Goal: Task Accomplishment & Management: Manage account settings

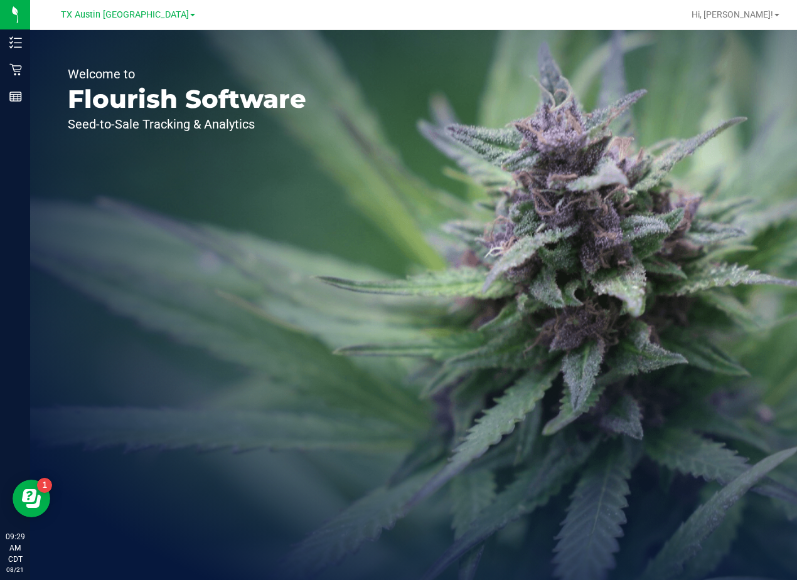
click at [437, 95] on div "Welcome to Flourish Software Seed-to-Sale Tracking & Analytics" at bounding box center [413, 305] width 767 height 550
click at [141, 10] on span "TX Austin [GEOGRAPHIC_DATA]" at bounding box center [125, 14] width 128 height 11
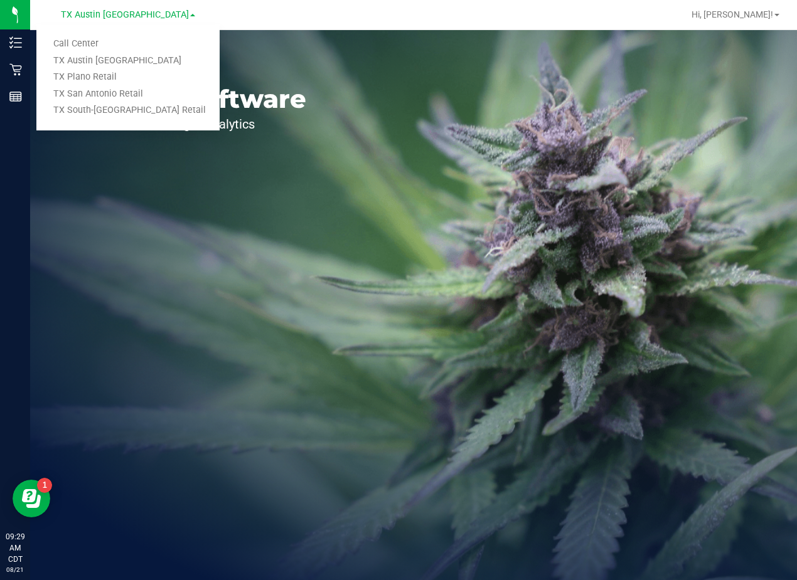
click at [128, 32] on ul "Call Center [GEOGRAPHIC_DATA] [GEOGRAPHIC_DATA] [GEOGRAPHIC_DATA] [GEOGRAPHIC_D…" at bounding box center [127, 77] width 183 height 106
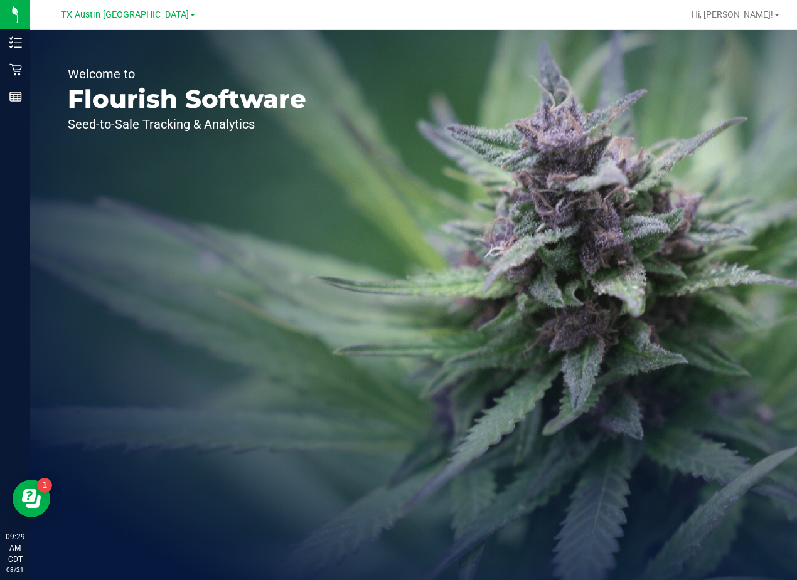
click at [111, 8] on div "[GEOGRAPHIC_DATA] [GEOGRAPHIC_DATA] [GEOGRAPHIC_DATA] Call Center [GEOGRAPHIC_D…" at bounding box center [128, 14] width 134 height 15
click at [109, 11] on span "TX Austin [GEOGRAPHIC_DATA]" at bounding box center [125, 14] width 128 height 11
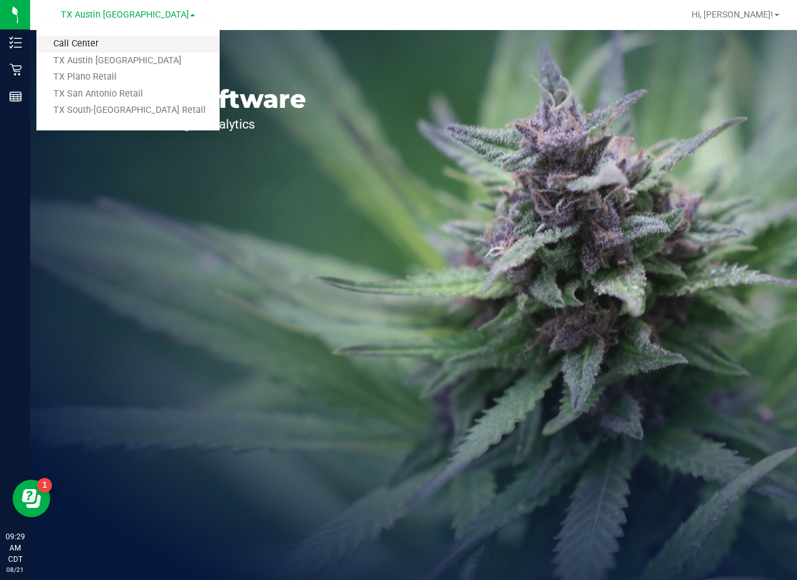
click at [89, 41] on link "Call Center" at bounding box center [127, 44] width 183 height 17
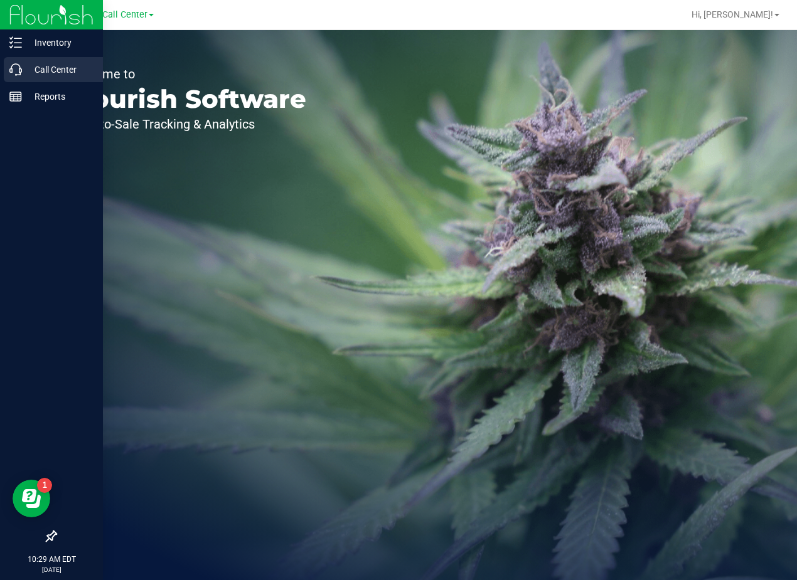
click at [22, 70] on p "Call Center" at bounding box center [59, 69] width 75 height 15
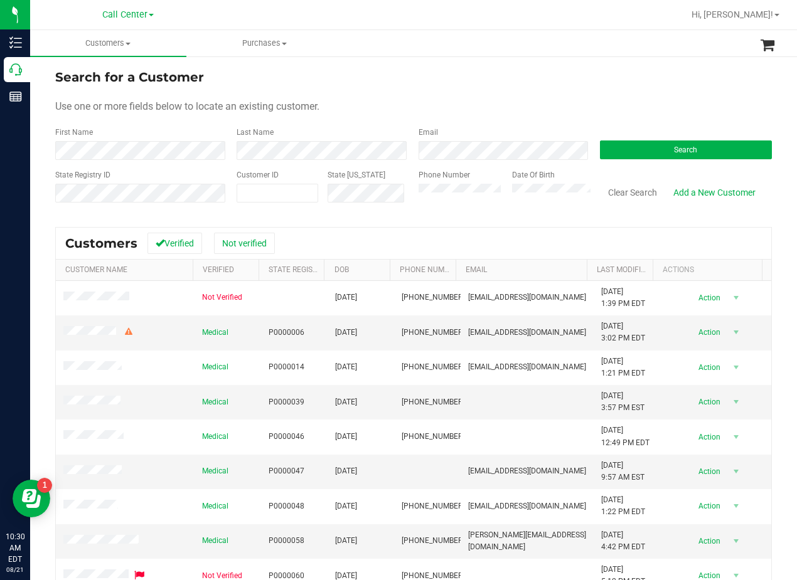
drag, startPoint x: 555, startPoint y: 82, endPoint x: 493, endPoint y: 85, distance: 62.2
click at [554, 82] on div "Search for a Customer" at bounding box center [413, 77] width 717 height 19
click at [478, 84] on div "Search for a Customer" at bounding box center [413, 77] width 717 height 19
drag, startPoint x: 560, startPoint y: 109, endPoint x: 549, endPoint y: 107, distance: 10.8
click at [559, 109] on div "Use one or more fields below to locate an existing customer." at bounding box center [413, 106] width 717 height 15
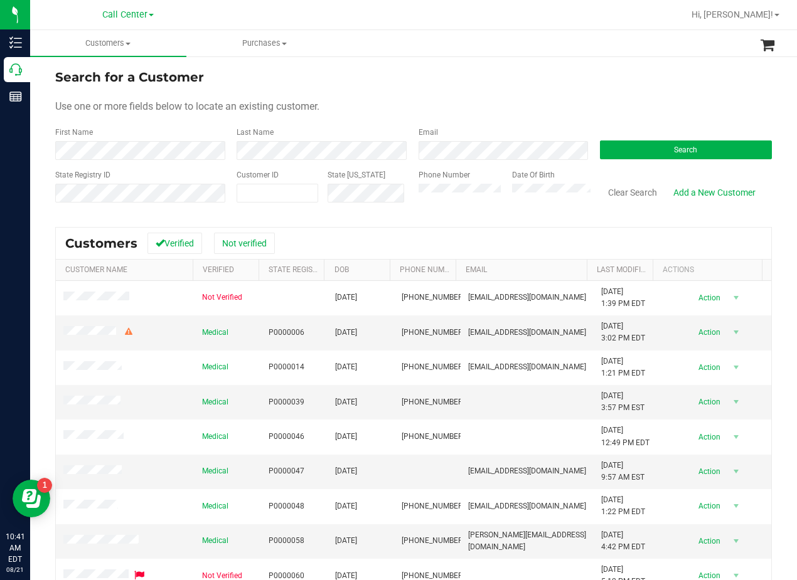
click at [526, 110] on div "Use one or more fields below to locate an existing customer." at bounding box center [413, 106] width 717 height 15
click at [169, 139] on div "First Name" at bounding box center [141, 143] width 172 height 33
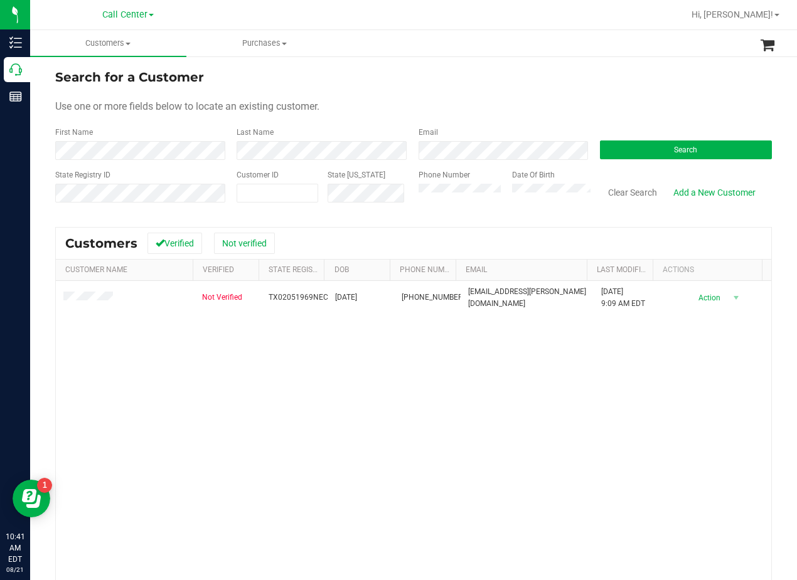
drag, startPoint x: 483, startPoint y: 358, endPoint x: 342, endPoint y: 356, distance: 140.6
click at [478, 358] on div "Not Verified TX02051969NECA [DATE] (503) 799-9132 [EMAIL_ADDRESS][PERSON_NAME][…" at bounding box center [413, 464] width 715 height 366
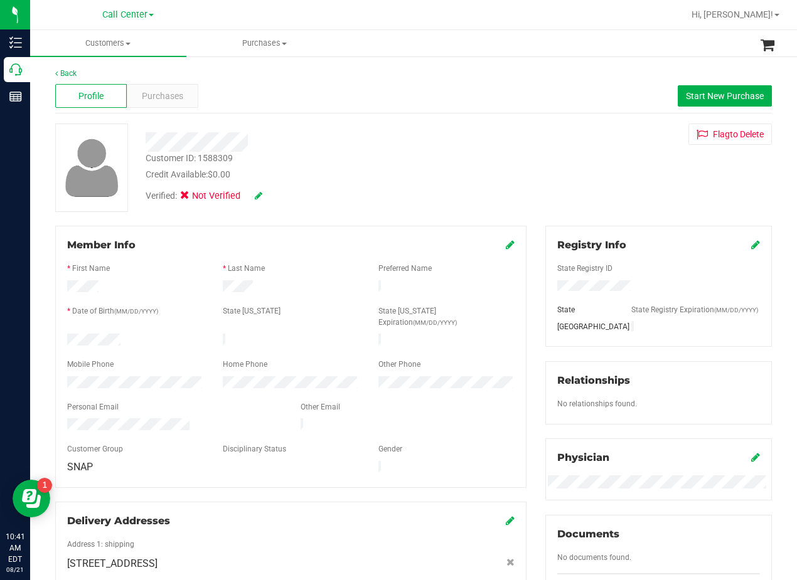
click at [454, 170] on div "Credit Available: $0.00" at bounding box center [320, 174] width 349 height 13
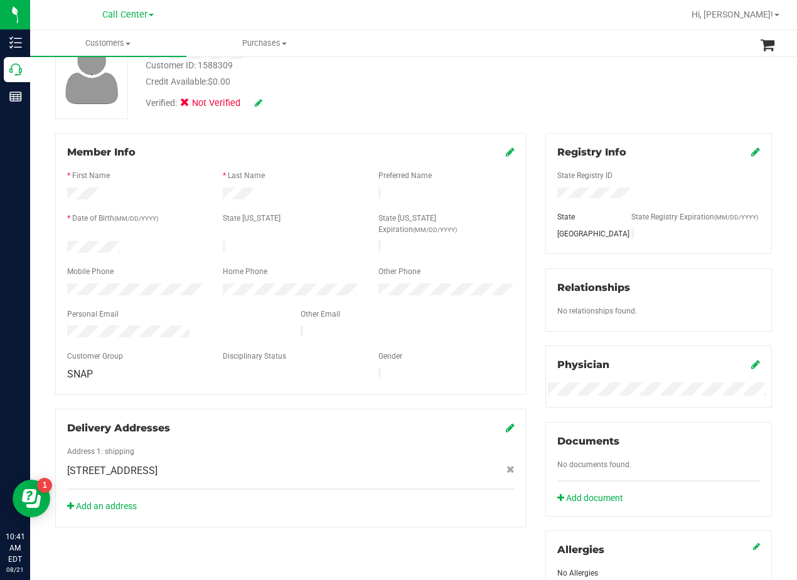
scroll to position [188, 0]
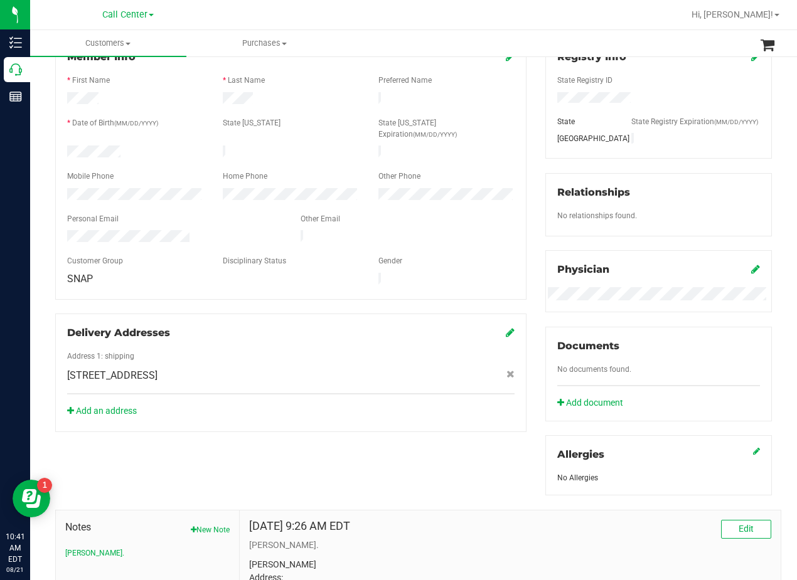
click at [158, 368] on span "[STREET_ADDRESS]" at bounding box center [112, 375] width 90 height 15
copy div "[STREET_ADDRESS]"
drag, startPoint x: 324, startPoint y: 328, endPoint x: 281, endPoint y: 348, distance: 48.6
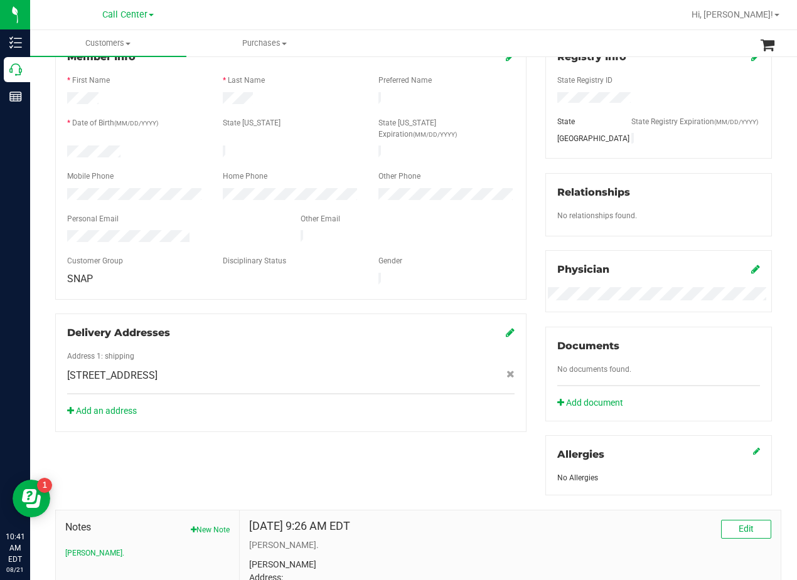
click at [321, 351] on div "Address 1: shipping" at bounding box center [291, 358] width 466 height 14
click at [491, 255] on div "Gender" at bounding box center [447, 262] width 156 height 14
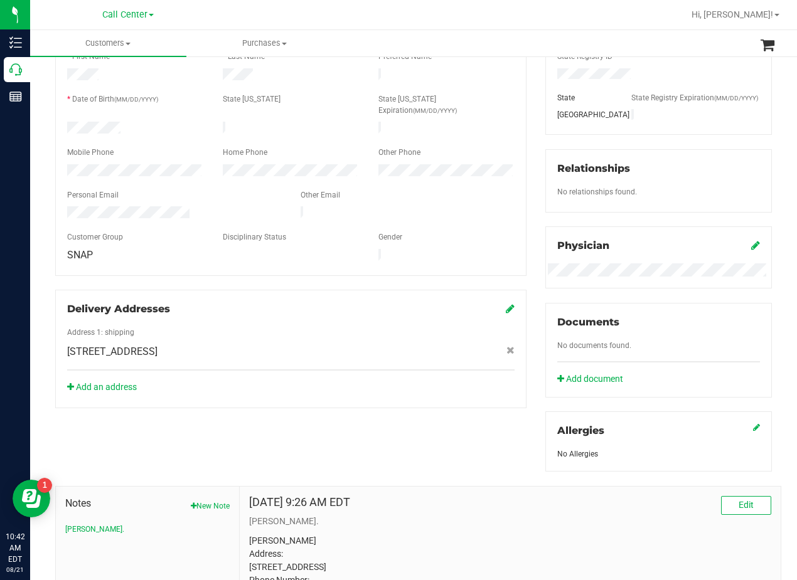
scroll to position [0, 0]
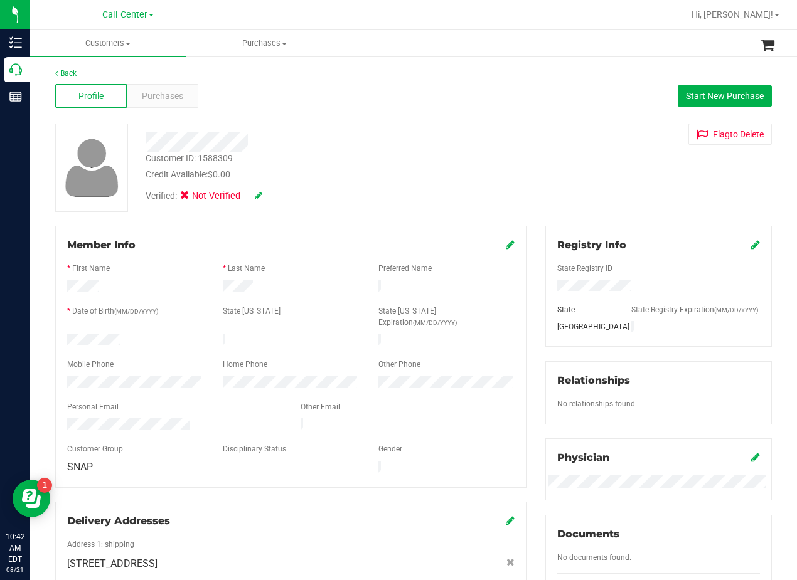
click at [486, 128] on div at bounding box center [320, 138] width 368 height 28
click at [483, 169] on div "Credit Available: $0.00" at bounding box center [320, 174] width 349 height 13
click at [520, 186] on div "Customer ID: 1588309 Credit Available: $0.00 Verified: Not Verified Flag to [GE…" at bounding box center [413, 168] width 735 height 88
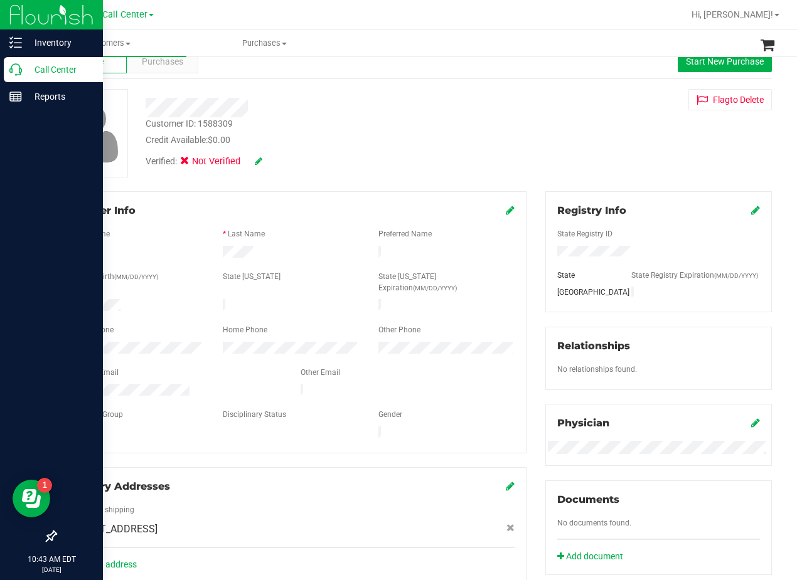
scroll to position [63, 0]
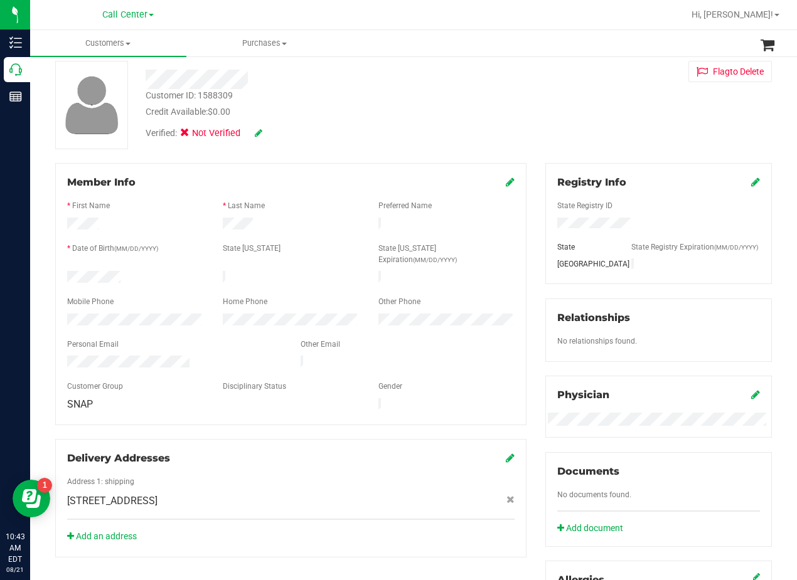
click at [525, 230] on div "Member Info * First Name * Last Name Preferred Name * Date of Birth (MM/DD/YYYY…" at bounding box center [291, 360] width 490 height 395
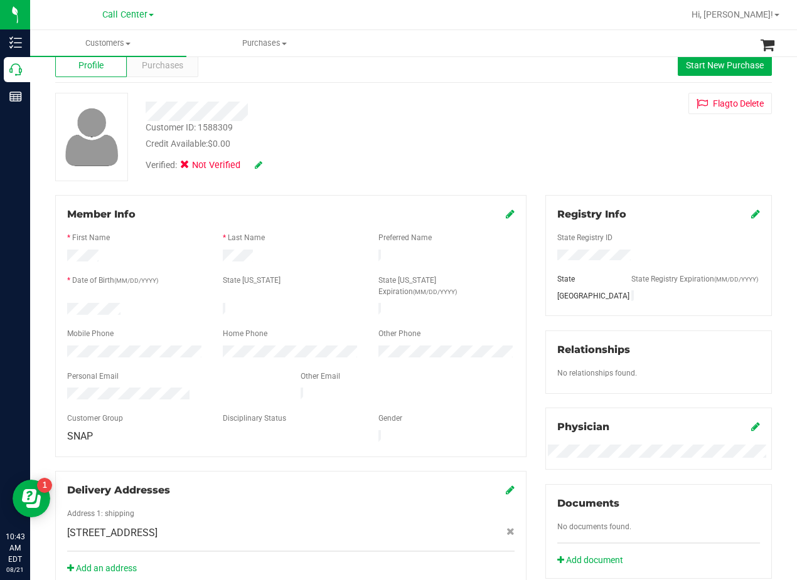
scroll to position [0, 0]
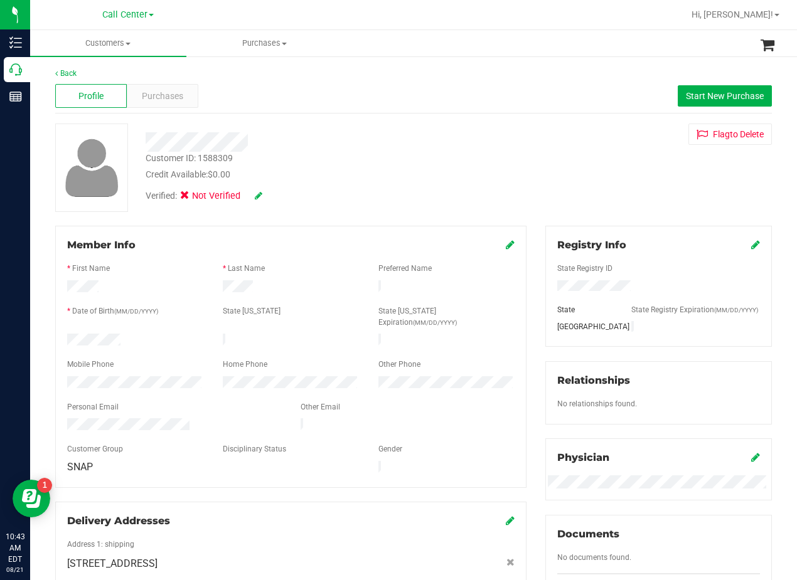
click at [532, 158] on div "Customer ID: 1588309 Credit Available: $0.00 Verified: Not Verified Flag to [GE…" at bounding box center [413, 168] width 735 height 88
click at [536, 136] on div "Flag to [GEOGRAPHIC_DATA]" at bounding box center [658, 134] width 245 height 21
click at [152, 85] on div "Purchases" at bounding box center [163, 96] width 72 height 24
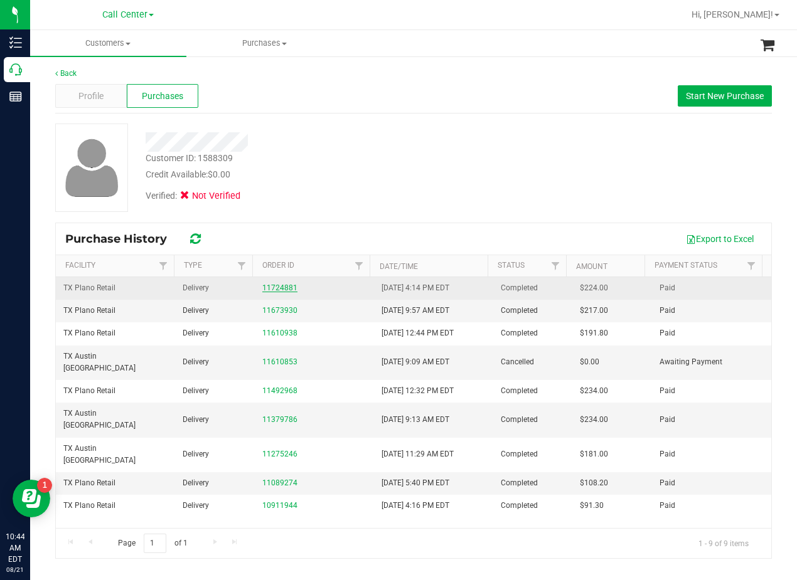
drag, startPoint x: 274, startPoint y: 280, endPoint x: 264, endPoint y: 286, distance: 12.1
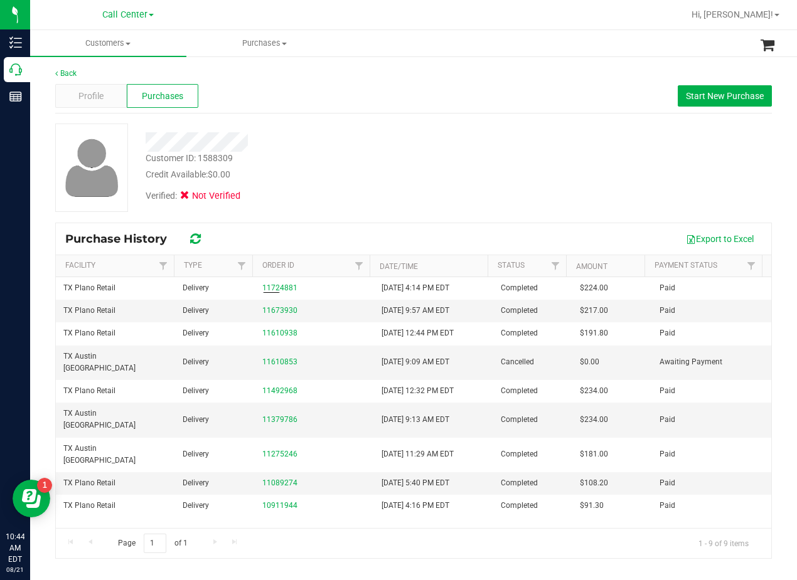
click at [308, 220] on div "Customer ID: 1588309 Credit Available: $0.00 Verified: Not Verified" at bounding box center [413, 173] width 717 height 99
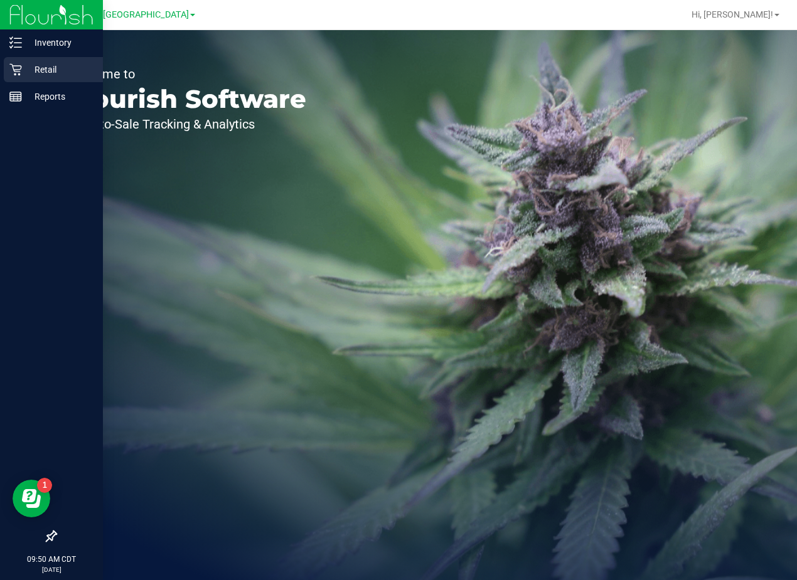
click at [18, 72] on icon at bounding box center [15, 69] width 13 height 13
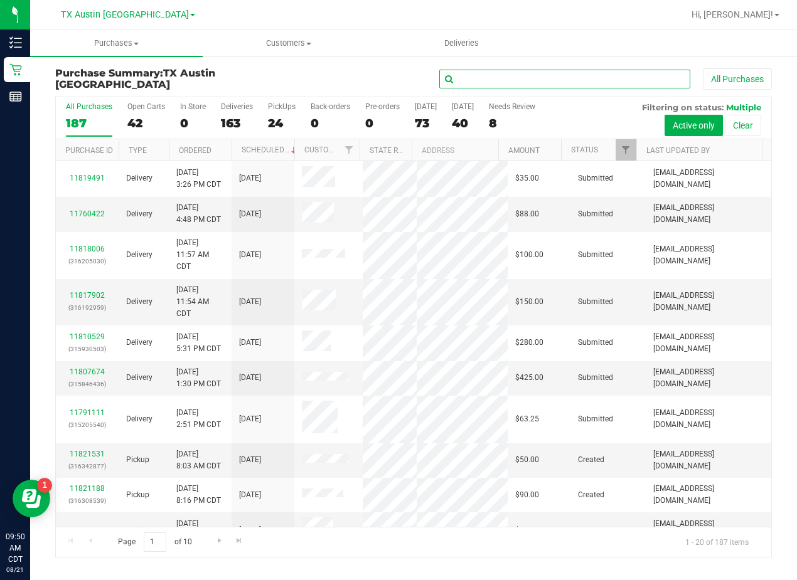
click at [500, 75] on input "text" at bounding box center [564, 79] width 251 height 19
paste input "Nekole Carlyle"
type input "Nekole Carlyle"
click at [380, 75] on div "Nekole Carlyle All Purchases" at bounding box center [533, 78] width 478 height 21
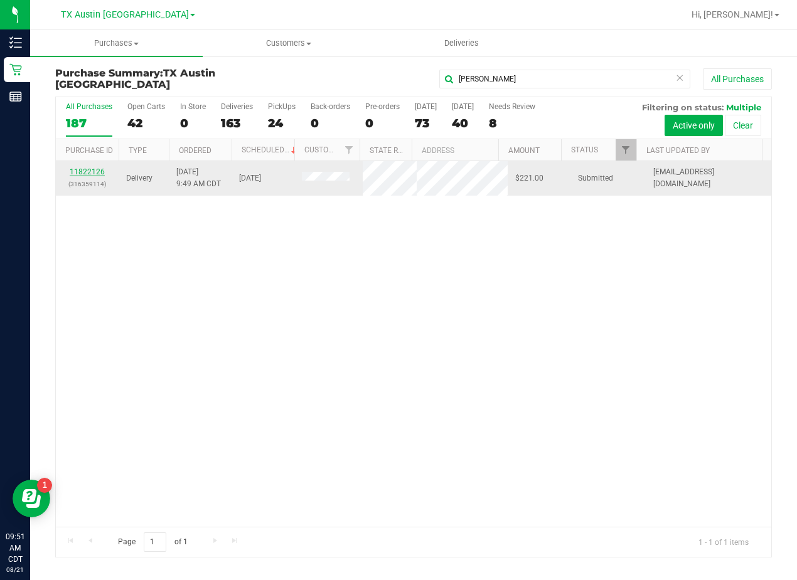
click at [90, 170] on link "11822126" at bounding box center [87, 172] width 35 height 9
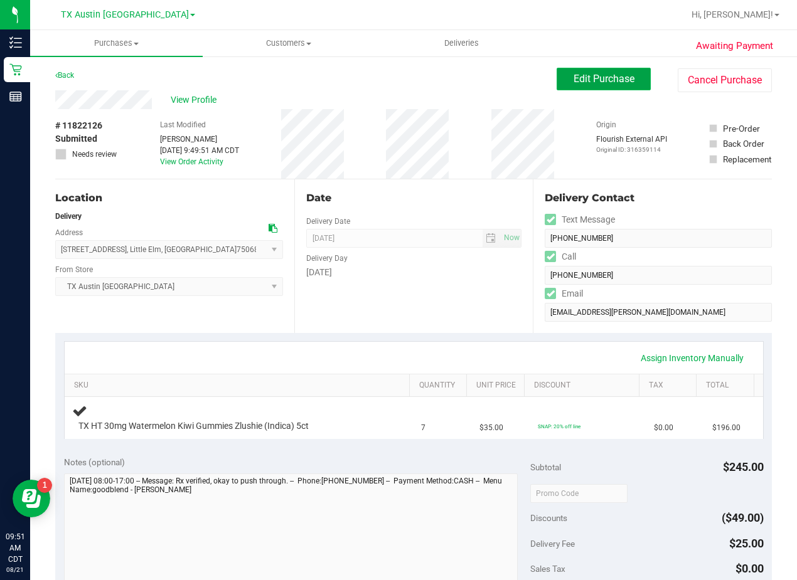
click at [557, 79] on button "Edit Purchase" at bounding box center [604, 79] width 94 height 23
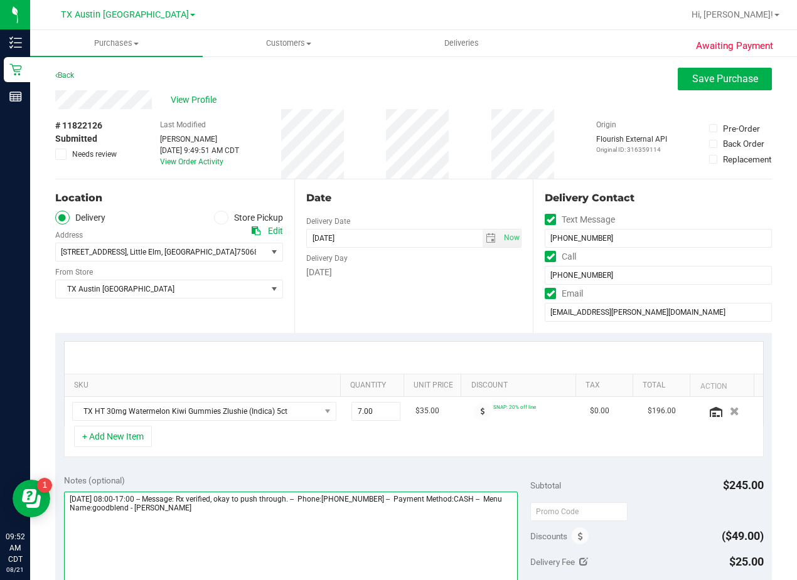
click at [256, 510] on textarea at bounding box center [291, 552] width 454 height 120
type textarea "Friday 08/22/2025 08:00-17:00 -- Message: Rx verified, okay to push through. --…"
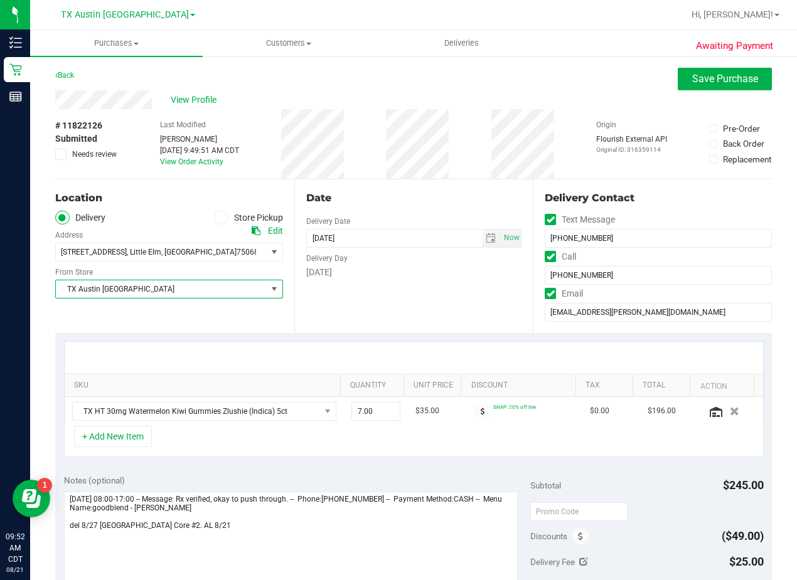
click at [274, 297] on span "select" at bounding box center [275, 290] width 16 height 18
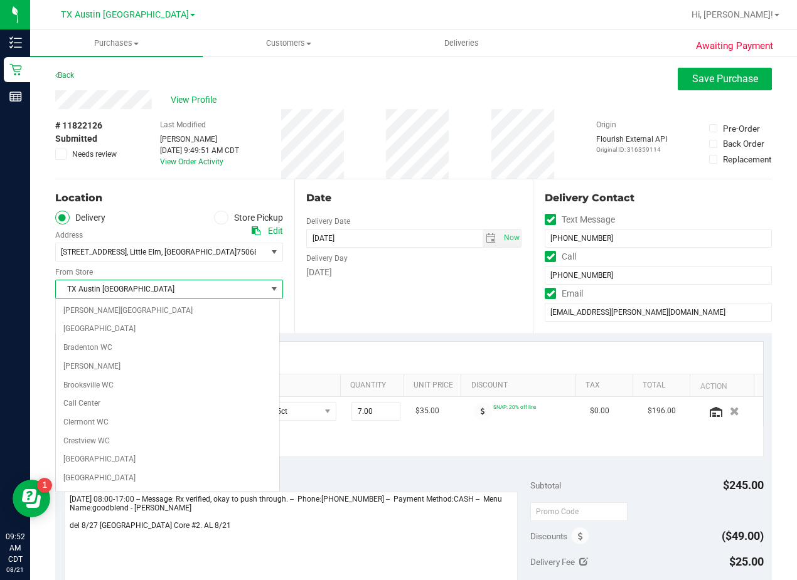
scroll to position [782, 0]
click at [421, 293] on div "Date Delivery Date 08/27/2025 Now 08/27/2025 08:00 AM Now Delivery Day Wednesday" at bounding box center [413, 256] width 239 height 154
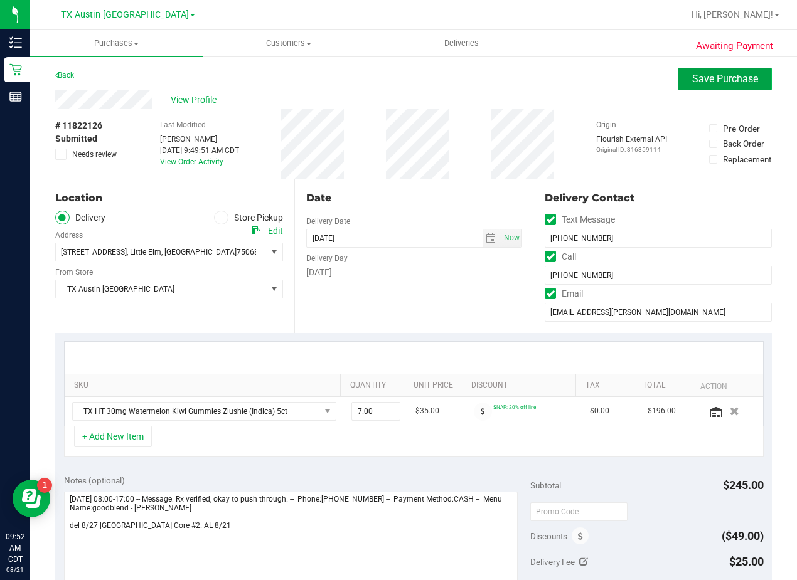
click at [692, 78] on span "Save Purchase" at bounding box center [725, 79] width 66 height 12
click at [461, 113] on div "# 11822126 Submitted Needs review Last Modified Alexander Lawson Aug 21, 2025 9…" at bounding box center [413, 144] width 717 height 70
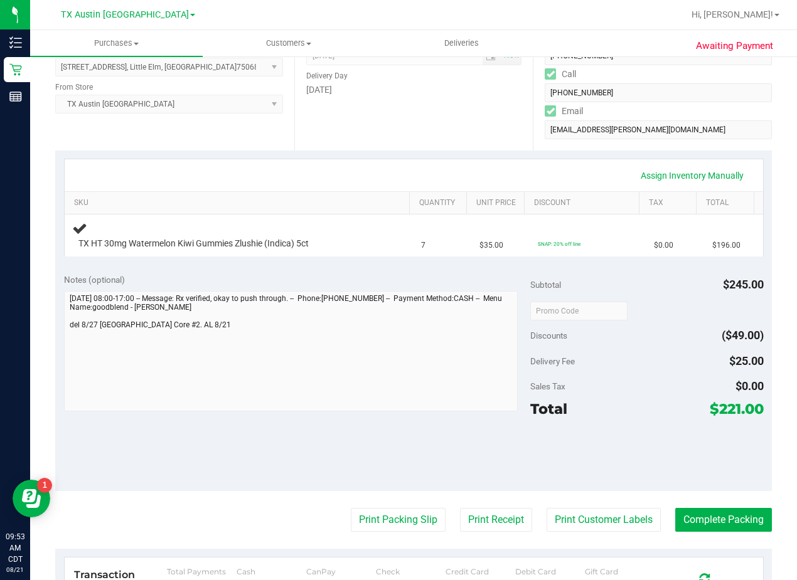
scroll to position [188, 0]
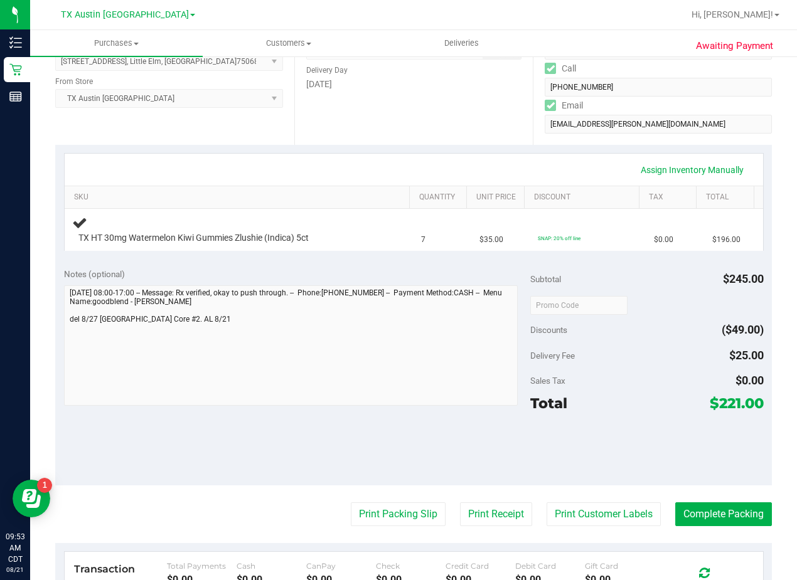
click at [481, 407] on div at bounding box center [291, 348] width 454 height 124
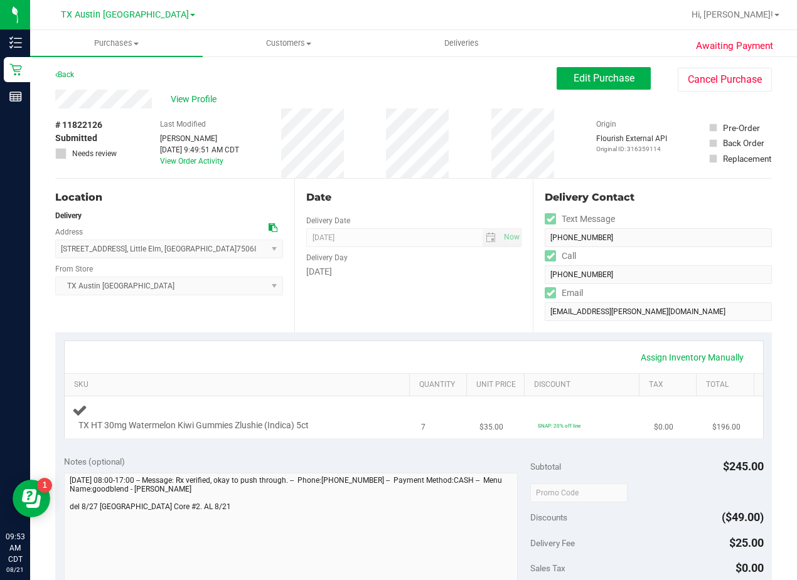
scroll to position [0, 0]
click at [478, 294] on div "Date Delivery Date 08/27/2025 Now 08/27/2025 08:00 AM Now Delivery Day Wednesday" at bounding box center [413, 256] width 239 height 154
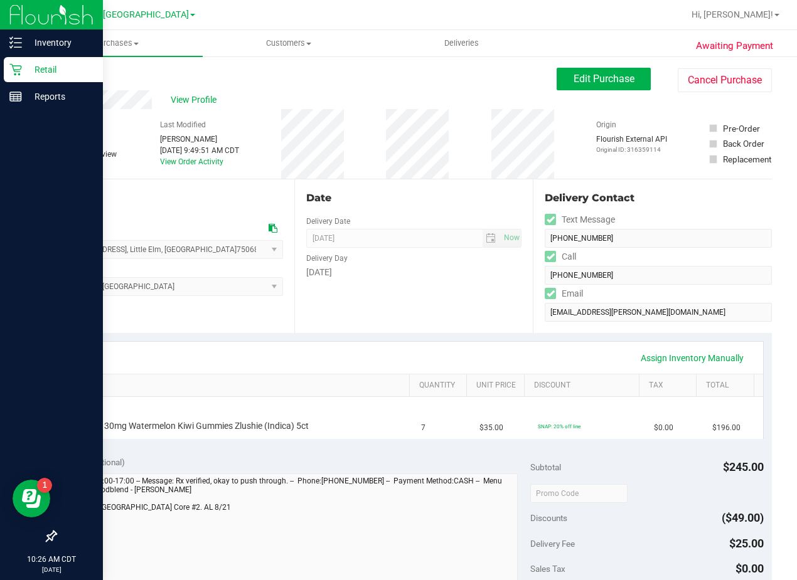
click at [11, 70] on icon at bounding box center [15, 69] width 13 height 13
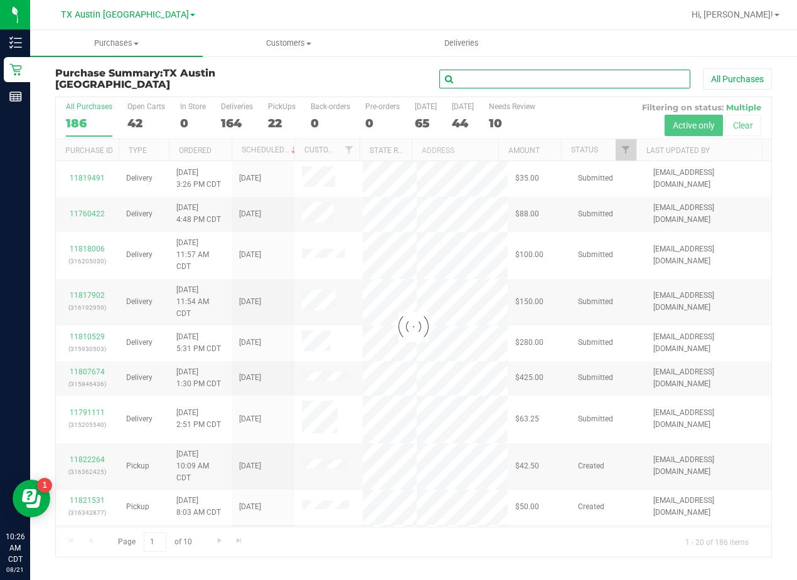
click at [521, 75] on input "text" at bounding box center [564, 79] width 251 height 19
paste input "Christi Huffman"
type input "Christi Huffman"
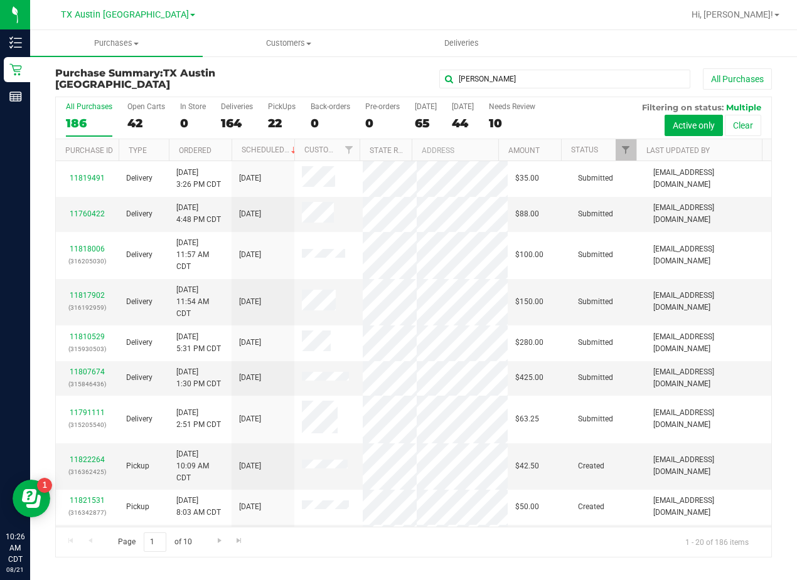
click at [361, 78] on div "Christi Huffman All Purchases" at bounding box center [533, 78] width 478 height 21
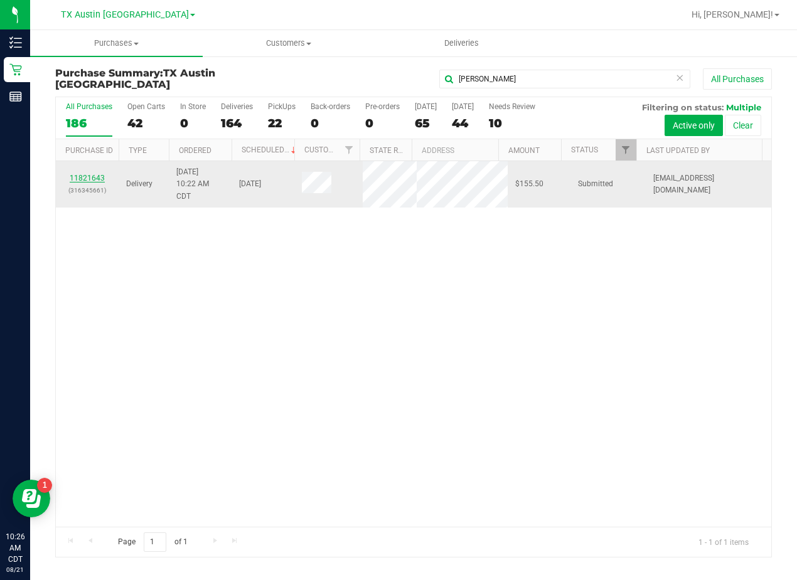
click at [83, 174] on link "11821643" at bounding box center [87, 178] width 35 height 9
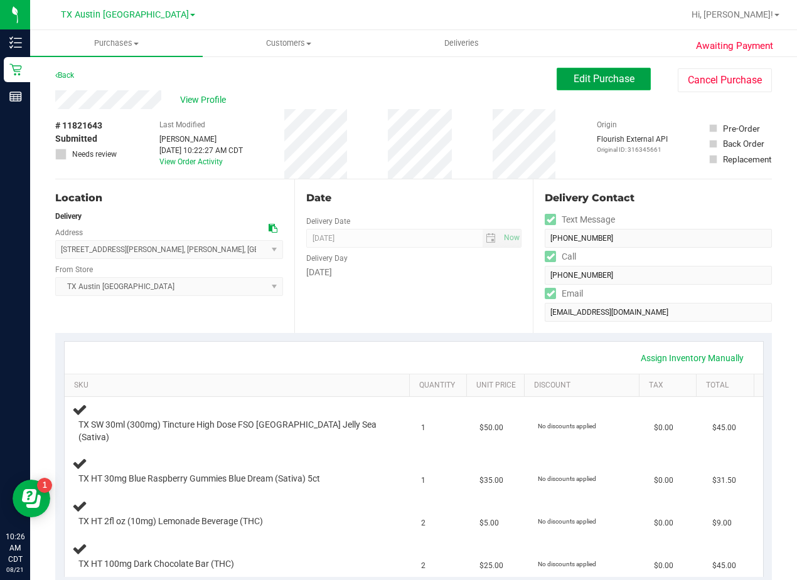
click at [575, 77] on span "Edit Purchase" at bounding box center [604, 79] width 61 height 12
click at [423, 88] on div "Back Edit Purchase Cancel Purchase" at bounding box center [413, 79] width 717 height 23
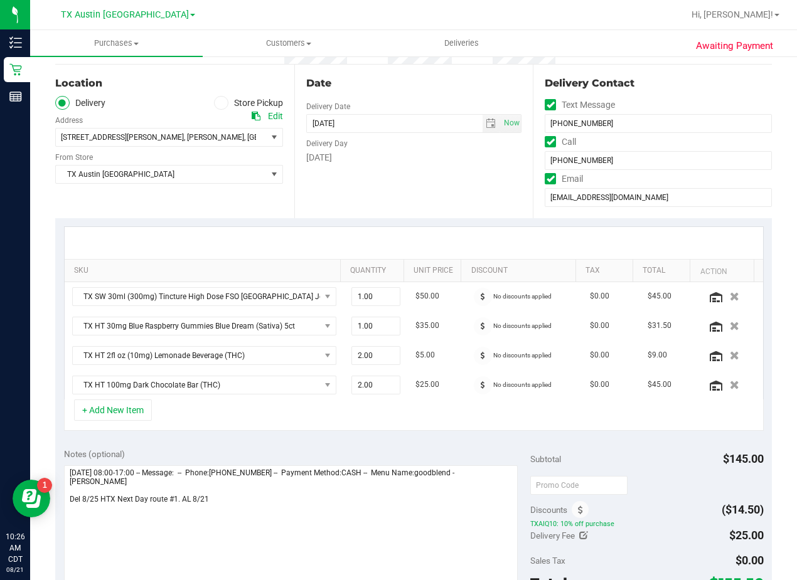
scroll to position [126, 0]
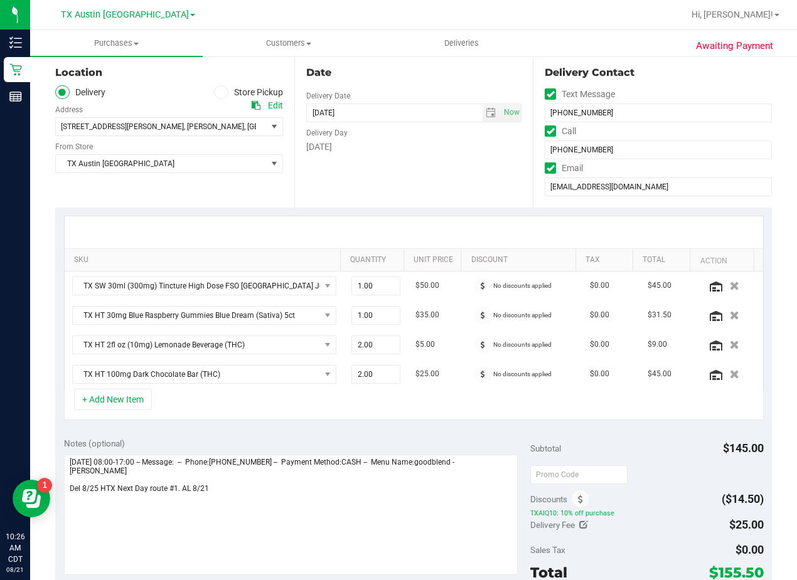
click at [425, 161] on div "Date Delivery Date 08/25/2025 Now 08/25/2025 08:00 AM Now Delivery Day Monday" at bounding box center [413, 131] width 239 height 154
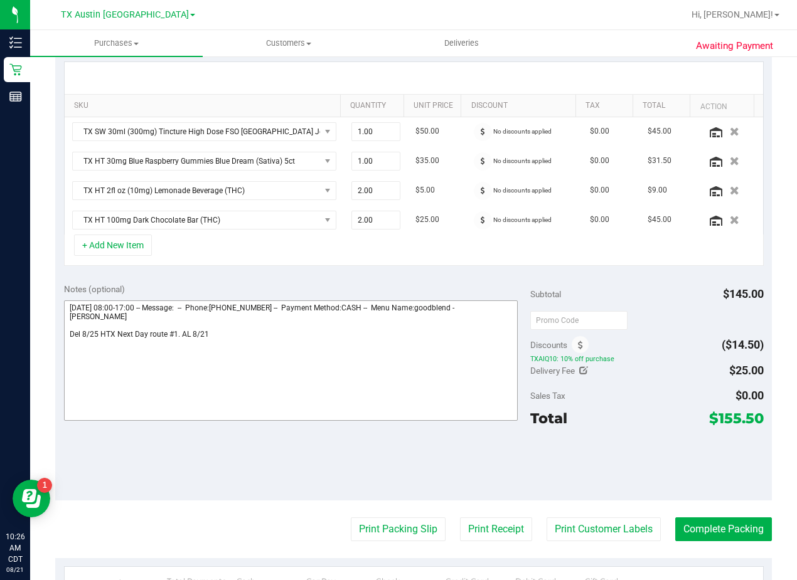
scroll to position [314, 0]
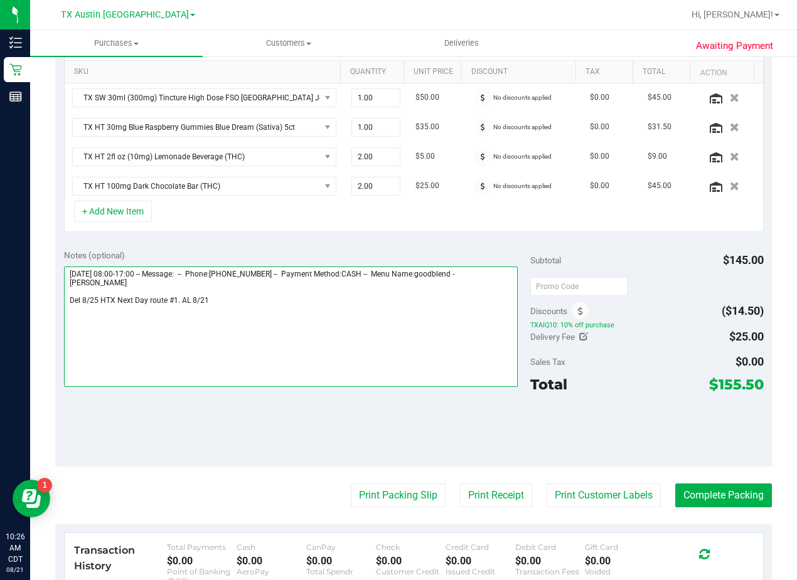
drag, startPoint x: 174, startPoint y: 300, endPoint x: 107, endPoint y: 301, distance: 67.8
click at [107, 301] on textarea at bounding box center [291, 327] width 454 height 120
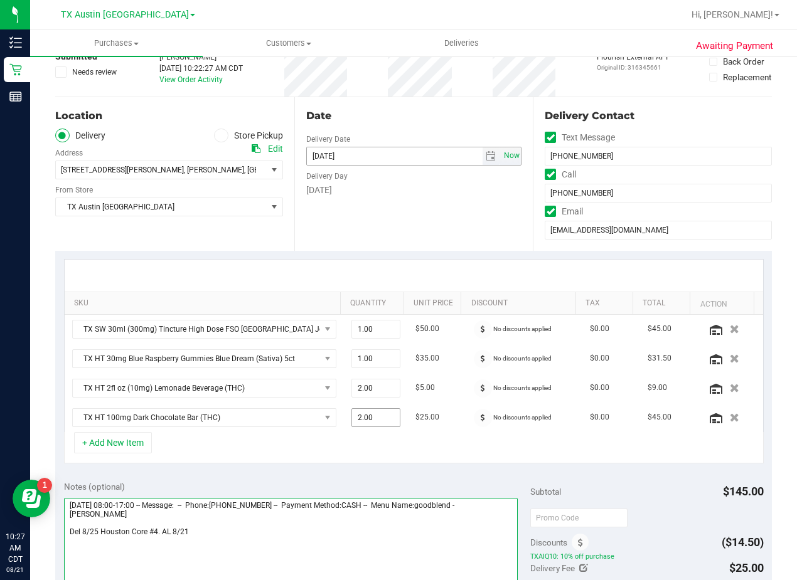
scroll to position [0, 0]
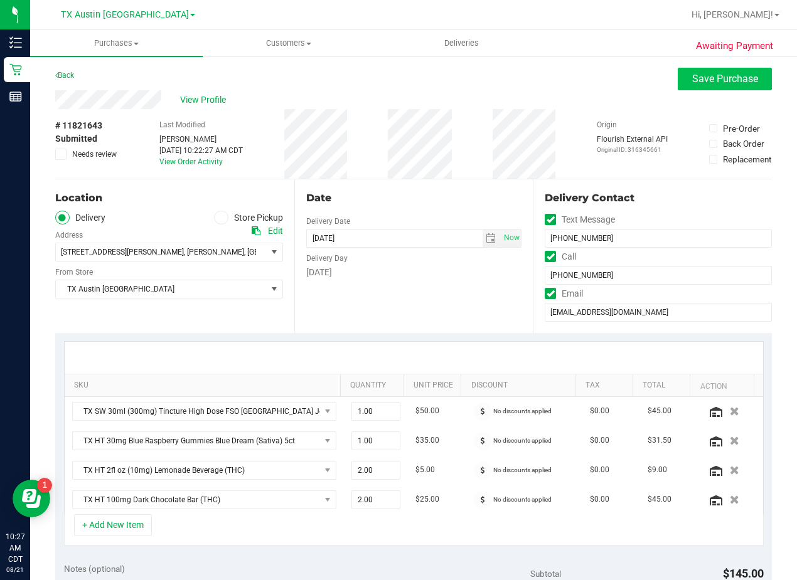
type textarea "Monday 08/25/2025 08:00-17:00 -- Message: -- Phone:3463735053 -- Payment Method…"
click at [692, 83] on span "Save Purchase" at bounding box center [725, 79] width 66 height 12
click at [447, 107] on div "View Profile" at bounding box center [413, 99] width 717 height 19
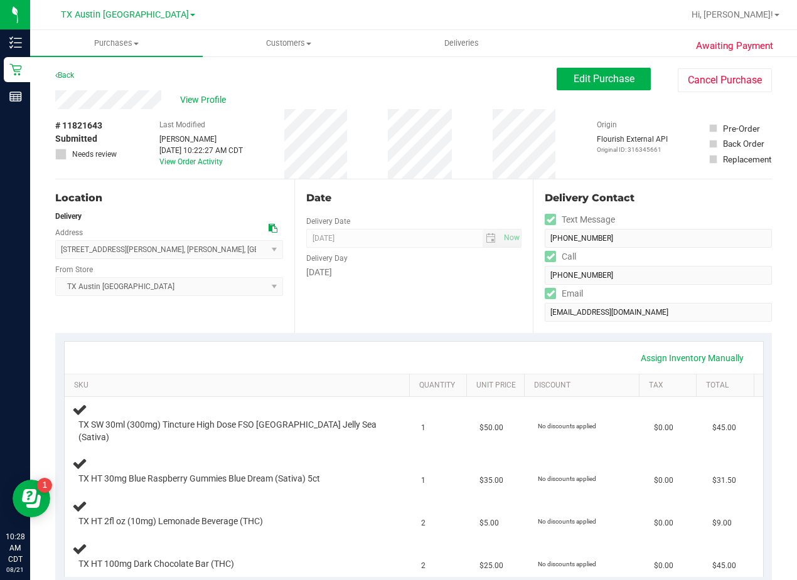
click at [444, 285] on div "Date Delivery Date 08/25/2025 Now 08/25/2025 08:00 AM Now Delivery Day Monday" at bounding box center [413, 256] width 239 height 154
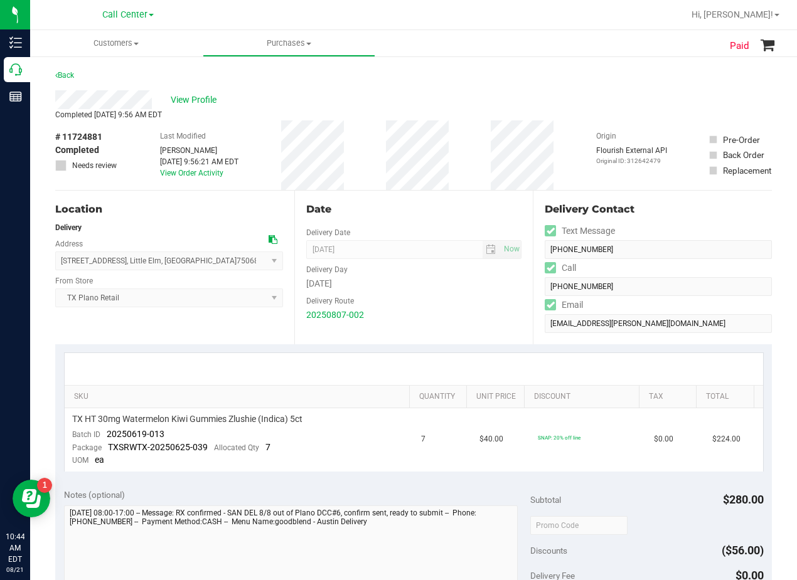
click at [460, 203] on div "Date" at bounding box center [414, 209] width 216 height 15
click at [200, 94] on span "View Profile" at bounding box center [196, 100] width 50 height 13
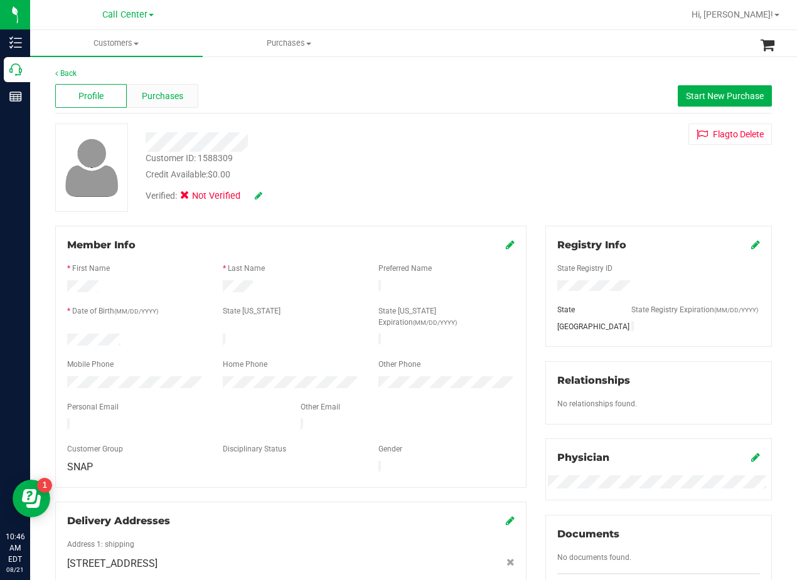
click at [155, 102] on span "Purchases" at bounding box center [162, 96] width 41 height 13
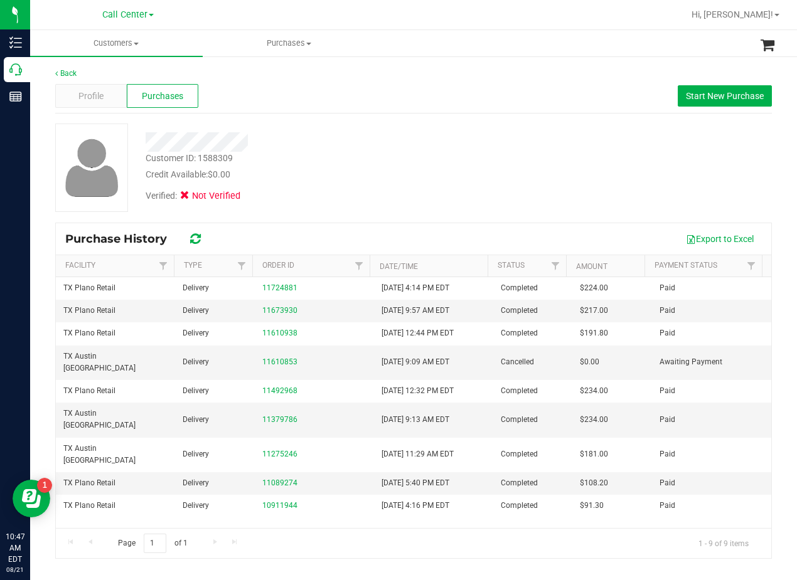
click at [418, 119] on div "Back Profile Purchases Start New Purchase Customer ID: 1588309 Credit Available…" at bounding box center [413, 313] width 717 height 491
click at [99, 92] on span "Profile" at bounding box center [90, 96] width 25 height 13
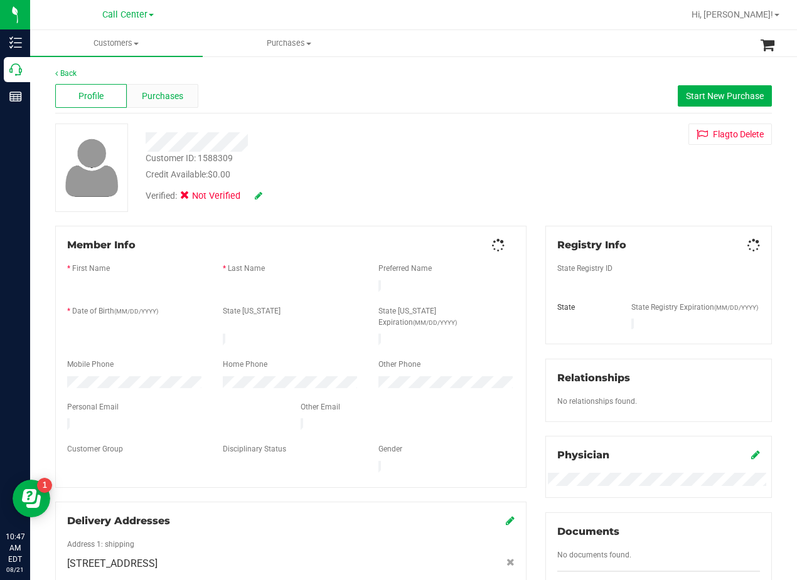
click at [160, 95] on span "Purchases" at bounding box center [162, 96] width 41 height 13
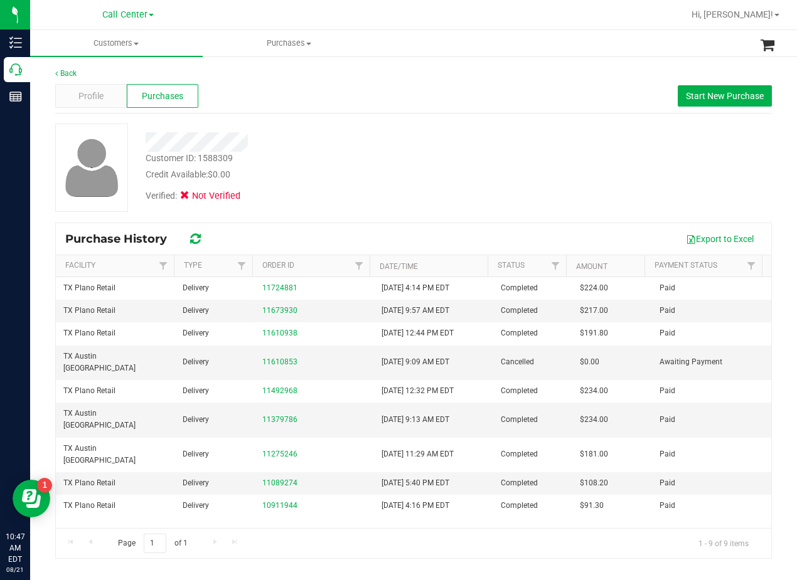
click at [92, 78] on div "Back" at bounding box center [413, 73] width 717 height 11
click at [100, 96] on span "Profile" at bounding box center [90, 96] width 25 height 13
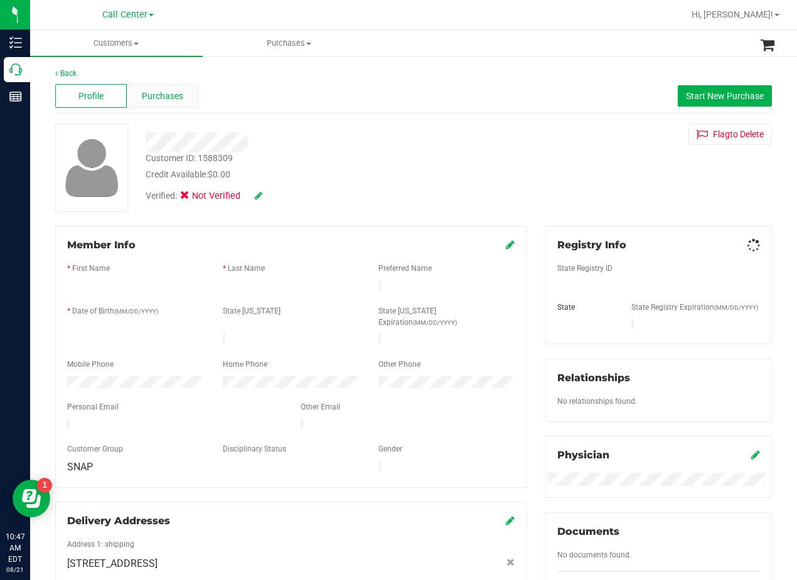
click at [177, 99] on span "Purchases" at bounding box center [162, 96] width 41 height 13
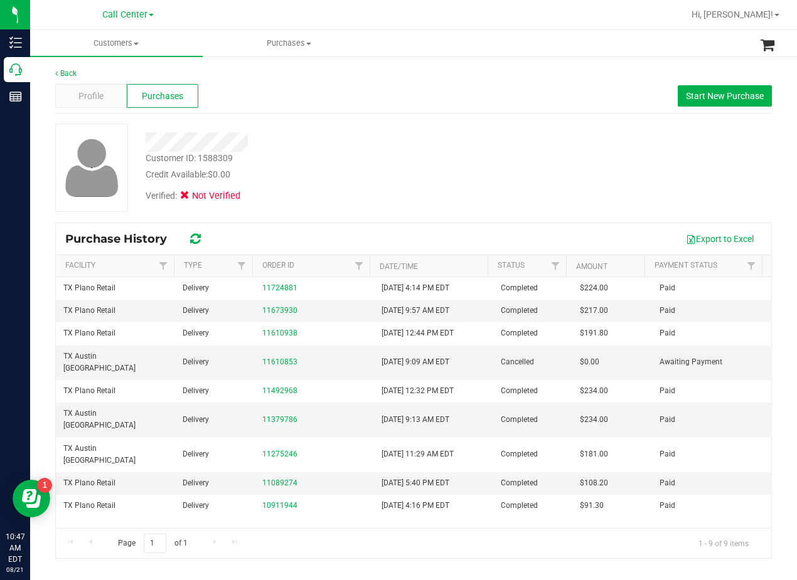
click at [401, 172] on div "Credit Available: $0.00" at bounding box center [320, 174] width 349 height 13
click at [350, 160] on div "Customer ID: 1588309 Credit Available: $0.00" at bounding box center [320, 166] width 368 height 29
click at [84, 94] on span "Profile" at bounding box center [90, 96] width 25 height 13
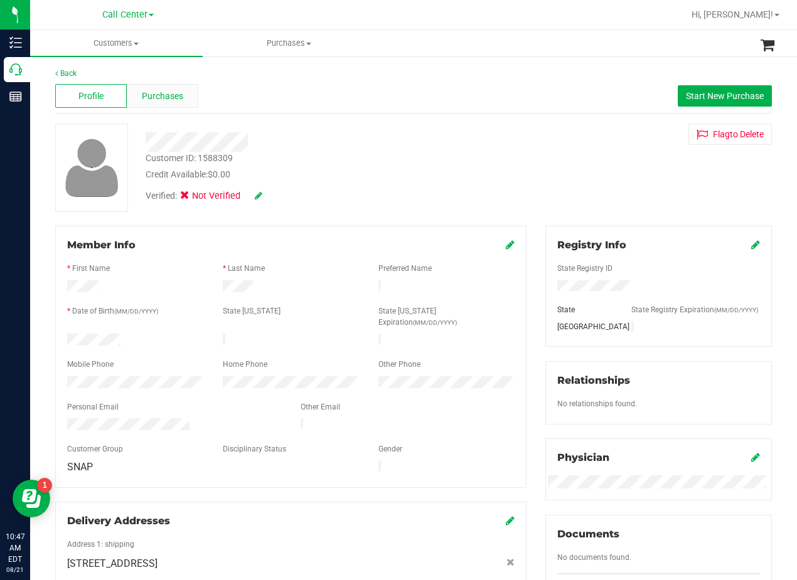
click at [161, 94] on span "Purchases" at bounding box center [162, 96] width 41 height 13
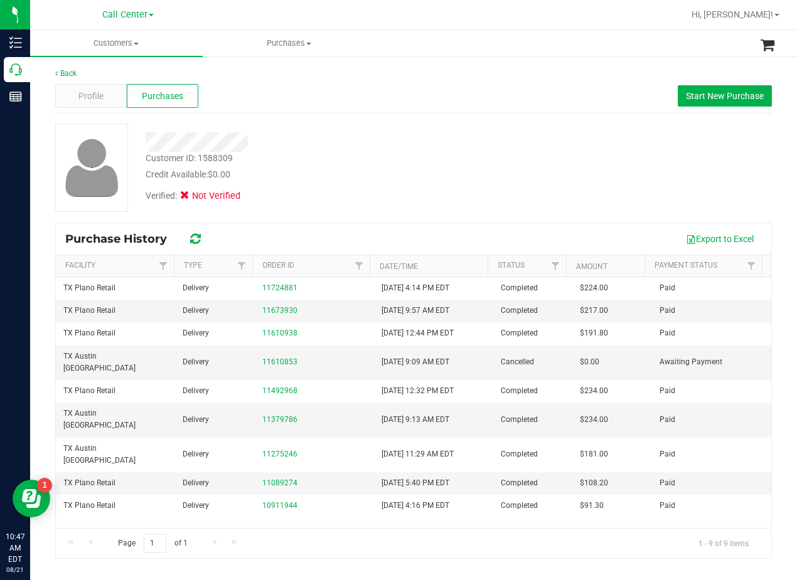
click at [367, 159] on div "Customer ID: 1588309 Credit Available: $0.00" at bounding box center [320, 166] width 368 height 29
click at [77, 94] on div "Profile" at bounding box center [91, 96] width 72 height 24
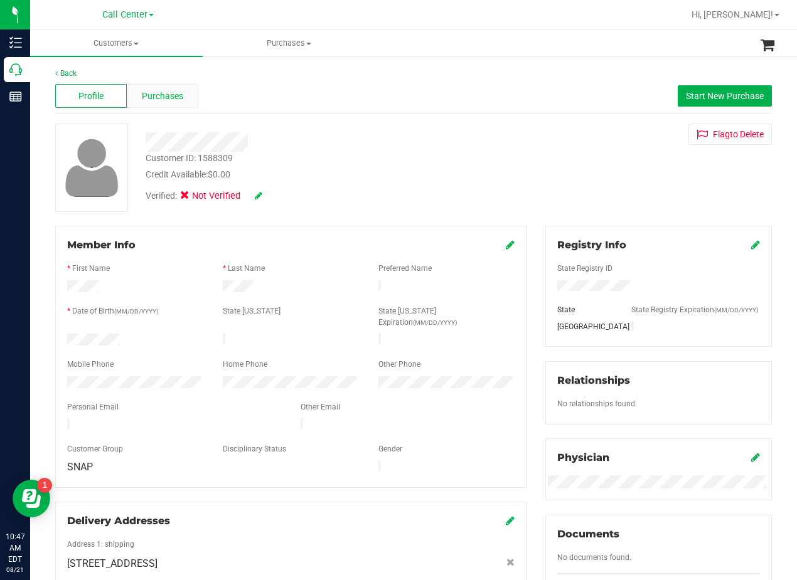
click at [163, 97] on span "Purchases" at bounding box center [162, 96] width 41 height 13
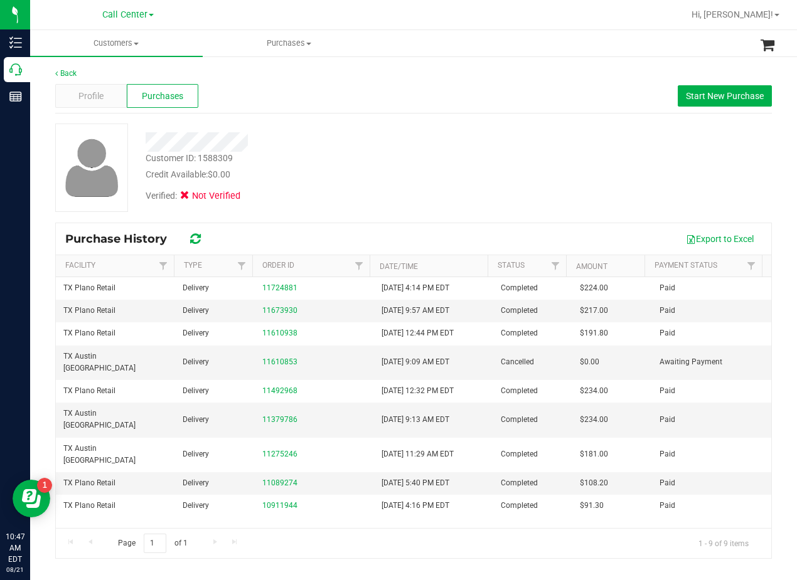
click at [93, 80] on div "Profile Purchases Start New Purchase" at bounding box center [413, 96] width 717 height 35
click at [101, 94] on span "Profile" at bounding box center [90, 96] width 25 height 13
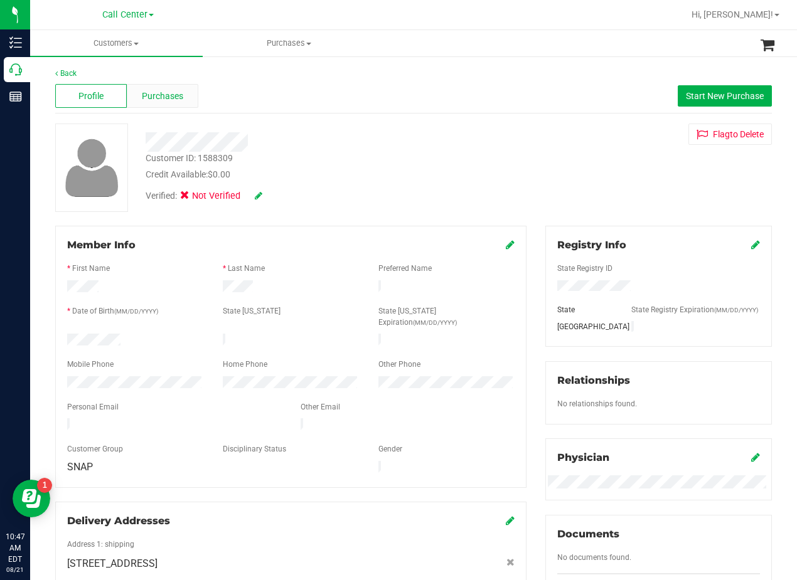
click at [164, 99] on span "Purchases" at bounding box center [162, 96] width 41 height 13
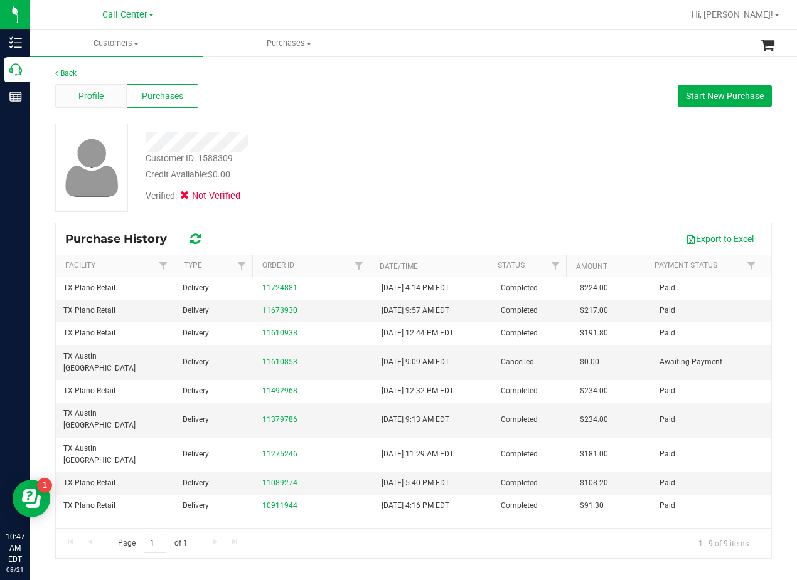
click at [82, 93] on span "Profile" at bounding box center [90, 96] width 25 height 13
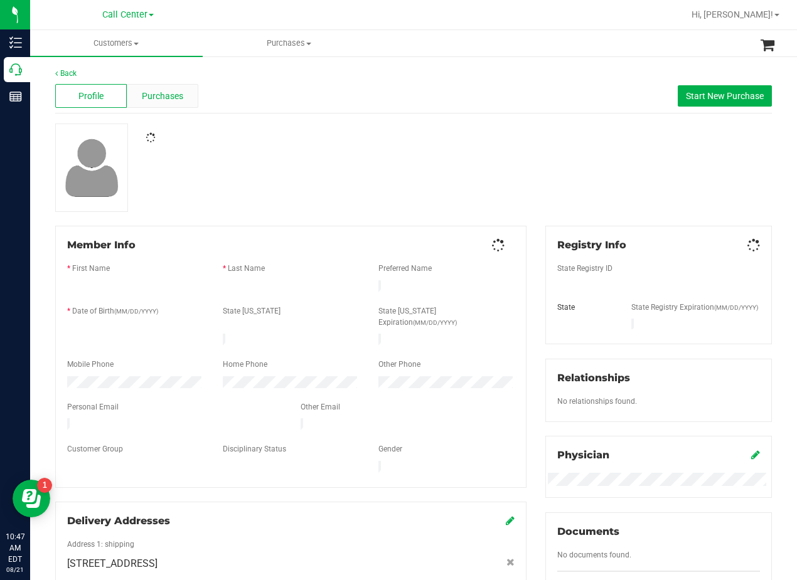
click at [171, 97] on span "Purchases" at bounding box center [162, 96] width 41 height 13
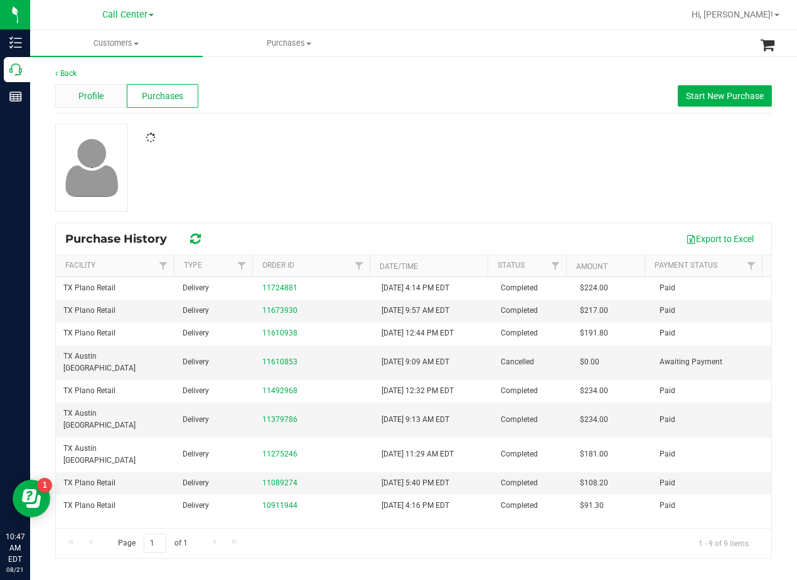
click at [80, 96] on span "Profile" at bounding box center [90, 96] width 25 height 13
click at [99, 103] on div "Profile" at bounding box center [91, 96] width 72 height 24
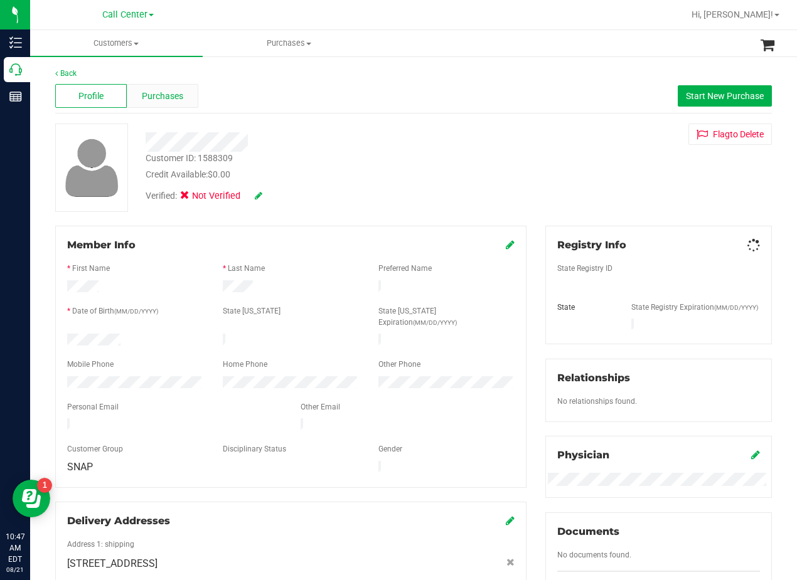
click at [154, 100] on span "Purchases" at bounding box center [162, 96] width 41 height 13
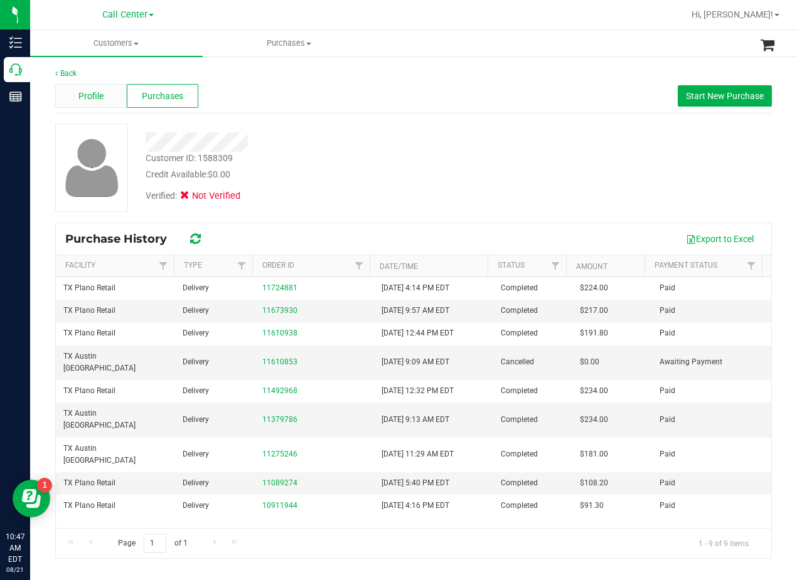
click at [97, 95] on span "Profile" at bounding box center [90, 96] width 25 height 13
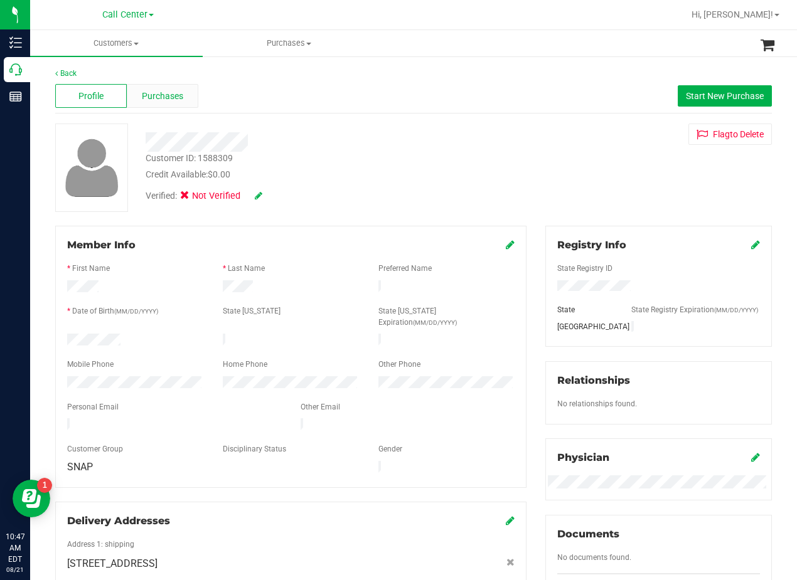
click at [159, 99] on span "Purchases" at bounding box center [162, 96] width 41 height 13
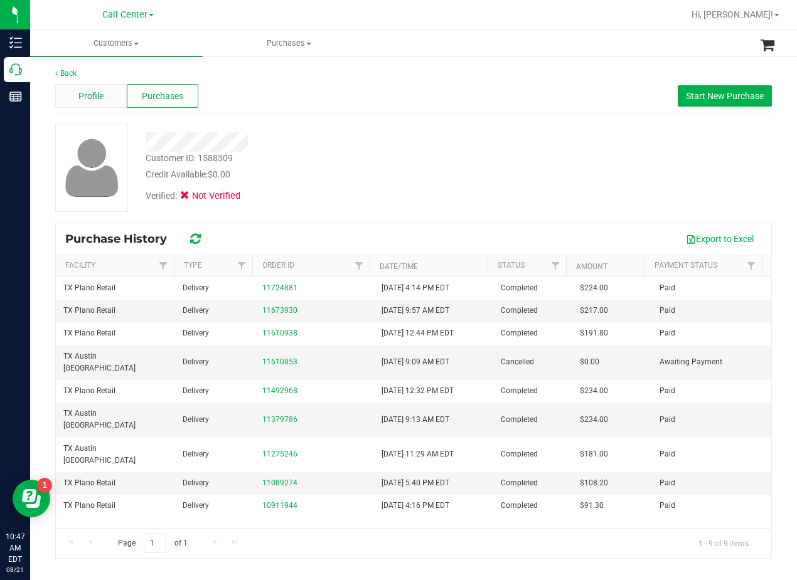
click at [95, 100] on span "Profile" at bounding box center [90, 96] width 25 height 13
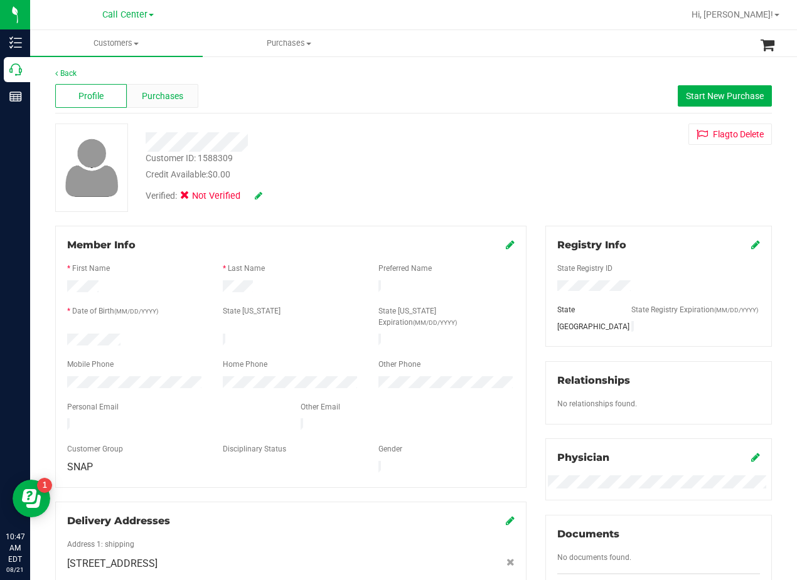
click at [150, 99] on span "Purchases" at bounding box center [162, 96] width 41 height 13
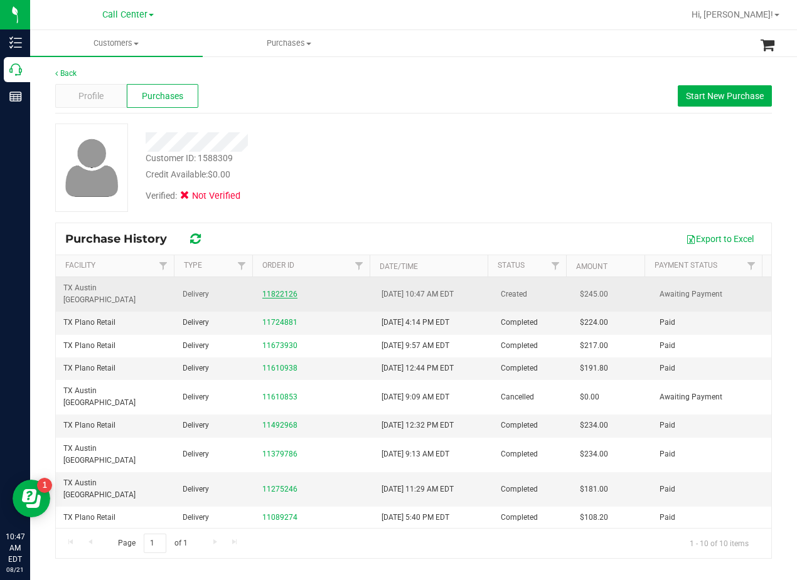
click at [267, 290] on link "11822126" at bounding box center [279, 294] width 35 height 9
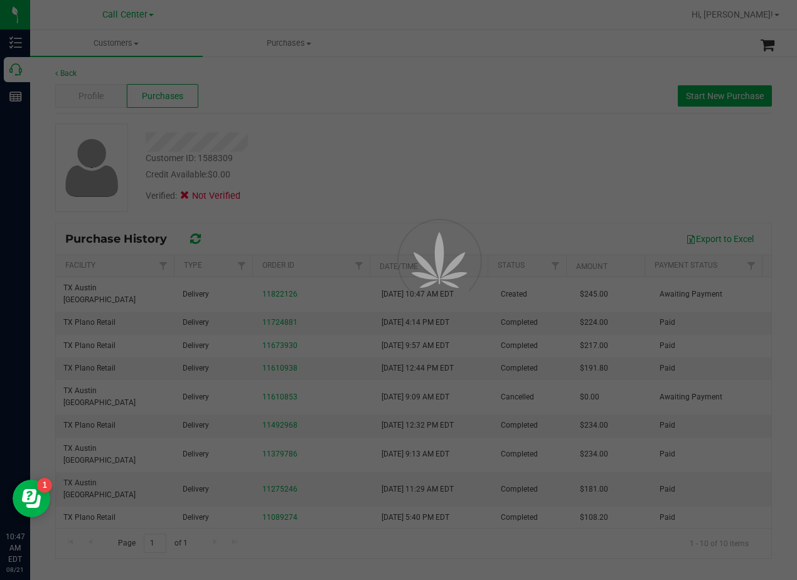
click at [355, 137] on div at bounding box center [398, 290] width 797 height 580
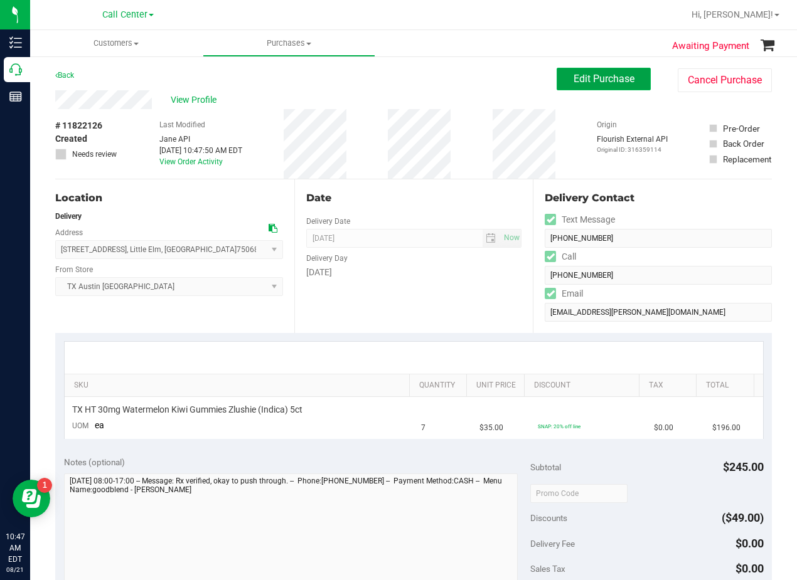
click at [574, 75] on span "Edit Purchase" at bounding box center [604, 79] width 61 height 12
click at [473, 87] on div "Back Edit Purchase Cancel Purchase" at bounding box center [413, 79] width 717 height 23
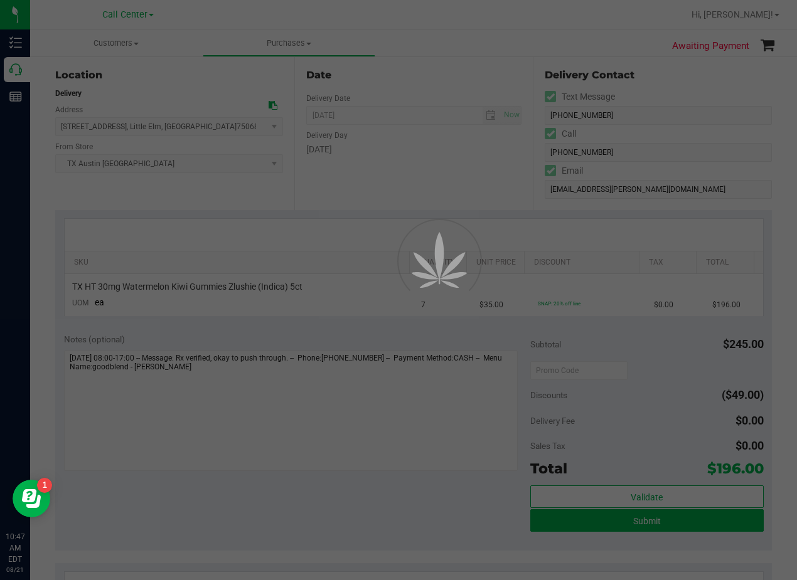
scroll to position [126, 0]
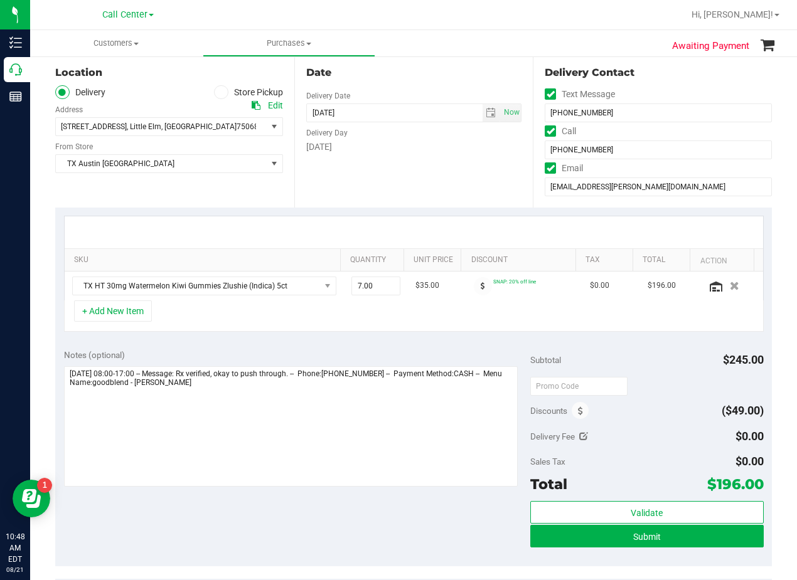
click at [451, 183] on div "Date Delivery Date 08/22/2025 Now 08/22/2025 06:00 PM Now Delivery Day Friday" at bounding box center [413, 131] width 239 height 154
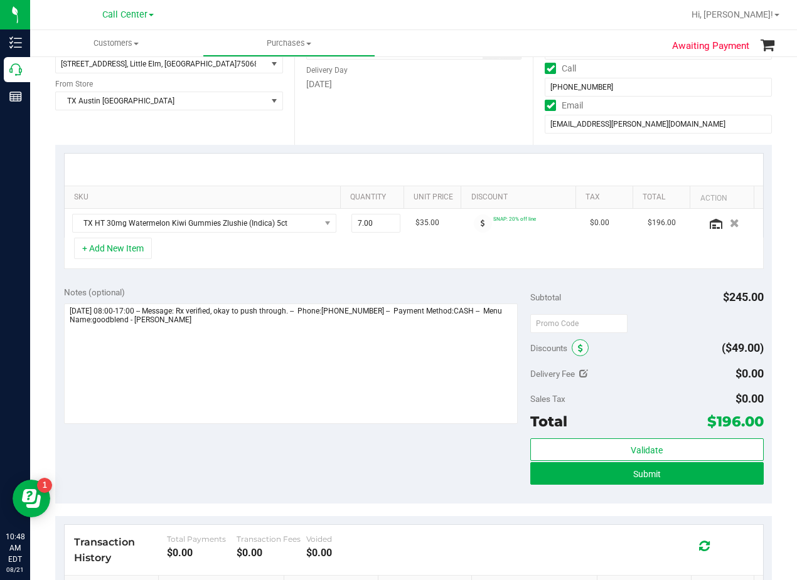
click at [578, 347] on icon at bounding box center [580, 349] width 5 height 9
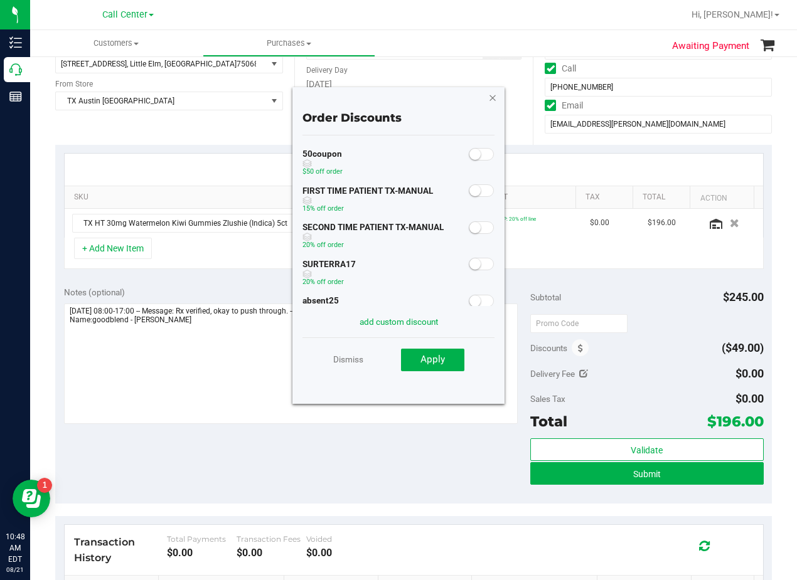
click at [491, 98] on icon "button" at bounding box center [492, 97] width 9 height 15
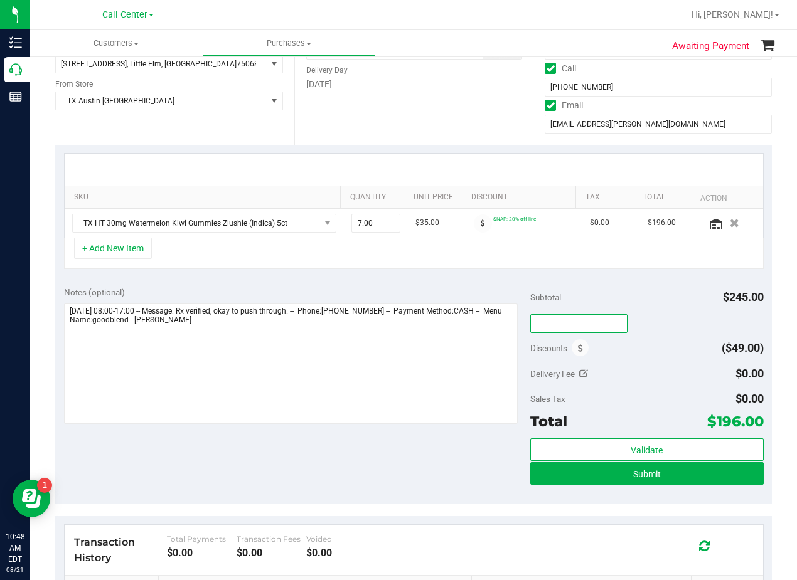
click at [559, 328] on input "text" at bounding box center [578, 323] width 97 height 19
click at [573, 279] on div "Notes (optional) Subtotal $245.00 Discounts ($49.00) Delivery Fee $0.00 Sales T…" at bounding box center [413, 391] width 717 height 226
click at [582, 375] on icon at bounding box center [583, 374] width 9 height 9
type input "$0.00"
click at [677, 378] on span at bounding box center [717, 376] width 94 height 22
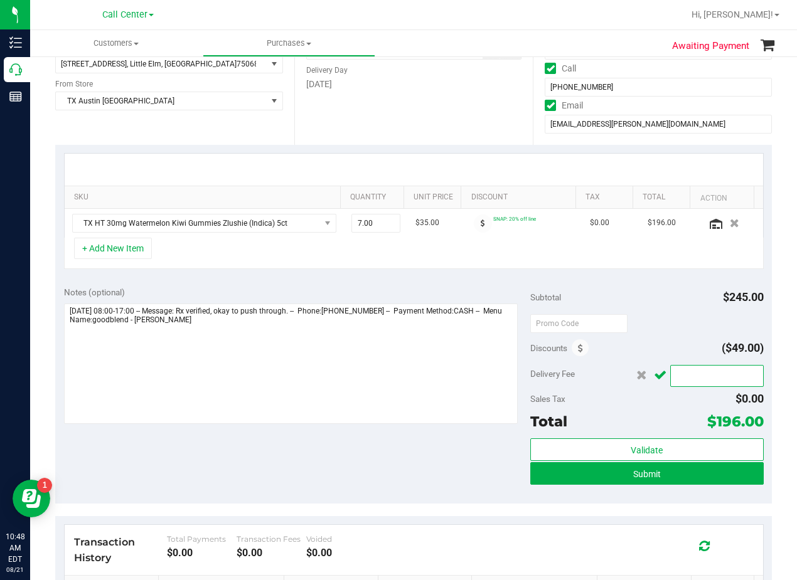
click at [695, 380] on input "text" at bounding box center [717, 378] width 92 height 18
type input "25"
type input "$25.00"
click at [656, 373] on icon "Cancel button" at bounding box center [660, 375] width 13 height 9
click at [648, 299] on div "Subtotal $245.00" at bounding box center [646, 297] width 233 height 23
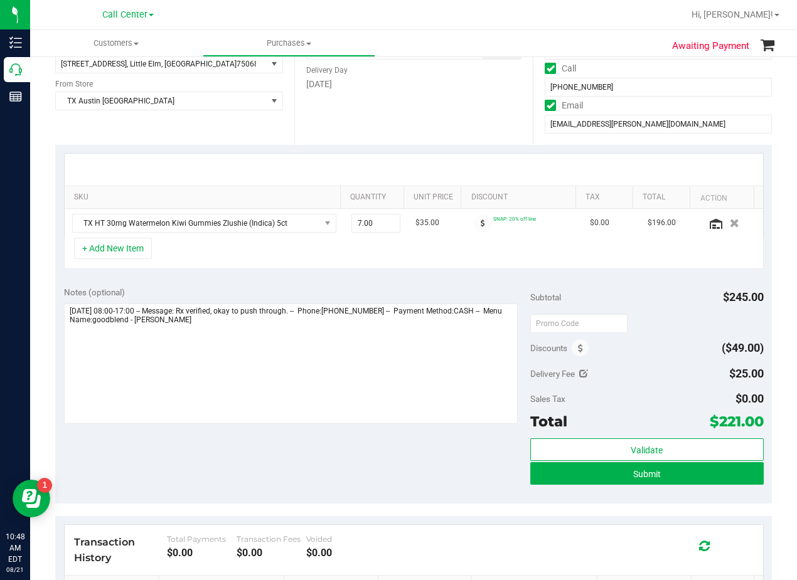
click at [487, 173] on div at bounding box center [414, 170] width 698 height 32
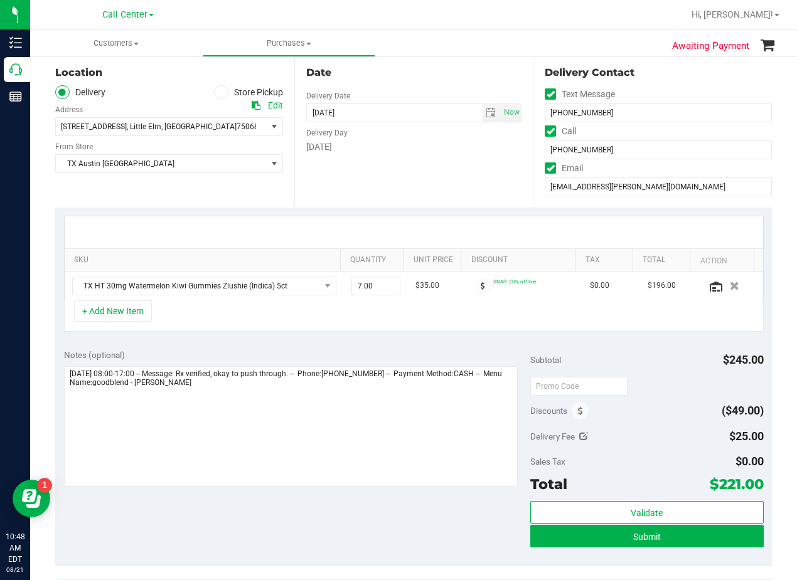
click at [445, 165] on div "Date Delivery Date 08/22/2025 Now 08/22/2025 06:00 PM Now Delivery Day Friday" at bounding box center [413, 131] width 239 height 154
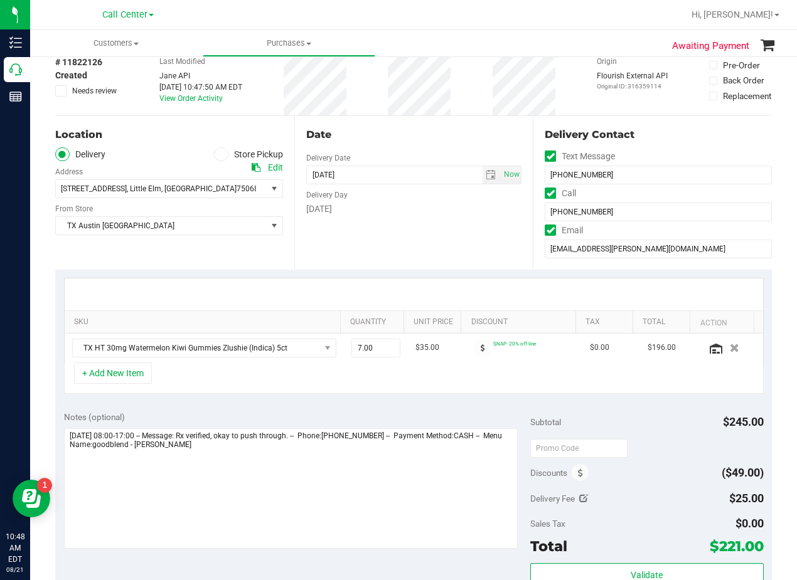
scroll to position [63, 0]
click at [442, 145] on div "Date Delivery Date 08/22/2025 Now 08/22/2025 06:00 PM Now Delivery Day Friday" at bounding box center [413, 194] width 239 height 154
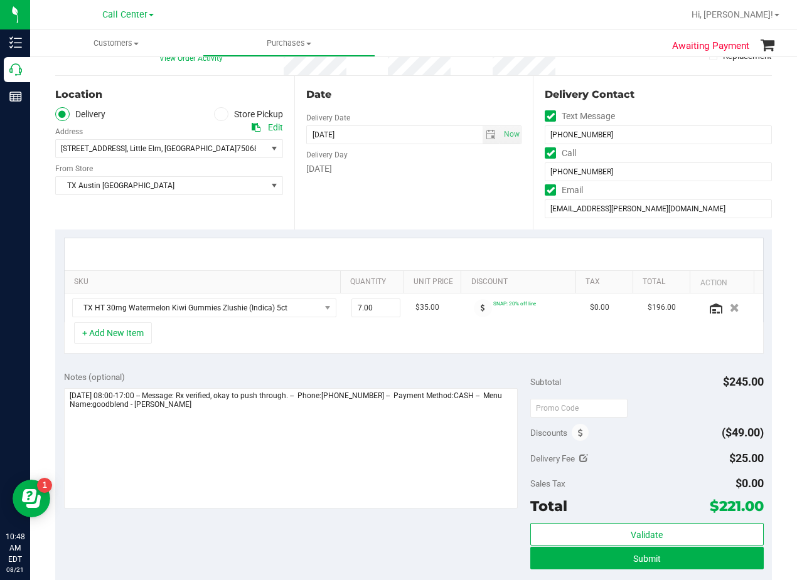
scroll to position [126, 0]
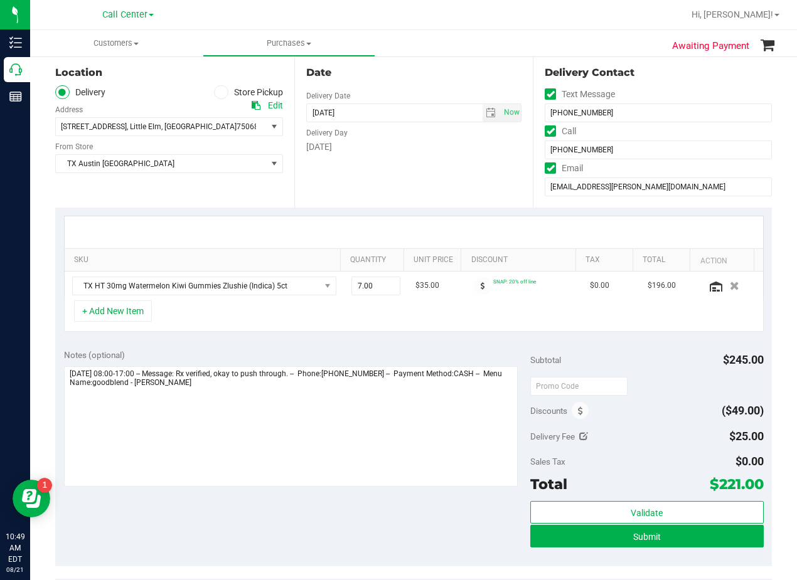
click at [442, 145] on div "Friday" at bounding box center [414, 147] width 216 height 13
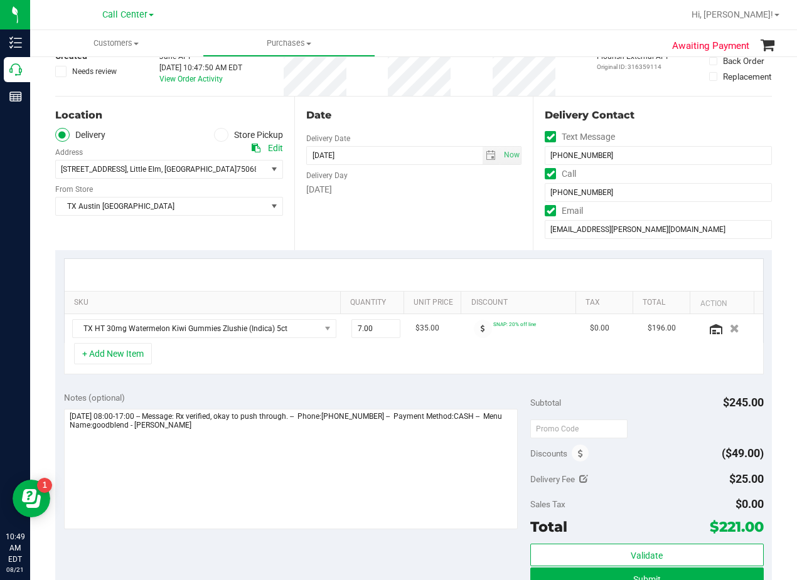
scroll to position [63, 0]
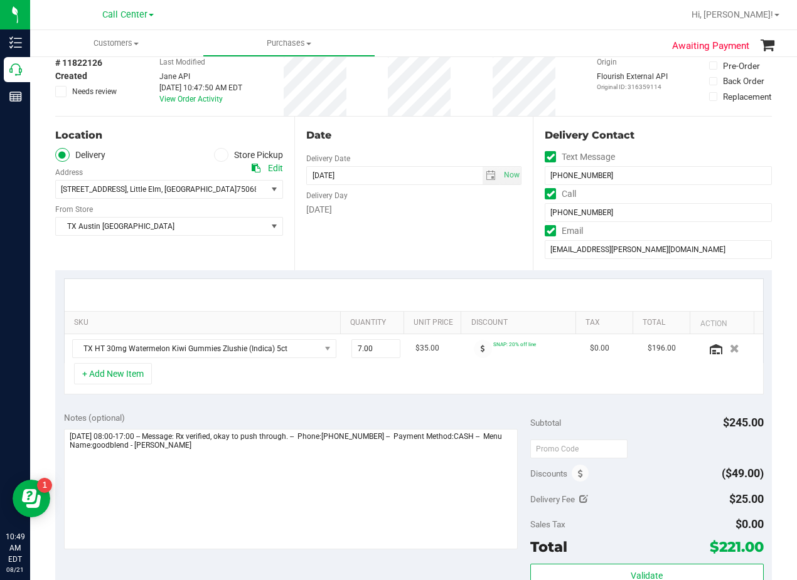
click at [435, 128] on div "Date" at bounding box center [414, 135] width 216 height 15
click at [483, 178] on span "select" at bounding box center [492, 176] width 18 height 18
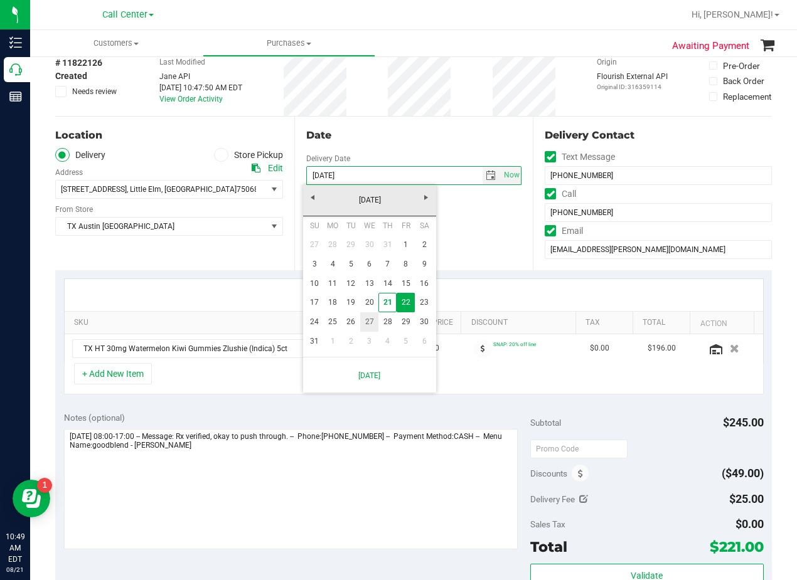
click at [366, 321] on link "27" at bounding box center [369, 322] width 18 height 19
type input "08/27/2025"
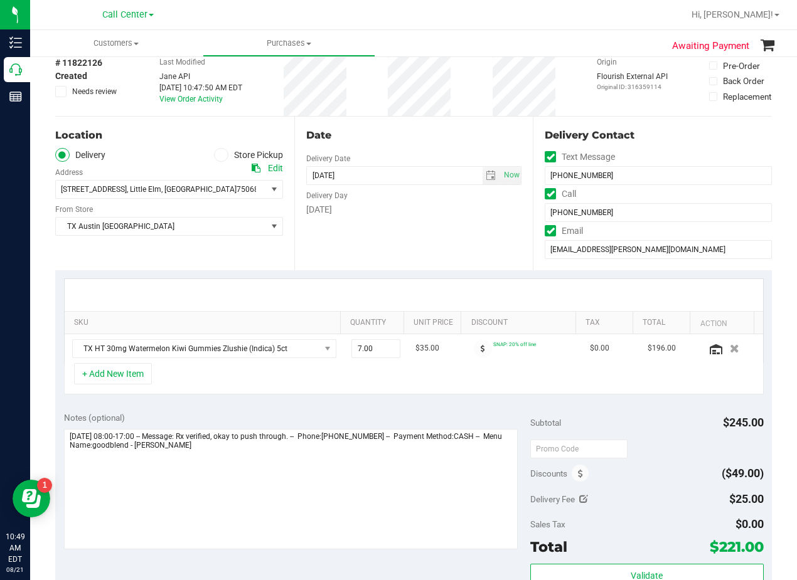
click at [421, 141] on div "Date" at bounding box center [414, 135] width 216 height 15
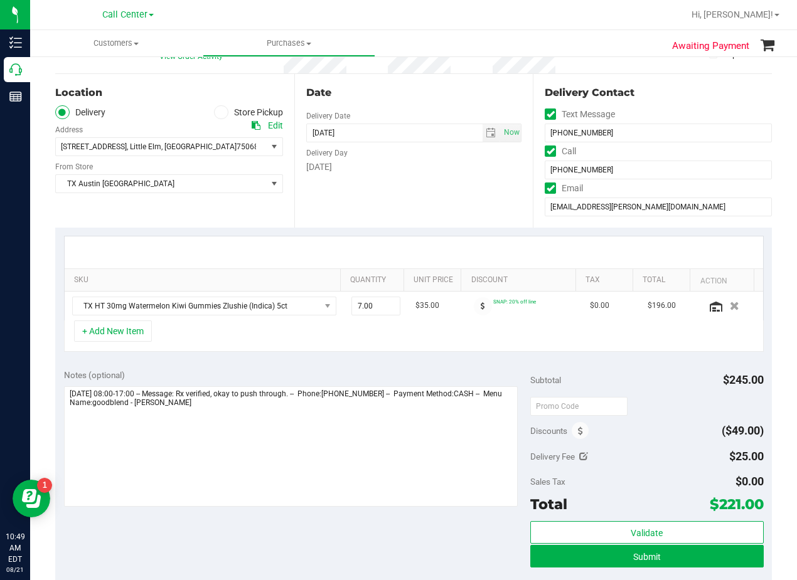
scroll to position [126, 0]
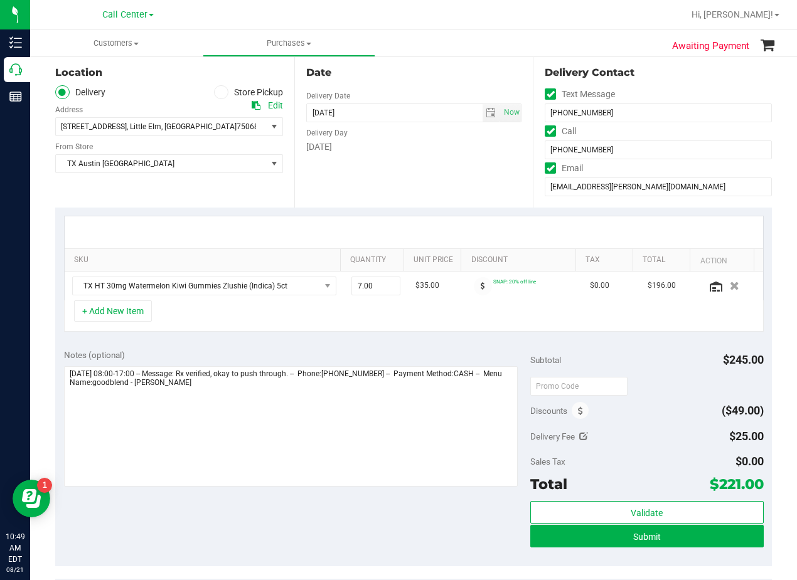
click at [408, 159] on div "Date Delivery Date 08/27/2025 Now 08/27/2025 06:00 PM Now Delivery Day Wednesday" at bounding box center [413, 131] width 239 height 154
click at [480, 208] on div "SKU Quantity Unit Price Discount Tax Total Action TX HT 30mg Watermelon Kiwi Gu…" at bounding box center [413, 274] width 717 height 133
click at [557, 541] on button "Submit" at bounding box center [646, 536] width 233 height 23
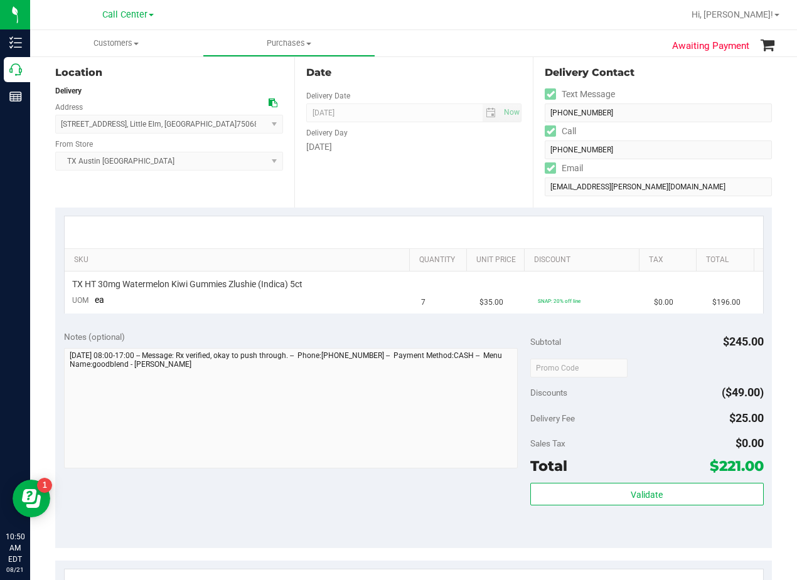
click at [431, 183] on div "Date Delivery Date 08/27/2025 Now 08/27/2025 08:00 AM Now Delivery Day Wednesday" at bounding box center [413, 131] width 239 height 154
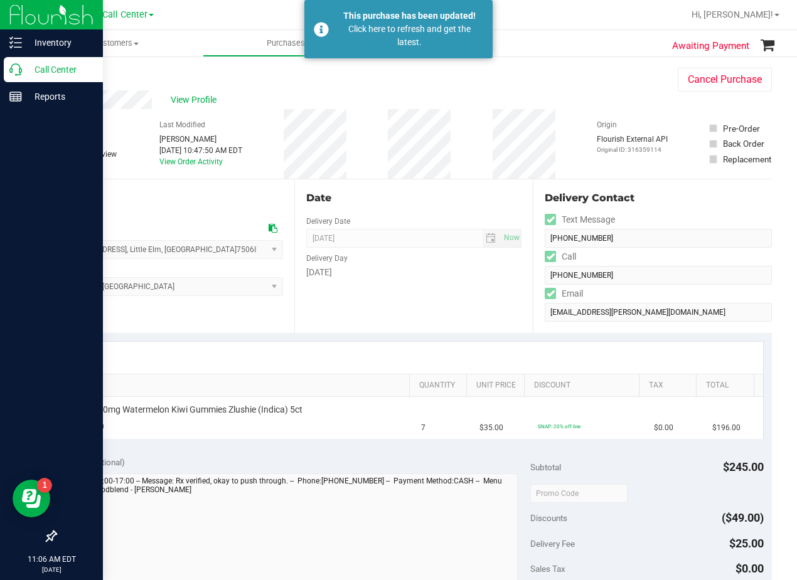
click at [29, 73] on p "Call Center" at bounding box center [59, 69] width 75 height 15
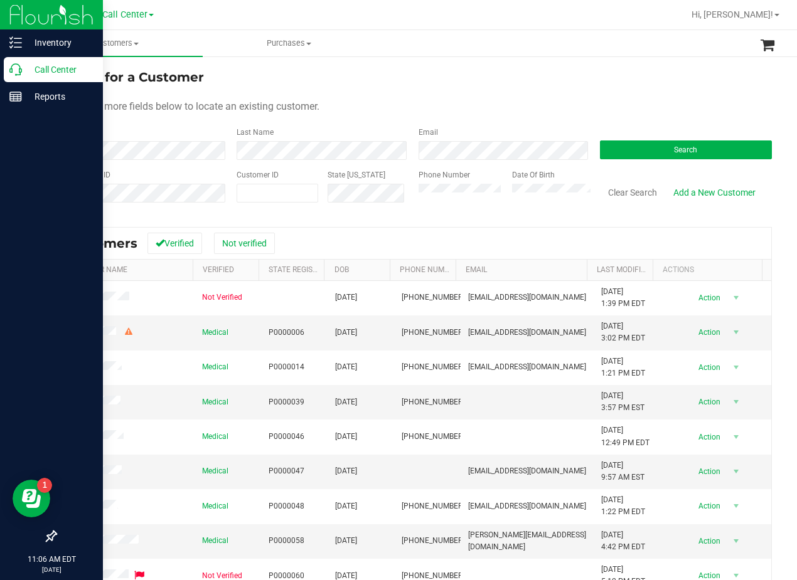
click at [469, 77] on div "Search for a Customer" at bounding box center [413, 77] width 717 height 19
click at [688, 157] on button "Search" at bounding box center [686, 150] width 172 height 19
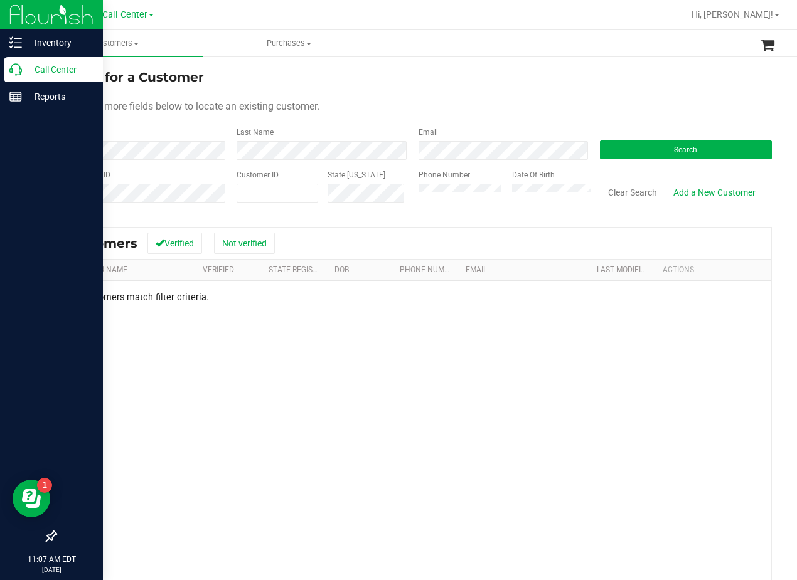
click at [475, 75] on div "Search for a Customer" at bounding box center [413, 77] width 717 height 19
click at [558, 95] on form "Search for a Customer Use one or more fields below to locate an existing custom…" at bounding box center [413, 141] width 717 height 146
click at [434, 104] on div "Use one or more fields below to locate an existing customer." at bounding box center [413, 106] width 717 height 15
click at [540, 105] on div "Use one or more fields below to locate an existing customer." at bounding box center [413, 106] width 717 height 15
click at [721, 196] on link "Add a New Customer" at bounding box center [714, 192] width 99 height 21
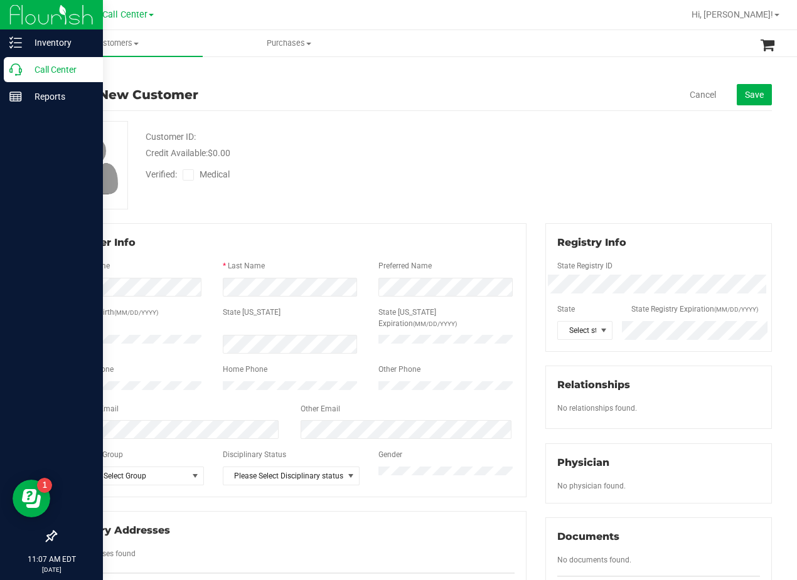
click at [469, 161] on div "Verified: Medical" at bounding box center [320, 174] width 368 height 28
click at [456, 157] on div "Credit Available: $0.00" at bounding box center [320, 153] width 349 height 13
drag, startPoint x: 460, startPoint y: 164, endPoint x: 210, endPoint y: 277, distance: 274.4
click at [461, 163] on div "Verified: Medical" at bounding box center [320, 174] width 368 height 28
click at [114, 342] on form "Member Info * First Name * Last Name Preferred Name * Date of Birth (MM/DD/YYYY…" at bounding box center [290, 360] width 447 height 250
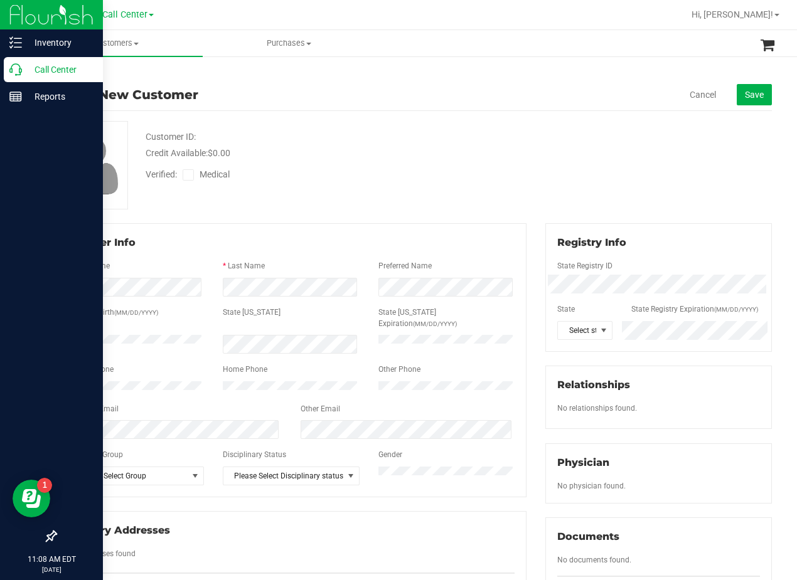
click at [379, 176] on div "Verified: Medical" at bounding box center [320, 174] width 368 height 28
click at [497, 156] on div "Customer ID: Credit Available: $0.00" at bounding box center [320, 145] width 368 height 29
click at [384, 159] on div "Credit Available: $0.00" at bounding box center [320, 153] width 349 height 13
click at [518, 185] on div "Customer ID: Credit Available: $0.00 Verified: Medical" at bounding box center [413, 165] width 735 height 88
click at [185, 175] on icon at bounding box center [189, 175] width 8 height 0
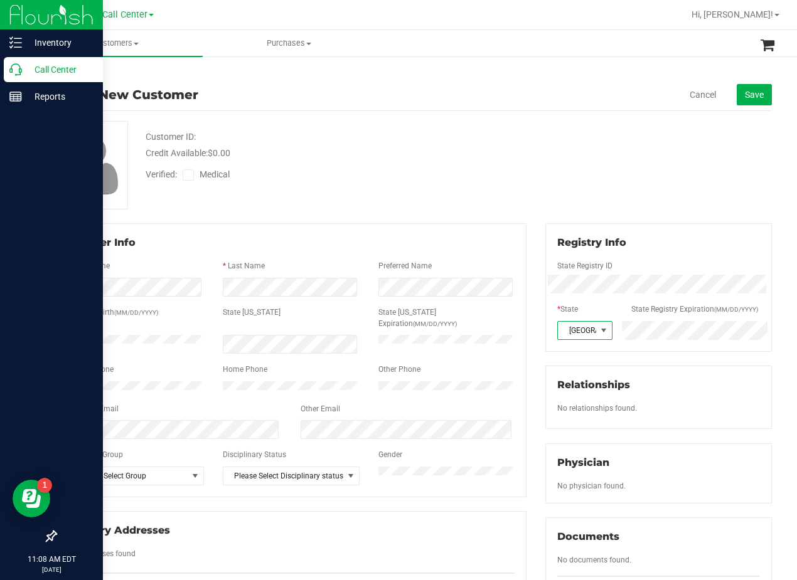
click at [0, 0] on input "Medical" at bounding box center [0, 0] width 0 height 0
click at [395, 132] on div "Customer ID: Credit Available: $0.00" at bounding box center [320, 145] width 368 height 29
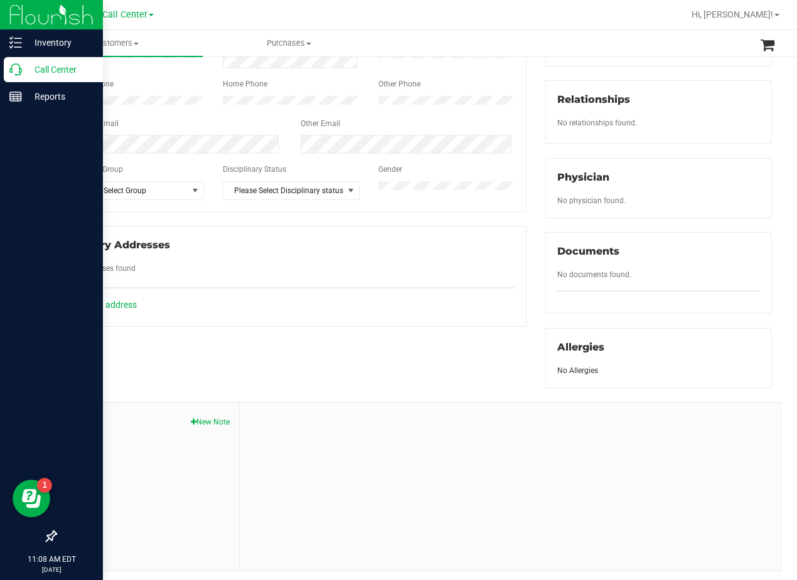
scroll to position [329, 0]
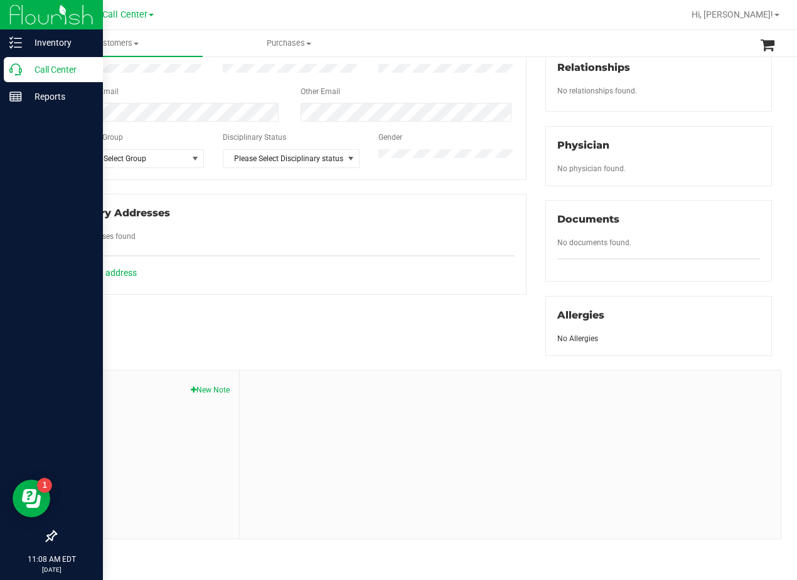
click at [205, 397] on div "Notes New Note" at bounding box center [148, 455] width 184 height 168
click at [204, 391] on button "New Note" at bounding box center [210, 390] width 39 height 11
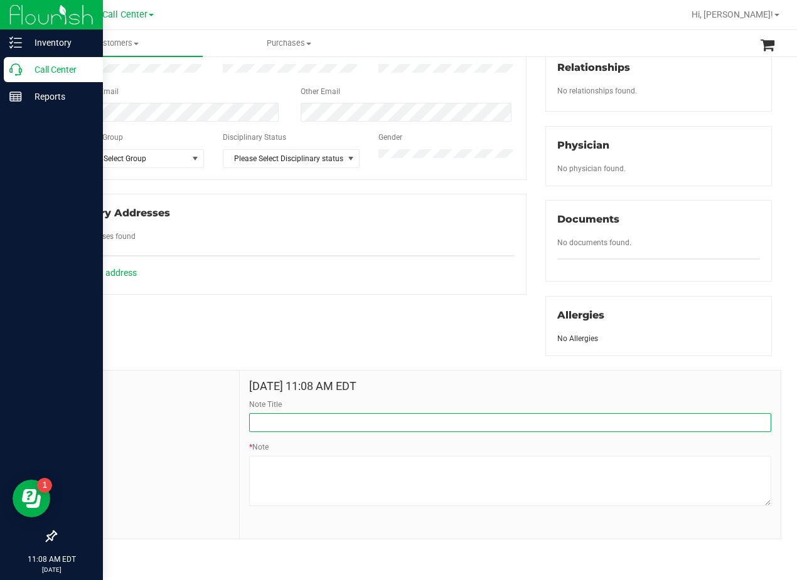
click at [373, 425] on input "Note Title" at bounding box center [510, 423] width 522 height 19
type input "CURT"
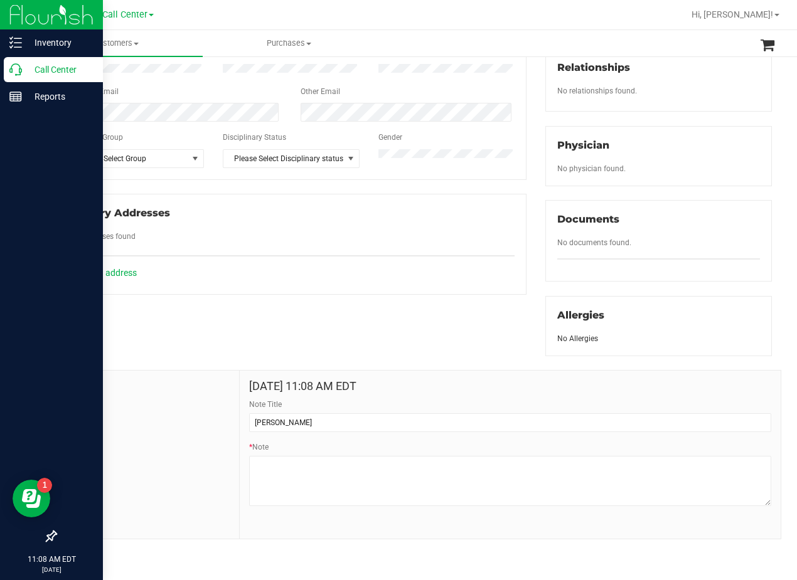
click at [343, 299] on div "Member Info * First Name * Last Name Preferred Name * Date of Birth (MM/DD/YYYY…" at bounding box center [413, 223] width 735 height 634
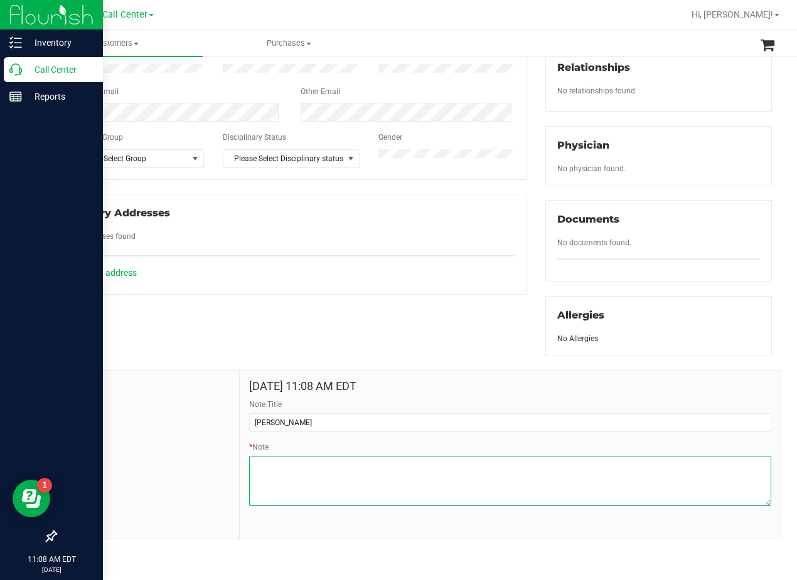
click at [445, 476] on textarea "* Note" at bounding box center [510, 481] width 522 height 50
paste textarea "Patient Name: HARRY GRIMES Address: 7221 LAKE HILL TRL SACHSE, TX, 75048 Phone …"
type textarea "Patient Name: HARRY GRIMES Address: 7221 LAKE HILL TRL SACHSE, TX, 75048 Phone …"
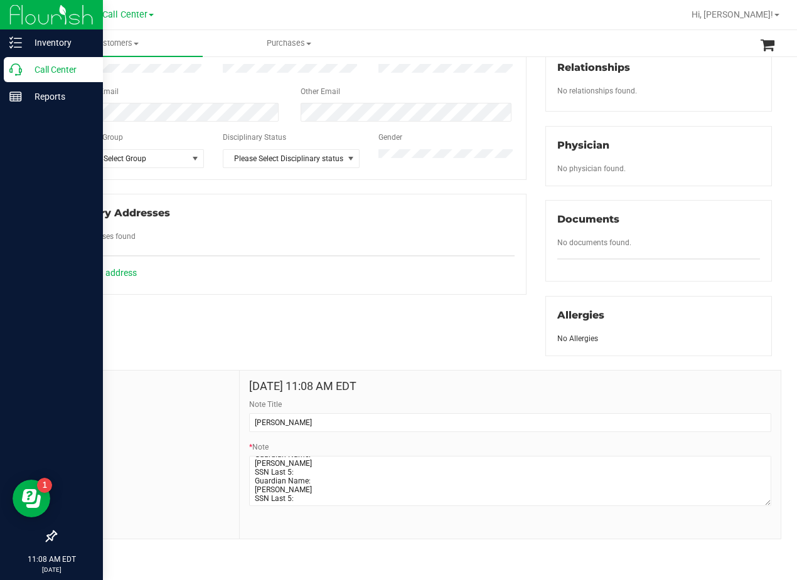
click at [421, 351] on div "Member Info * First Name * Last Name Preferred Name * Date of Birth (MM/DD/YYYY…" at bounding box center [413, 223] width 735 height 634
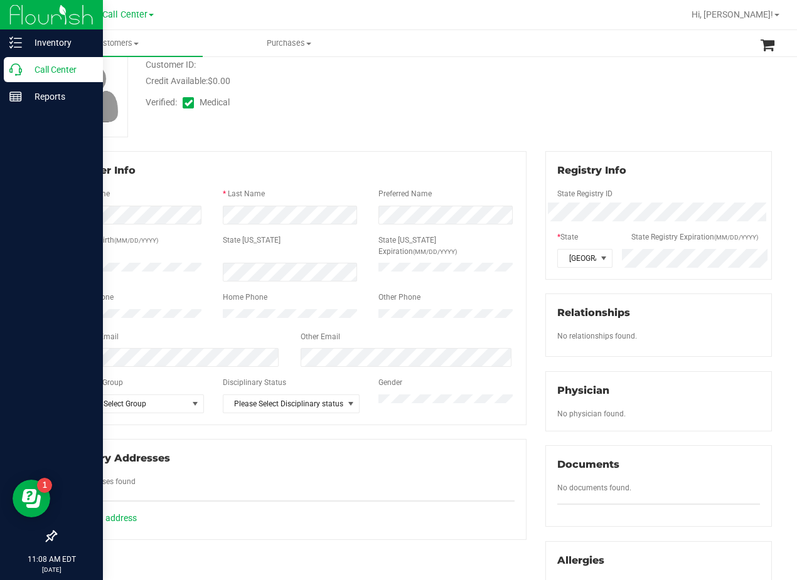
scroll to position [0, 0]
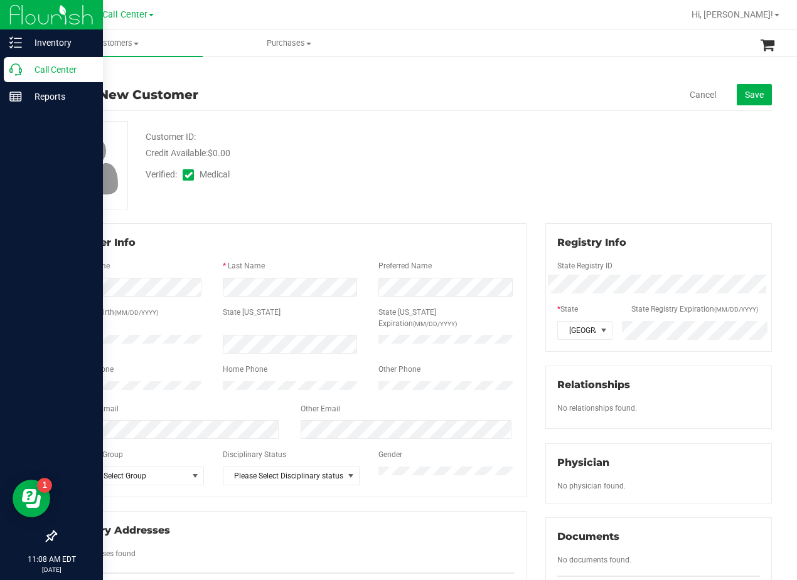
click at [495, 122] on div at bounding box center [320, 125] width 368 height 9
click at [745, 90] on span "Save" at bounding box center [754, 95] width 19 height 10
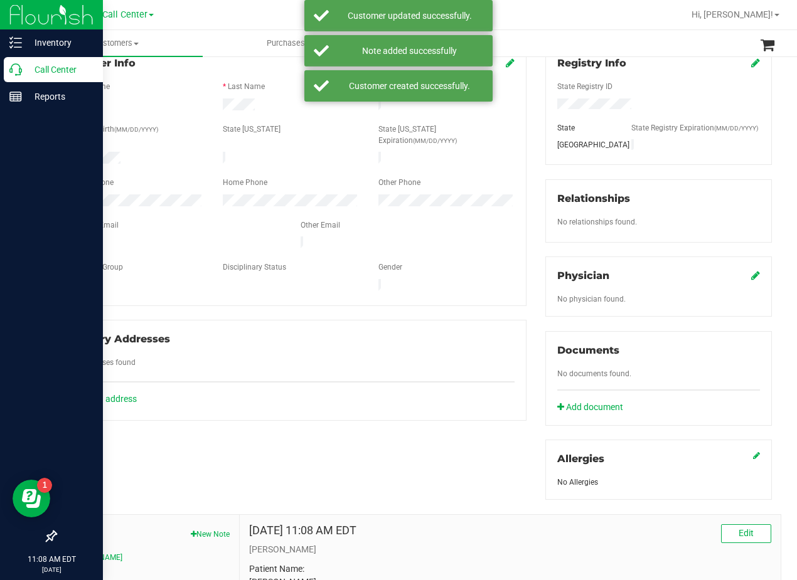
scroll to position [188, 0]
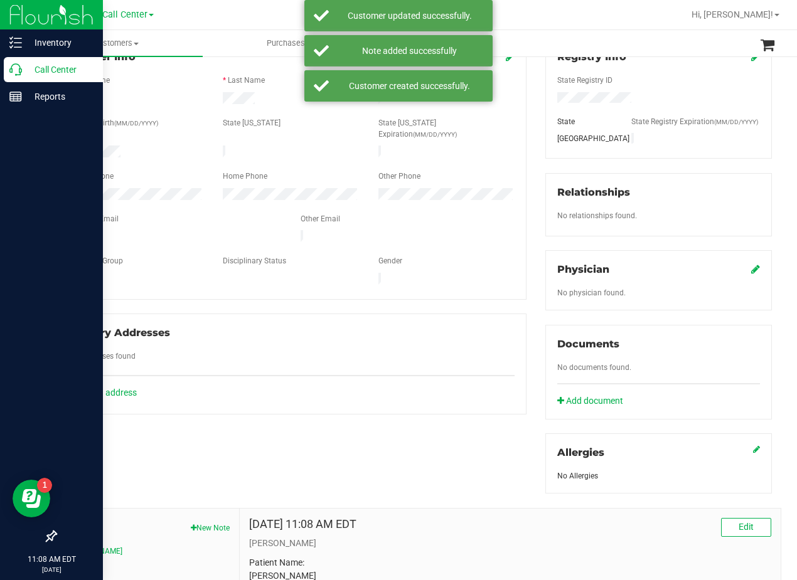
click at [751, 274] on icon at bounding box center [755, 269] width 9 height 10
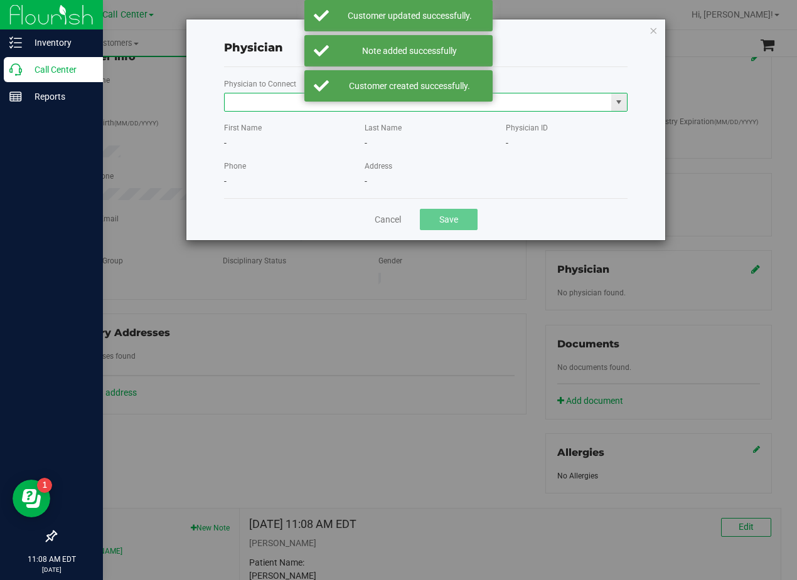
click at [271, 107] on input "text" at bounding box center [418, 103] width 387 height 18
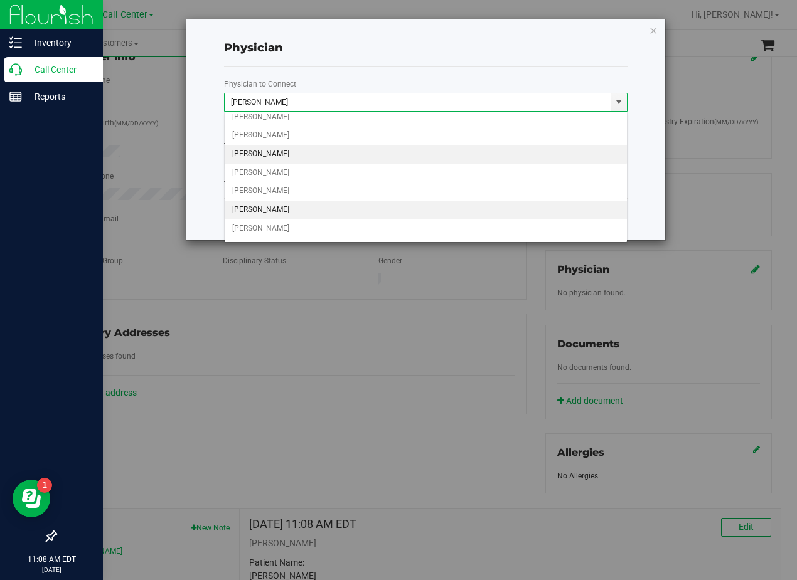
scroll to position [99, 0]
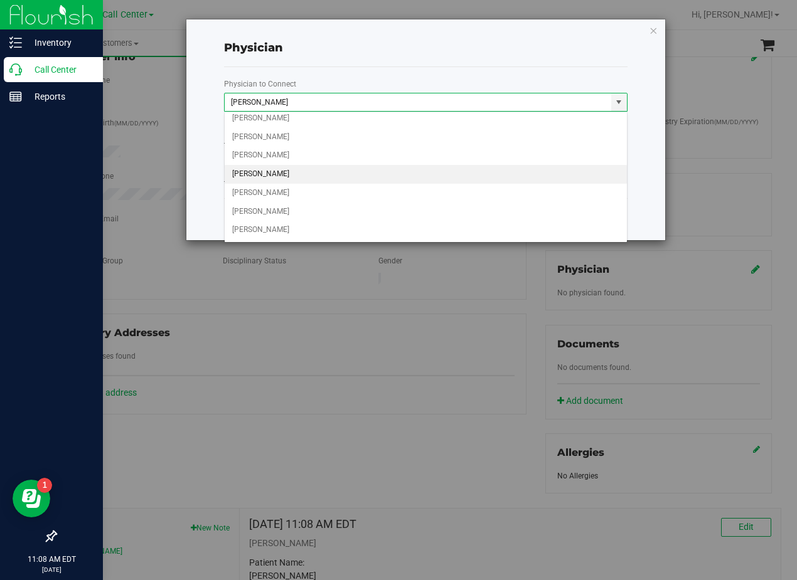
click at [338, 170] on li "JERRY LEWIS" at bounding box center [426, 174] width 402 height 19
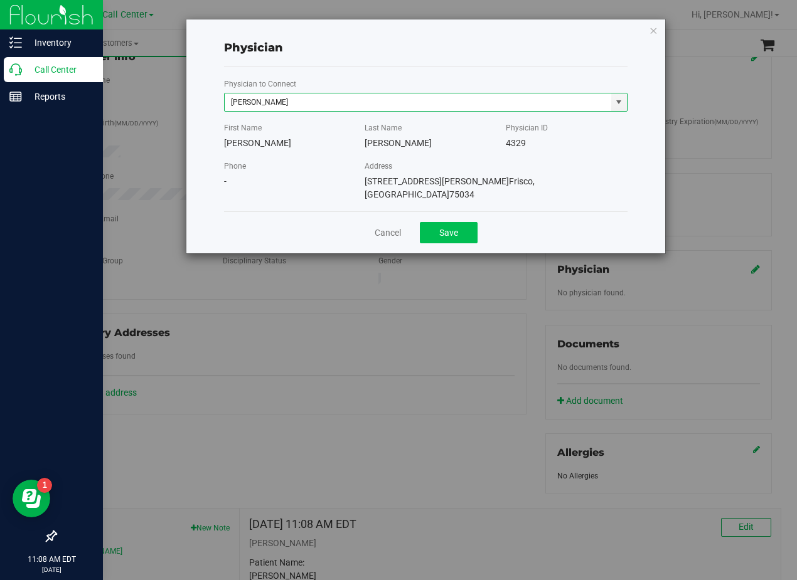
type input "JERRY LEWIS"
click at [446, 228] on button "Save" at bounding box center [449, 232] width 58 height 21
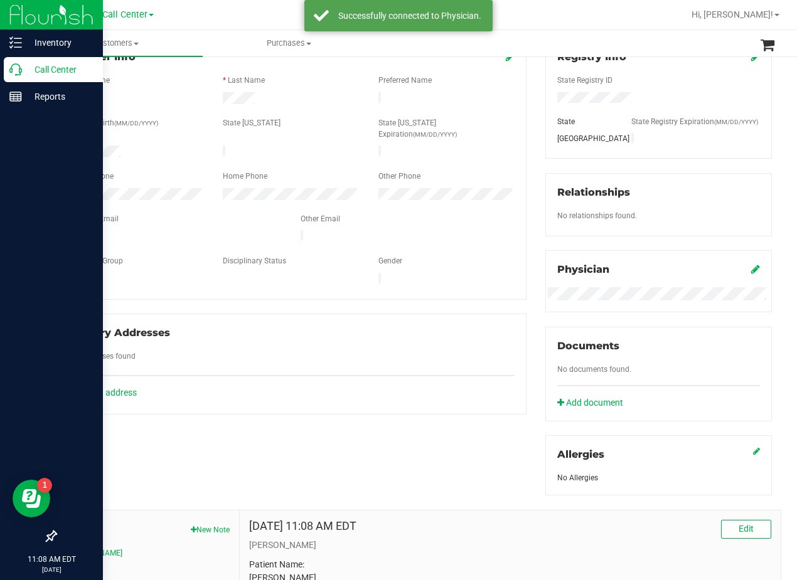
click at [508, 255] on div "Gender" at bounding box center [447, 262] width 156 height 14
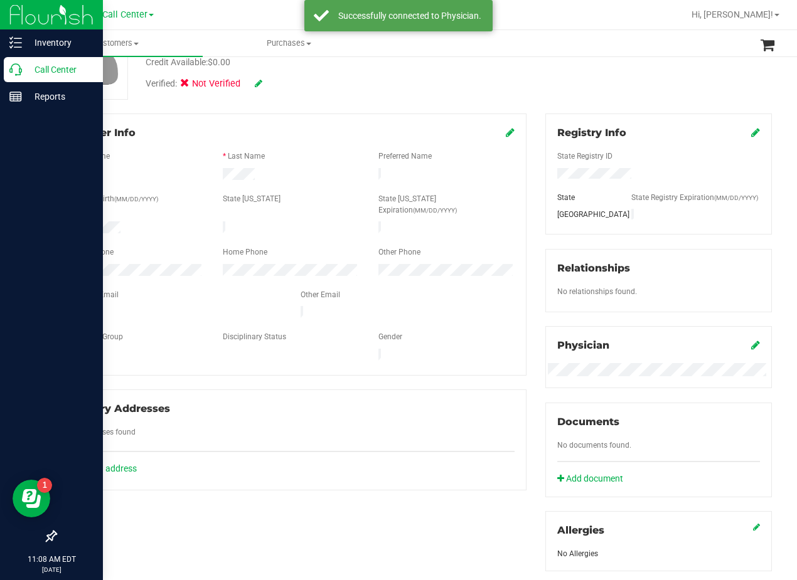
scroll to position [0, 0]
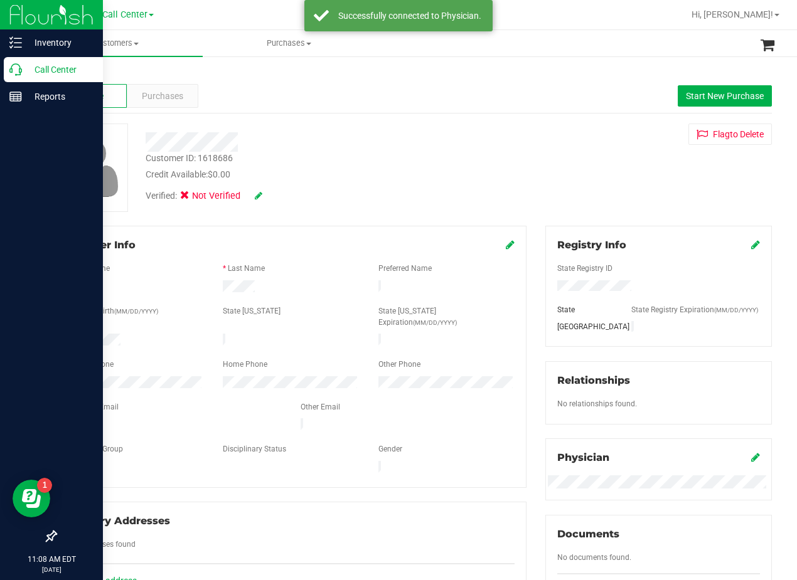
drag, startPoint x: 493, startPoint y: 167, endPoint x: 498, endPoint y: 227, distance: 59.8
click at [495, 169] on div "Customer ID: 1618686 Credit Available: $0.00" at bounding box center [320, 166] width 368 height 29
drag, startPoint x: 500, startPoint y: 245, endPoint x: 501, endPoint y: 236, distance: 9.5
click at [506, 245] on icon at bounding box center [510, 245] width 9 height 10
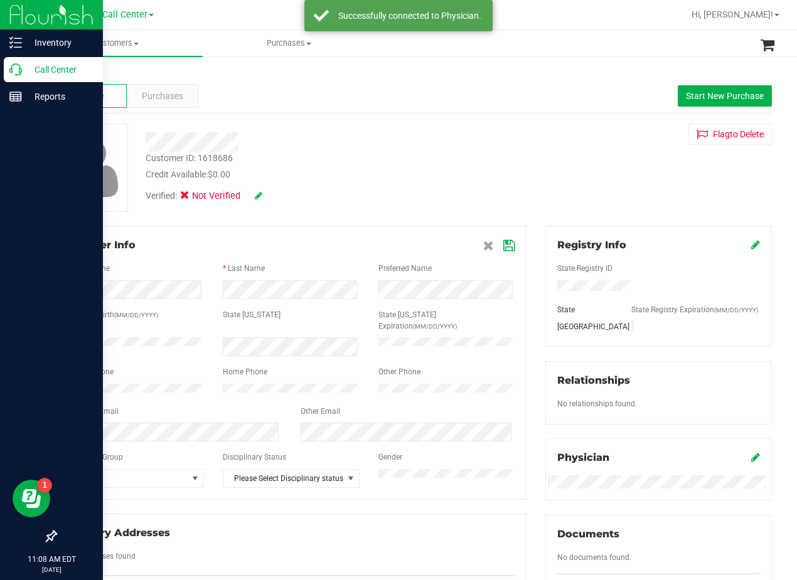
drag, startPoint x: 478, startPoint y: 163, endPoint x: 355, endPoint y: 220, distance: 135.6
click at [478, 163] on div "Customer ID: 1618686 Credit Available: $0.00" at bounding box center [320, 166] width 368 height 29
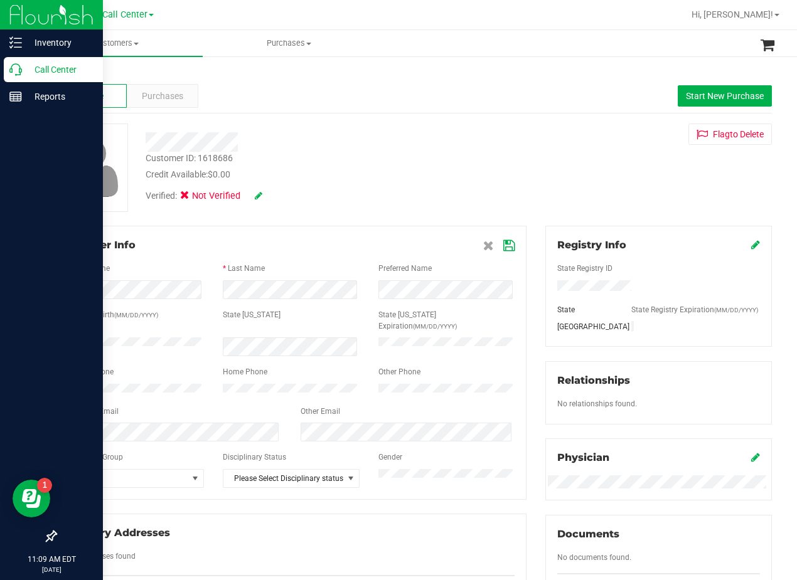
click at [506, 244] on icon at bounding box center [508, 246] width 11 height 10
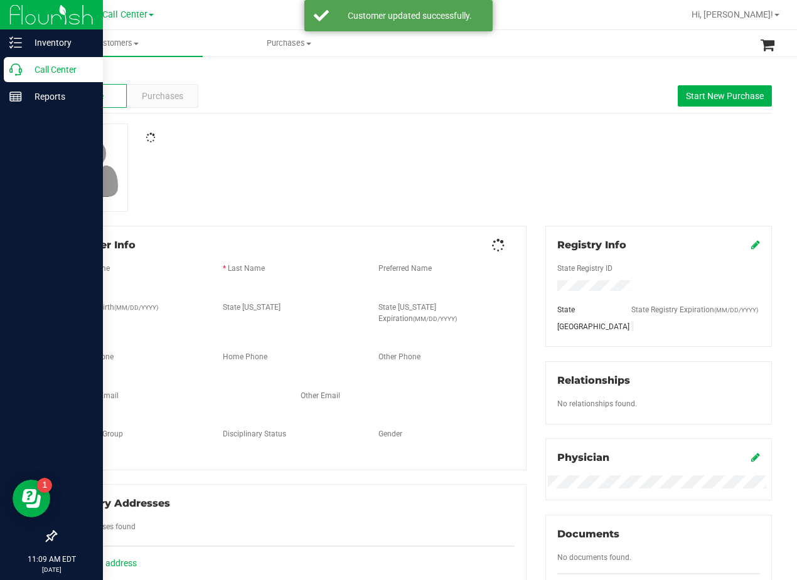
click at [486, 159] on div at bounding box center [413, 168] width 735 height 88
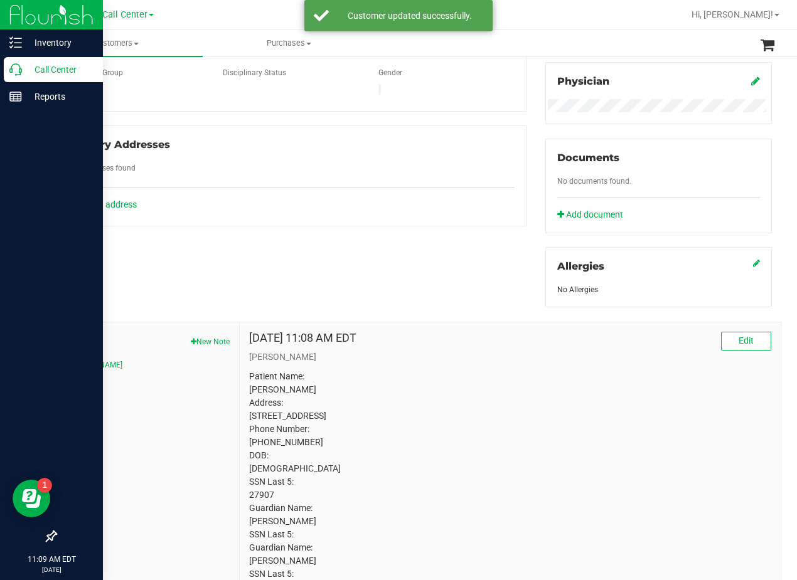
drag, startPoint x: 459, startPoint y: 227, endPoint x: 409, endPoint y: 265, distance: 63.5
click at [449, 247] on div "Member Info * First Name * Last Name Preferred Name * Date of Birth (MM/DD/YYYY…" at bounding box center [413, 220] width 735 height 742
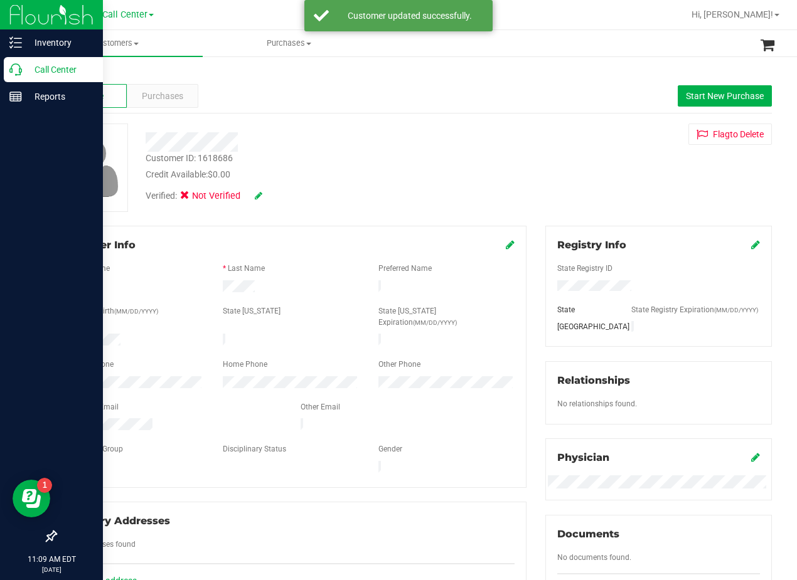
click at [427, 142] on div at bounding box center [320, 141] width 368 height 19
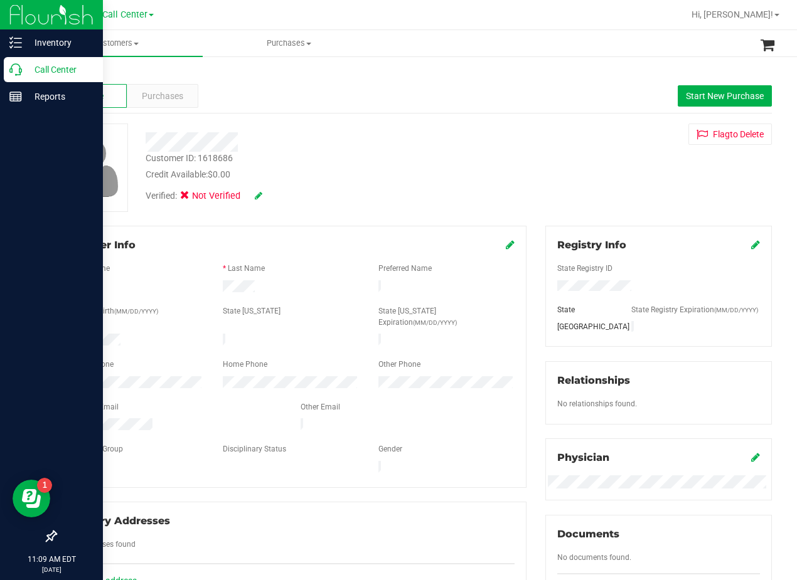
drag, startPoint x: 459, startPoint y: 166, endPoint x: 485, endPoint y: 60, distance: 109.3
click at [459, 166] on div "Customer ID: 1618686 Credit Available: $0.00" at bounding box center [320, 166] width 368 height 29
click at [521, 146] on div "Customer ID: 1618686 Credit Available: $0.00 Verified: Not Verified Flag to Del…" at bounding box center [413, 168] width 735 height 88
click at [563, 158] on div "Customer ID: 1618686 Credit Available: $0.00 Verified: Not Verified Flag to Del…" at bounding box center [413, 168] width 735 height 88
click at [698, 90] on button "Start New Purchase" at bounding box center [725, 95] width 94 height 21
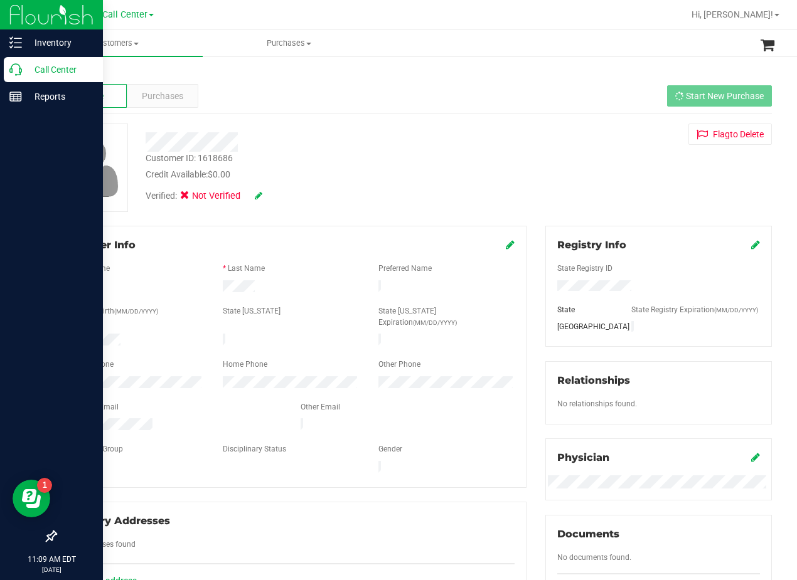
click at [541, 126] on div "Flag to [GEOGRAPHIC_DATA]" at bounding box center [658, 134] width 245 height 21
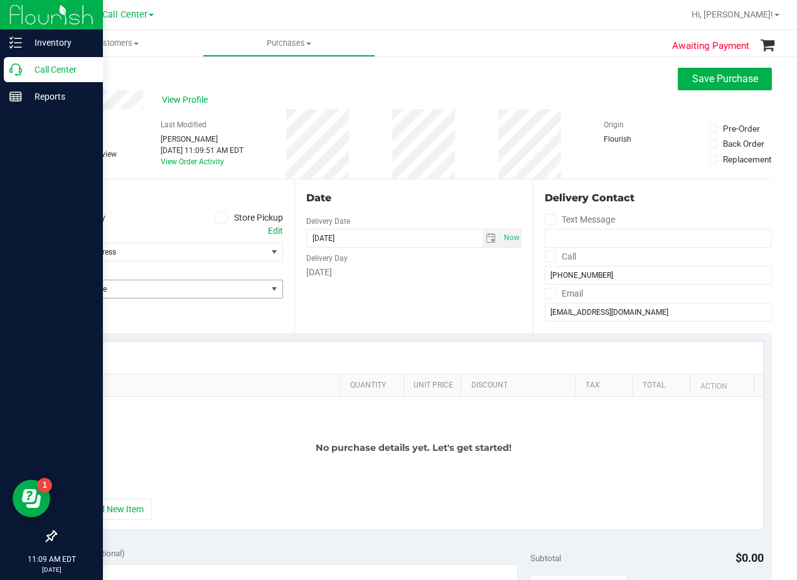
click at [197, 291] on span "Select Store" at bounding box center [161, 290] width 211 height 18
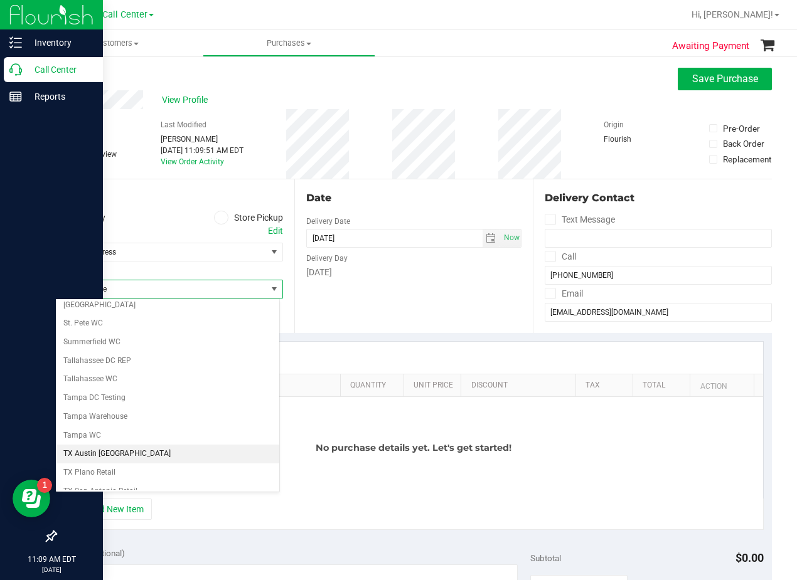
scroll to position [912, 0]
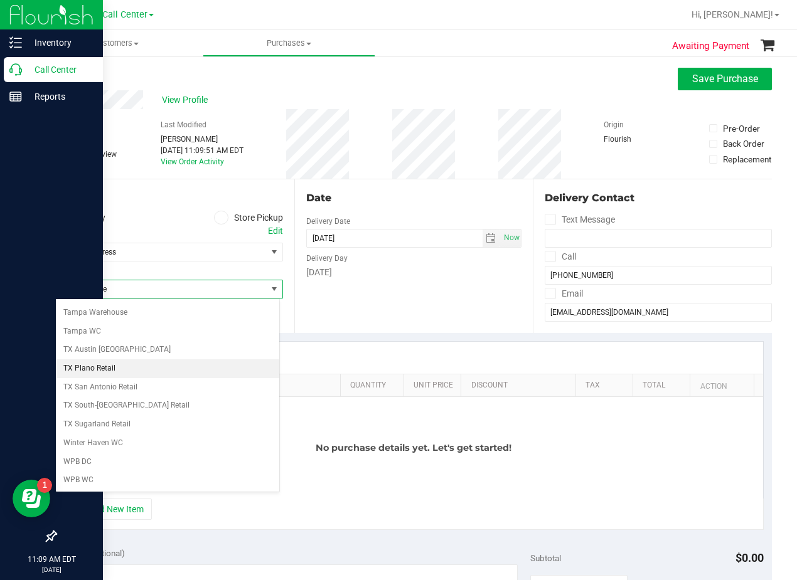
click at [169, 362] on li "TX Plano Retail" at bounding box center [167, 369] width 223 height 19
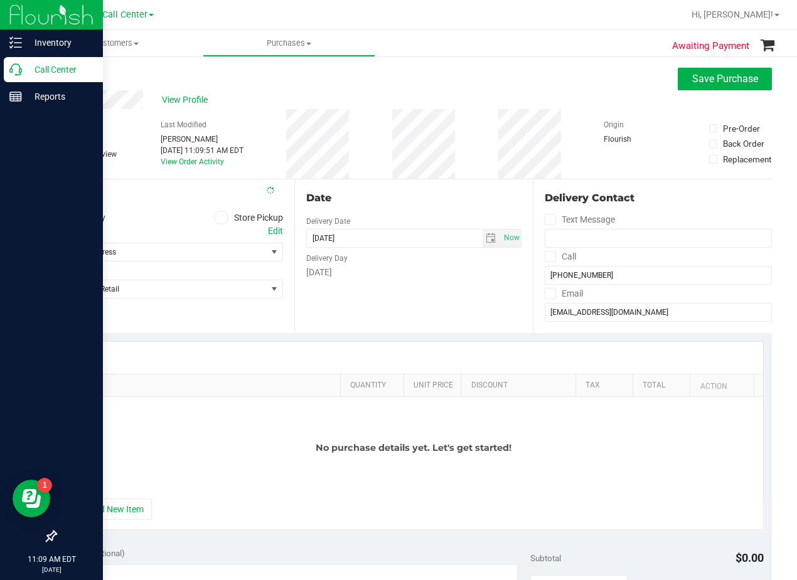
click at [461, 263] on div "Delivery Day" at bounding box center [414, 257] width 216 height 18
click at [435, 184] on div "Date Delivery Date 08/21/2025 Now 08/21/2025 11:09 AM Now Delivery Day Thursday" at bounding box center [413, 256] width 239 height 154
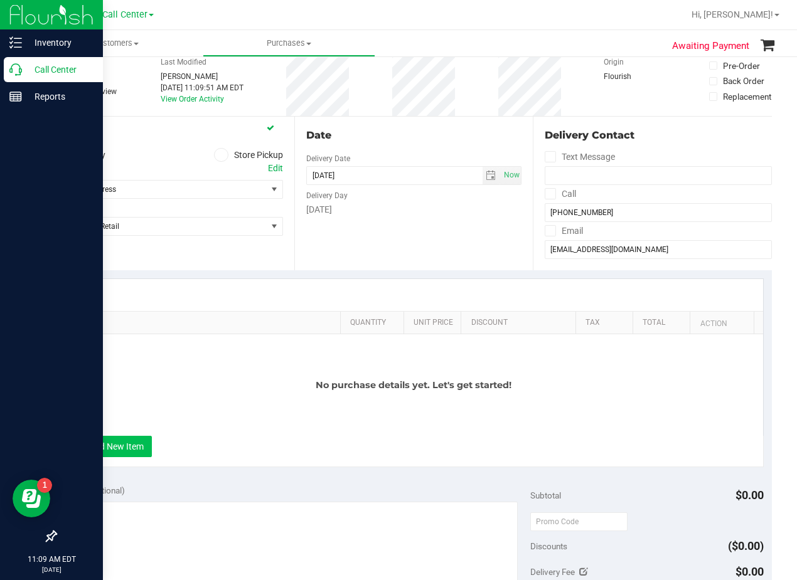
click at [134, 441] on button "+ Add New Item" at bounding box center [113, 446] width 78 height 21
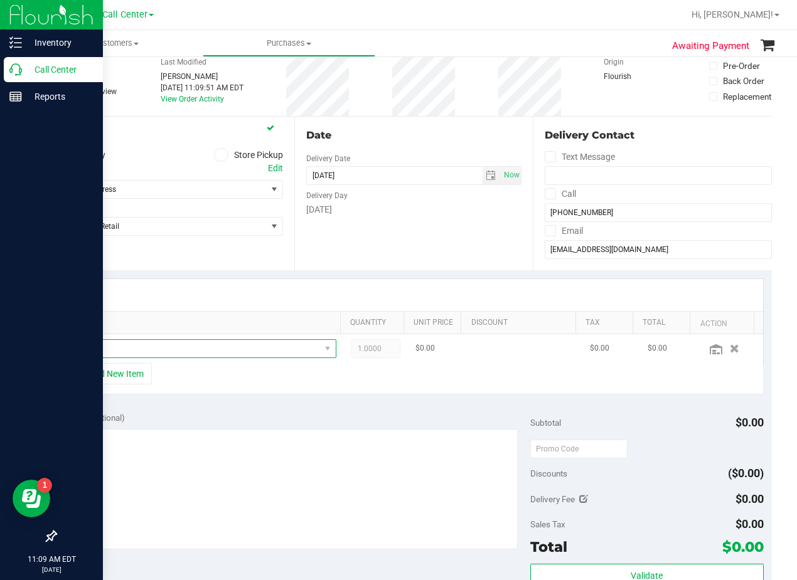
drag, startPoint x: 198, startPoint y: 348, endPoint x: 209, endPoint y: 340, distance: 13.9
click at [198, 348] on span "NO DATA FOUND" at bounding box center [196, 349] width 247 height 18
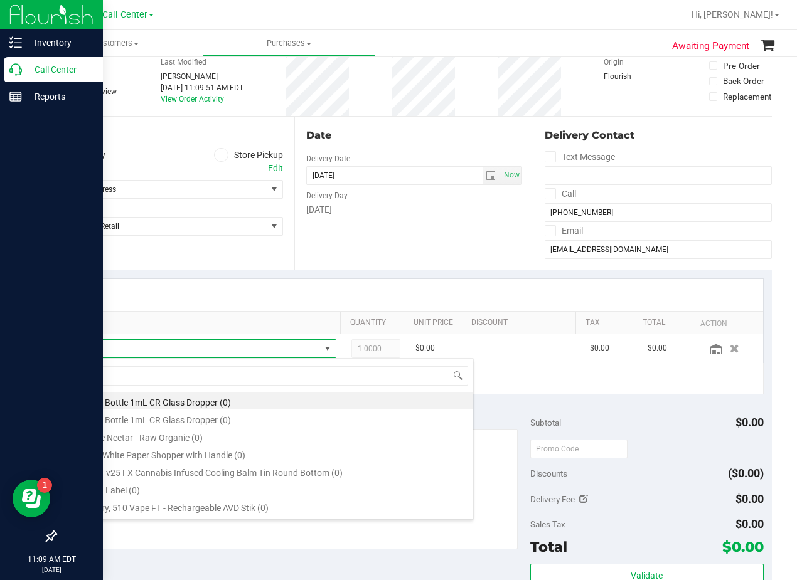
scroll to position [19, 247]
type input "orange dream"
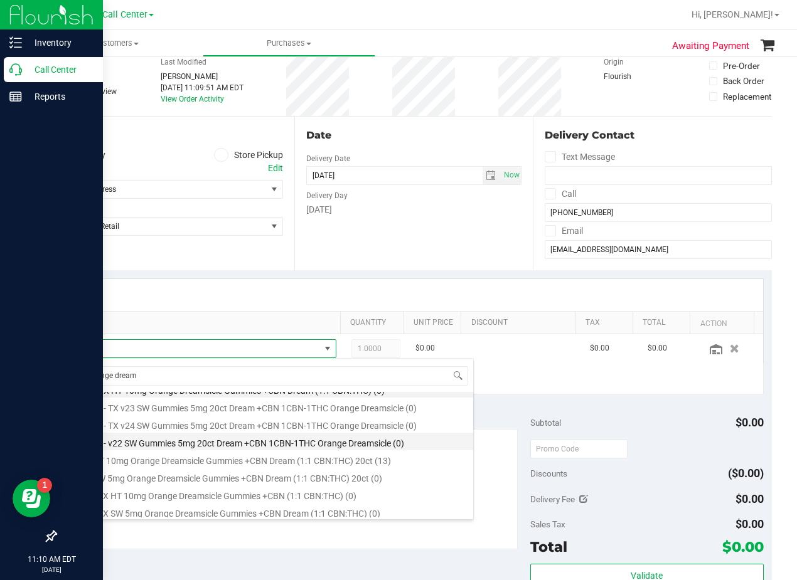
scroll to position [15, 0]
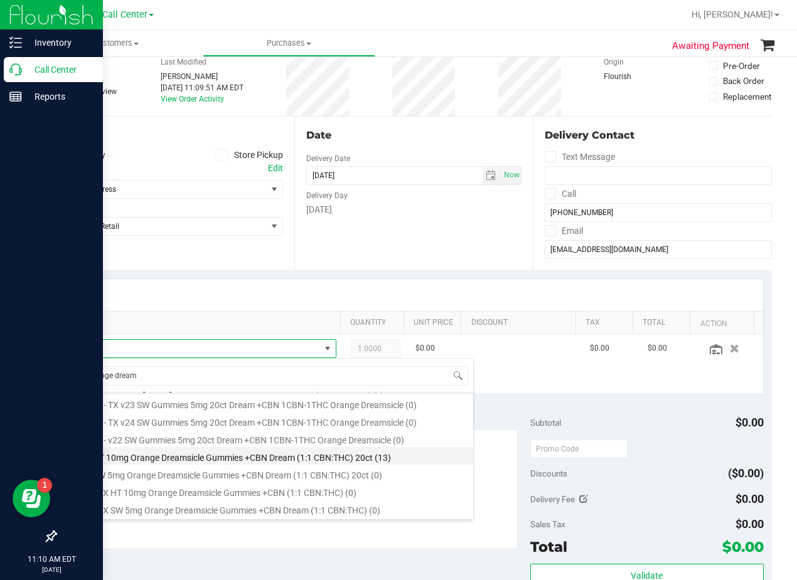
click at [322, 458] on li "TX HT 10mg Orange Dreamsicle Gummies +CBN Dream (1:1 CBN:THC) 20ct (13)" at bounding box center [273, 456] width 400 height 18
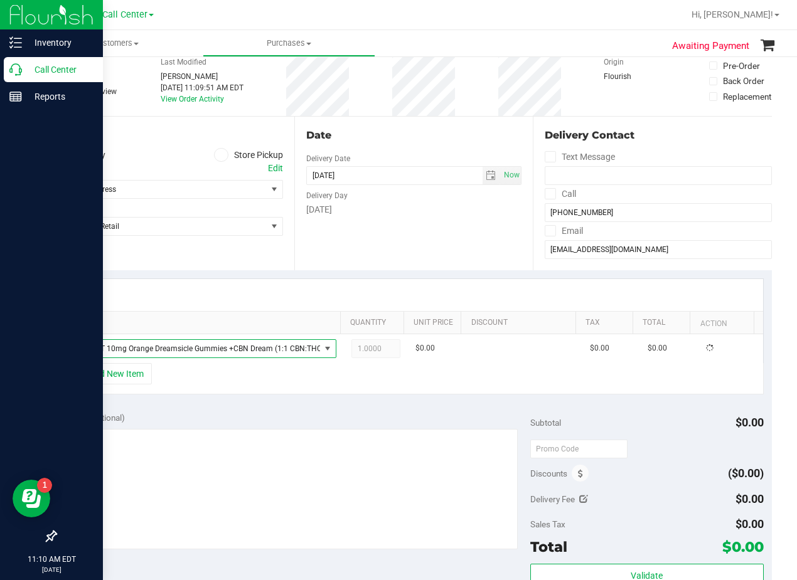
click at [313, 415] on div "Notes (optional)" at bounding box center [297, 418] width 466 height 13
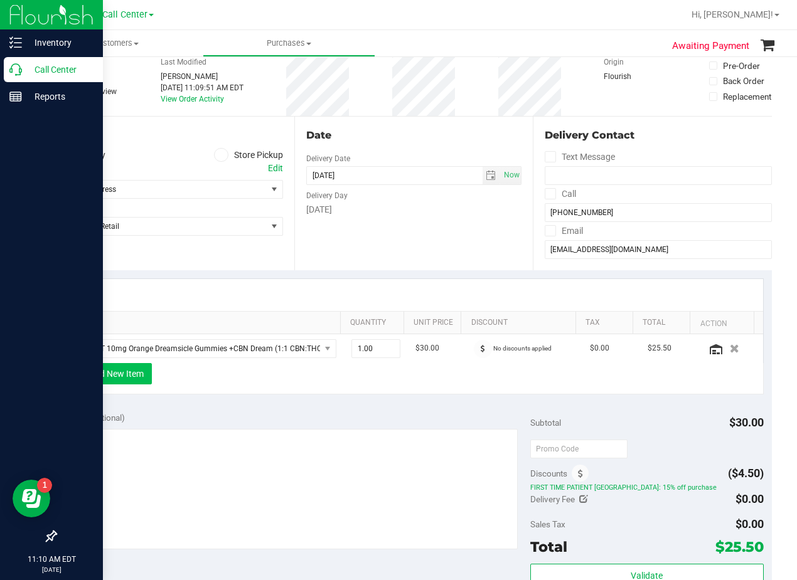
click at [122, 382] on button "+ Add New Item" at bounding box center [113, 373] width 78 height 21
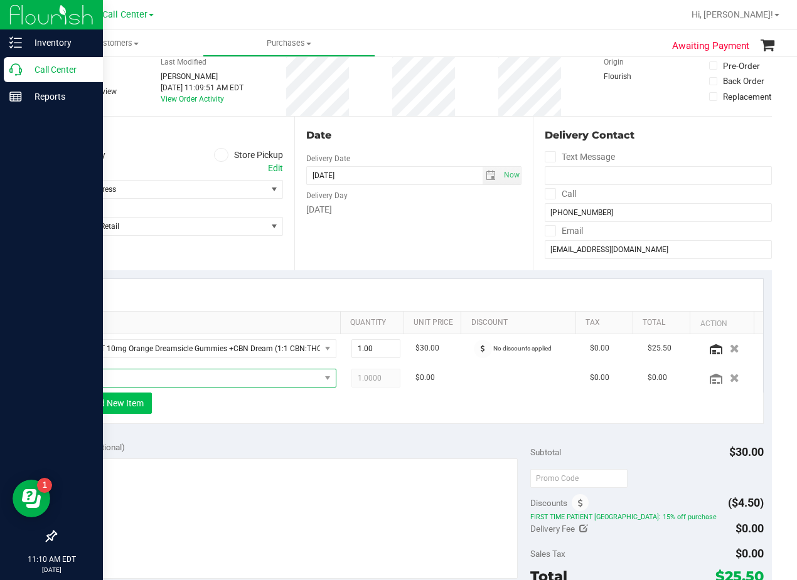
click at [122, 382] on span "NO DATA FOUND" at bounding box center [196, 379] width 247 height 18
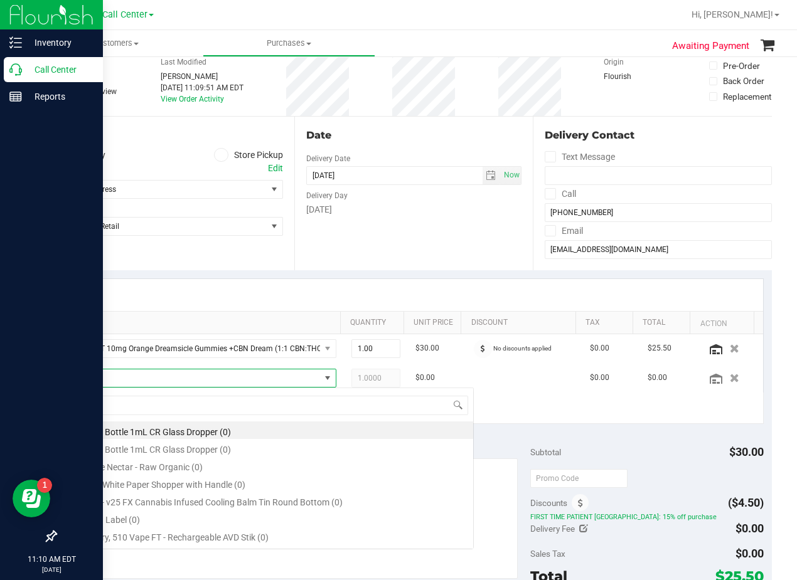
scroll to position [19, 247]
type input "fx"
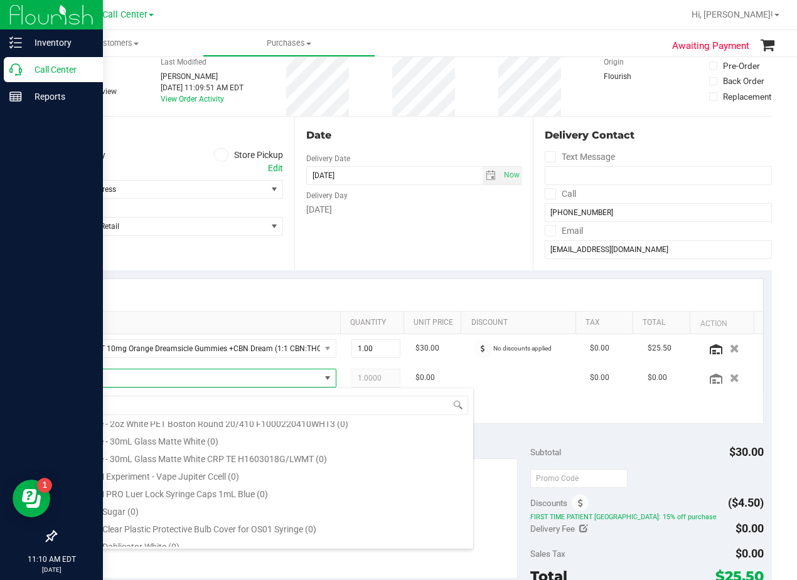
scroll to position [85, 0]
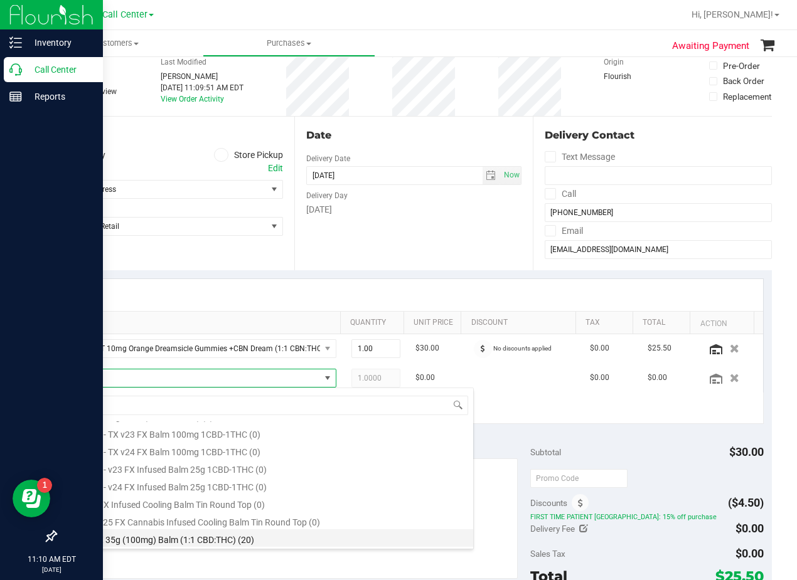
click at [251, 535] on li "TX FX 35g (100mg) Balm (1:1 CBD:THC) (20)" at bounding box center [273, 539] width 400 height 18
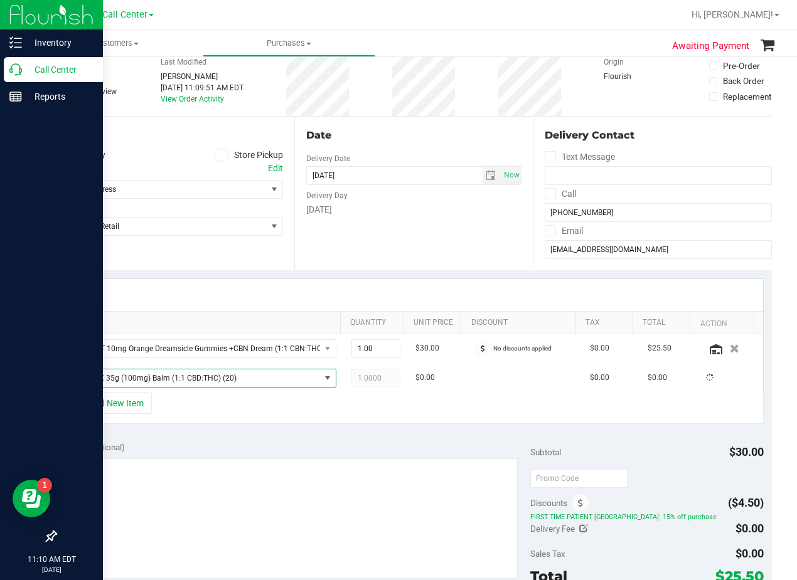
click at [273, 447] on div "Notes (optional)" at bounding box center [297, 447] width 466 height 13
click at [396, 270] on div "SKU Quantity Unit Price Discount Tax Total Action TX HT 10mg Orange Dreamsicle …" at bounding box center [413, 351] width 717 height 163
click at [279, 168] on div "Edit" at bounding box center [275, 168] width 15 height 13
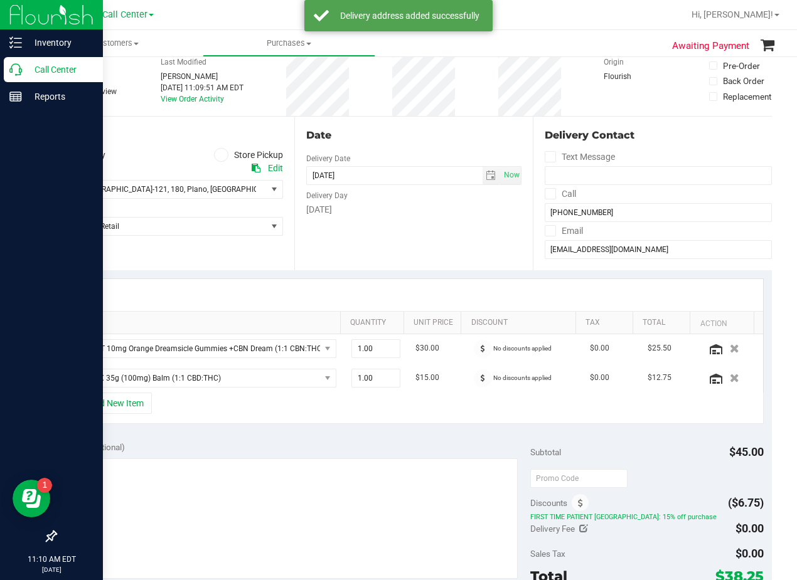
click at [466, 219] on div "Date Delivery Date 08/21/2025 Now 08/21/2025 08:00 AM Now Delivery Day Thursday" at bounding box center [413, 194] width 239 height 154
click at [445, 129] on div "Date" at bounding box center [414, 135] width 216 height 15
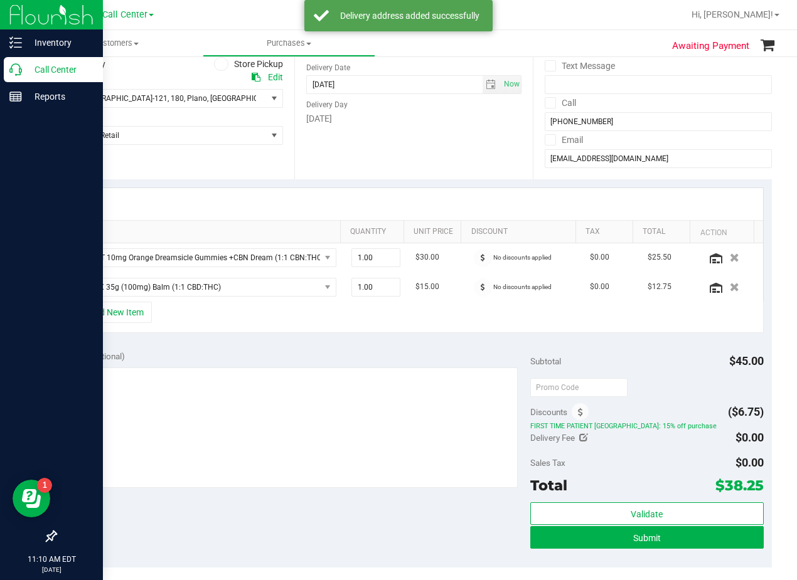
scroll to position [251, 0]
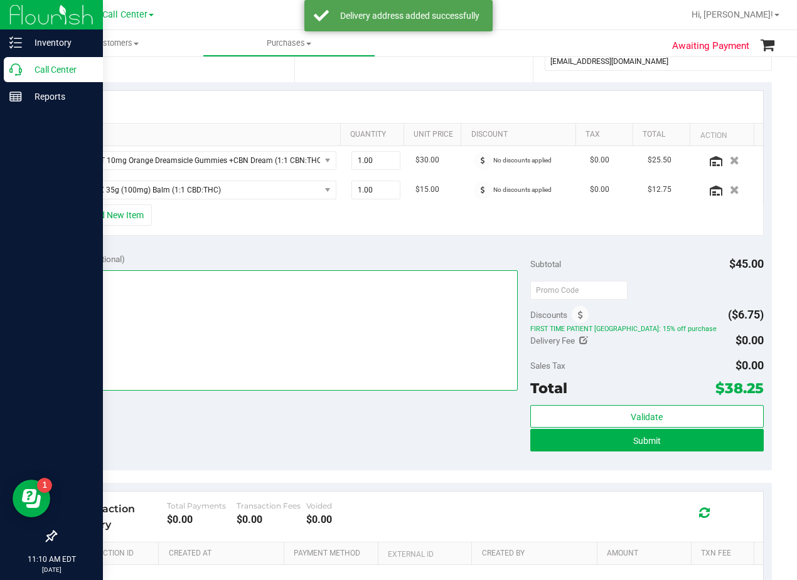
click at [431, 351] on textarea at bounding box center [291, 330] width 454 height 120
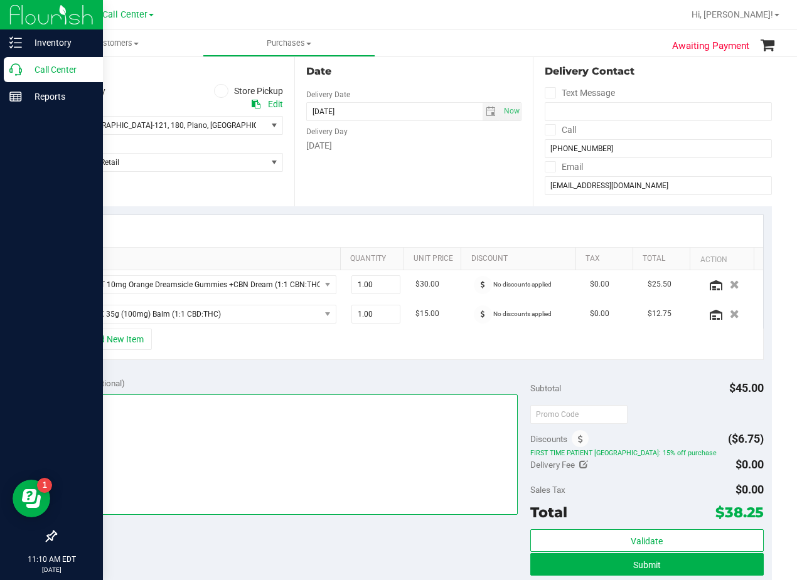
scroll to position [126, 0]
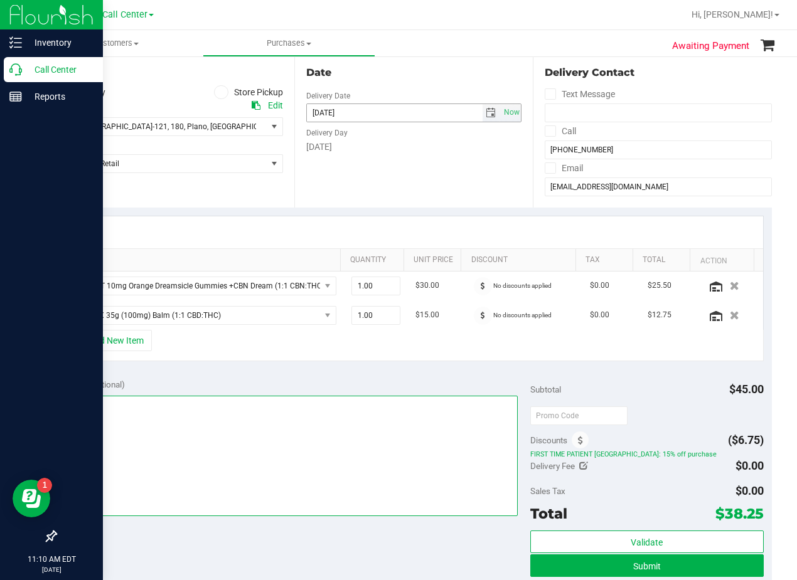
click at [488, 113] on span "select" at bounding box center [491, 113] width 10 height 10
type textarea "pu 8/22"
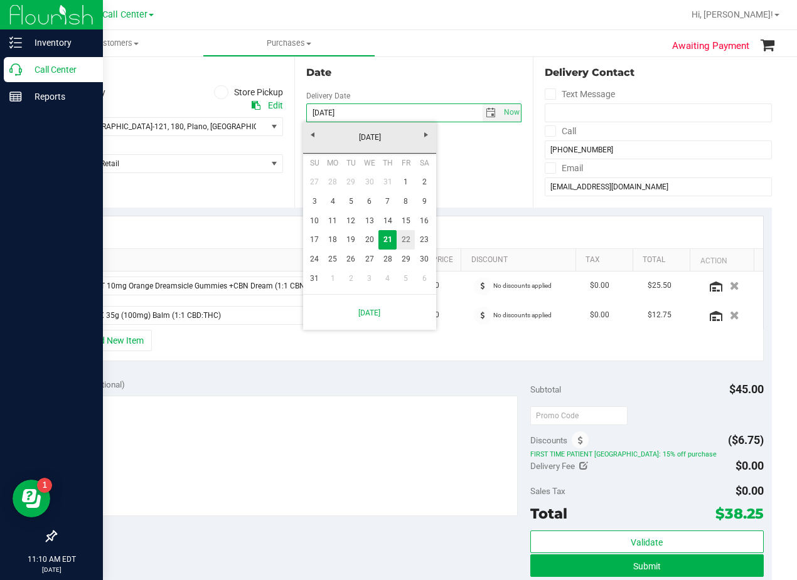
click at [408, 243] on link "22" at bounding box center [406, 239] width 18 height 19
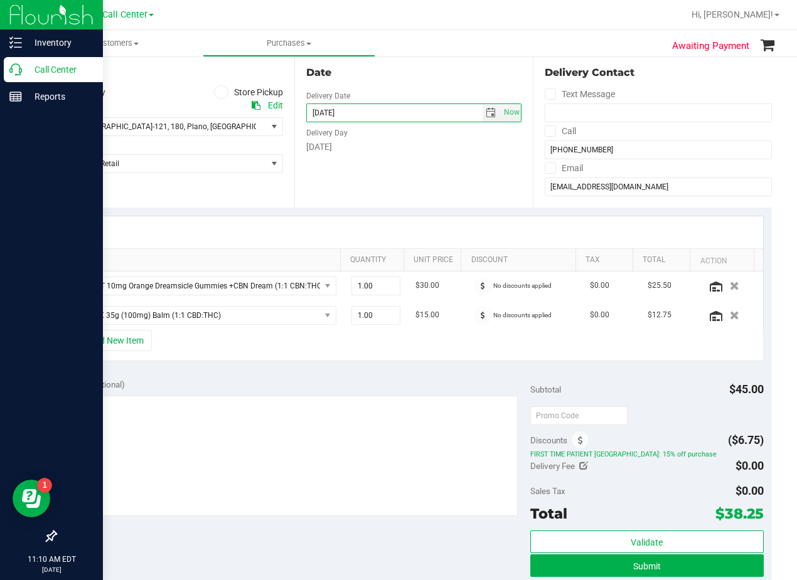
click at [408, 186] on div "Date Delivery Date 08/22/2025 Now 08/22/2025 08:00 AM Now Delivery Day Friday" at bounding box center [413, 131] width 239 height 154
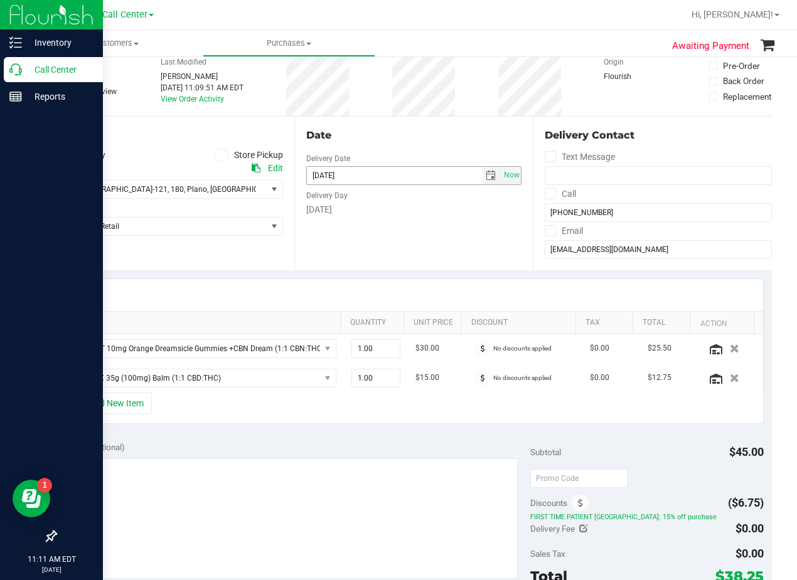
click at [483, 181] on span "select" at bounding box center [492, 176] width 18 height 18
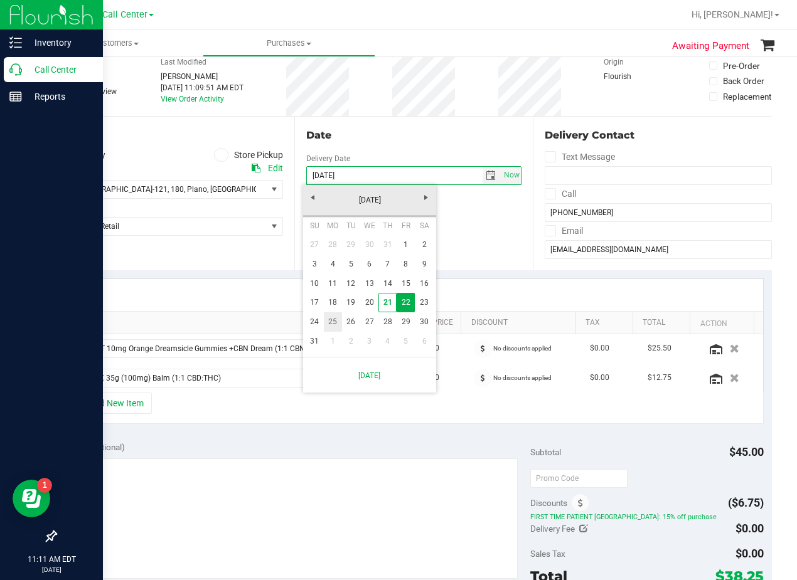
click at [327, 325] on link "25" at bounding box center [333, 322] width 18 height 19
type input "08/25/2025"
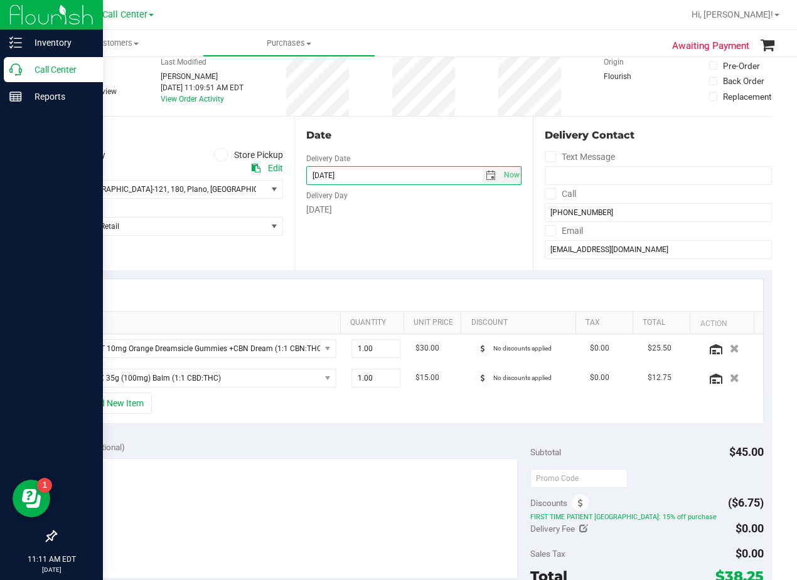
drag, startPoint x: 356, startPoint y: 255, endPoint x: 360, endPoint y: 245, distance: 11.0
click at [356, 255] on div "Date Delivery Date 08/25/2025 Now 08/25/2025 08:00 AM Now Delivery Day Monday" at bounding box center [413, 194] width 239 height 154
click at [390, 122] on div "Date Delivery Date 08/25/2025 Now 08/25/2025 08:00 AM Now Delivery Day Monday" at bounding box center [413, 194] width 239 height 154
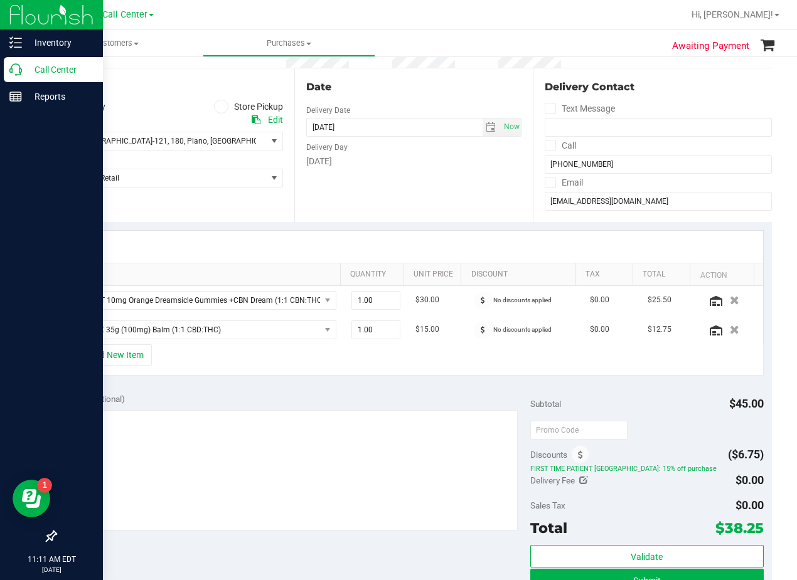
scroll to position [126, 0]
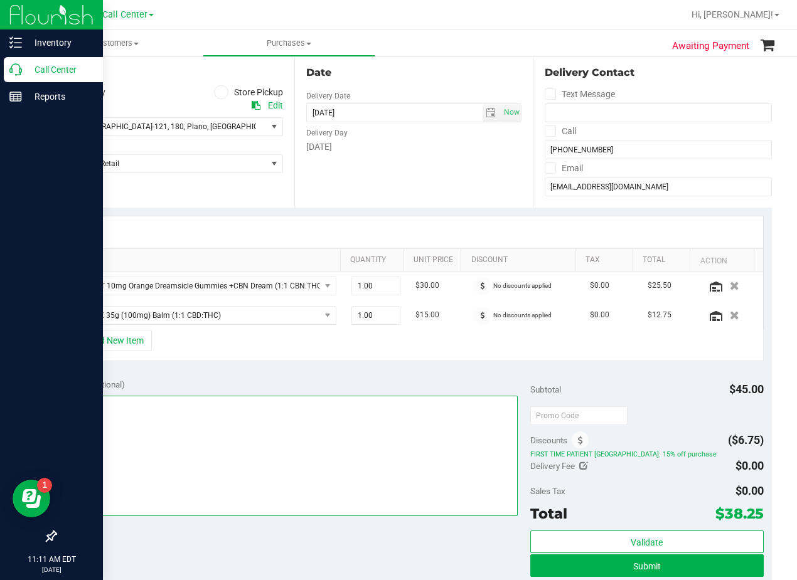
click at [118, 405] on textarea at bounding box center [291, 456] width 454 height 120
type textarea "pu 8/25 Plano. AL 8/21"
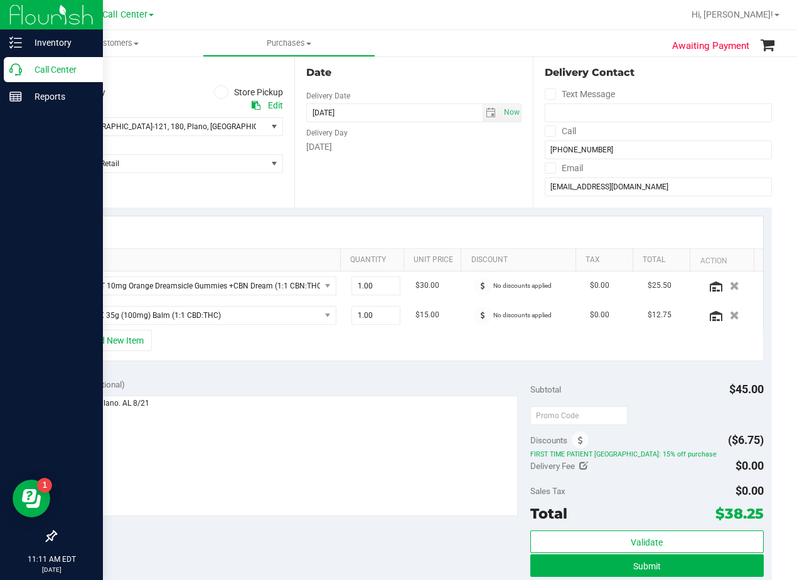
click at [443, 165] on div "Date Delivery Date 08/25/2025 Now 08/25/2025 08:00 AM Now Delivery Day Monday" at bounding box center [413, 131] width 239 height 154
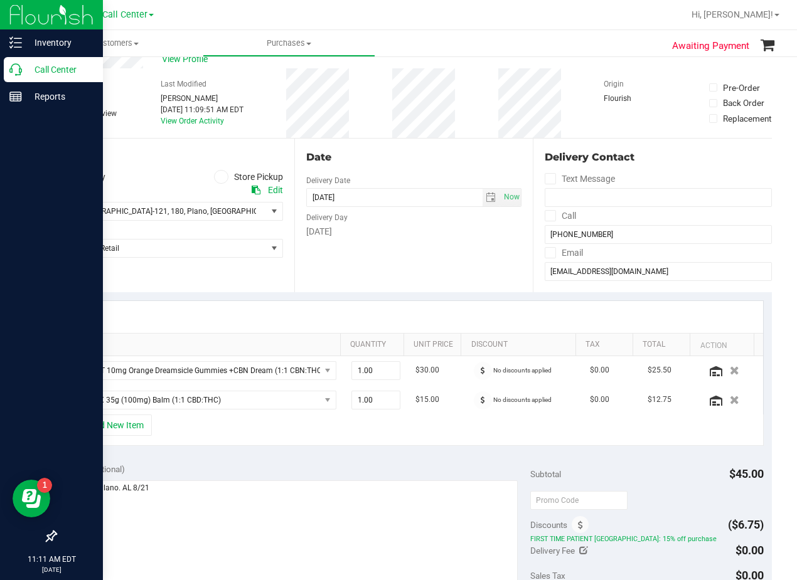
scroll to position [63, 0]
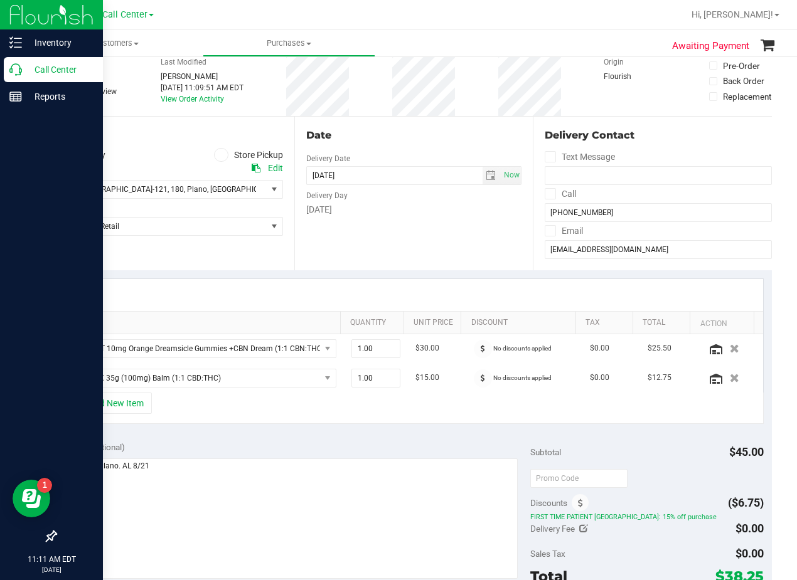
click at [415, 207] on div "Monday" at bounding box center [414, 209] width 216 height 13
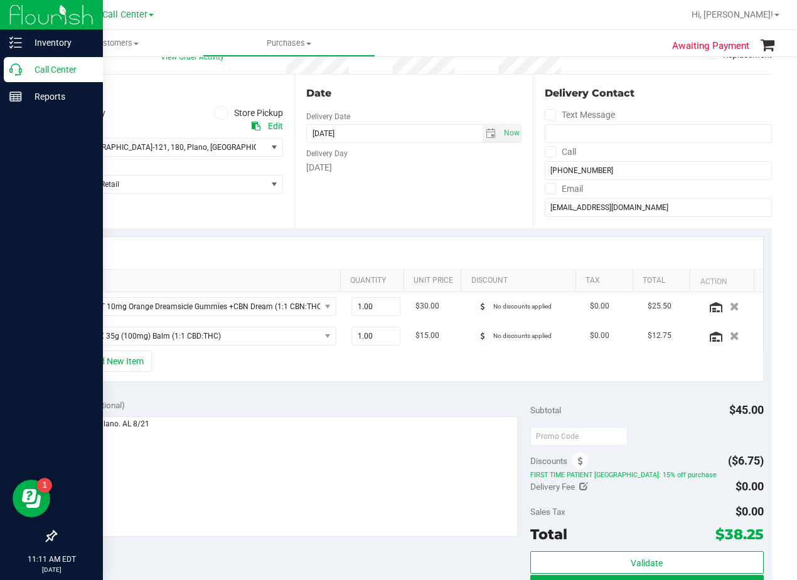
scroll to position [188, 0]
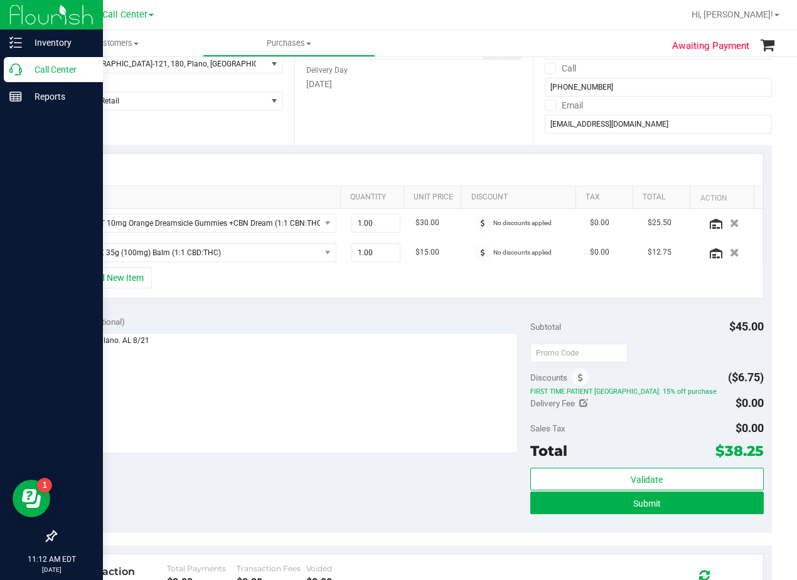
click at [465, 308] on div "Notes (optional) Subtotal $45.00 Discounts ($6.75) FIRST TIME PATIENT TX: 15% o…" at bounding box center [413, 421] width 717 height 226
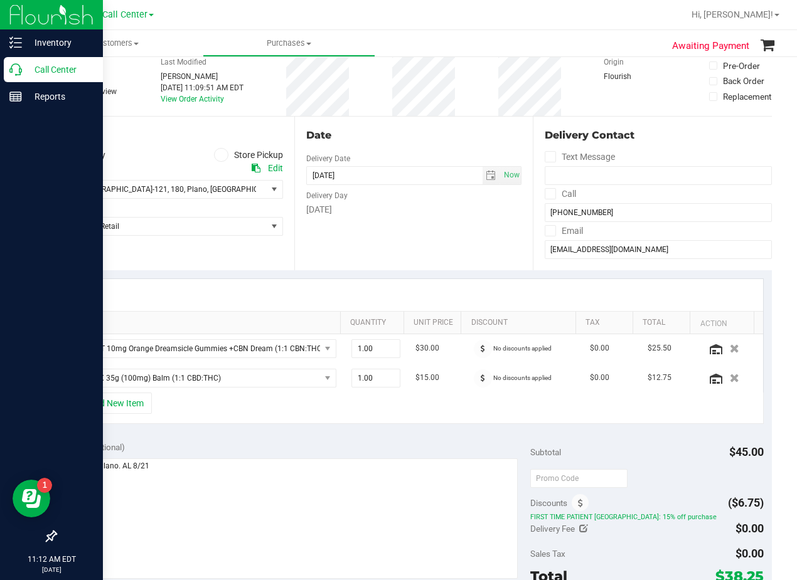
click at [444, 228] on div "Date Delivery Date 08/25/2025 Now 08/25/2025 08:00 AM Now Delivery Day Monday" at bounding box center [413, 194] width 239 height 154
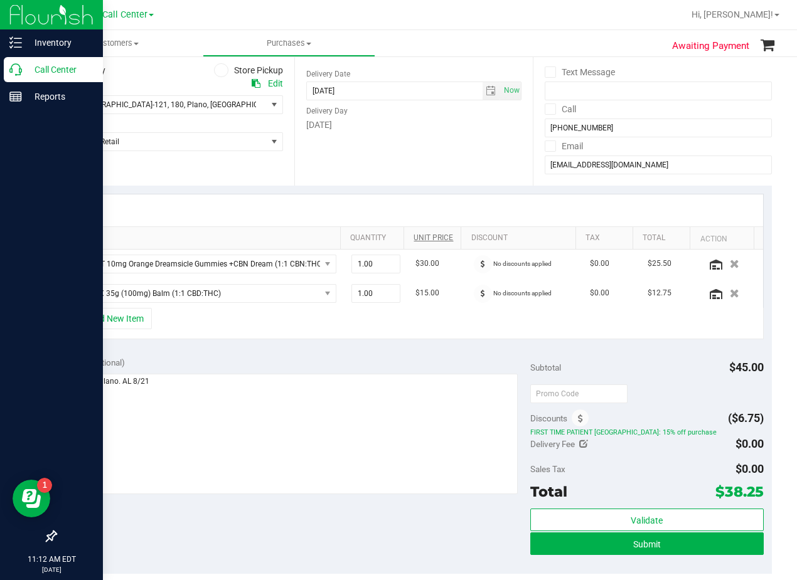
scroll to position [126, 0]
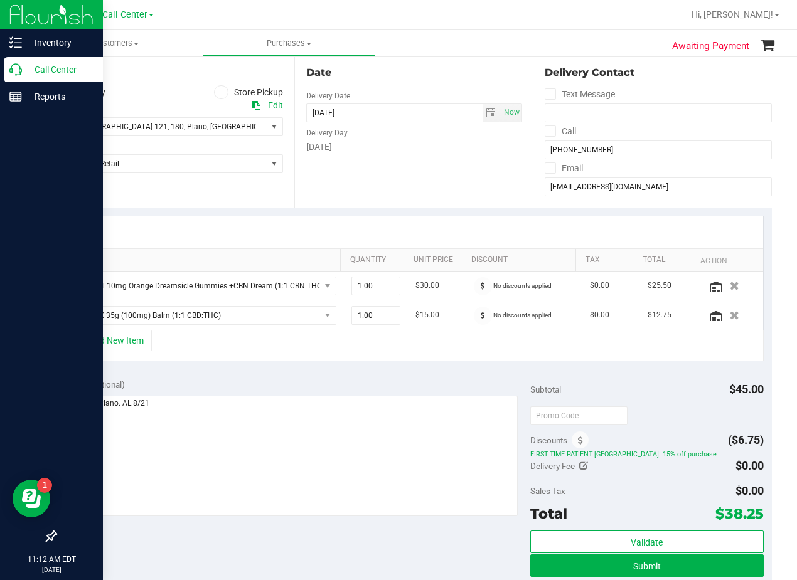
click at [447, 193] on div "Date Delivery Date 08/25/2025 Now 08/25/2025 08:00 AM Now Delivery Day Monday" at bounding box center [413, 131] width 239 height 154
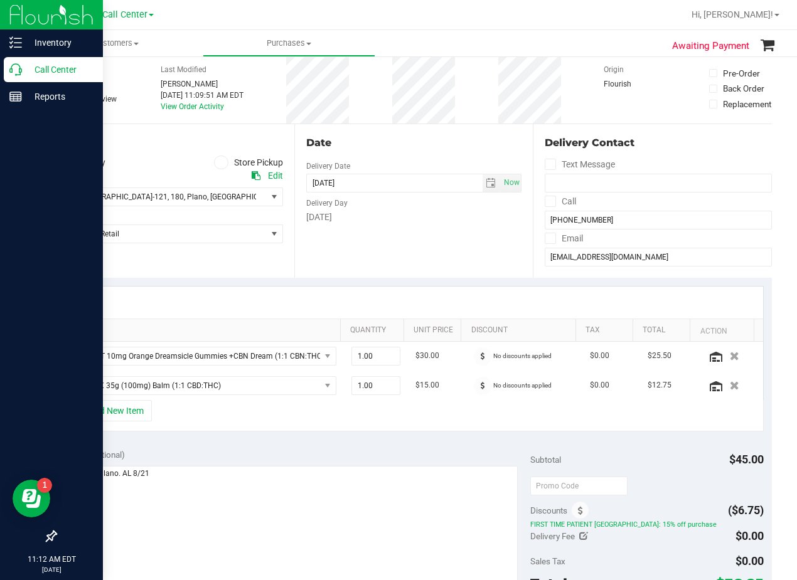
scroll to position [0, 0]
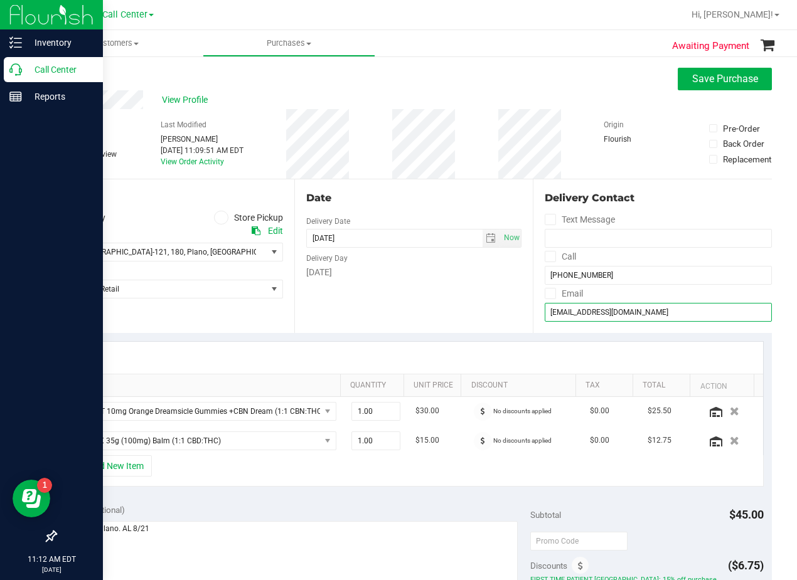
click at [588, 311] on input "k5mlg@verizon.net" at bounding box center [658, 312] width 227 height 19
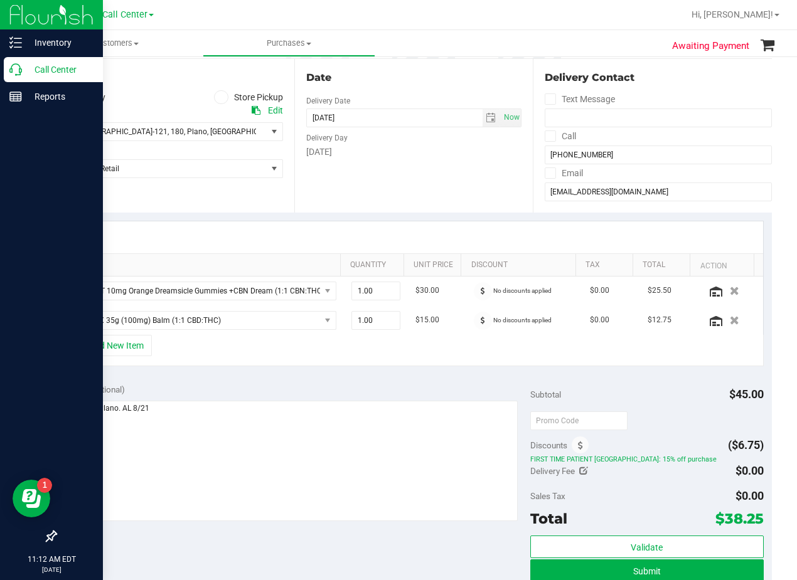
scroll to position [126, 0]
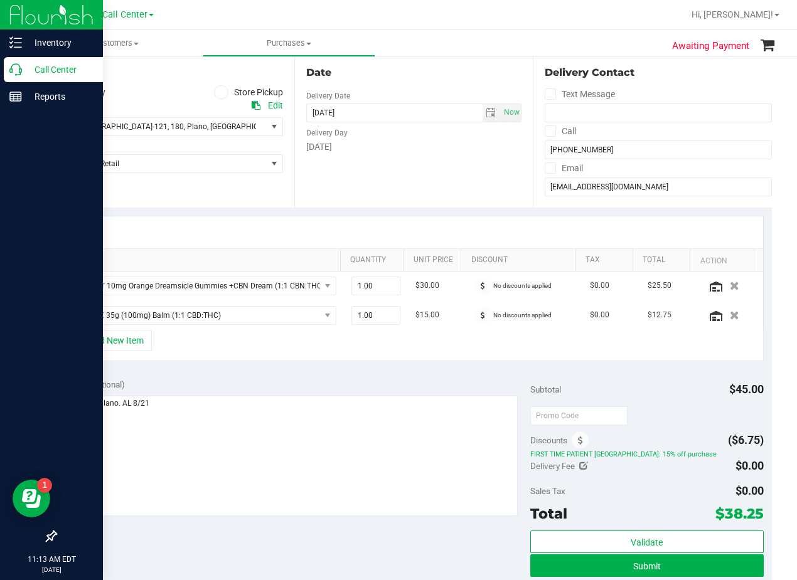
click at [461, 198] on div "Date Delivery Date 08/25/2025 Now 08/25/2025 08:00 AM Now Delivery Day Monday" at bounding box center [413, 131] width 239 height 154
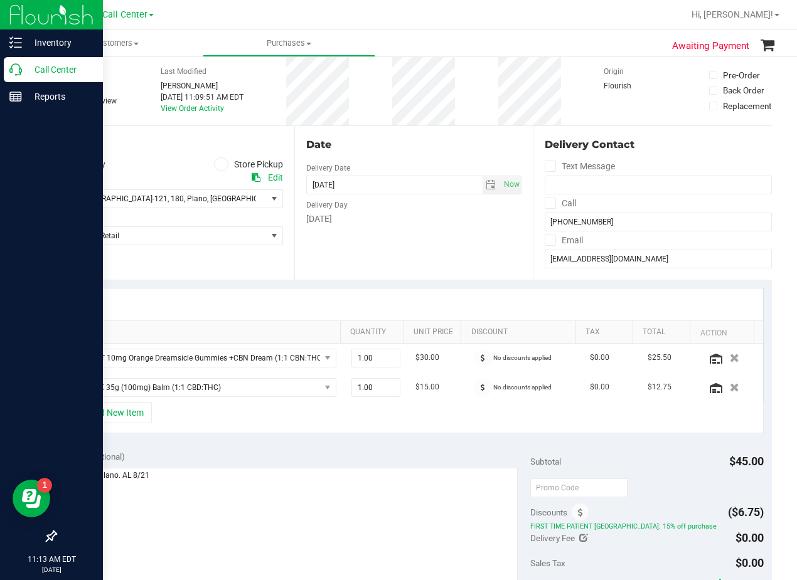
scroll to position [0, 0]
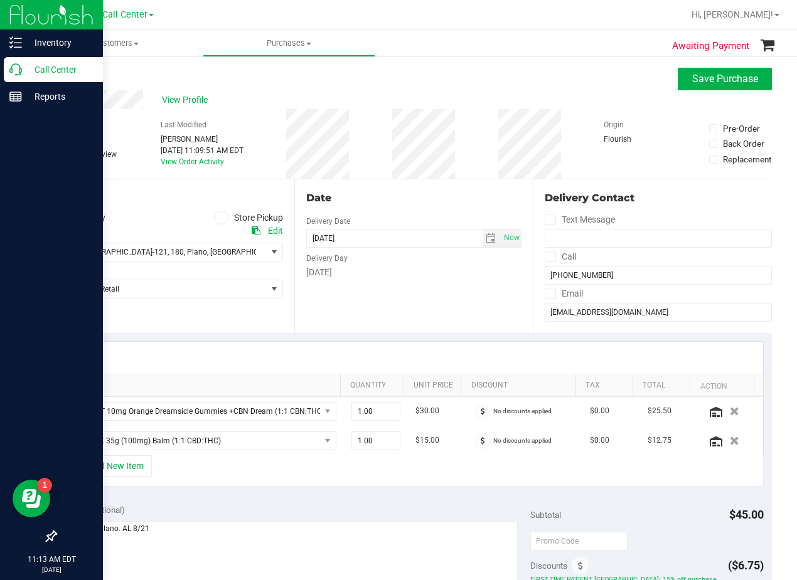
click at [501, 210] on div "Date Delivery Date 08/25/2025 Now 08/25/2025 08:00 AM Now Delivery Day Monday" at bounding box center [413, 256] width 239 height 154
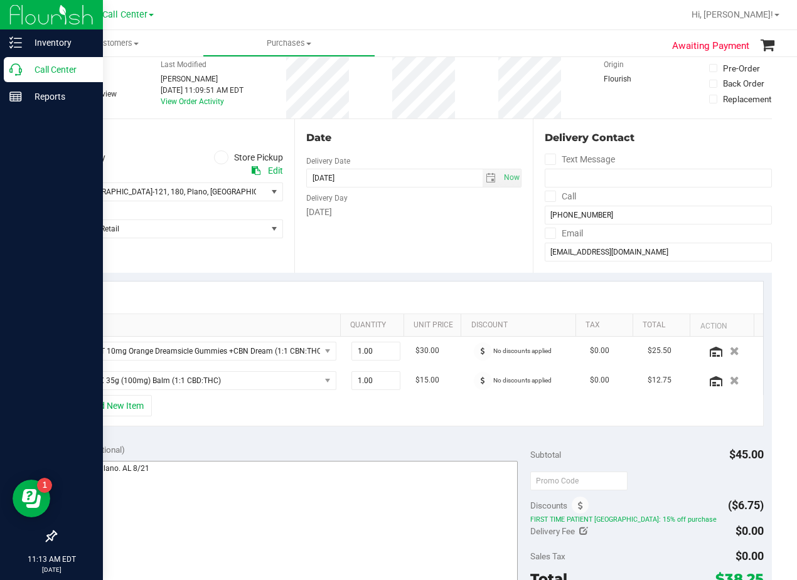
scroll to position [188, 0]
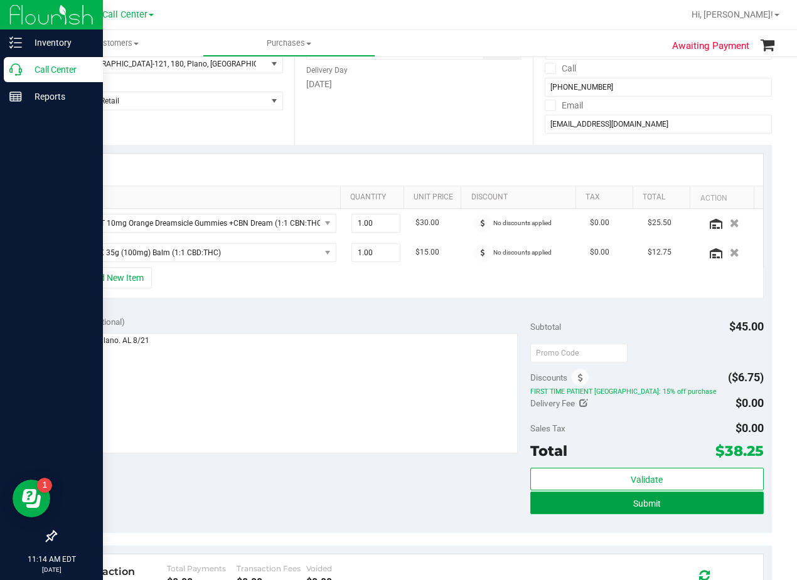
click at [540, 511] on button "Submit" at bounding box center [646, 503] width 233 height 23
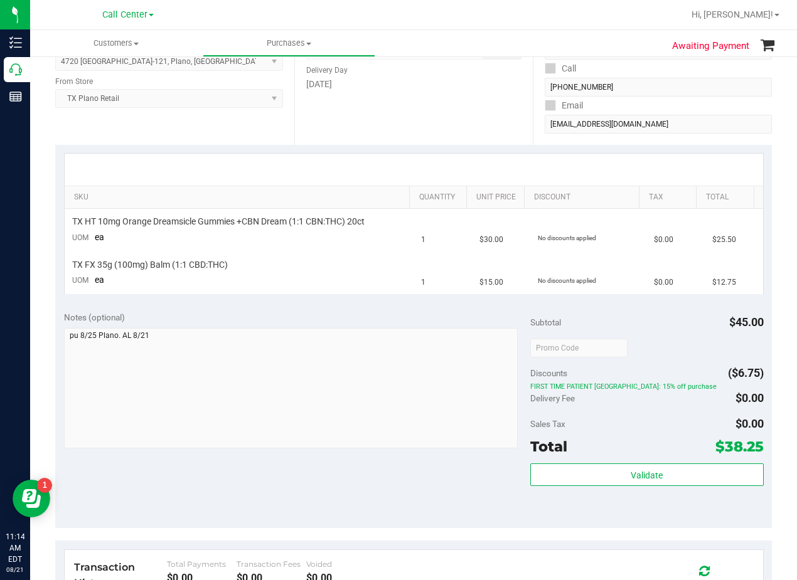
click at [505, 124] on div "Date Delivery Date 08/25/2025 Now 08/25/2025 08:00 AM Now Delivery Day Monday" at bounding box center [413, 68] width 239 height 154
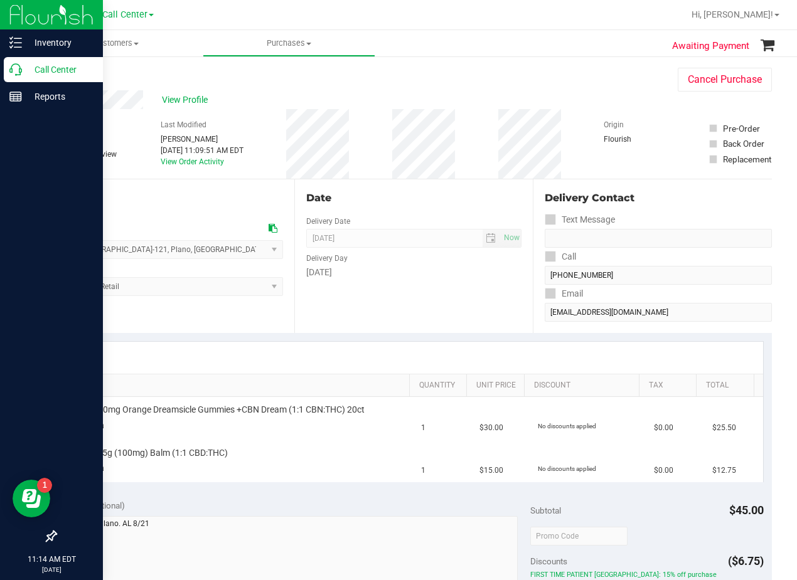
click at [14, 67] on icon at bounding box center [15, 69] width 13 height 13
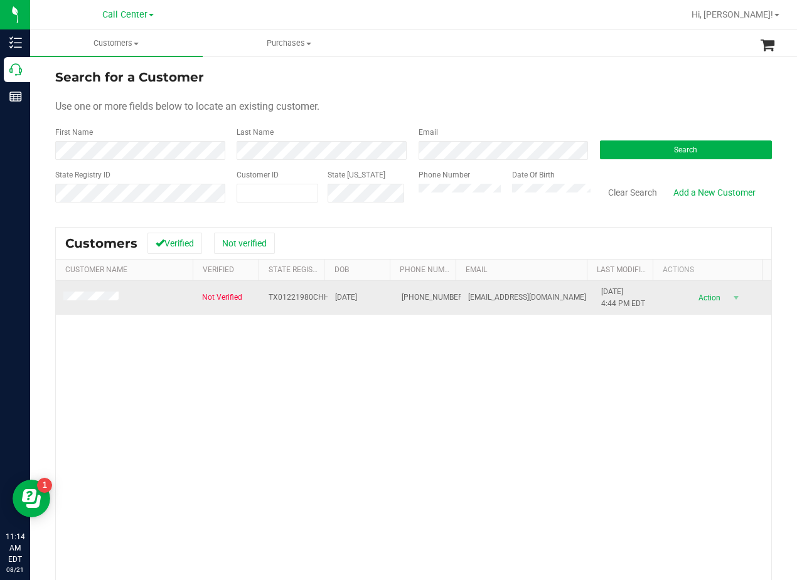
click at [110, 302] on span at bounding box center [92, 298] width 59 height 13
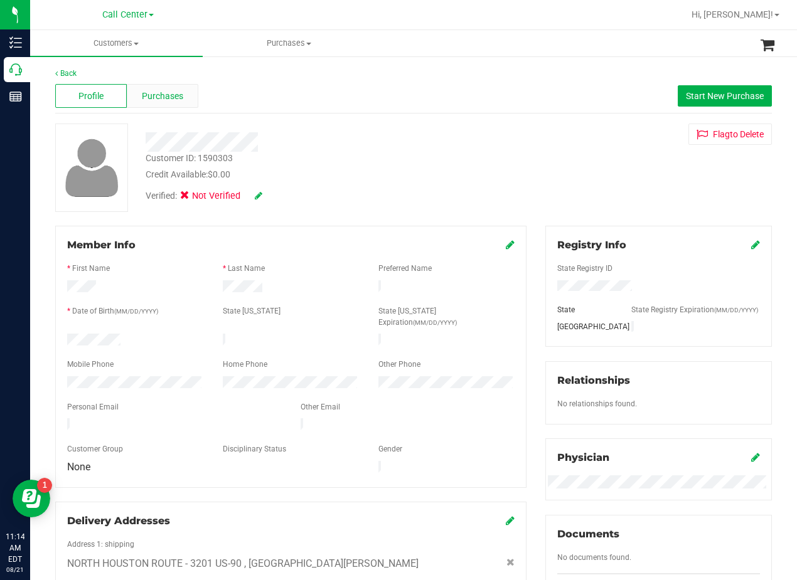
click at [152, 95] on span "Purchases" at bounding box center [162, 96] width 41 height 13
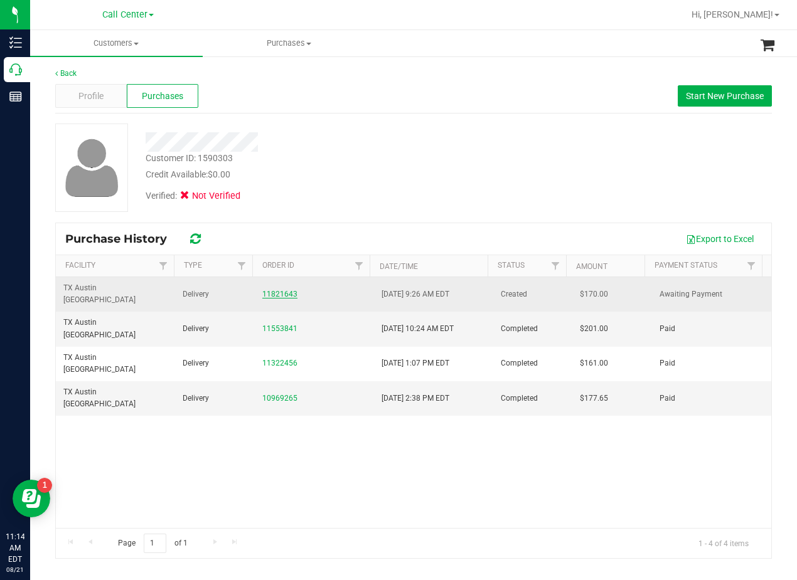
click at [264, 292] on link "11821643" at bounding box center [279, 294] width 35 height 9
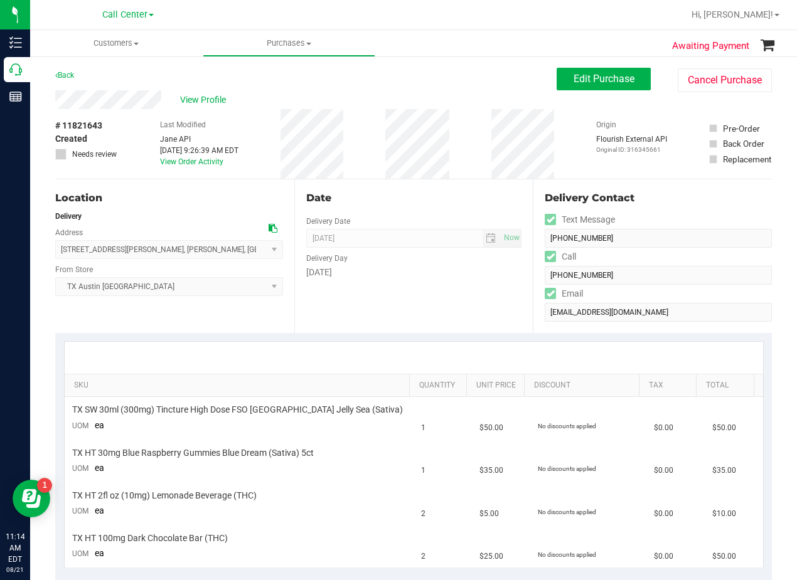
click at [491, 151] on div "# 11821643 Created Needs review Last Modified Jane API Aug 21, 2025 9:26:39 AM …" at bounding box center [413, 144] width 717 height 70
click at [439, 179] on div "Date Delivery Date 08/25/2025 Now 08/25/2025 06:00 PM Now Delivery Day Monday" at bounding box center [413, 256] width 239 height 154
click at [557, 84] on button "Edit Purchase" at bounding box center [604, 79] width 94 height 23
click at [385, 83] on div "Back Edit Purchase Cancel Purchase" at bounding box center [413, 79] width 717 height 23
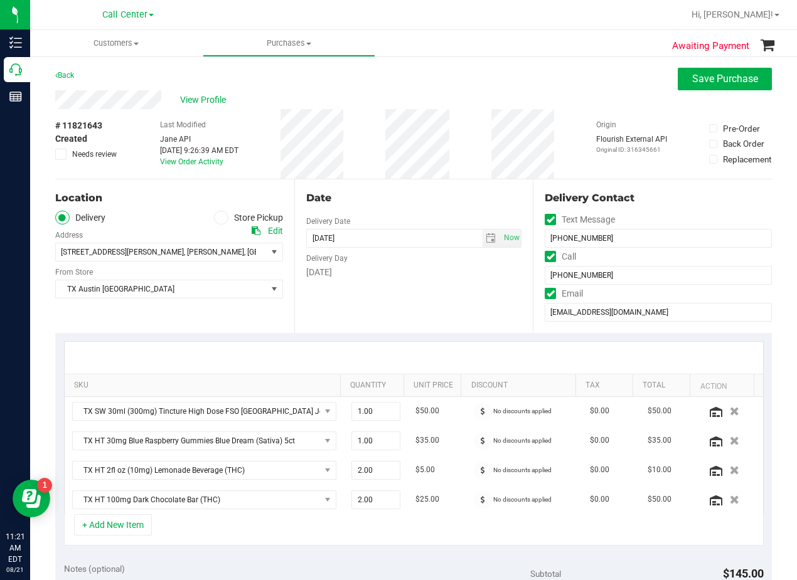
click at [254, 233] on icon at bounding box center [256, 231] width 9 height 9
click at [459, 127] on div "# 11821643 Created Needs review Last Modified Jane API Aug 21, 2025 9:26:39 AM …" at bounding box center [413, 144] width 717 height 70
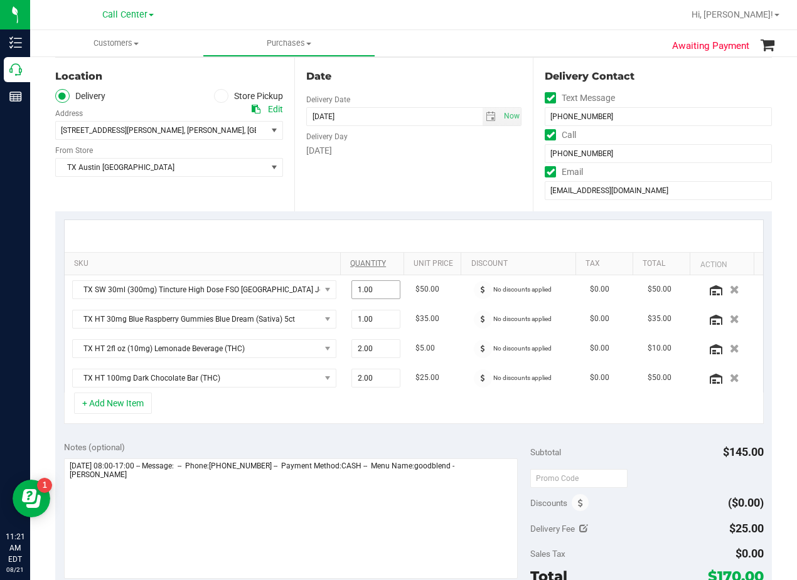
scroll to position [188, 0]
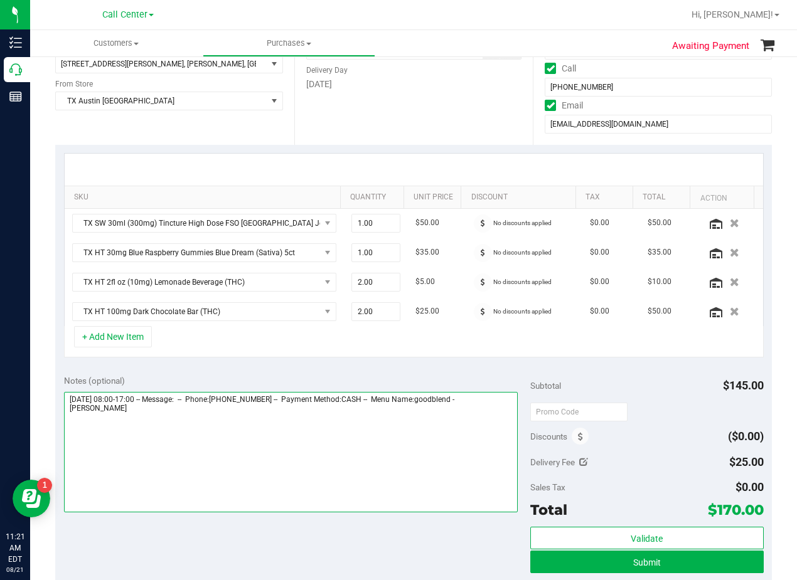
click at [272, 422] on textarea at bounding box center [291, 452] width 454 height 120
type textarea "Monday 08/25/2025 08:00-17:00 -- Message: -- Phone:3463735053 -- Payment Method…"
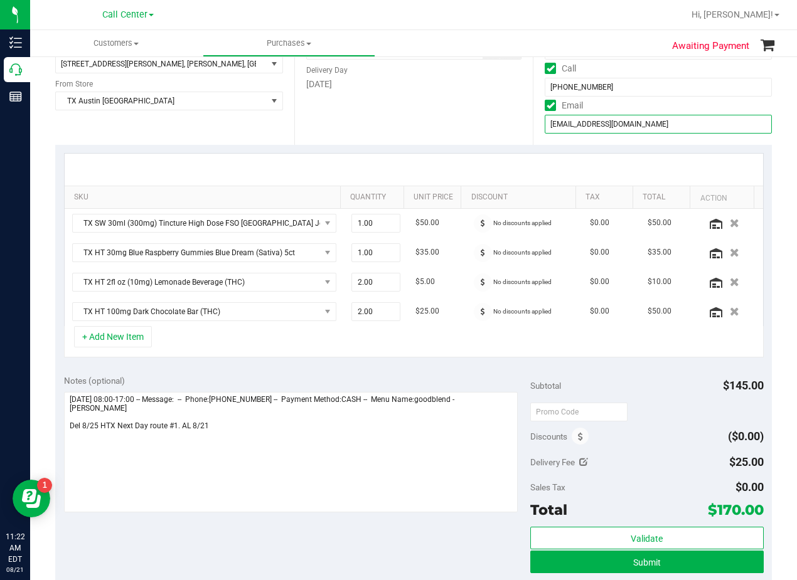
click at [582, 126] on input "christileigh80@gmail.com" at bounding box center [658, 124] width 227 height 19
click at [464, 119] on div "Date Delivery Date 08/25/2025 Now 08/25/2025 06:00 PM Now Delivery Day Monday" at bounding box center [413, 68] width 239 height 154
click at [591, 406] on input "text" at bounding box center [578, 412] width 97 height 19
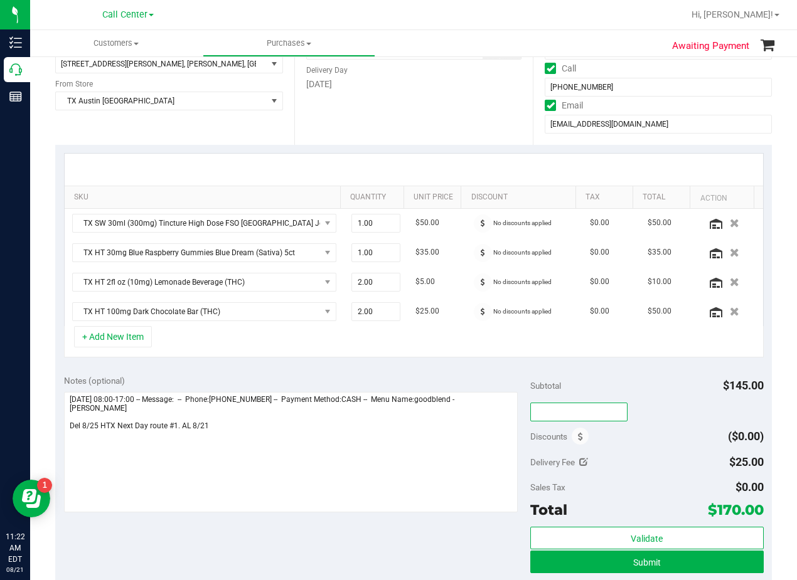
type input "TXAIQ10"
click at [633, 566] on span "Submit" at bounding box center [647, 563] width 28 height 10
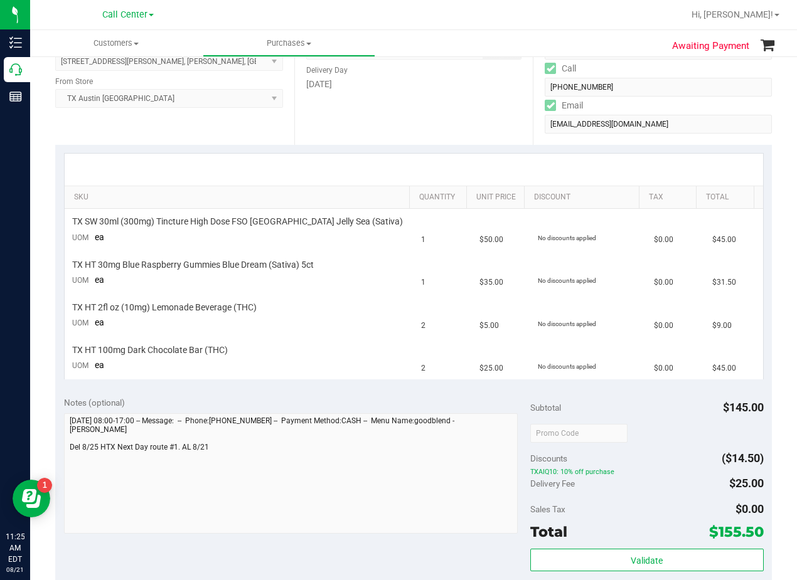
click at [448, 389] on div "Notes (optional) Subtotal $145.00 Discounts ($14.50) TXAIQ10: 10% off purchase …" at bounding box center [413, 501] width 717 height 226
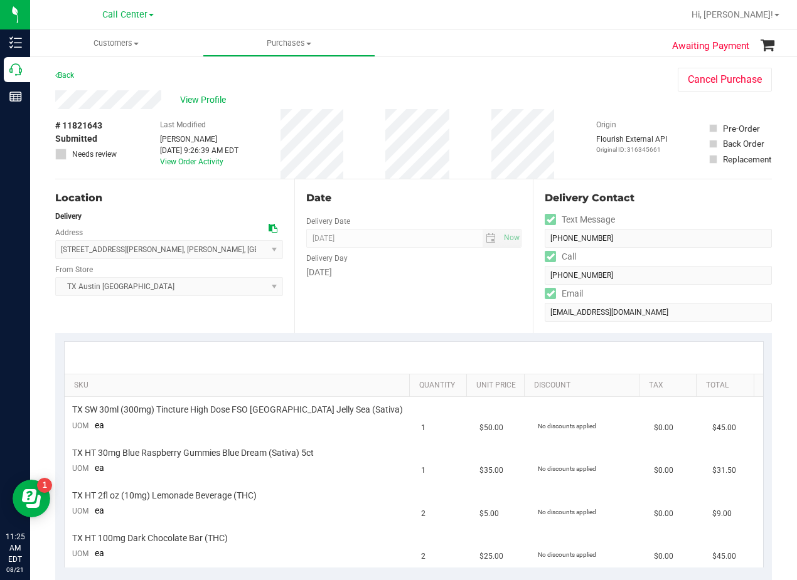
click at [420, 296] on div "Date Delivery Date 08/25/2025 Now 08/25/2025 08:00 AM Now Delivery Day Monday" at bounding box center [413, 256] width 239 height 154
click at [410, 210] on div "Date Delivery Date 08/25/2025 Now 08/25/2025 08:00 AM Now Delivery Day Monday" at bounding box center [413, 256] width 239 height 154
click at [359, 314] on div "Date Delivery Date 08/25/2025 Now 08/25/2025 08:00 AM Now Delivery Day Monday" at bounding box center [413, 256] width 239 height 154
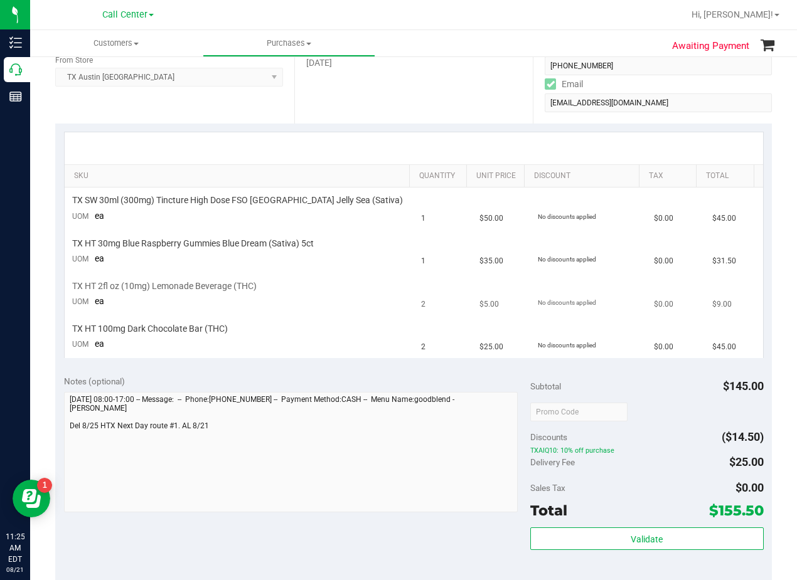
scroll to position [188, 0]
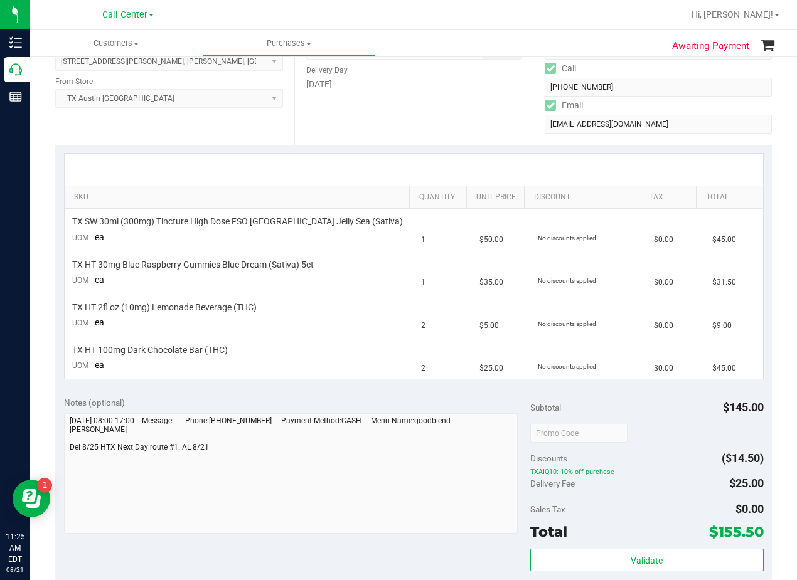
click at [447, 152] on div "SKU Quantity Unit Price Discount Tax Total TX SW 30ml (300mg) Tincture High Dos…" at bounding box center [413, 266] width 717 height 243
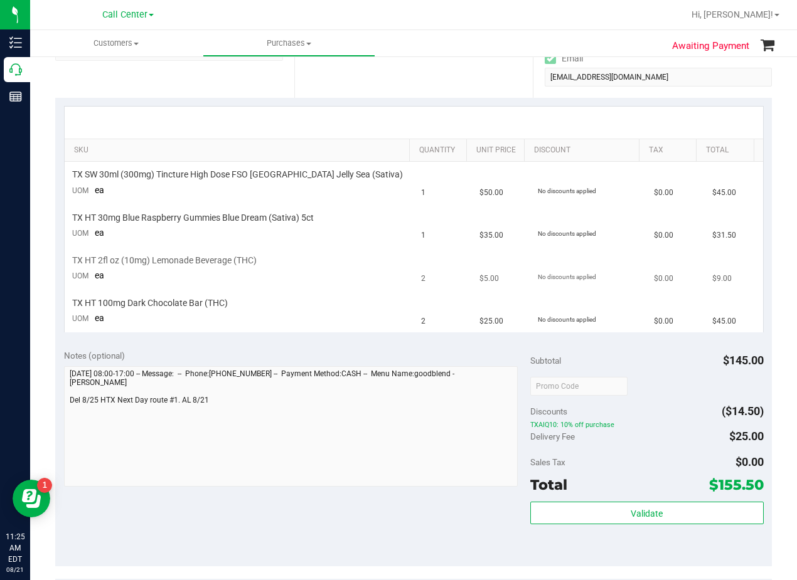
scroll to position [314, 0]
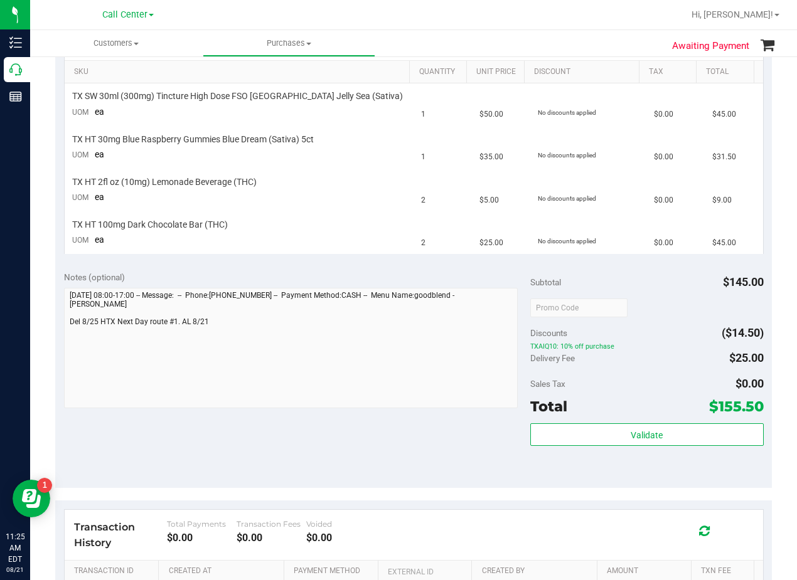
click at [439, 264] on div "Notes (optional) Subtotal $145.00 Discounts ($14.50) TXAIQ10: 10% off purchase …" at bounding box center [413, 375] width 717 height 226
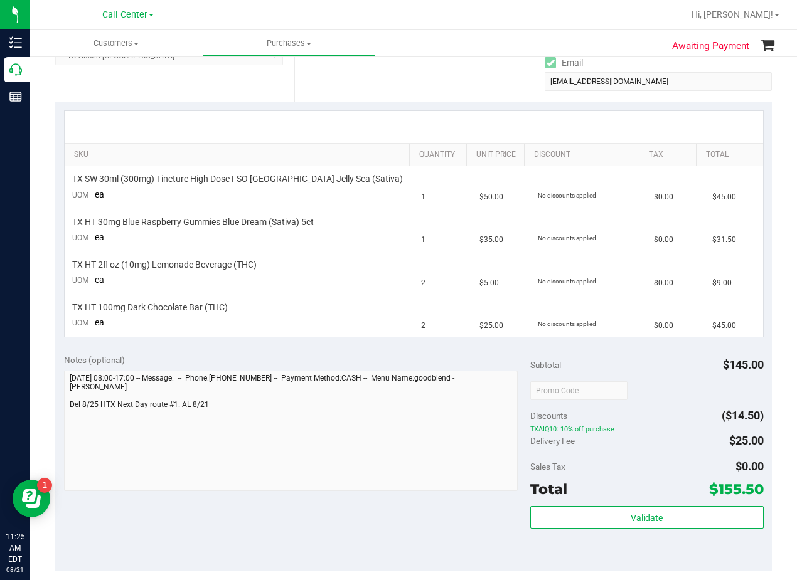
scroll to position [0, 0]
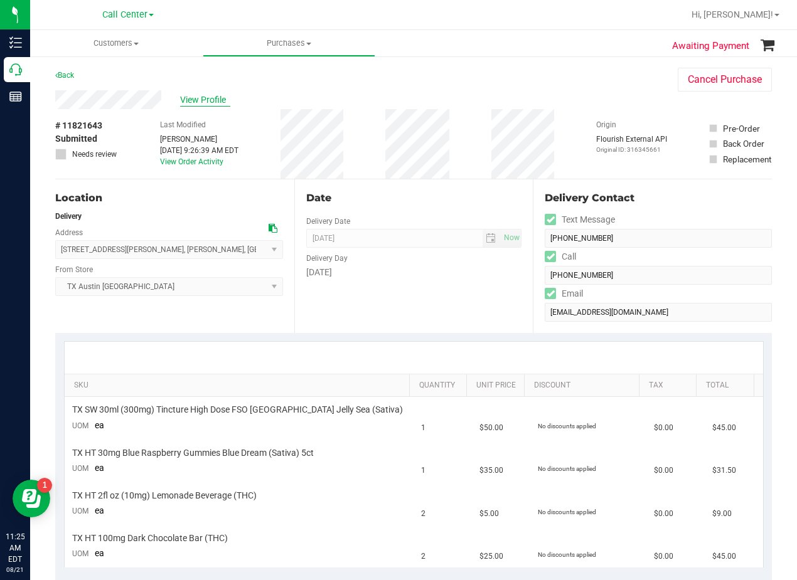
click at [209, 97] on span "View Profile" at bounding box center [205, 100] width 50 height 13
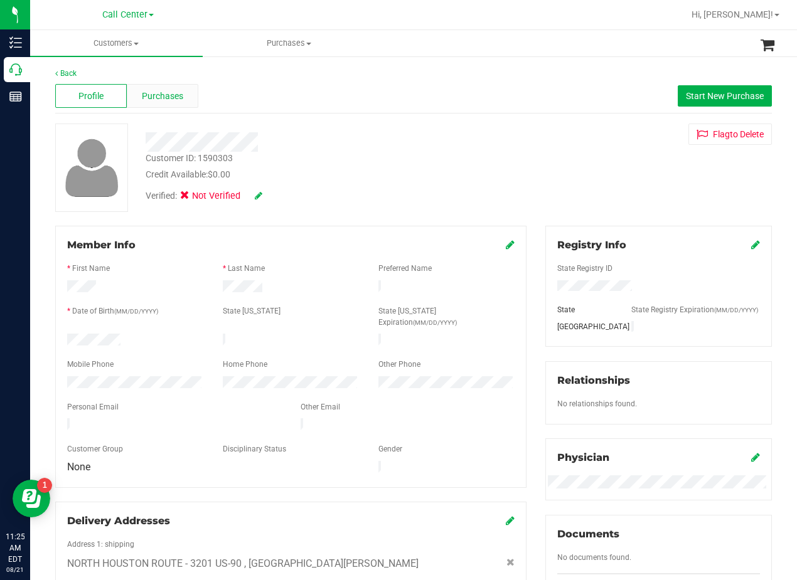
click at [175, 99] on span "Purchases" at bounding box center [162, 96] width 41 height 13
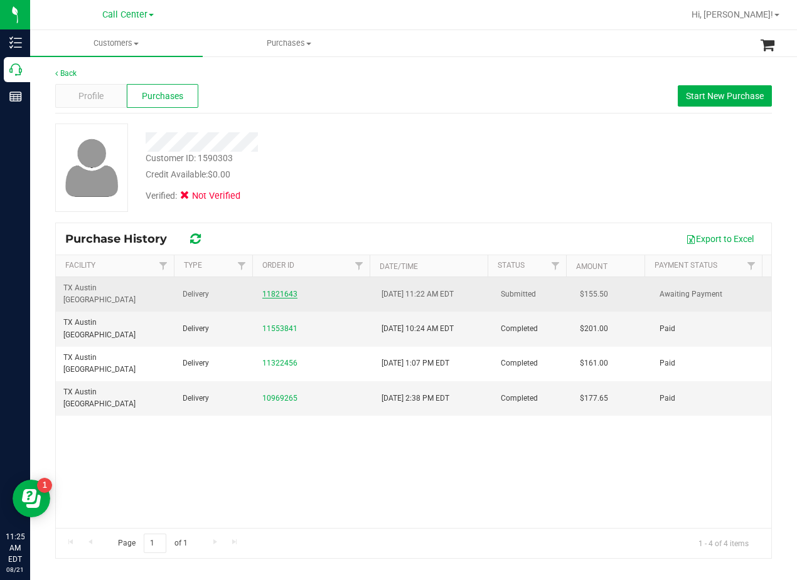
click at [289, 290] on link "11821643" at bounding box center [279, 294] width 35 height 9
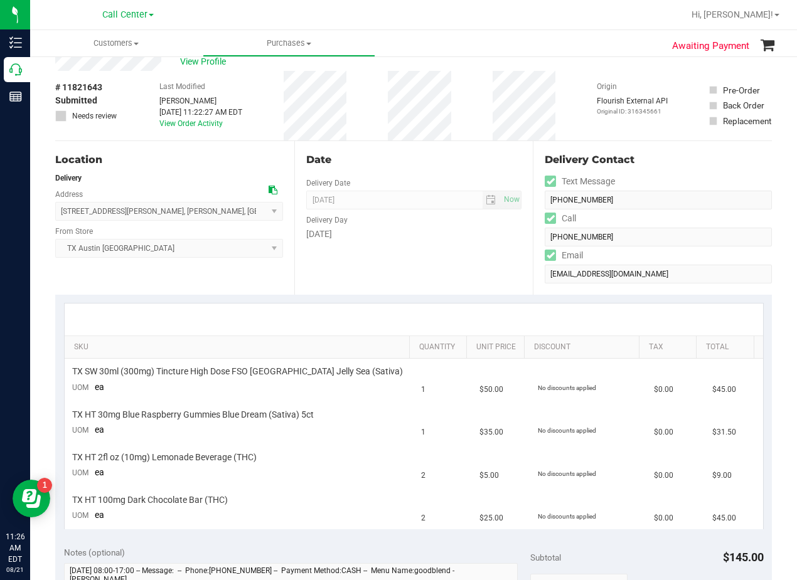
scroll to position [251, 0]
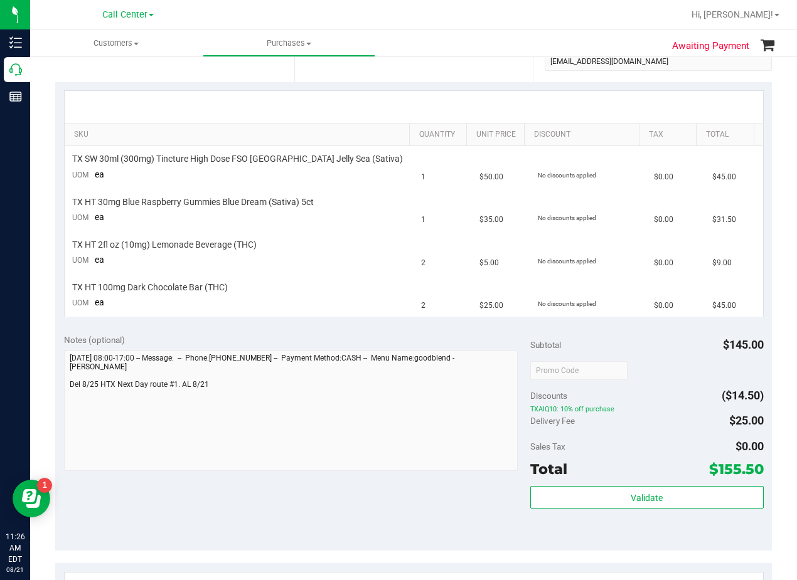
click at [442, 319] on div "SKU Quantity Unit Price Discount Tax Total TX SW 30ml (300mg) Tincture High Dos…" at bounding box center [413, 203] width 717 height 243
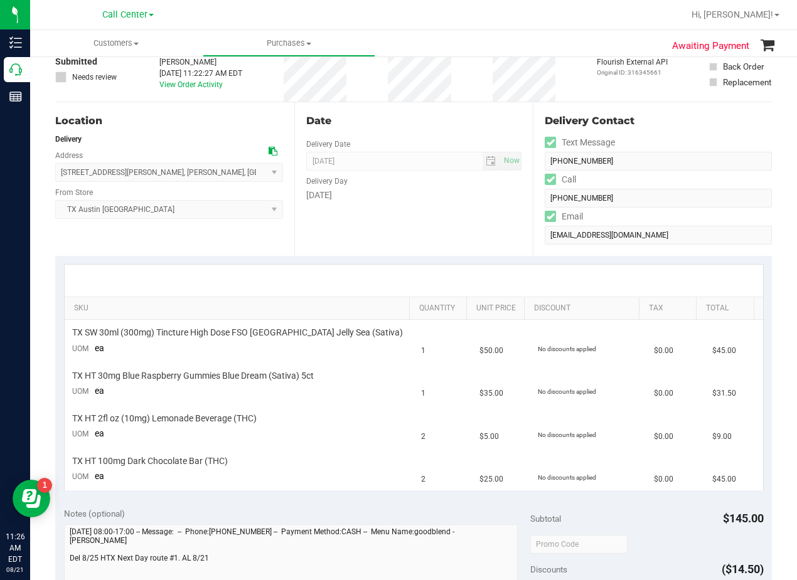
scroll to position [0, 0]
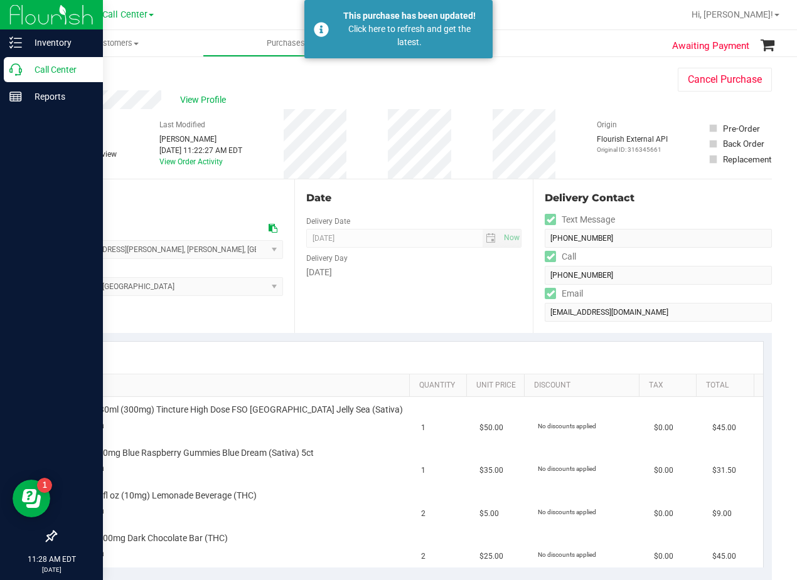
click at [20, 67] on icon at bounding box center [15, 69] width 13 height 13
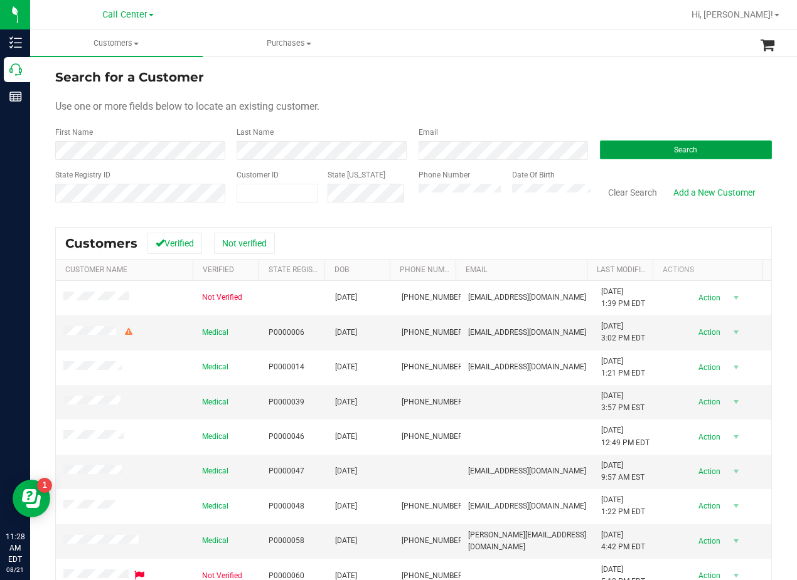
click at [659, 146] on button "Search" at bounding box center [686, 150] width 172 height 19
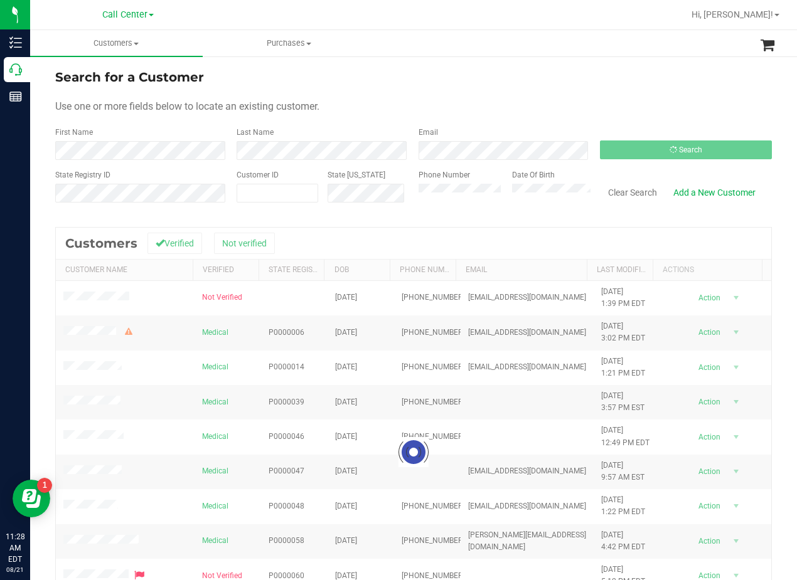
click at [587, 98] on form "Search for a Customer Use one or more fields below to locate an existing custom…" at bounding box center [413, 141] width 717 height 146
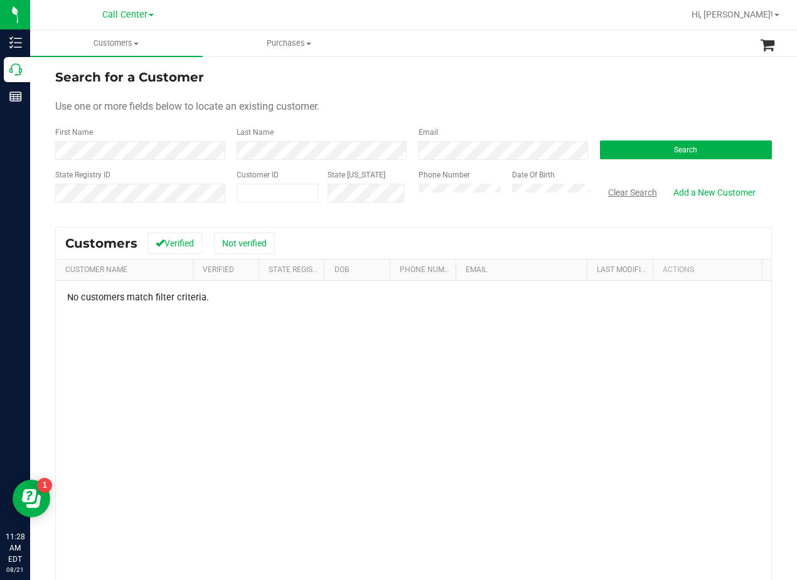
click at [627, 196] on button "Clear Search" at bounding box center [632, 192] width 65 height 21
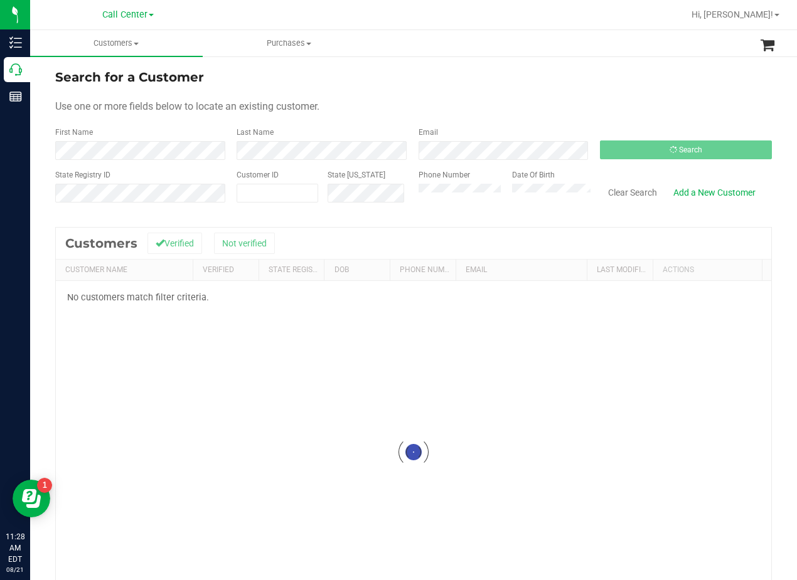
click at [545, 77] on div "Search for a Customer" at bounding box center [413, 77] width 717 height 19
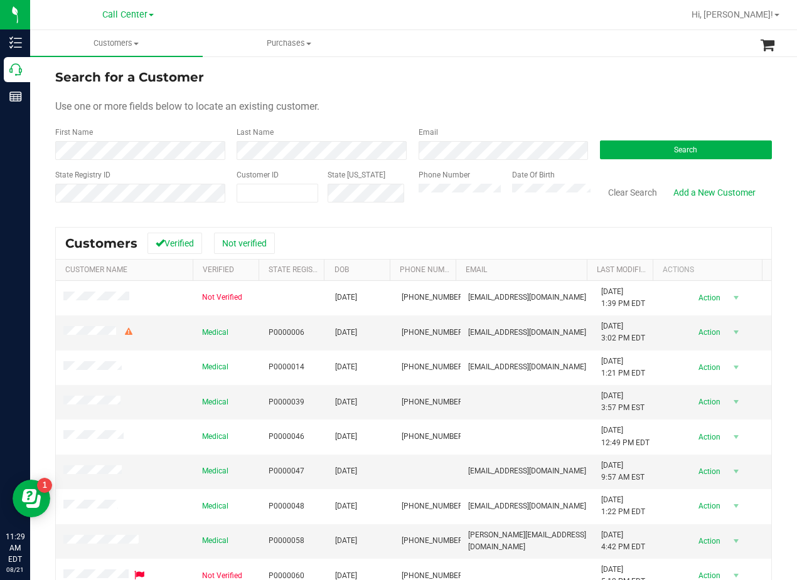
click at [586, 92] on form "Search for a Customer Use one or more fields below to locate an existing custom…" at bounding box center [413, 141] width 717 height 146
click at [487, 72] on div "Search for a Customer" at bounding box center [413, 77] width 717 height 19
click at [682, 197] on link "Add a New Customer" at bounding box center [714, 192] width 99 height 21
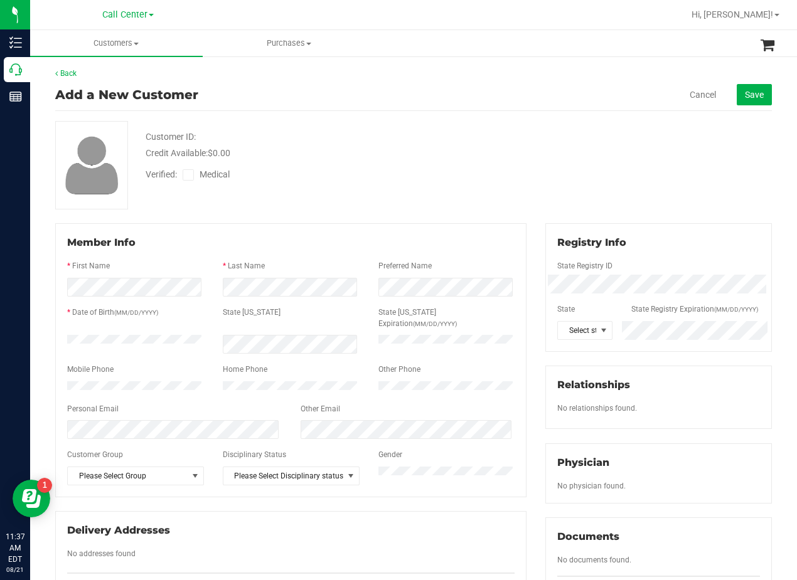
click at [514, 187] on div "Customer ID: Credit Available: $0.00 Verified: Medical" at bounding box center [413, 165] width 735 height 88
drag, startPoint x: 402, startPoint y: 154, endPoint x: 441, endPoint y: 147, distance: 39.4
click at [407, 153] on div "Credit Available: $0.00" at bounding box center [320, 153] width 349 height 13
click at [564, 205] on div "Customer ID: Credit Available: $0.00 Verified: Medical" at bounding box center [413, 165] width 735 height 88
click at [418, 132] on div "Customer ID: Credit Available: $0.00" at bounding box center [320, 145] width 368 height 29
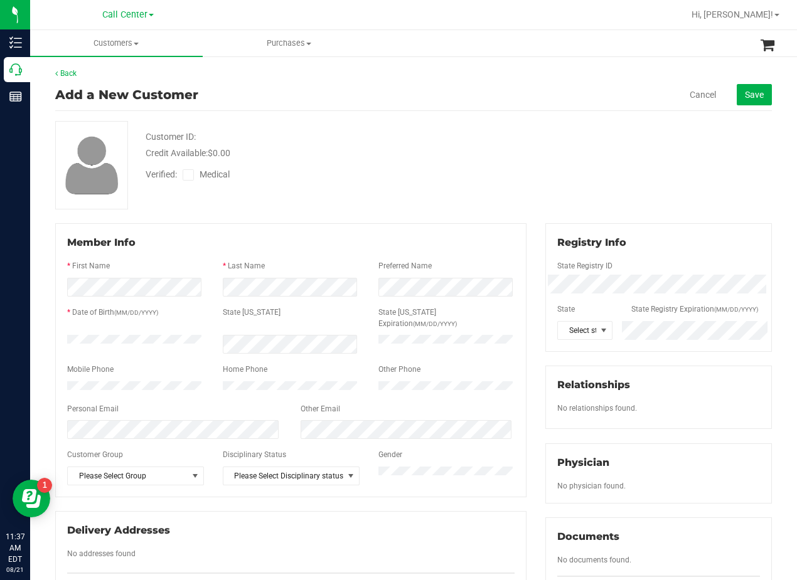
click at [625, 158] on div "Customer ID: Credit Available: $0.00 Verified: Medical" at bounding box center [413, 165] width 735 height 88
click at [428, 156] on div "Credit Available: $0.00" at bounding box center [320, 153] width 349 height 13
click at [191, 175] on icon at bounding box center [189, 175] width 8 height 0
click at [0, 0] on input "Medical" at bounding box center [0, 0] width 0 height 0
click at [473, 132] on div "Customer ID: Credit Available: $0.00" at bounding box center [320, 145] width 368 height 29
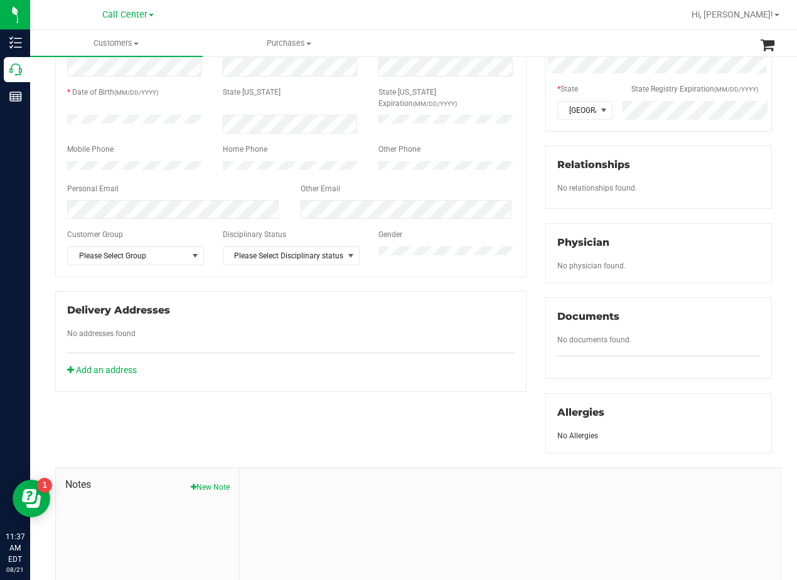
scroll to position [329, 0]
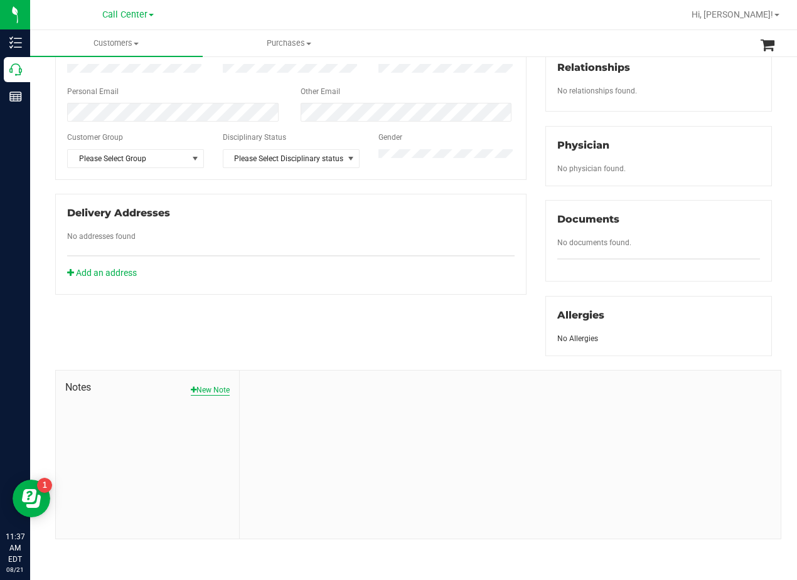
click at [214, 385] on button "New Note" at bounding box center [210, 390] width 39 height 11
click at [355, 411] on div "Note Title" at bounding box center [510, 415] width 522 height 33
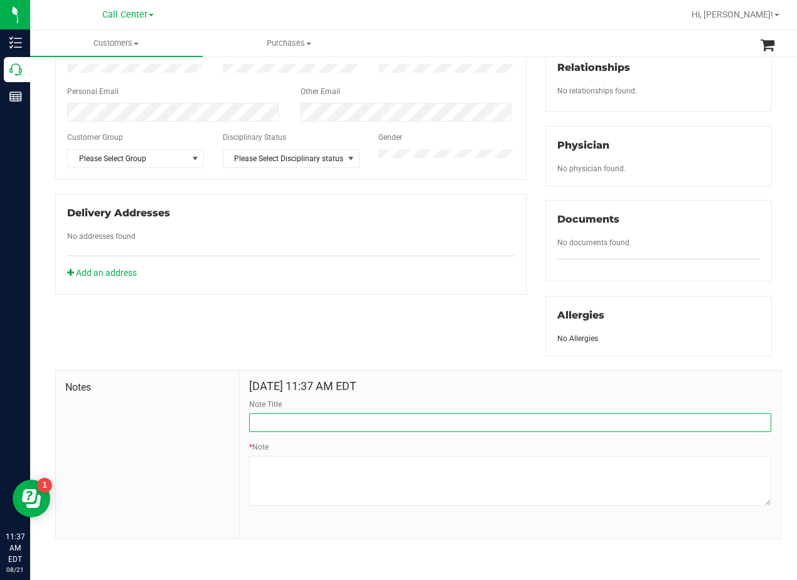
drag, startPoint x: 369, startPoint y: 419, endPoint x: 375, endPoint y: 424, distance: 8.0
click at [375, 424] on input "Note Title" at bounding box center [510, 423] width 522 height 19
type input "CURT"
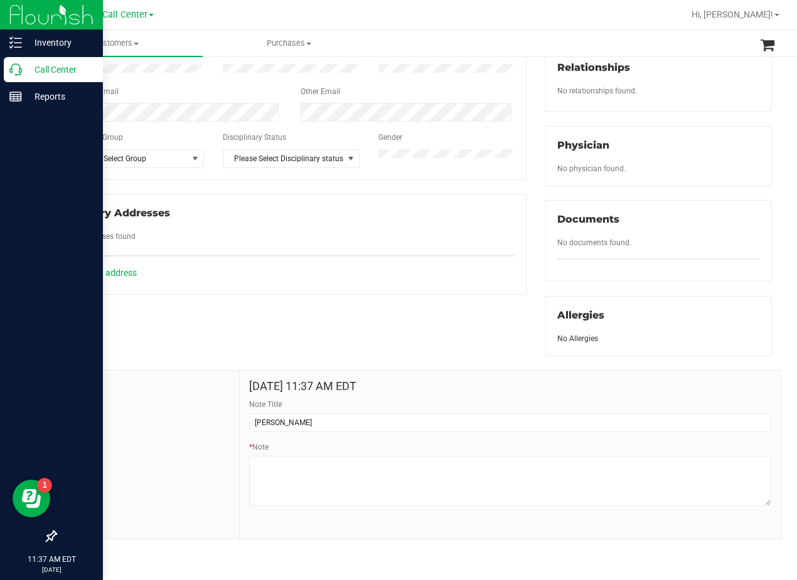
drag, startPoint x: 373, startPoint y: 284, endPoint x: 24, endPoint y: 252, distance: 350.4
click at [364, 287] on div "Member Info * First Name * Last Name Preferred Name * Date of Birth (MM/DD/YYYY…" at bounding box center [413, 223] width 735 height 634
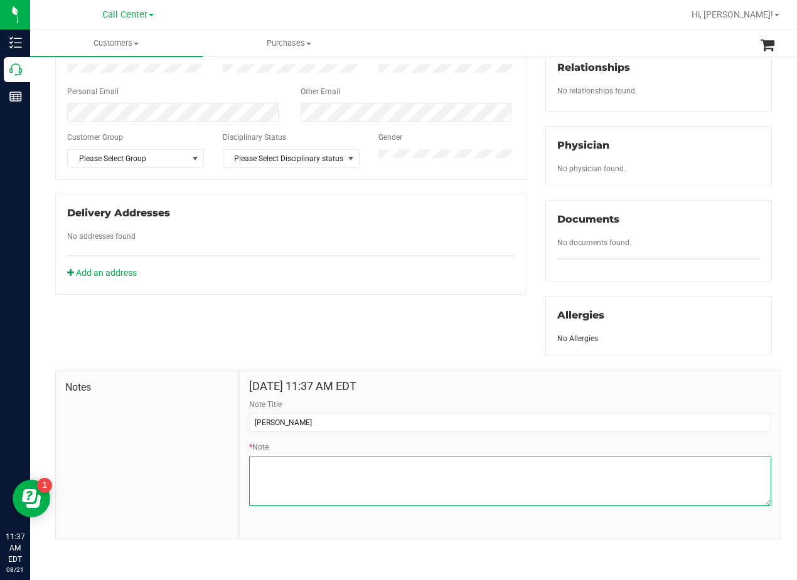
click at [503, 482] on textarea "* Note" at bounding box center [510, 481] width 522 height 50
paste textarea "Patient Name: Kareemah Johnson Address: 5305 raincrest dr McKinney, TX, 75071 P…"
type textarea "Patient Name: Kareemah Johnson Address: 5305 raincrest dr McKinney, TX, 75071 P…"
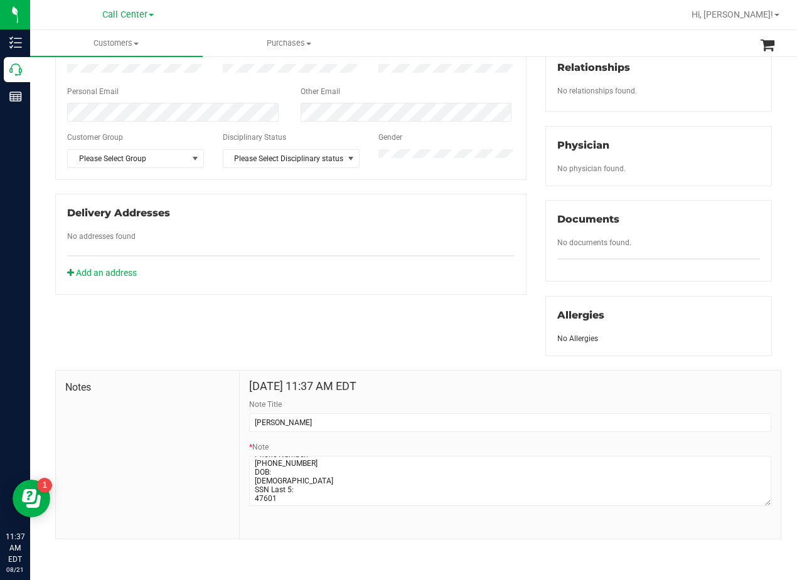
click at [435, 323] on div "Member Info * First Name * Last Name Preferred Name * Date of Birth (MM/DD/YYYY…" at bounding box center [413, 223] width 735 height 634
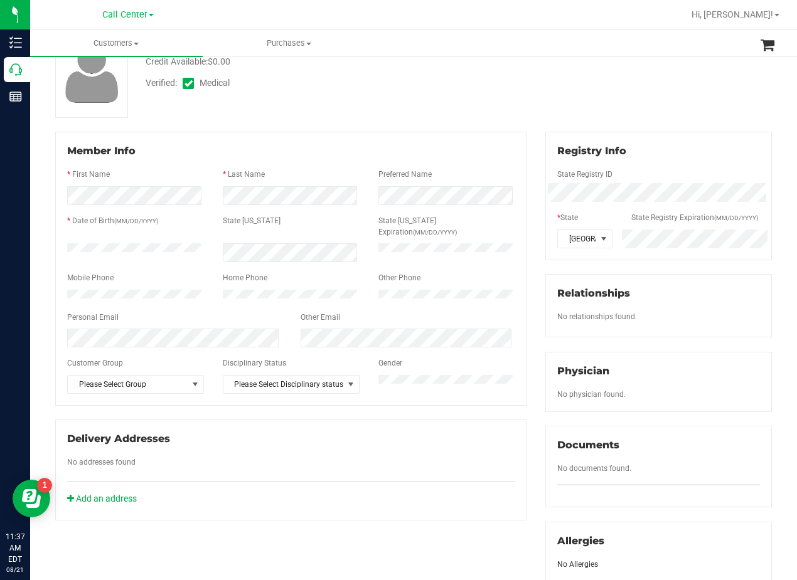
scroll to position [0, 0]
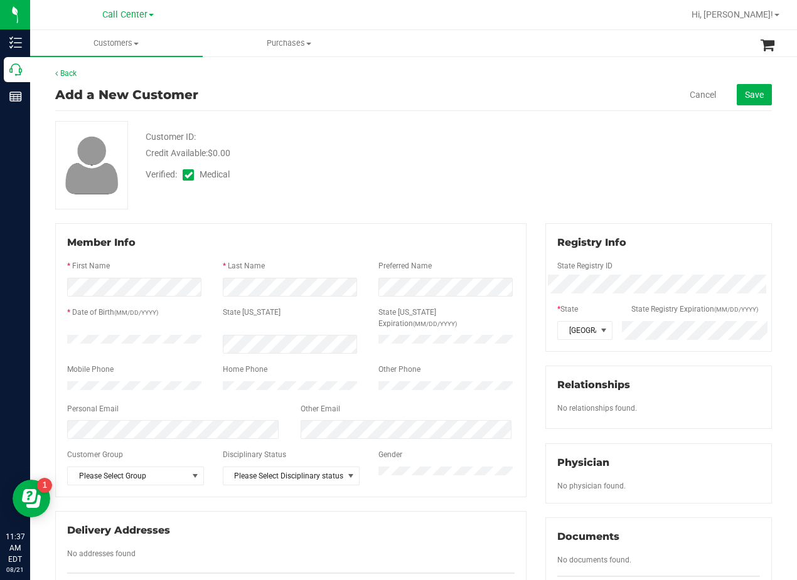
click at [530, 200] on div "Customer ID: Credit Available: $0.00 Verified: Medical" at bounding box center [413, 165] width 735 height 88
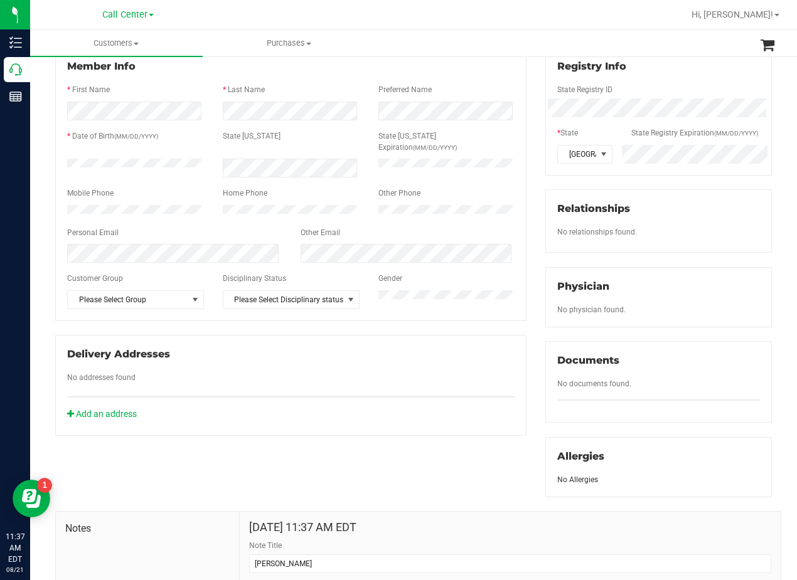
scroll to position [188, 0]
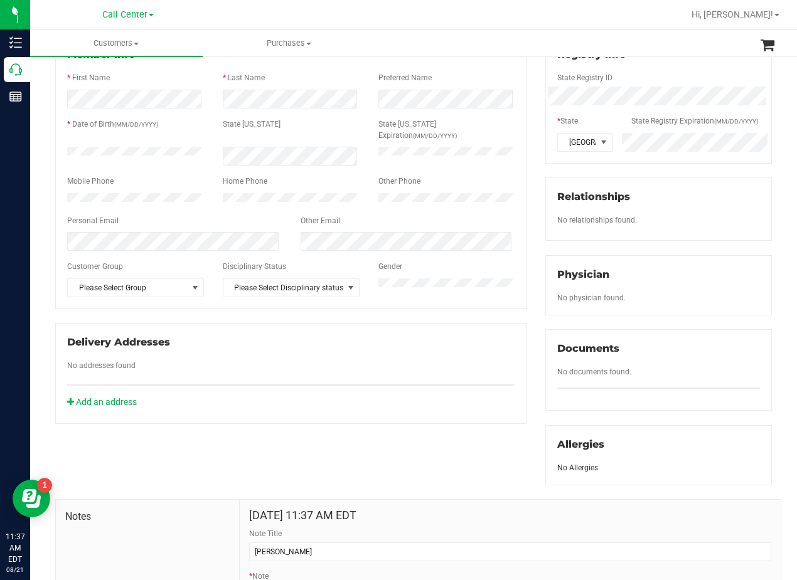
click at [536, 208] on div "Registry Info State Registry ID * State State Registry Expiration (MM/DD/YYYY) …" at bounding box center [658, 260] width 245 height 451
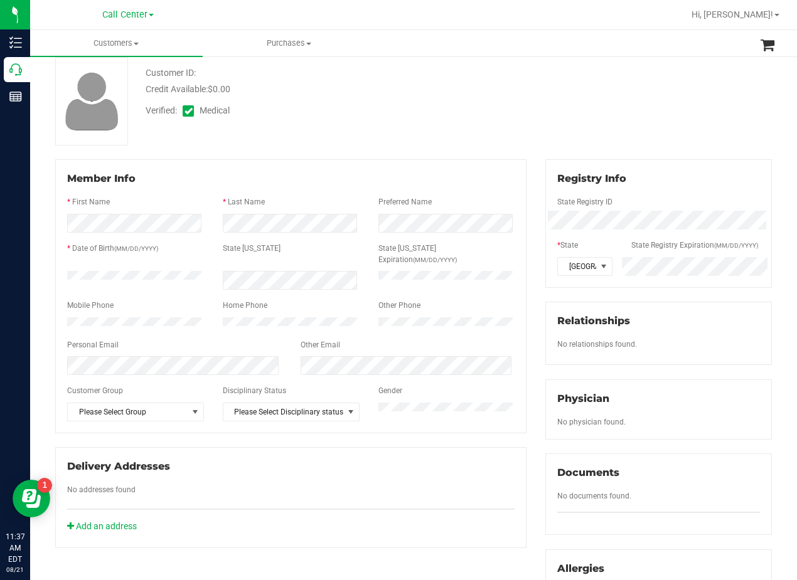
scroll to position [63, 0]
click at [536, 208] on div "Registry Info State Registry ID * State State Registry Expiration (MM/DD/YYYY) …" at bounding box center [658, 386] width 245 height 451
click at [477, 60] on div at bounding box center [320, 62] width 368 height 9
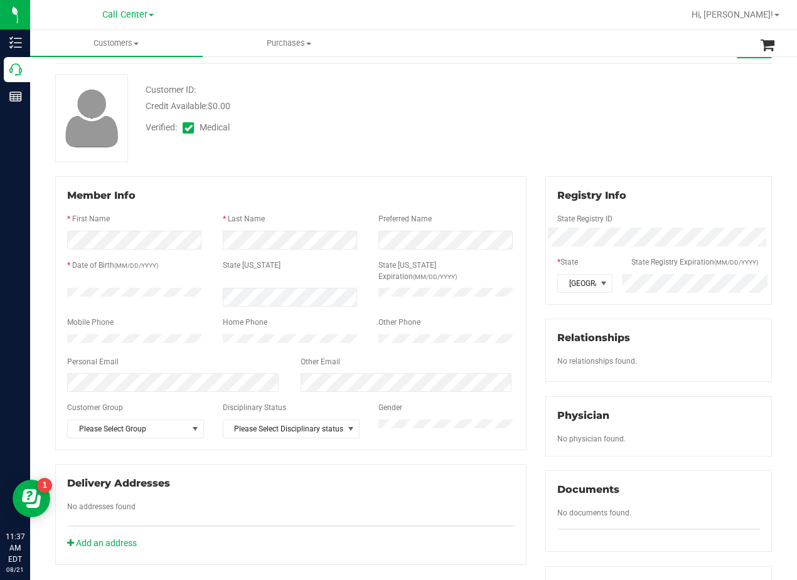
scroll to position [0, 0]
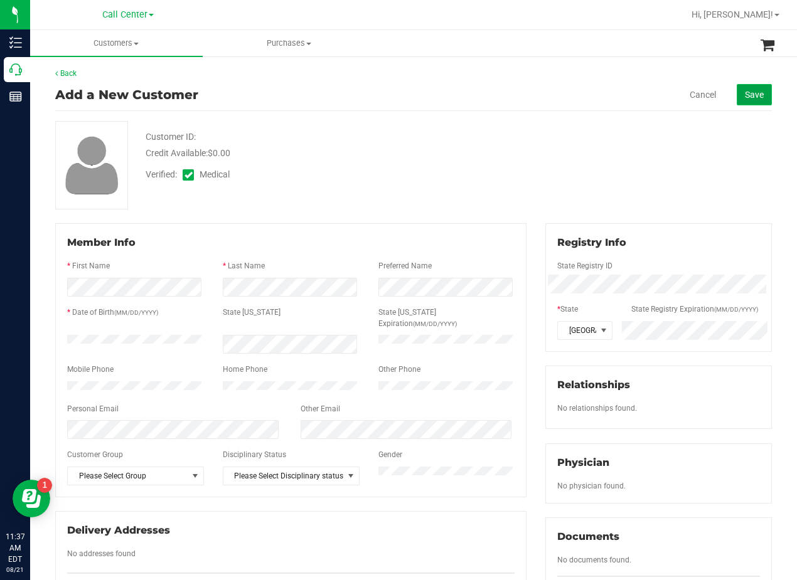
click at [747, 100] on button "Save" at bounding box center [754, 94] width 35 height 21
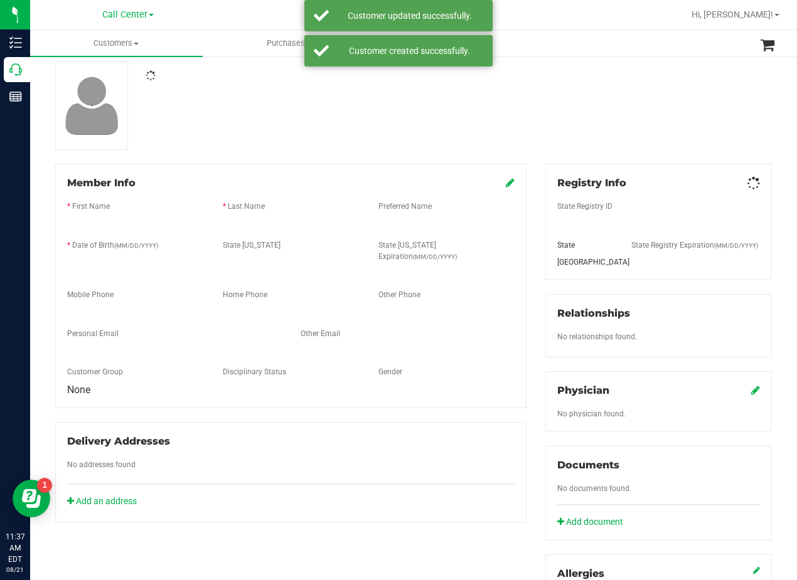
scroll to position [314, 0]
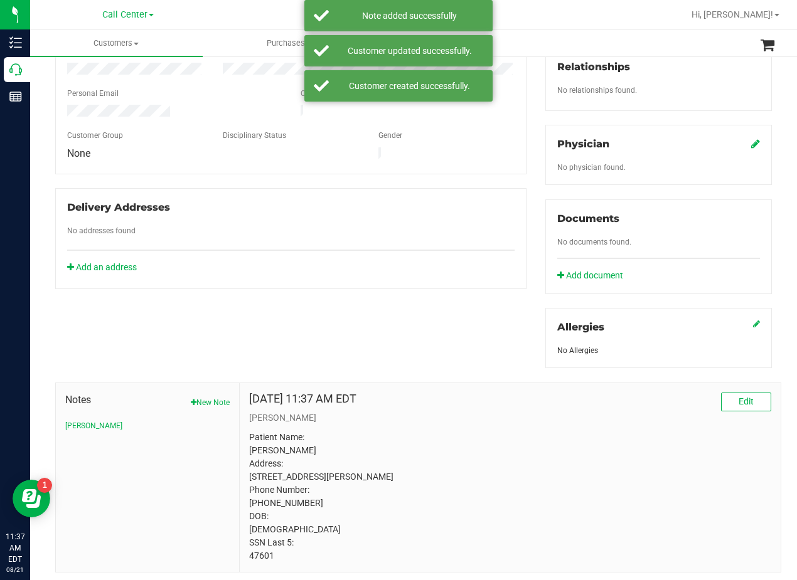
click at [751, 149] on icon at bounding box center [755, 144] width 9 height 10
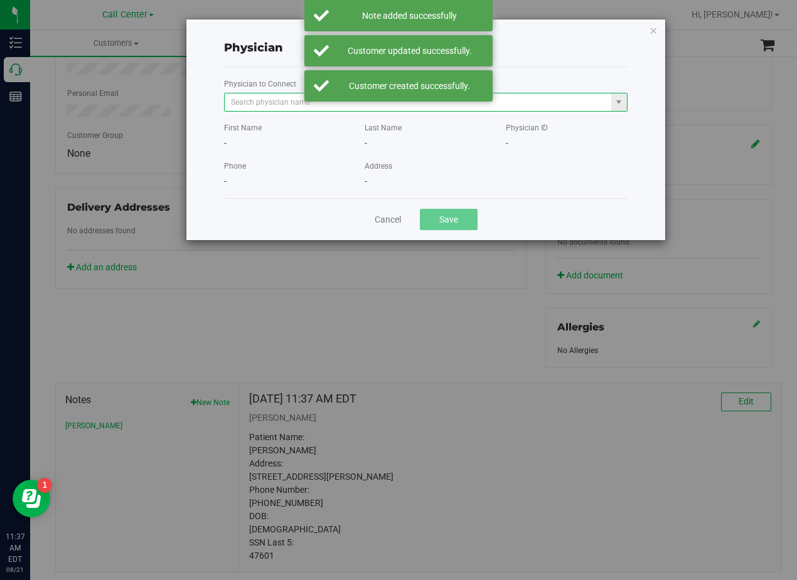
click at [286, 111] on span at bounding box center [426, 102] width 404 height 19
click at [273, 109] on input "text" at bounding box center [418, 103] width 387 height 18
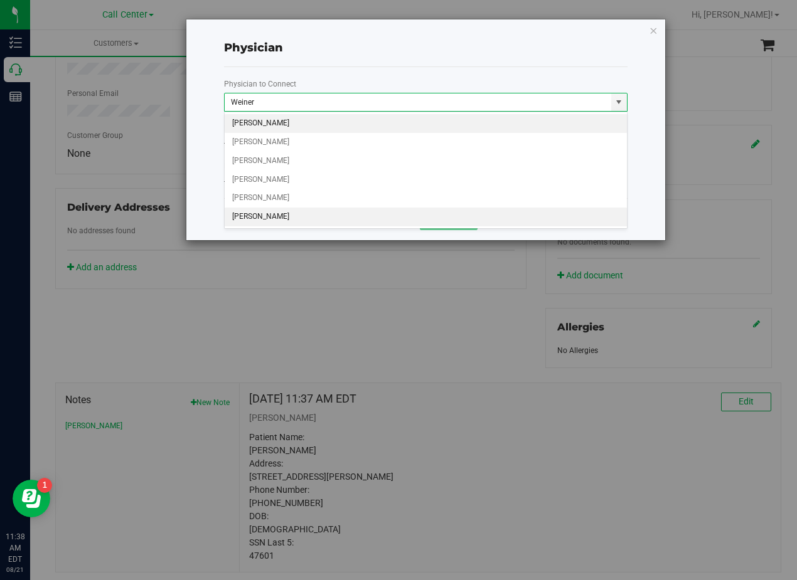
click at [318, 217] on li "ALAN WEINER" at bounding box center [426, 217] width 402 height 19
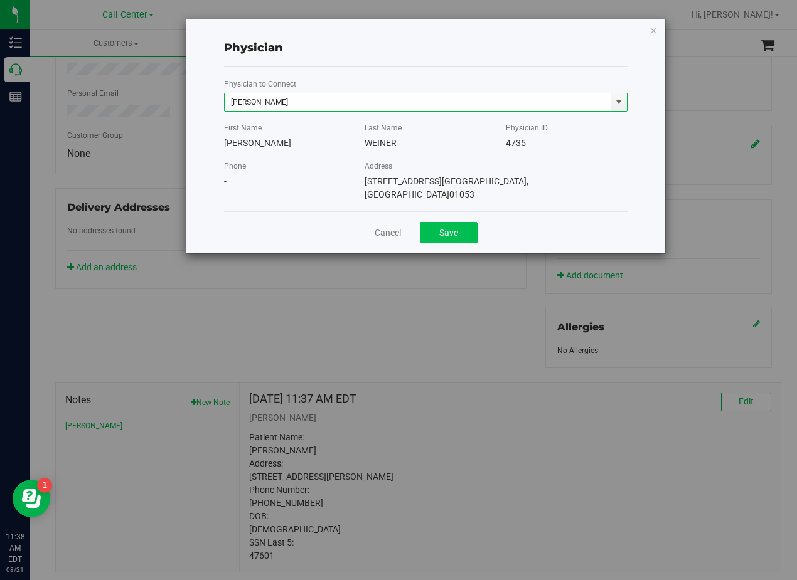
type input "ALAN WEINER"
click at [469, 223] on button "Save" at bounding box center [449, 232] width 58 height 21
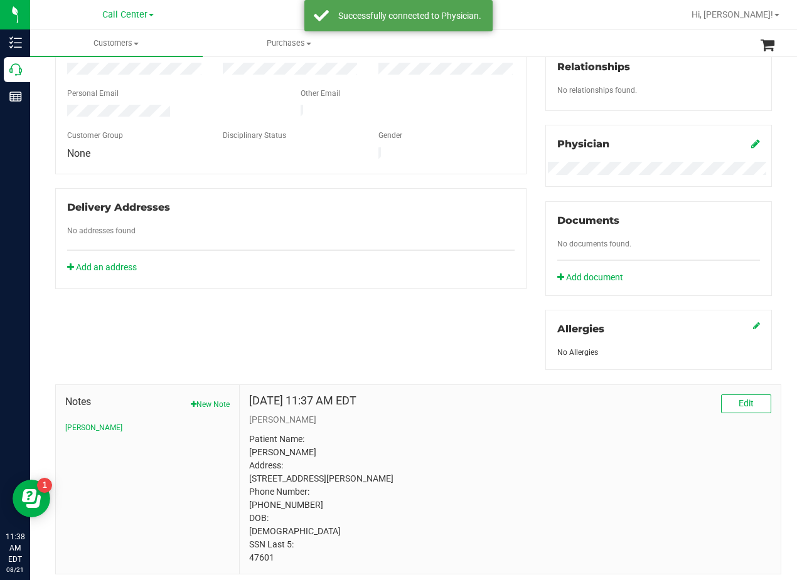
click at [470, 318] on div "Member Info * First Name * Last Name Preferred Name * Date of Birth (MM/DD/YYYY…" at bounding box center [413, 243] width 735 height 663
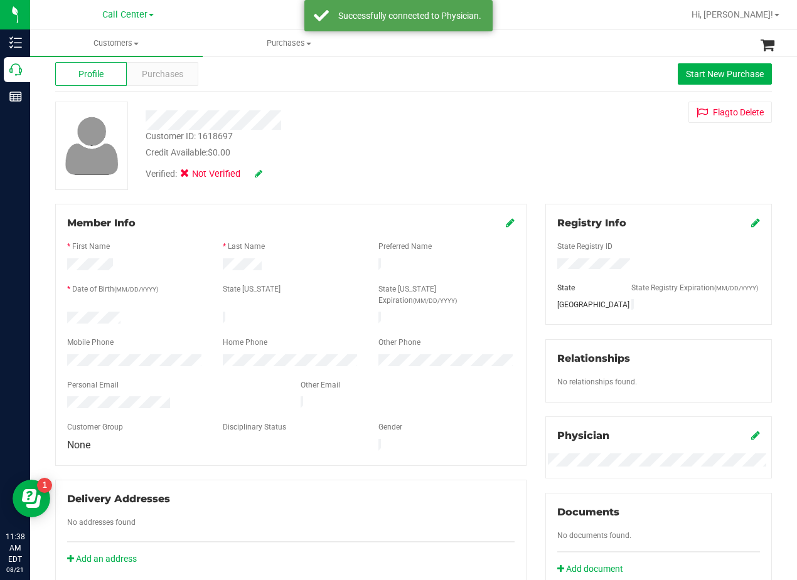
scroll to position [0, 0]
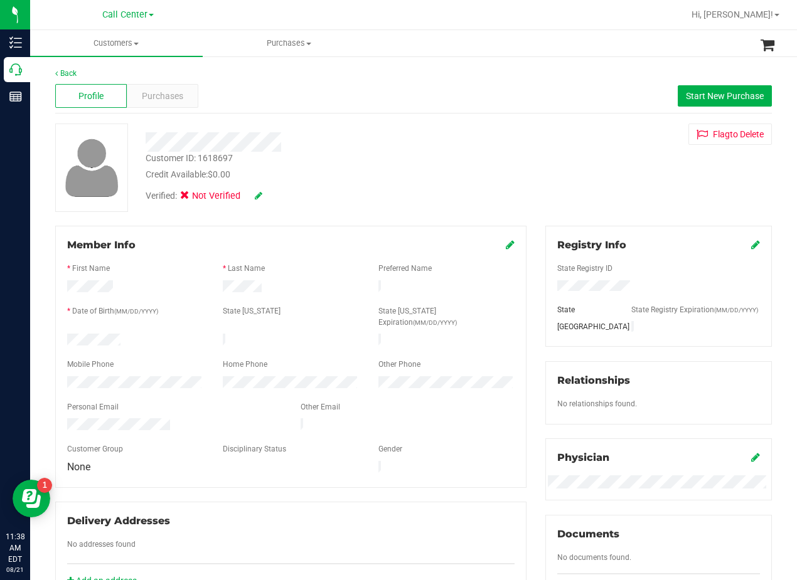
click at [524, 181] on div "Customer ID: 1618697 Credit Available: $0.00 Verified: Not Verified Flag to Del…" at bounding box center [413, 168] width 735 height 88
click at [698, 85] on div "Profile Purchases Start New Purchase" at bounding box center [413, 96] width 717 height 35
click at [698, 91] on span "Start New Purchase" at bounding box center [725, 96] width 78 height 10
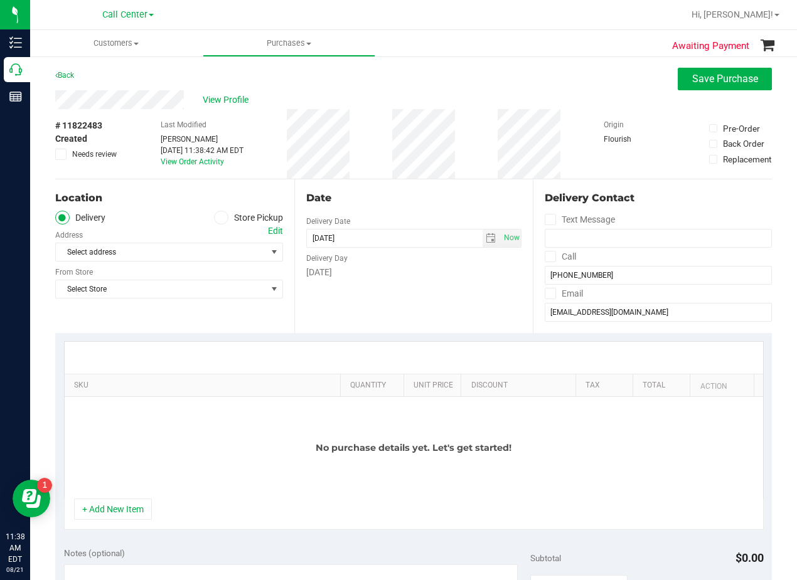
click at [361, 228] on purchase-details "Back Save Purchase View Profile # 11822483 Created Needs review Last Modified A…" at bounding box center [413, 531] width 717 height 926
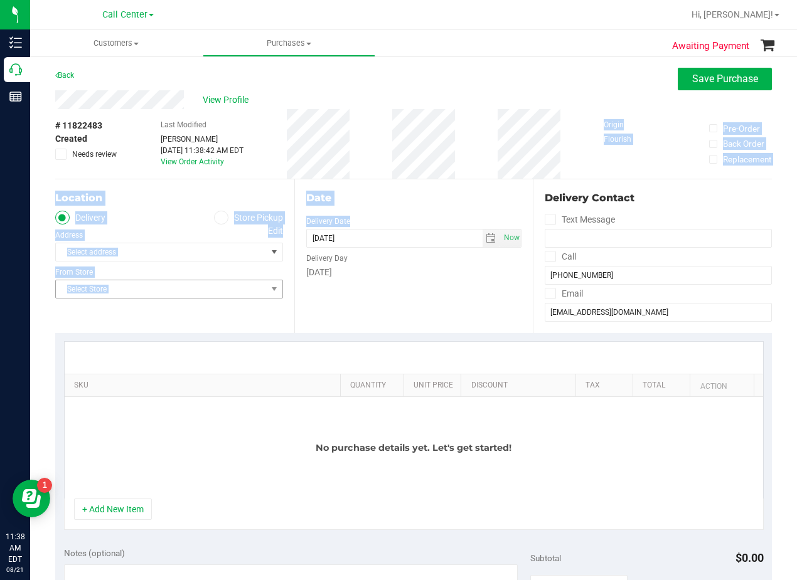
click at [188, 294] on span "Select Store" at bounding box center [161, 290] width 211 height 18
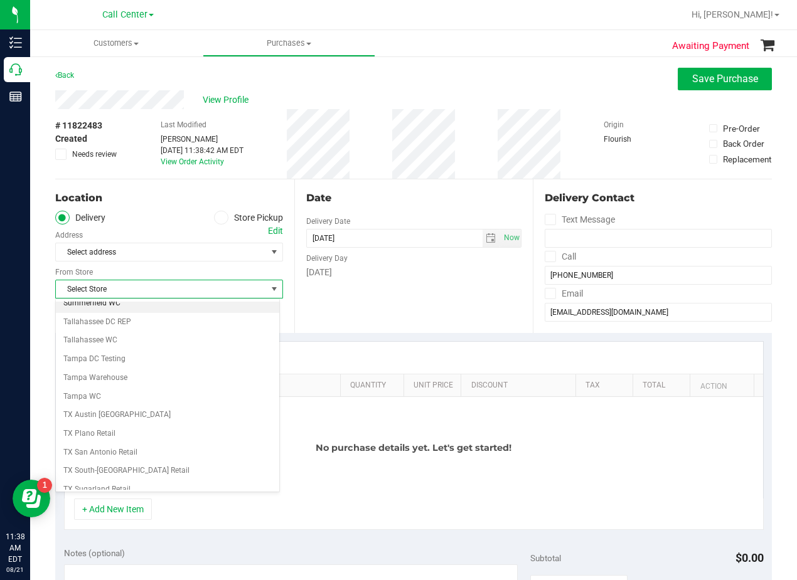
scroll to position [912, 0]
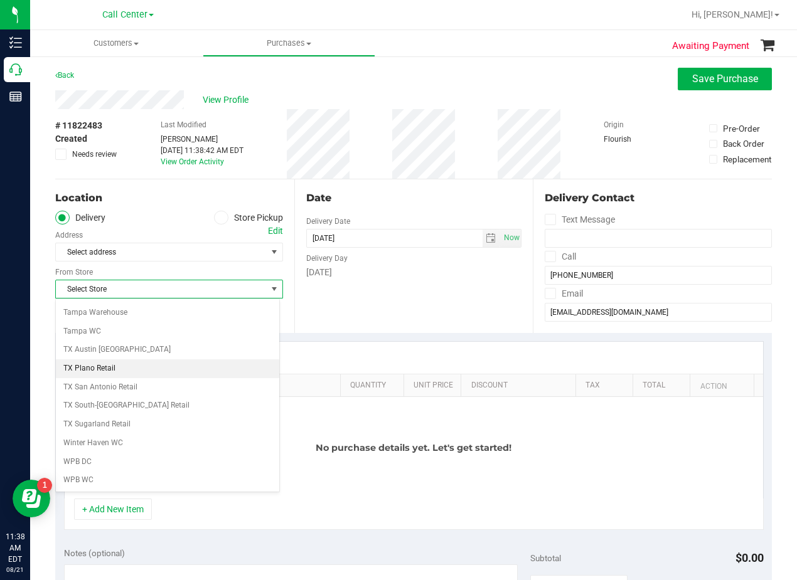
click at [179, 361] on li "TX Plano Retail" at bounding box center [167, 369] width 223 height 19
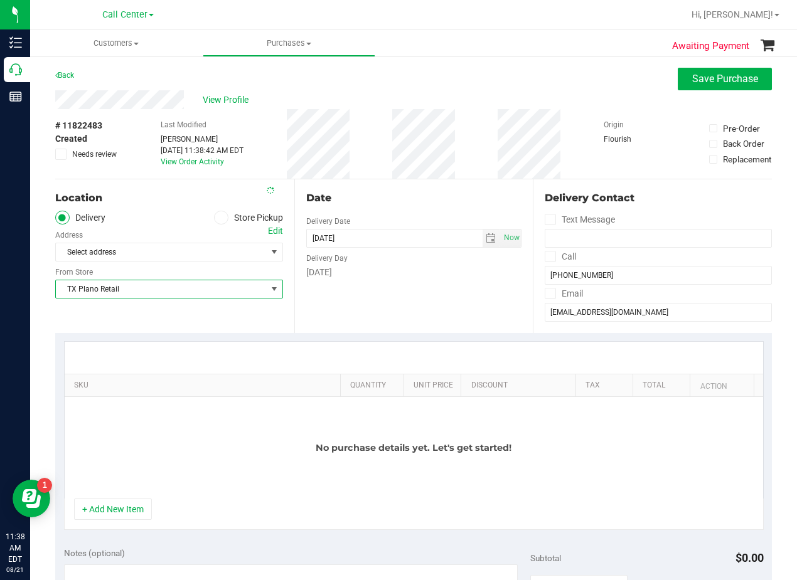
click at [397, 324] on div "Date Delivery Date 08/21/2025 Now 08/21/2025 11:38 AM Now Delivery Day Thursday" at bounding box center [413, 256] width 239 height 154
click at [412, 210] on div "Date Delivery Date 08/21/2025 Now 08/21/2025 11:38 AM Now Delivery Day Thursday" at bounding box center [413, 256] width 239 height 154
click at [268, 226] on div "Edit" at bounding box center [275, 231] width 15 height 13
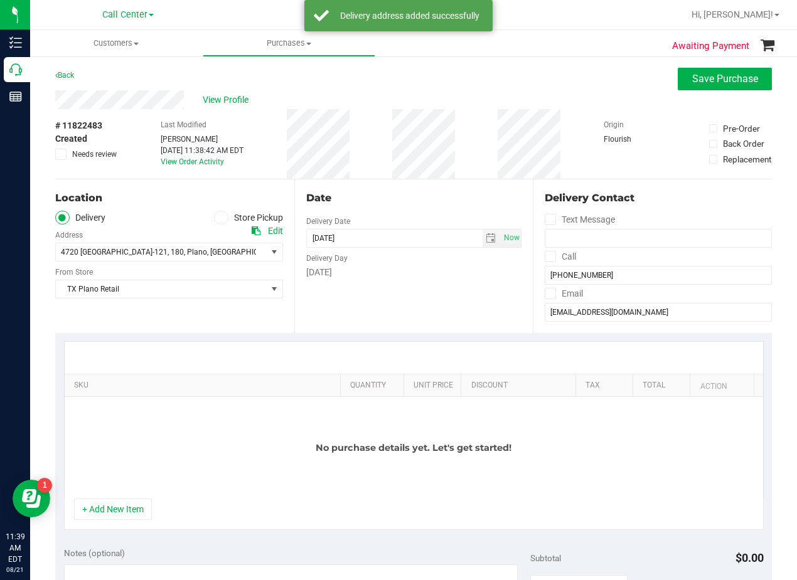
click at [430, 94] on div "View Profile" at bounding box center [413, 99] width 717 height 19
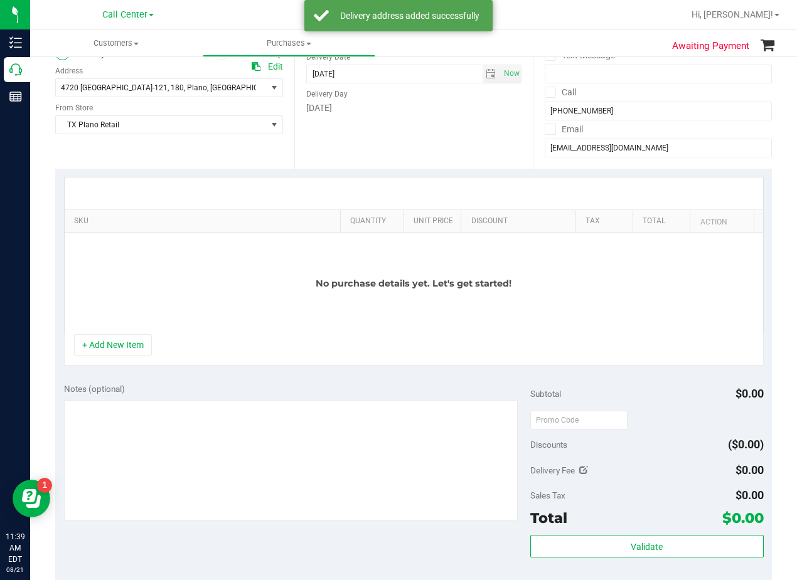
scroll to position [188, 0]
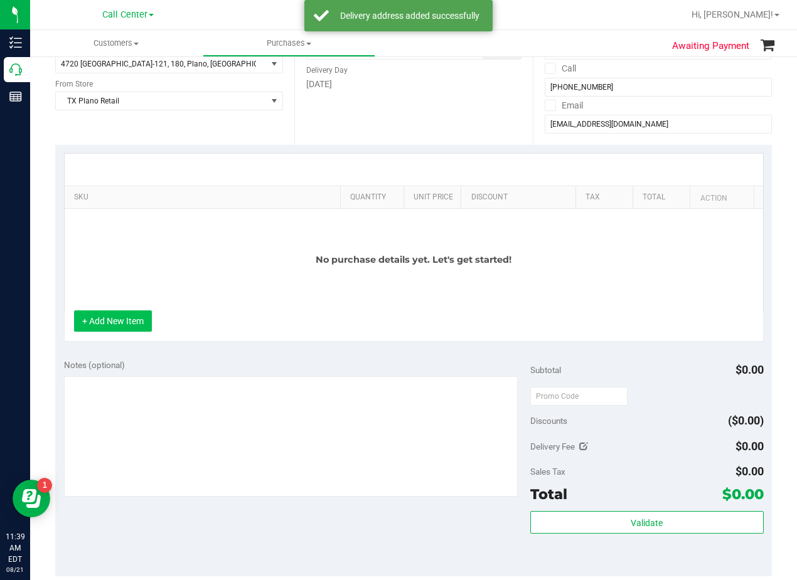
click at [135, 318] on button "+ Add New Item" at bounding box center [113, 321] width 78 height 21
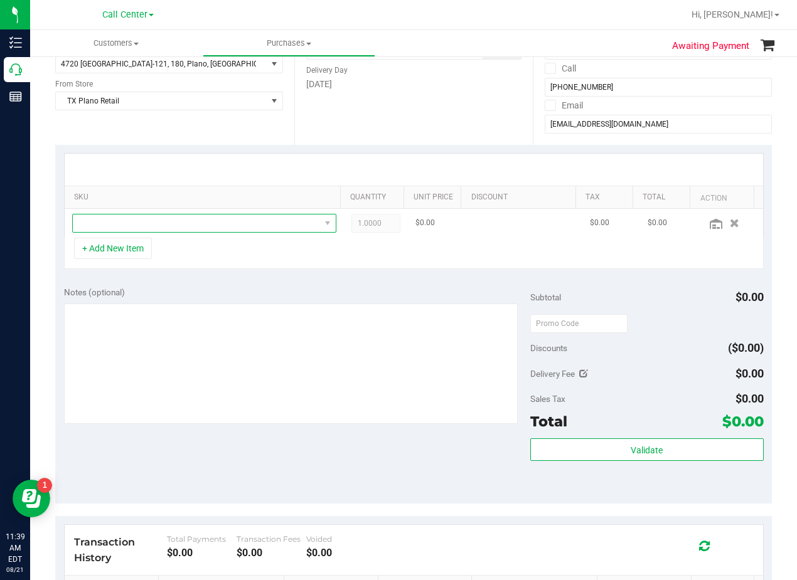
click at [145, 223] on span "NO DATA FOUND" at bounding box center [196, 224] width 247 height 18
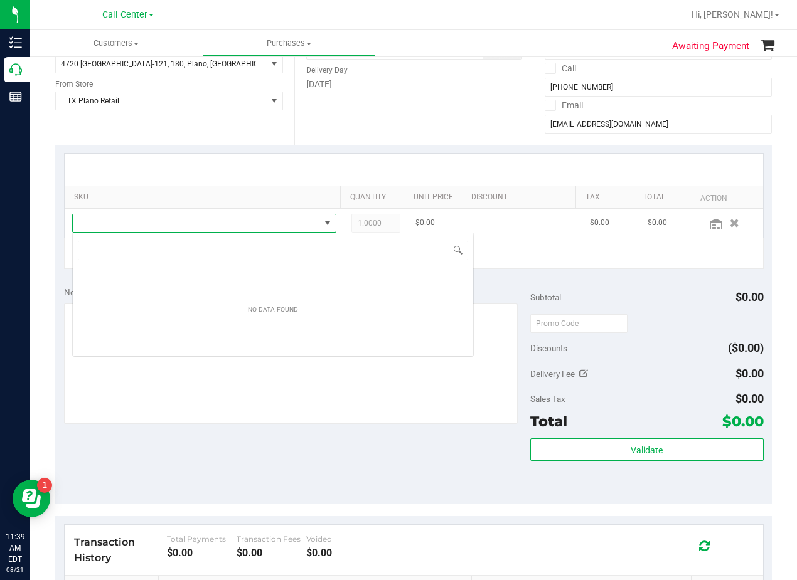
scroll to position [19, 257]
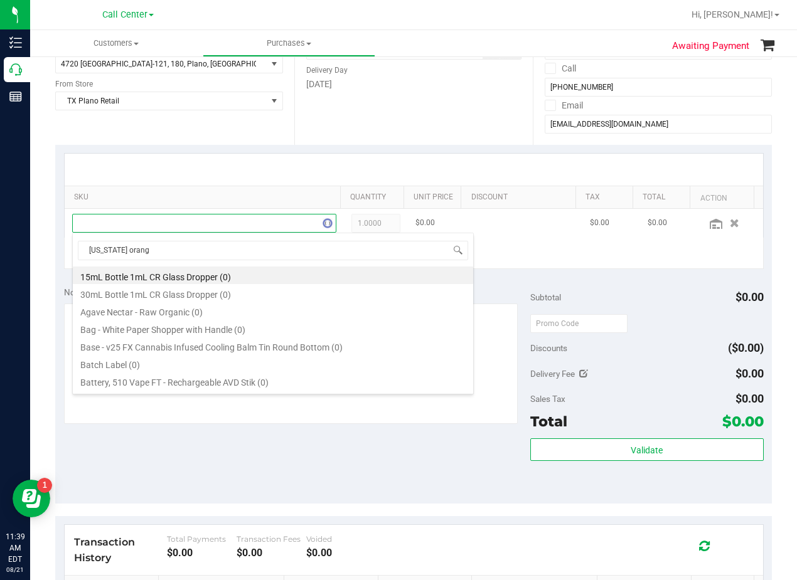
type input "texas orange"
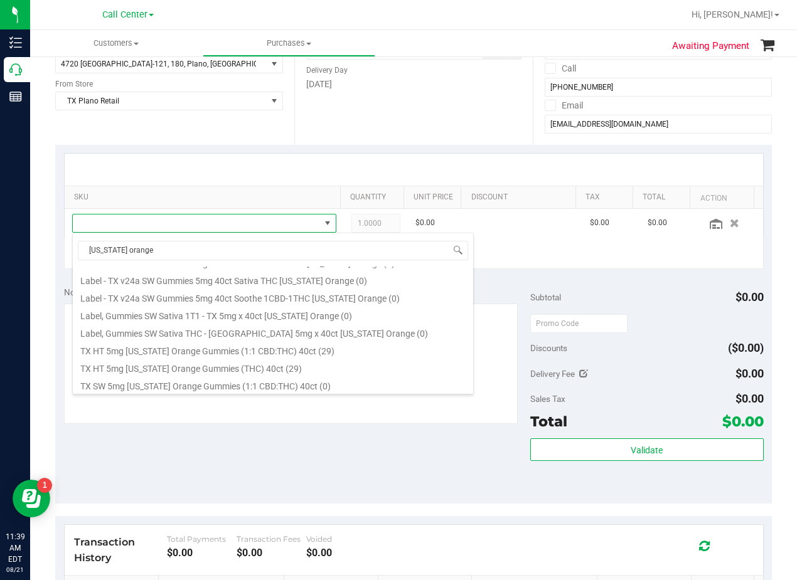
scroll to position [208, 0]
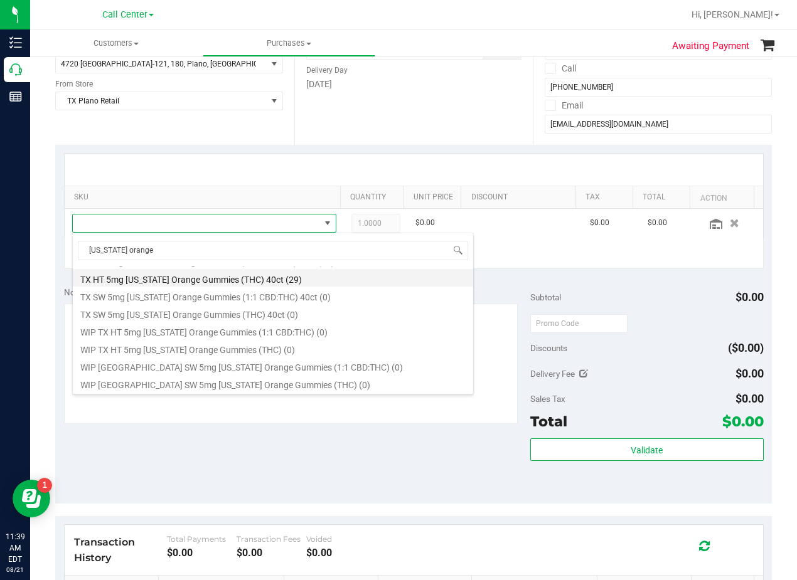
click at [283, 281] on li "TX HT 5mg Texas Orange Gummies (THC) 40ct (29)" at bounding box center [273, 278] width 400 height 18
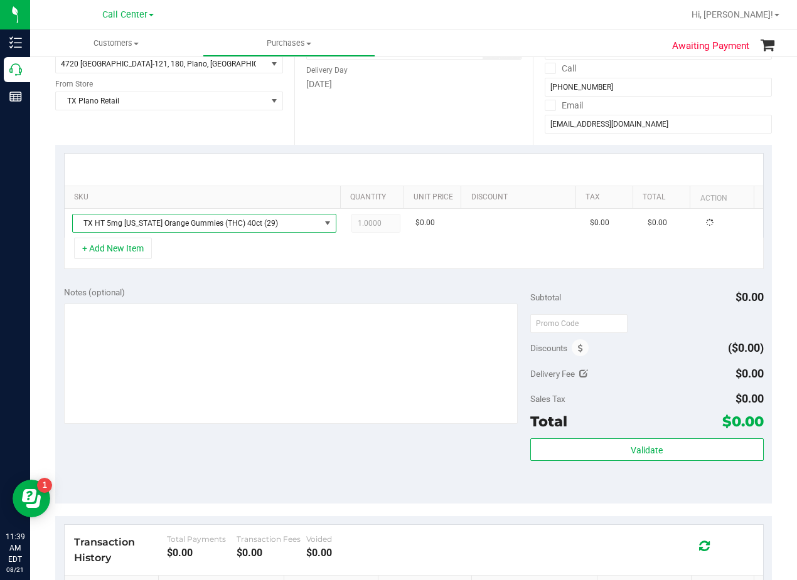
click at [281, 278] on div "Notes (optional) Subtotal $0.00 Discounts ($0.00) Delivery Fee $0.00 Sales Tax …" at bounding box center [413, 391] width 717 height 226
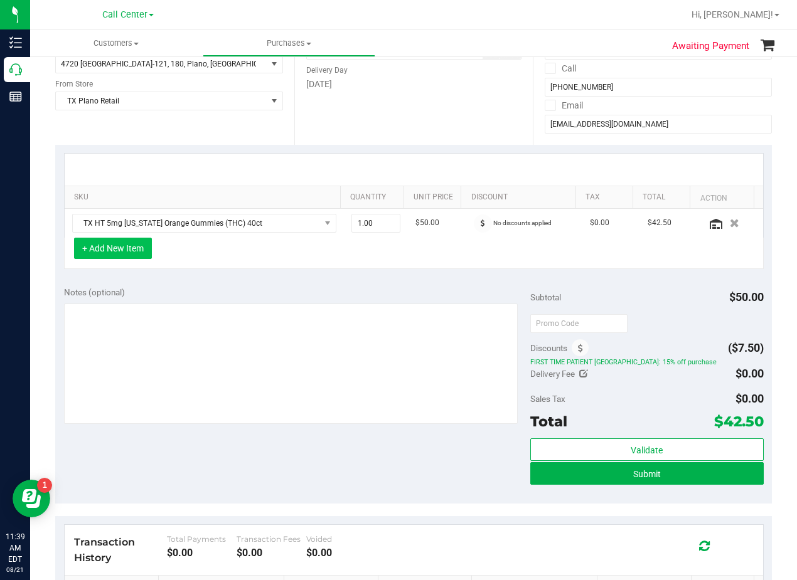
click at [126, 249] on button "+ Add New Item" at bounding box center [113, 248] width 78 height 21
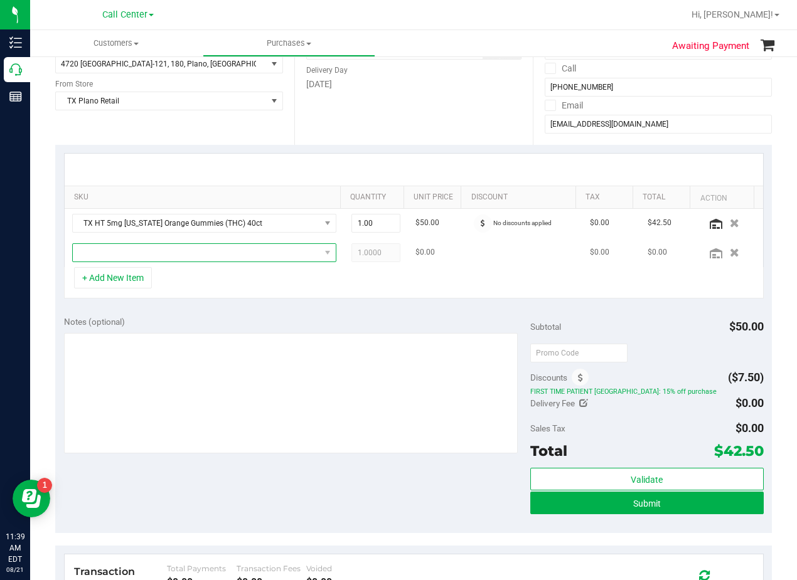
click at [129, 249] on span "NO DATA FOUND" at bounding box center [196, 253] width 247 height 18
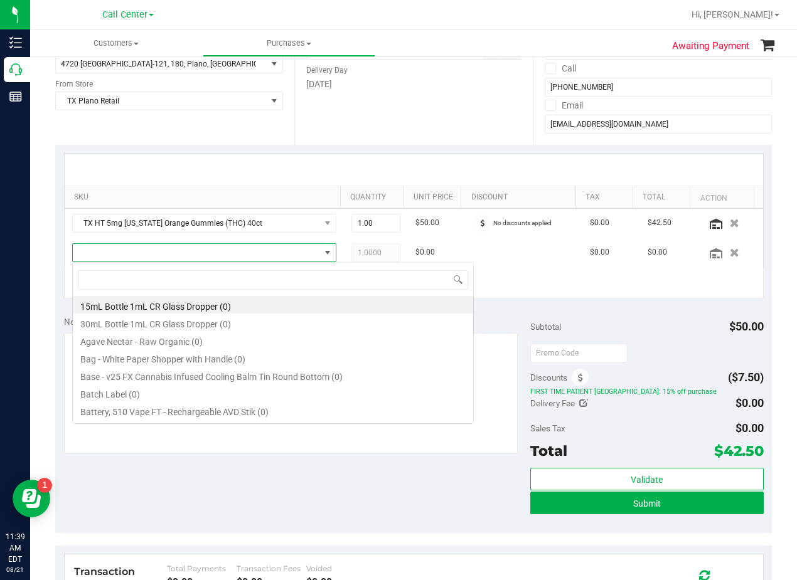
scroll to position [19, 257]
type input "tropical par"
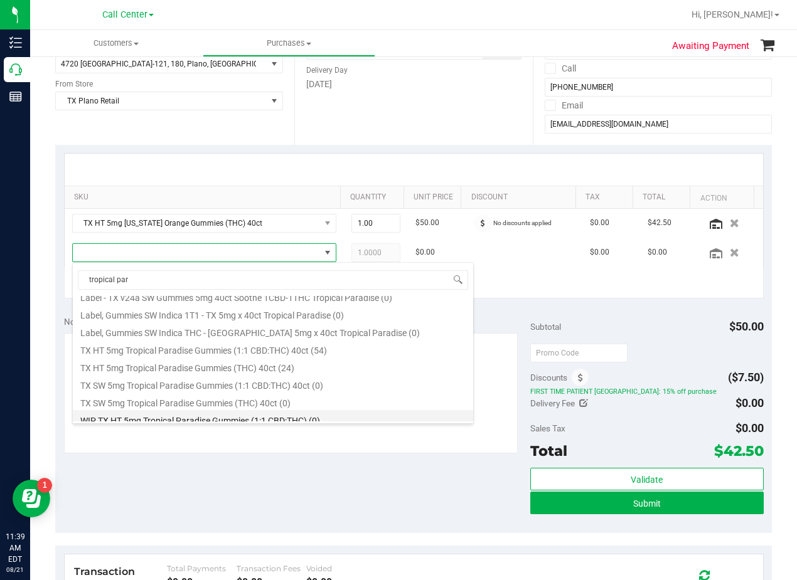
scroll to position [226, 0]
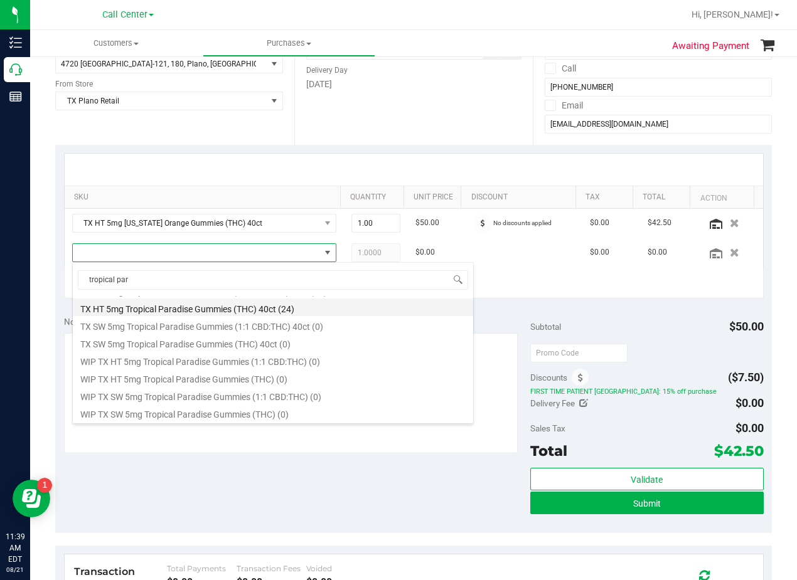
click at [254, 311] on li "TX HT 5mg Tropical Paradise Gummies (THC) 40ct (24)" at bounding box center [273, 308] width 400 height 18
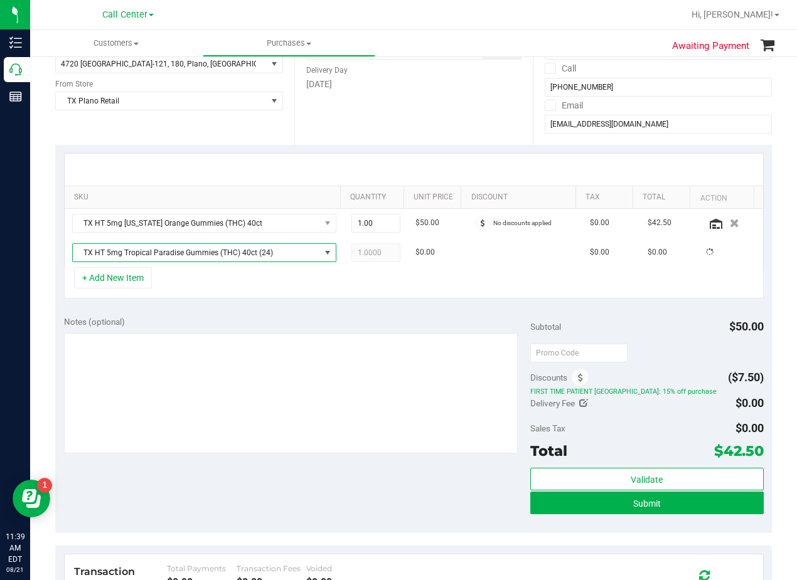
click at [265, 311] on div "Notes (optional) Subtotal $50.00 Discounts ($7.50) FIRST TIME PATIENT TX: 15% o…" at bounding box center [413, 421] width 717 height 226
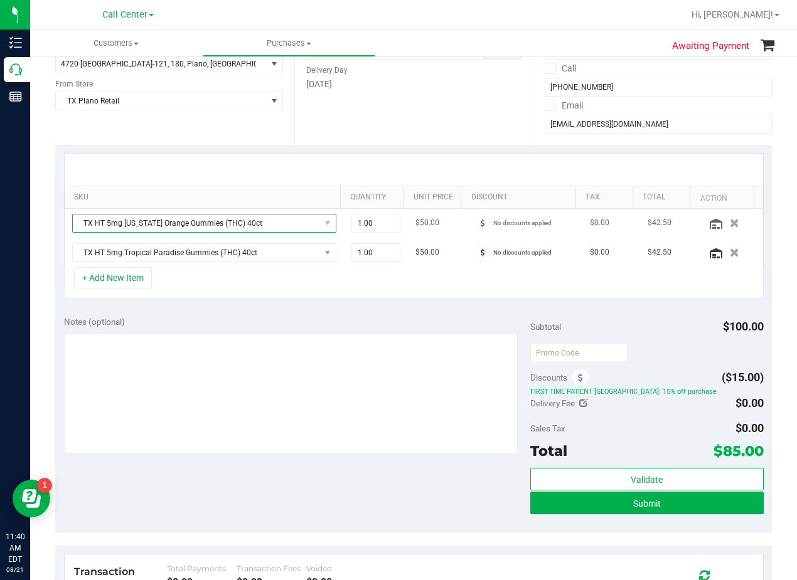
click at [228, 227] on span "TX HT 5mg Texas Orange Gummies (THC) 40ct" at bounding box center [196, 224] width 247 height 18
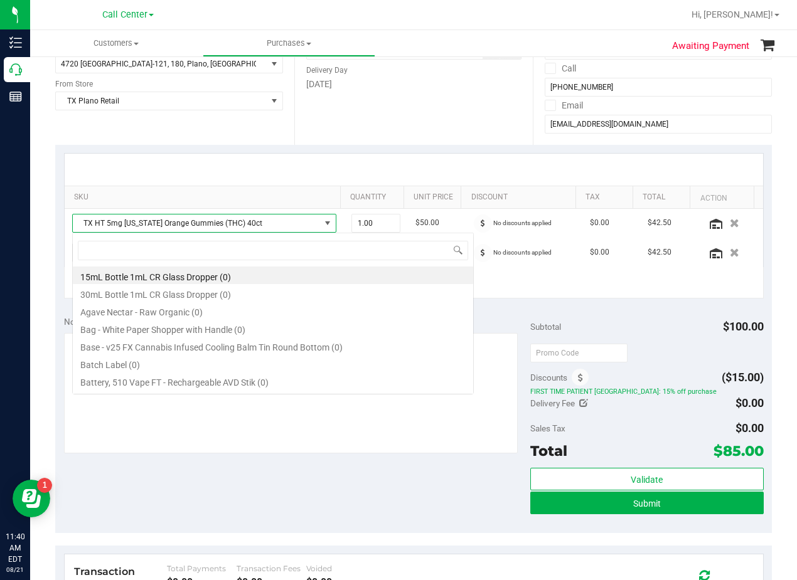
scroll to position [19, 257]
type input "texas orange"
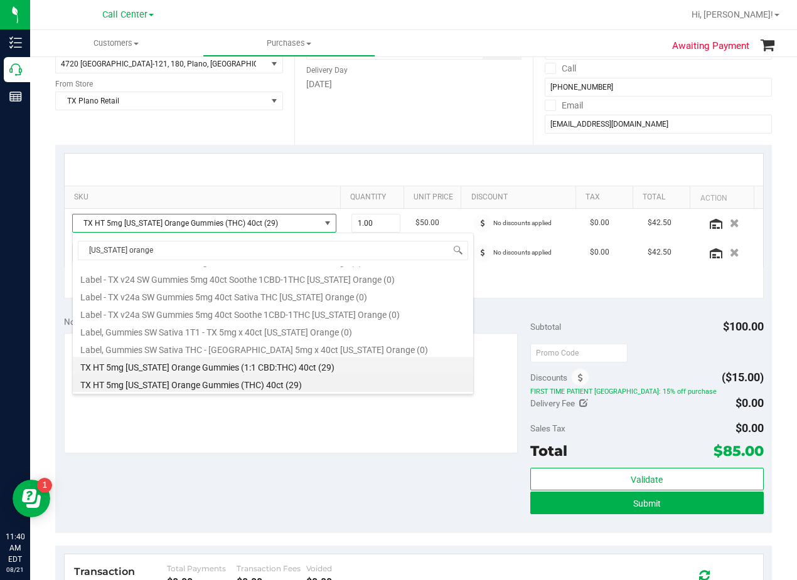
click at [262, 364] on li "TX HT 5mg Texas Orange Gummies (1:1 CBD:THC) 40ct (29)" at bounding box center [273, 366] width 400 height 18
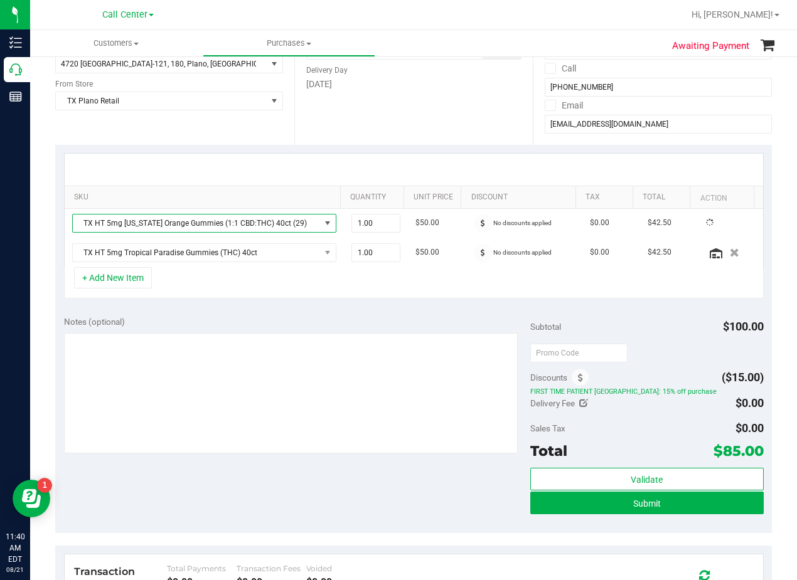
click at [263, 309] on div "Notes (optional) Subtotal $100.00 Discounts ($15.00) FIRST TIME PATIENT TX: 15%…" at bounding box center [413, 421] width 717 height 226
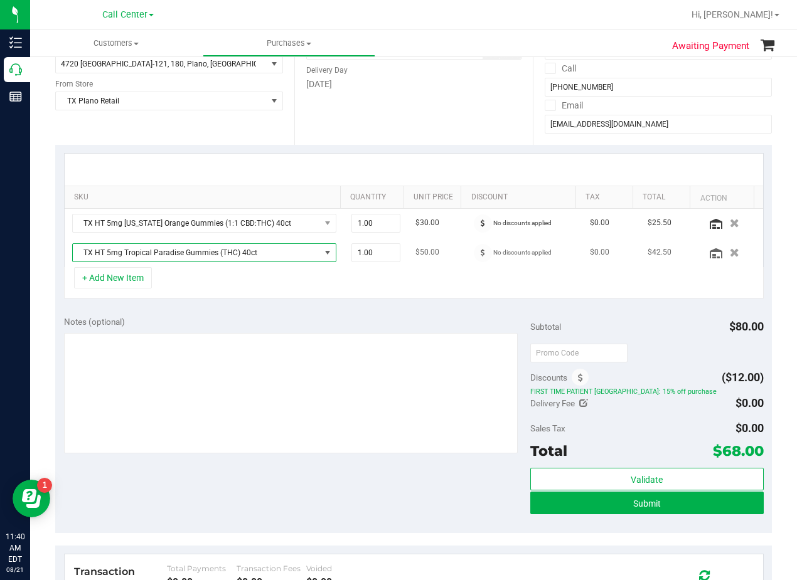
click at [262, 257] on span "TX HT 5mg Tropical Paradise Gummies (THC) 40ct" at bounding box center [196, 253] width 247 height 18
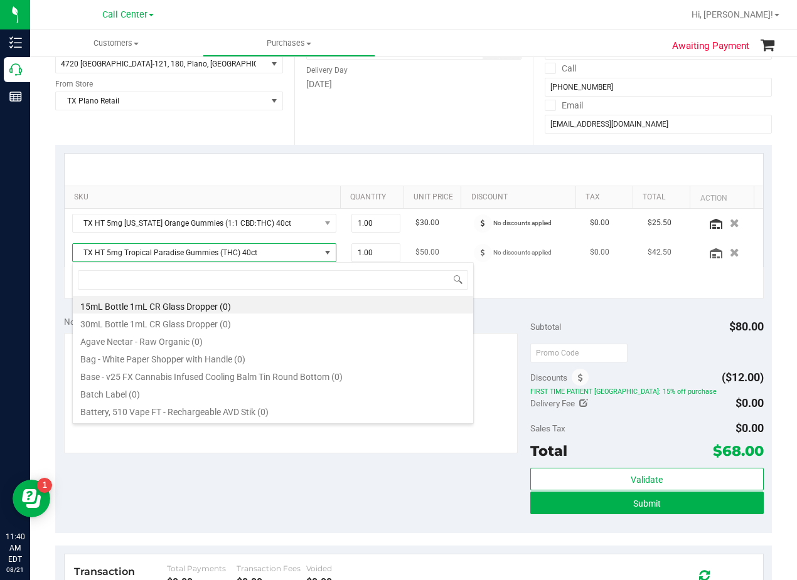
scroll to position [19, 257]
type input "tropical par"
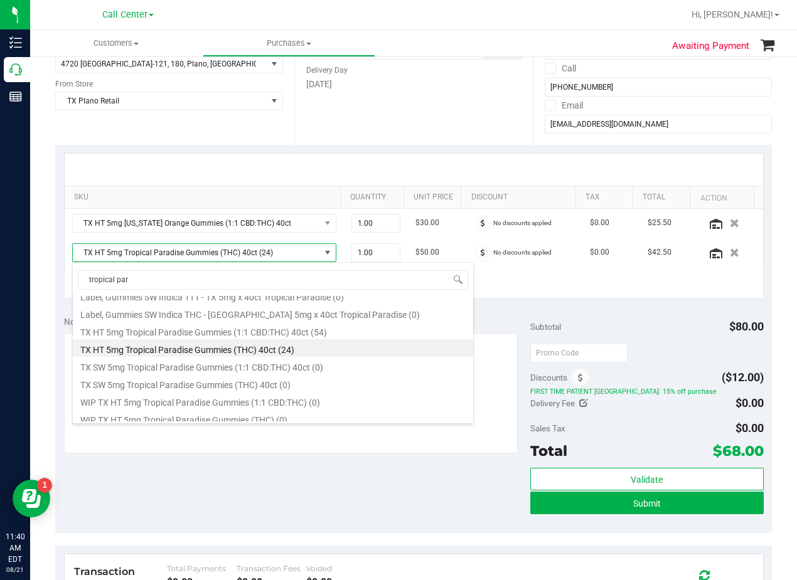
scroll to position [163, 0]
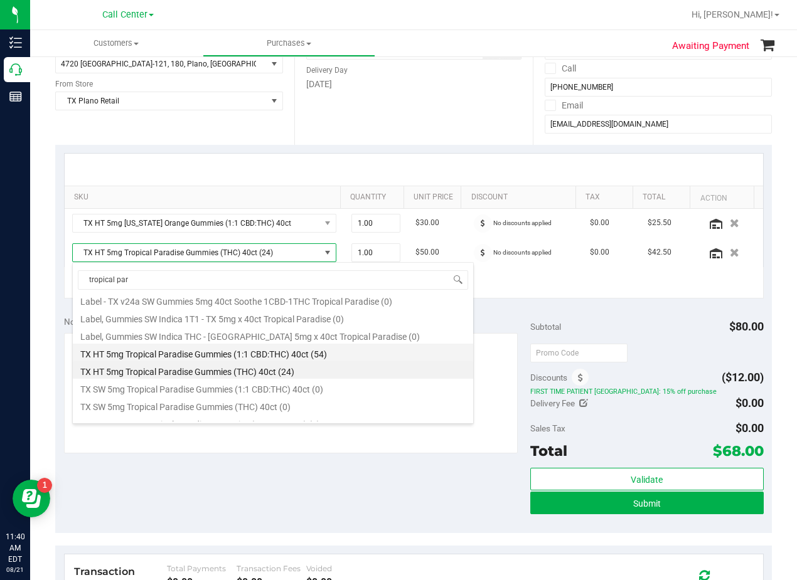
click at [288, 355] on li "TX HT 5mg Tropical Paradise Gummies (1:1 CBD:THC) 40ct (54)" at bounding box center [273, 353] width 400 height 18
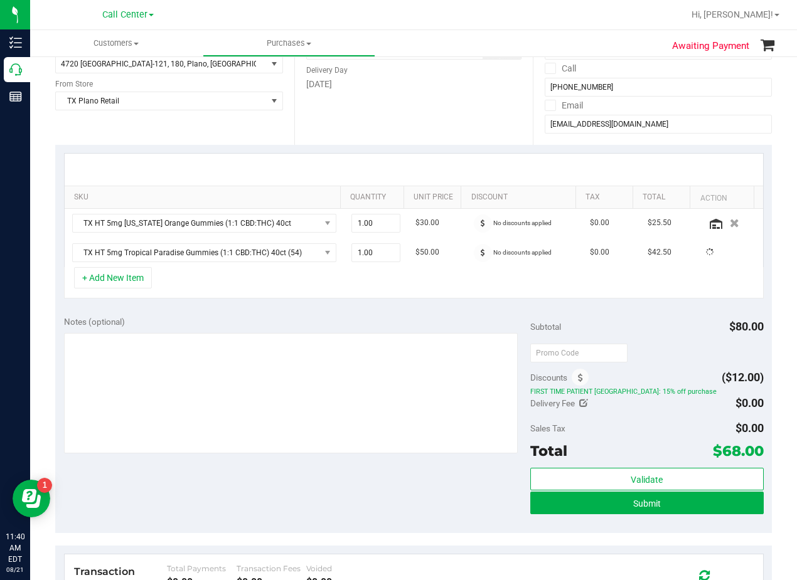
click at [287, 324] on div "Notes (optional)" at bounding box center [297, 322] width 466 height 13
click at [439, 110] on div "Date Delivery Date 08/21/2025 Now 08/21/2025 08:00 AM Now Delivery Day Thursday" at bounding box center [413, 68] width 239 height 154
click at [457, 121] on div "Date Delivery Date 08/21/2025 Now 08/21/2025 08:00 AM Now Delivery Day Thursday" at bounding box center [413, 68] width 239 height 154
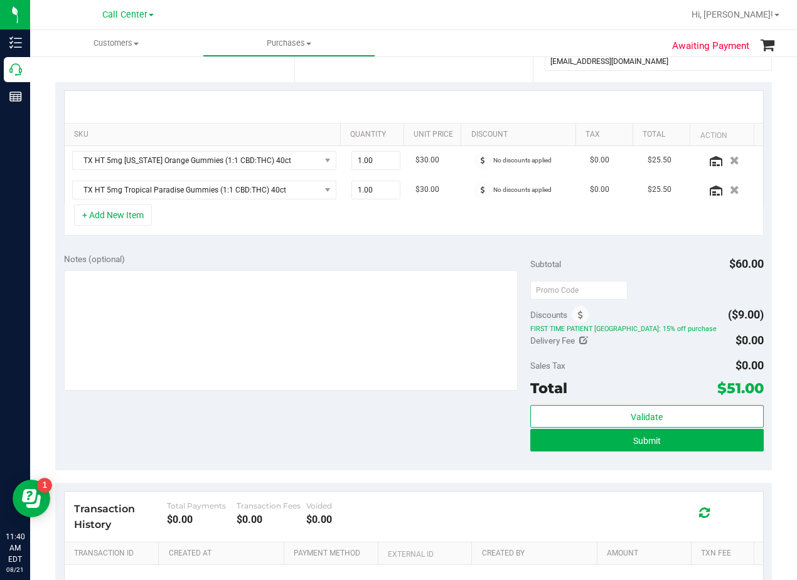
click at [443, 100] on div at bounding box center [414, 107] width 698 height 32
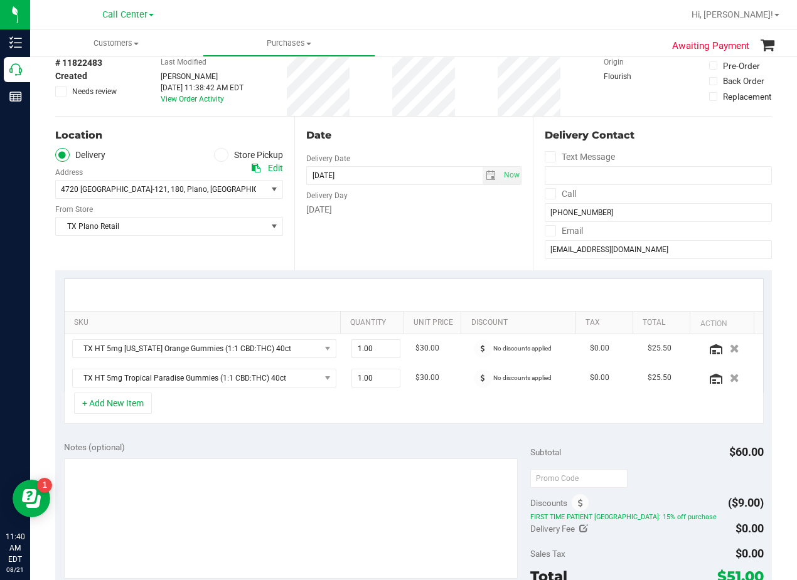
scroll to position [126, 0]
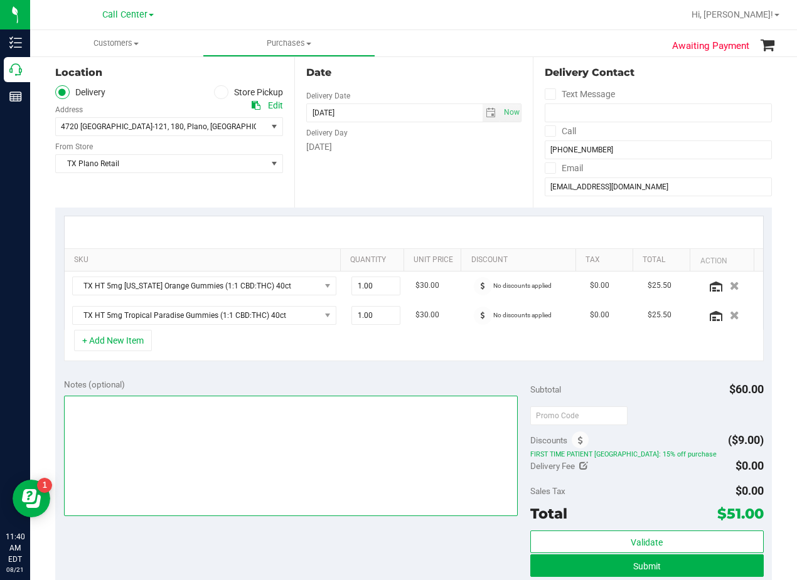
click at [367, 483] on textarea at bounding box center [291, 456] width 454 height 120
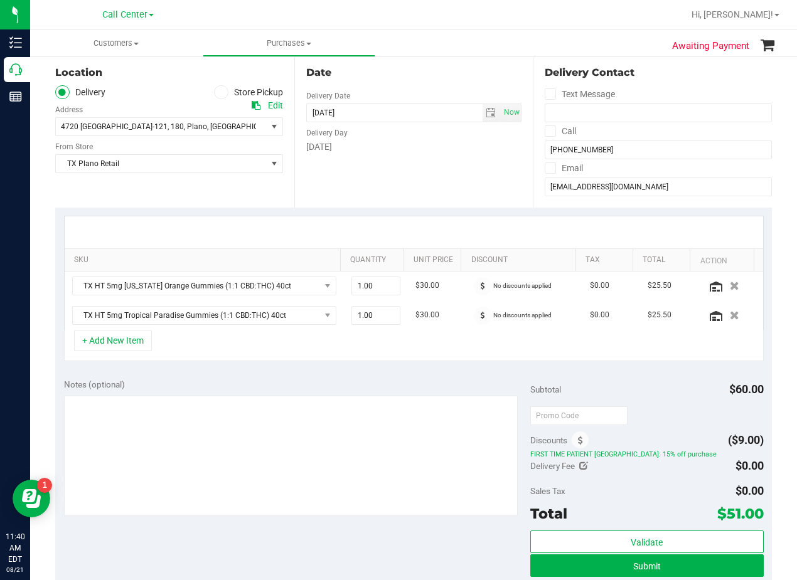
click at [389, 385] on div "Notes (optional)" at bounding box center [297, 384] width 466 height 13
click at [239, 311] on span "TX HT 5mg Tropical Paradise Gummies (1:1 CBD:THC) 40ct" at bounding box center [196, 316] width 247 height 18
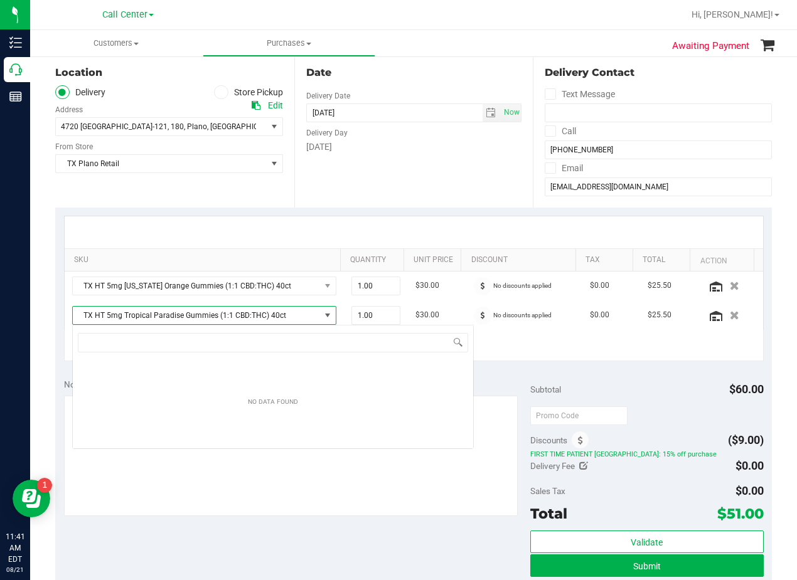
scroll to position [19, 257]
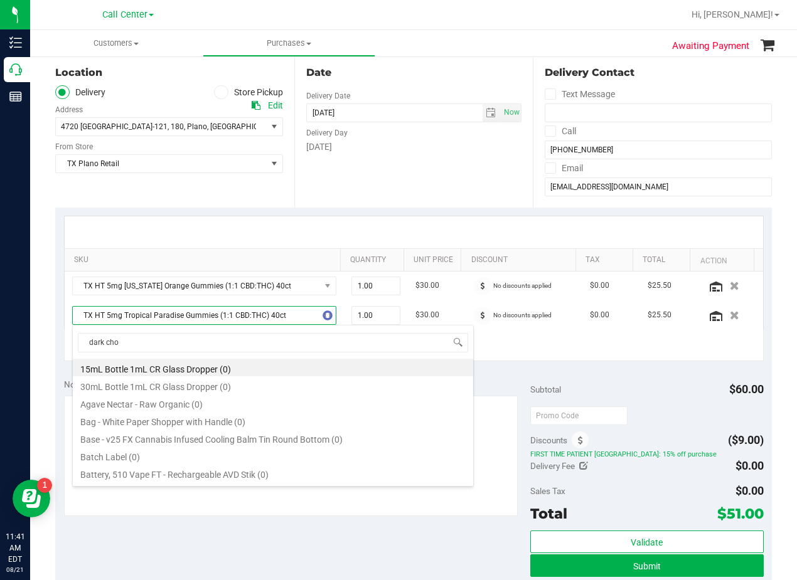
type input "dark choc"
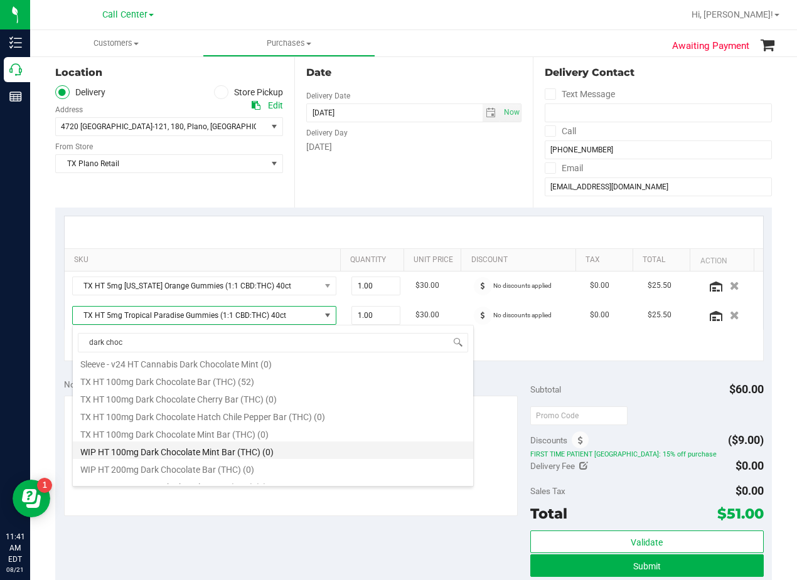
scroll to position [540, 0]
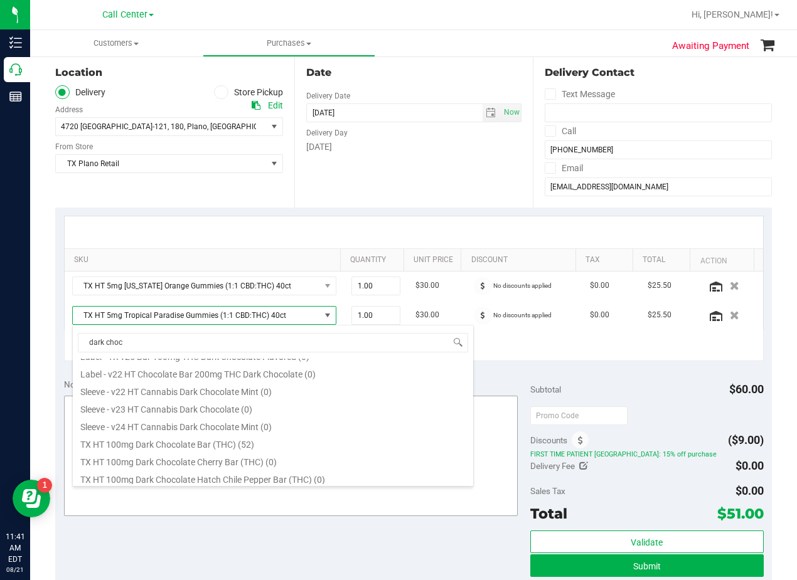
click at [243, 442] on li "TX HT 100mg Dark Chocolate Bar (THC) (52)" at bounding box center [273, 443] width 400 height 18
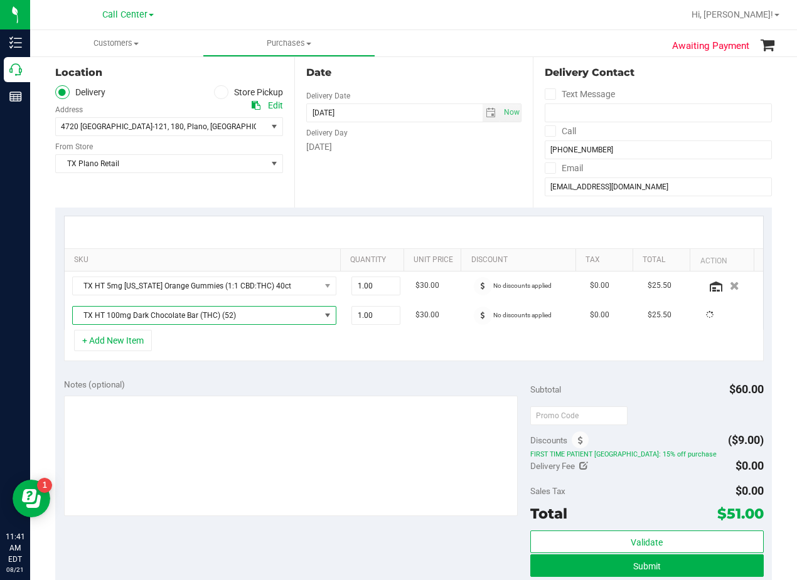
click at [328, 353] on div "+ Add New Item" at bounding box center [414, 345] width 700 height 31
drag, startPoint x: 373, startPoint y: 373, endPoint x: 433, endPoint y: 283, distance: 108.3
click at [374, 373] on div "Notes (optional) Subtotal $60.00 Discounts ($9.00) FIRST TIME PATIENT TX: 15% o…" at bounding box center [413, 483] width 717 height 226
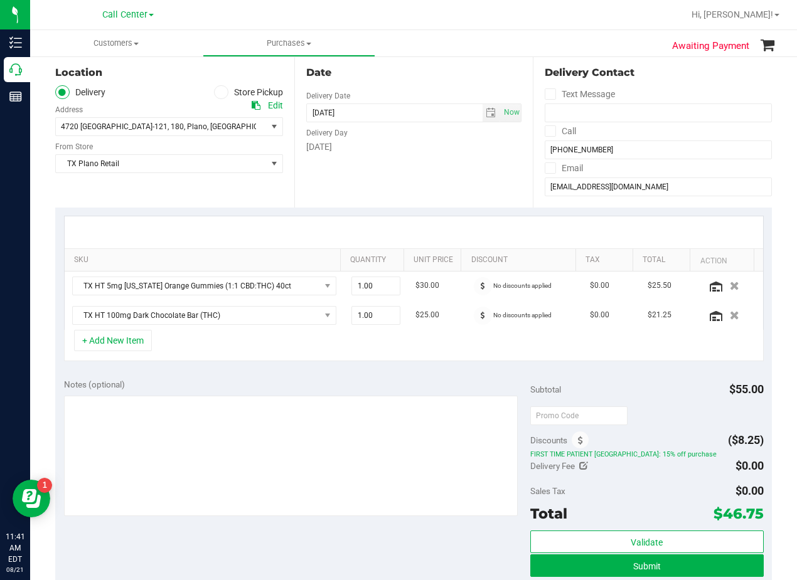
click at [450, 227] on div at bounding box center [414, 233] width 698 height 32
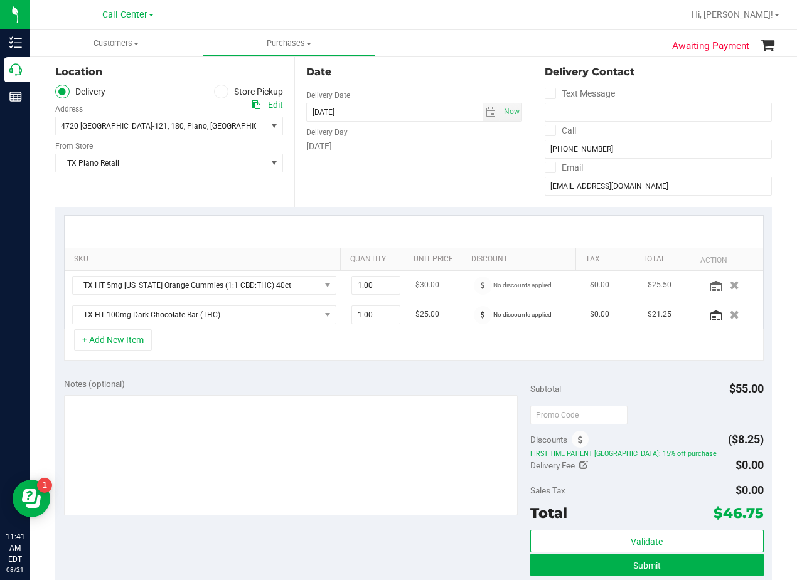
scroll to position [126, 0]
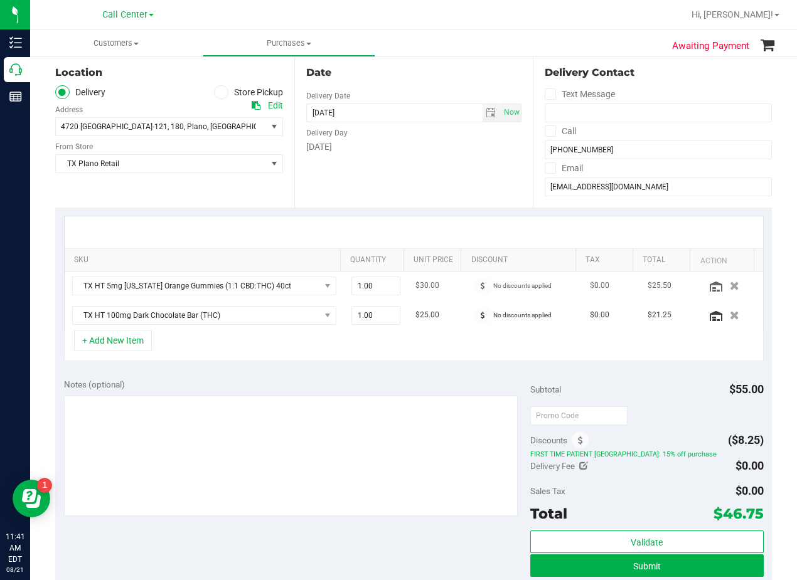
click at [442, 224] on div at bounding box center [414, 233] width 698 height 32
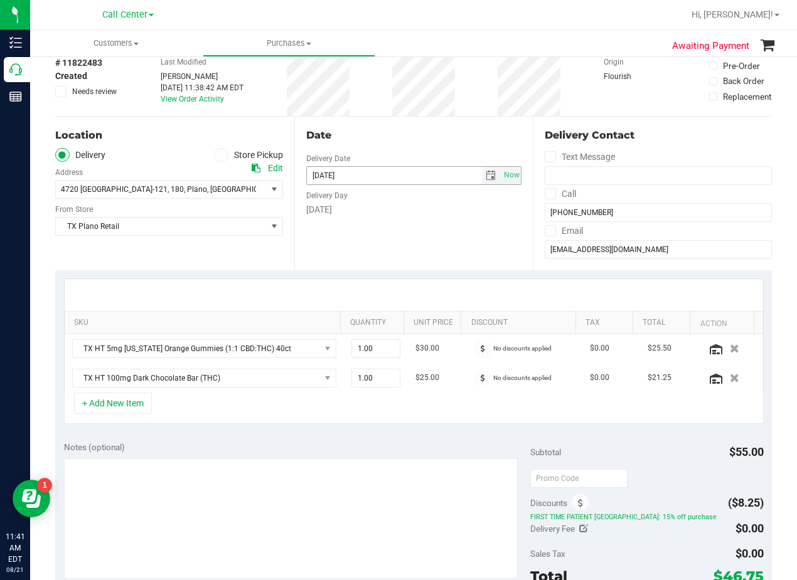
click at [486, 176] on span "select" at bounding box center [491, 176] width 10 height 10
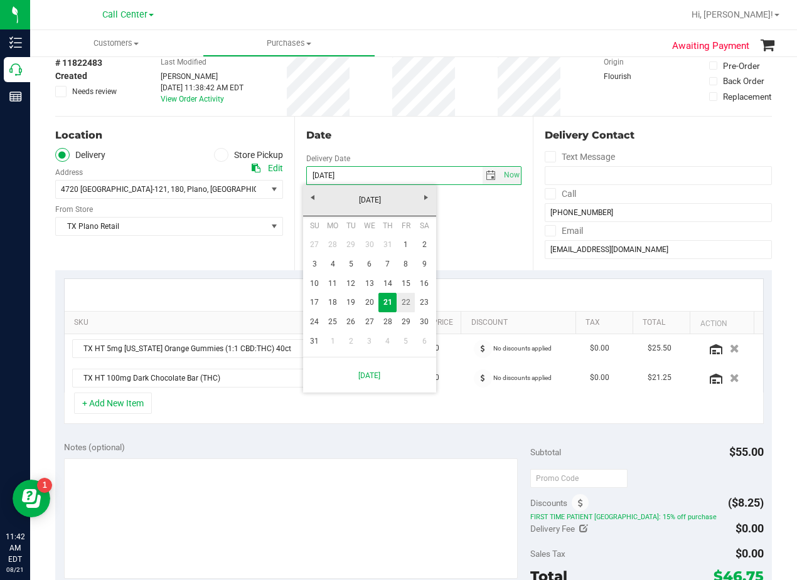
click at [400, 304] on link "22" at bounding box center [406, 302] width 18 height 19
type input "08/22/2025"
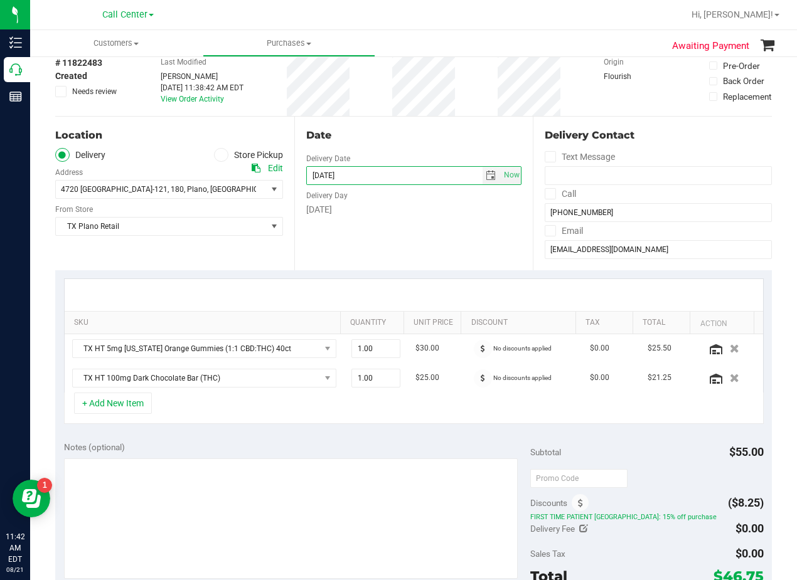
click at [398, 240] on div "Date Delivery Date 08/22/2025 Now 08/22/2025 08:00 AM Now Delivery Day Friday" at bounding box center [413, 194] width 239 height 154
click at [394, 132] on div "Date" at bounding box center [414, 135] width 216 height 15
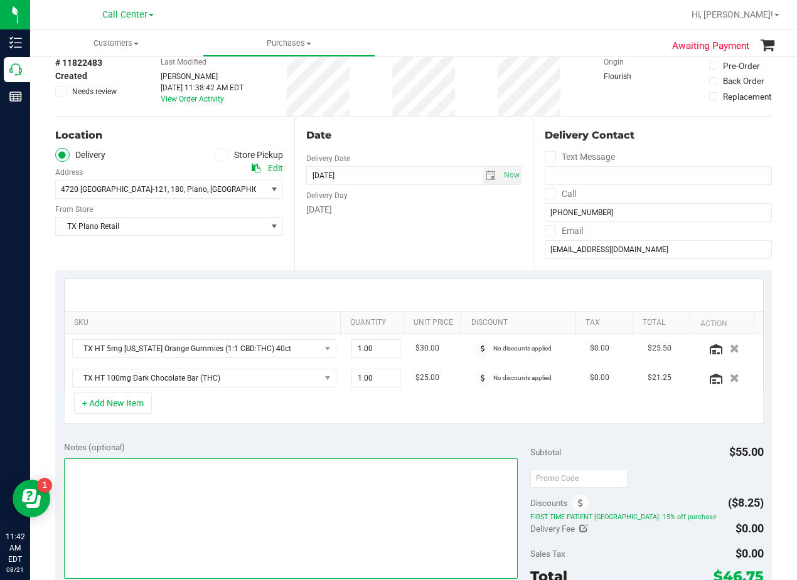
click at [310, 527] on textarea at bounding box center [291, 519] width 454 height 120
type textarea "pu 8/22 Plano. AL 8/21"
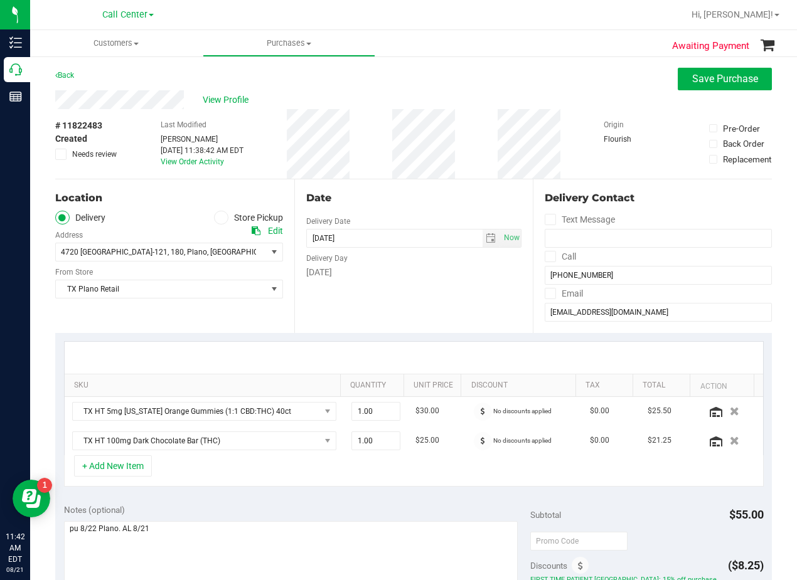
click at [431, 96] on div "View Profile" at bounding box center [413, 99] width 717 height 19
click at [431, 95] on div "View Profile" at bounding box center [413, 99] width 717 height 19
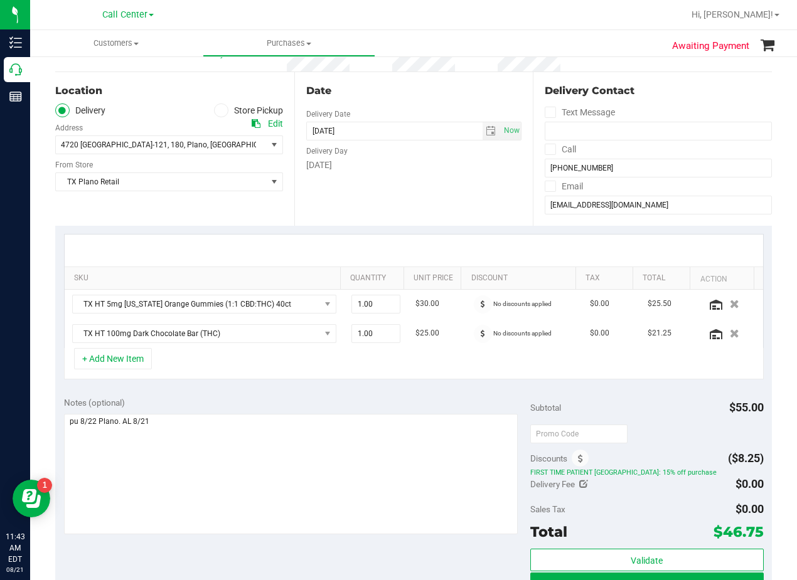
scroll to position [126, 0]
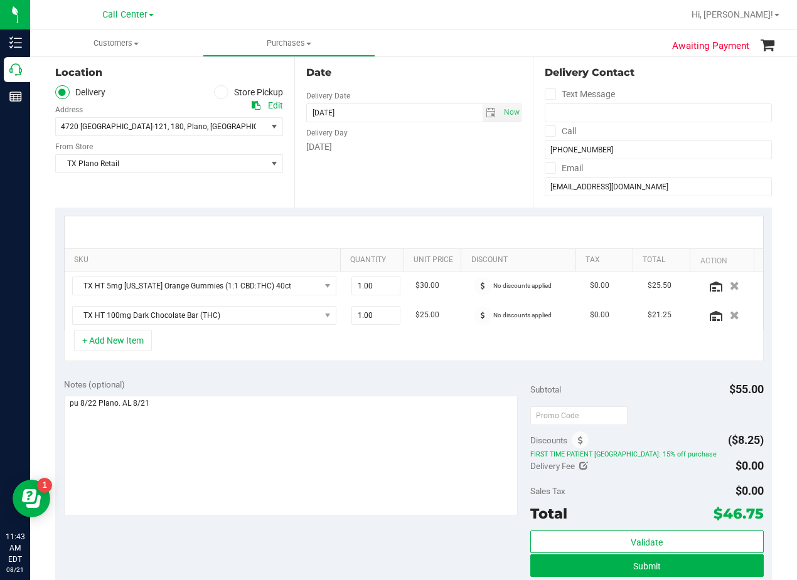
click at [431, 83] on div "Date Delivery Date 08/22/2025 Now 08/22/2025 08:00 AM Now Delivery Day Friday" at bounding box center [413, 131] width 239 height 154
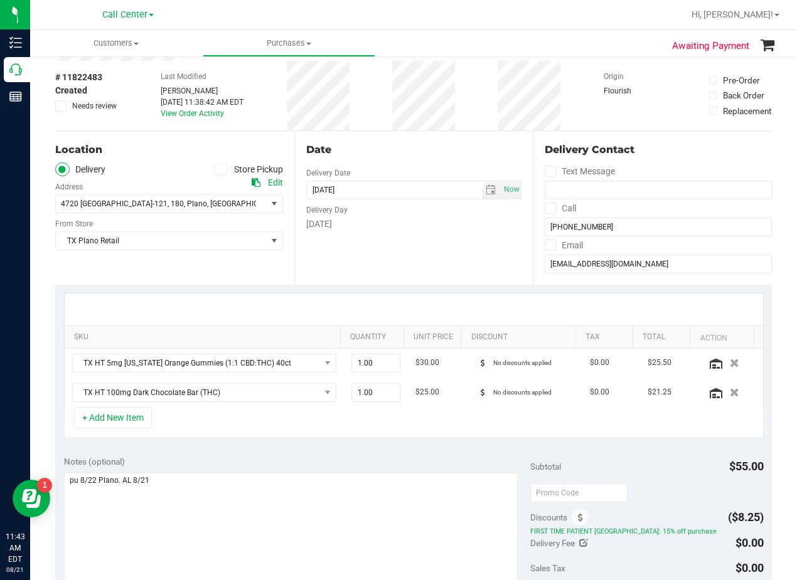
scroll to position [0, 0]
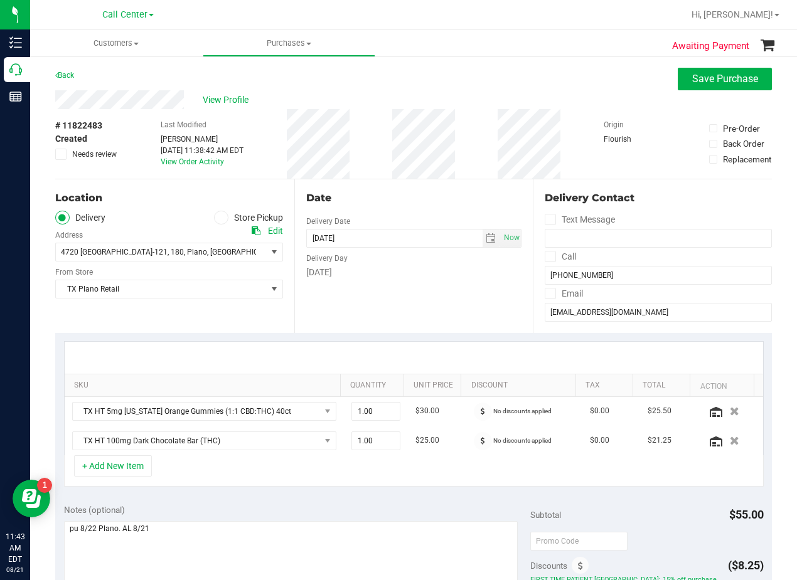
click at [434, 94] on div "View Profile" at bounding box center [413, 99] width 717 height 19
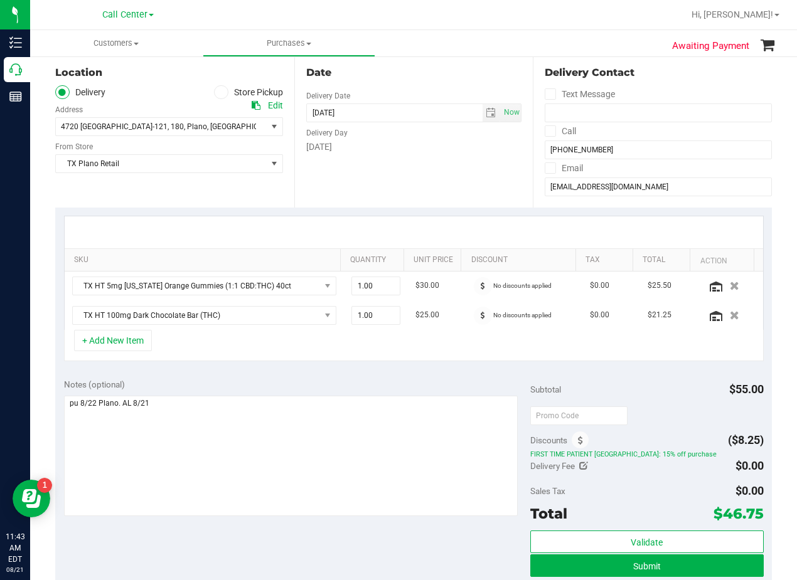
click at [424, 82] on div "Date Delivery Date 08/22/2025 Now 08/22/2025 08:00 AM Now Delivery Day Friday" at bounding box center [413, 131] width 239 height 154
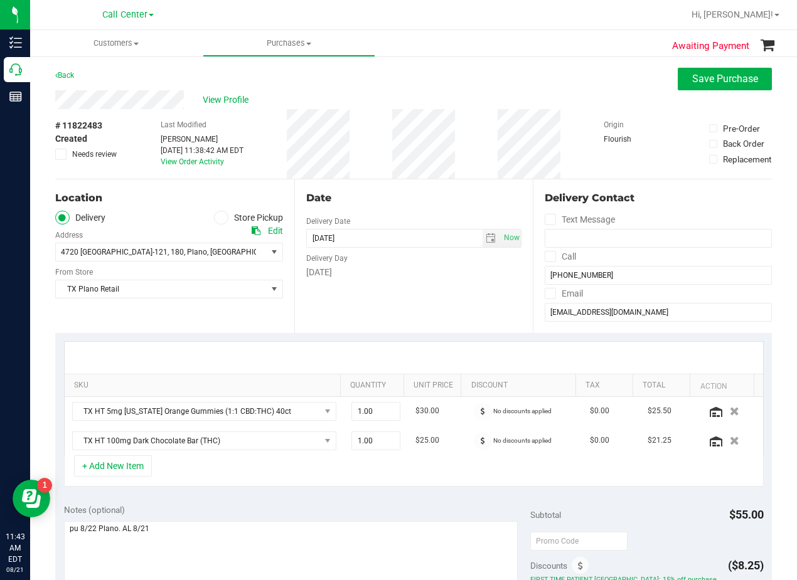
click at [429, 87] on div "Back Save Purchase" at bounding box center [413, 79] width 717 height 23
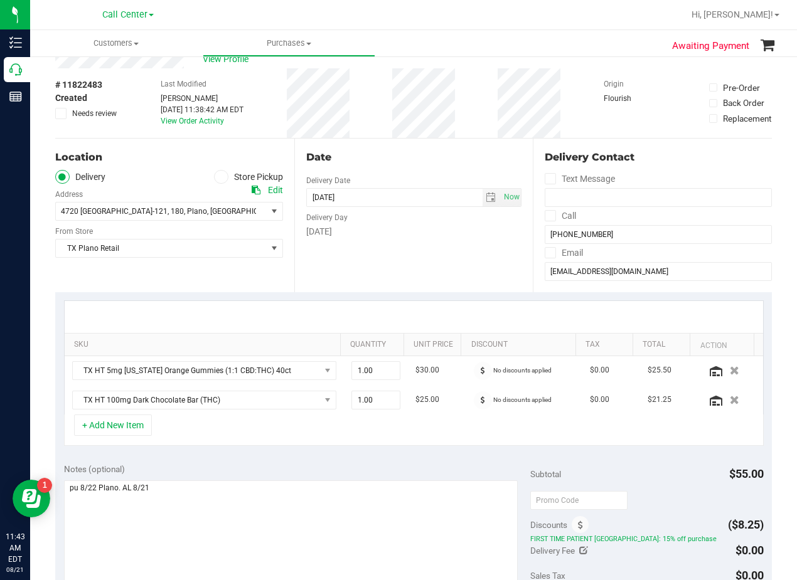
scroll to position [63, 0]
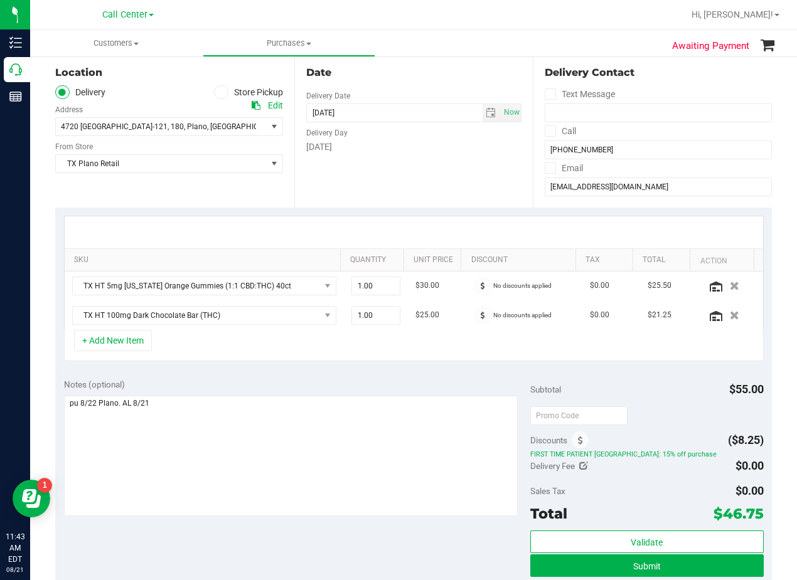
click at [415, 80] on div "Date Delivery Date 08/22/2025 Now 08/22/2025 08:00 AM Now Delivery Day Friday" at bounding box center [413, 131] width 239 height 154
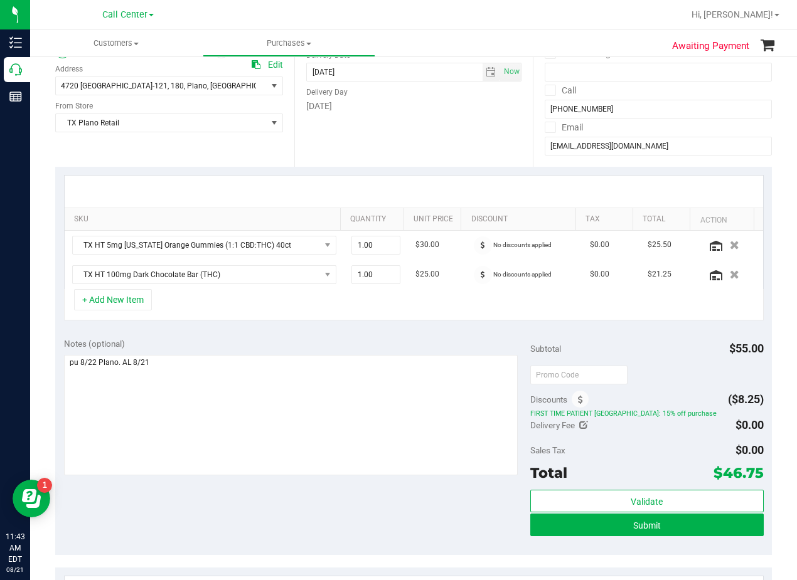
scroll to position [188, 0]
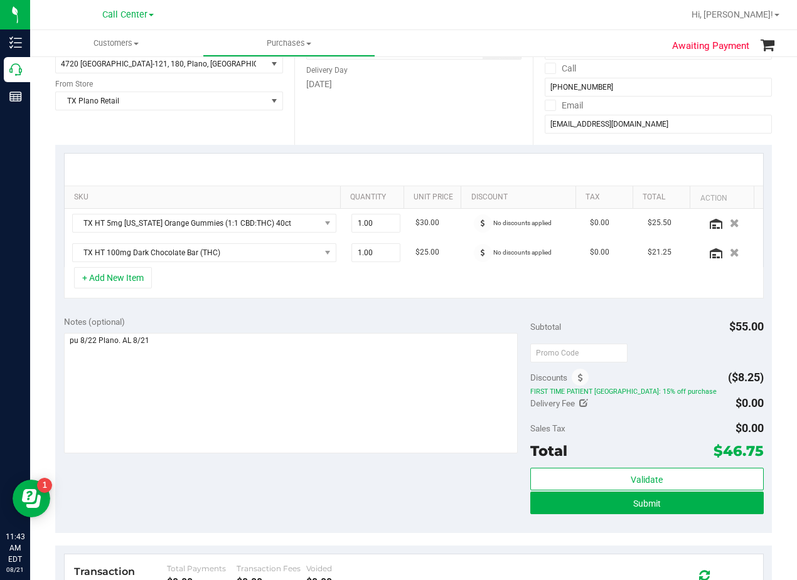
click at [488, 312] on div "Notes (optional) Subtotal $55.00 Discounts ($8.25) FIRST TIME PATIENT TX: 15% o…" at bounding box center [413, 421] width 717 height 226
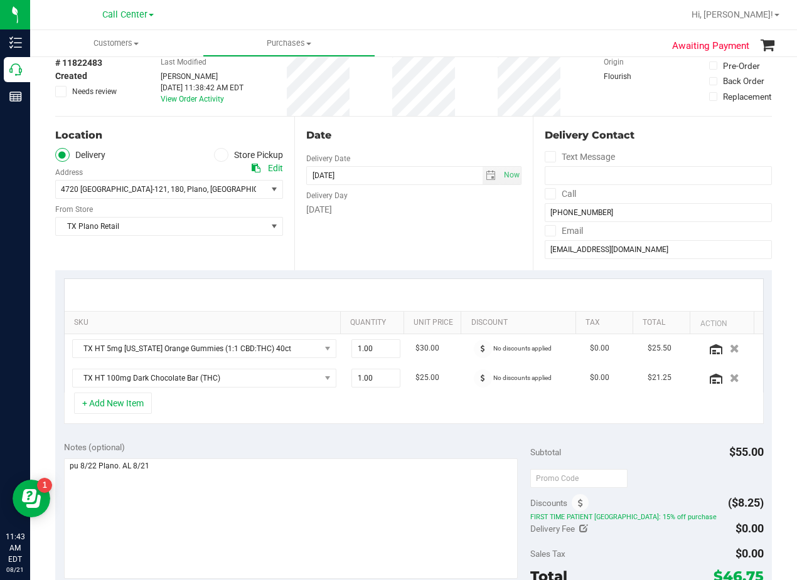
scroll to position [0, 0]
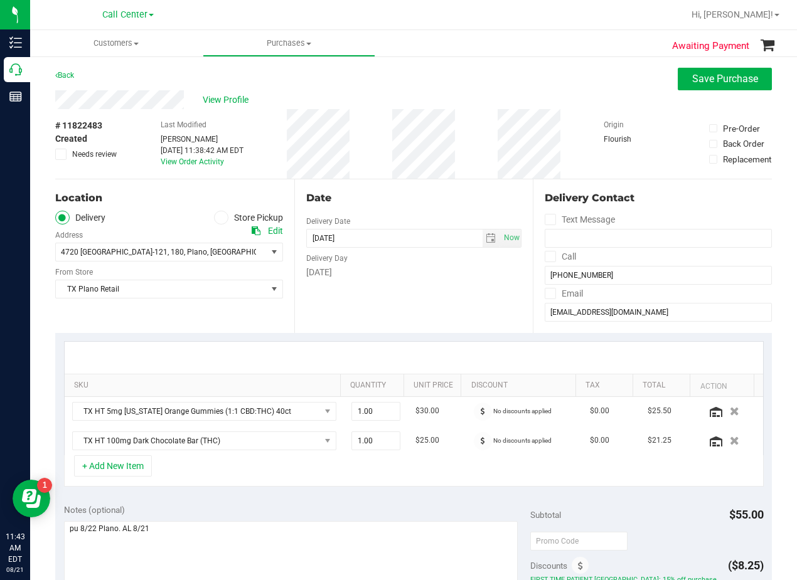
click at [446, 195] on div "Date" at bounding box center [414, 198] width 216 height 15
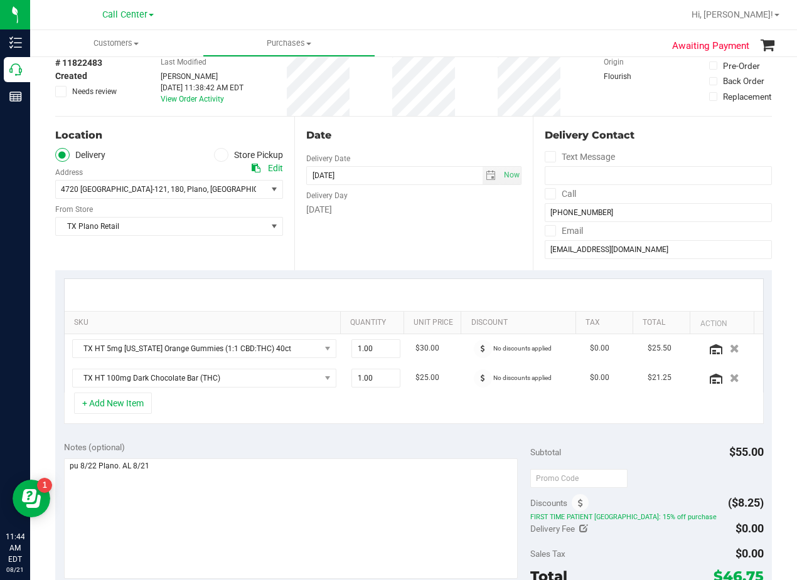
click at [446, 206] on div "Friday" at bounding box center [414, 209] width 216 height 13
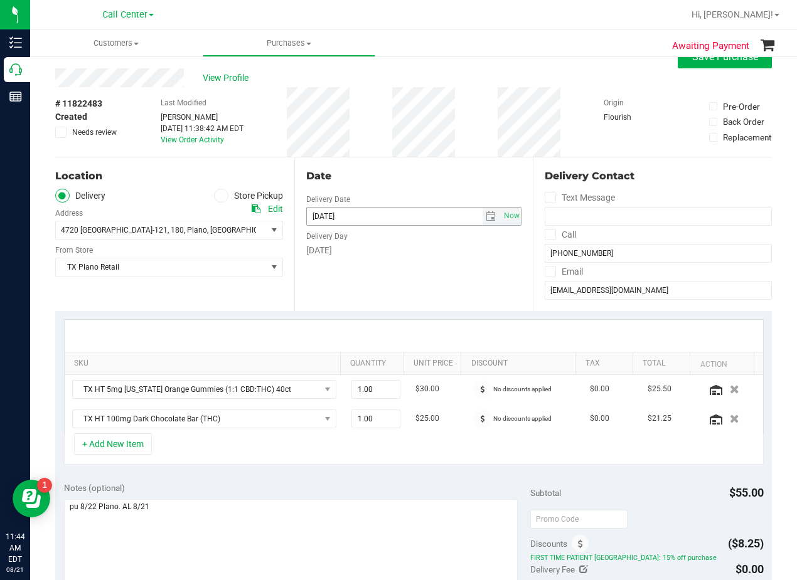
scroll to position [0, 0]
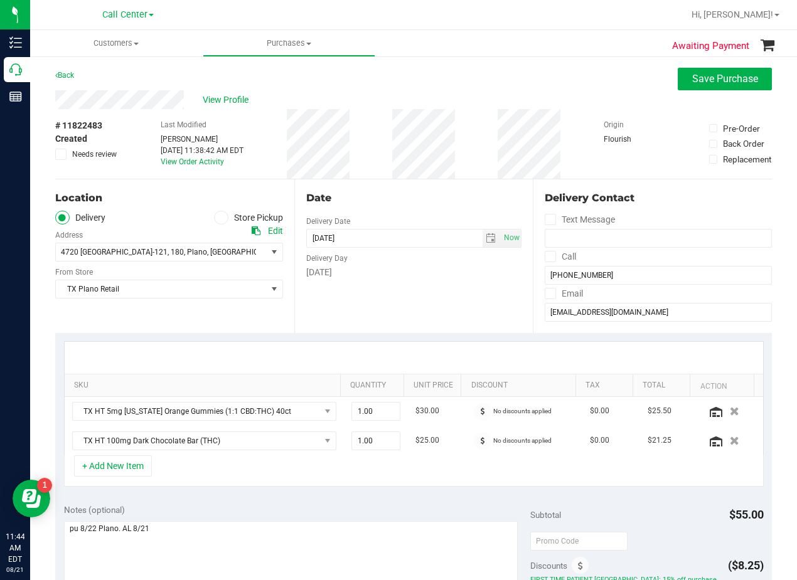
click at [444, 208] on div "Date Delivery Date 08/22/2025 Now 08/22/2025 08:00 AM Now Delivery Day Friday" at bounding box center [413, 256] width 239 height 154
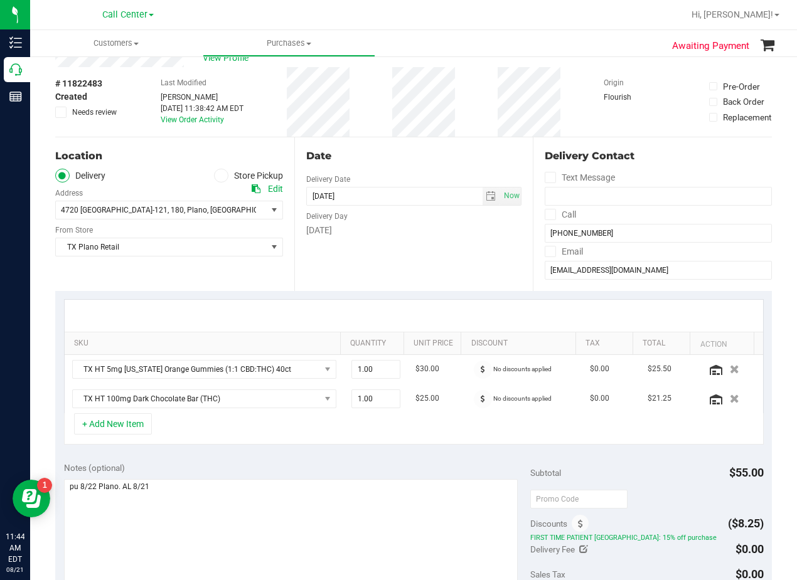
scroll to position [126, 0]
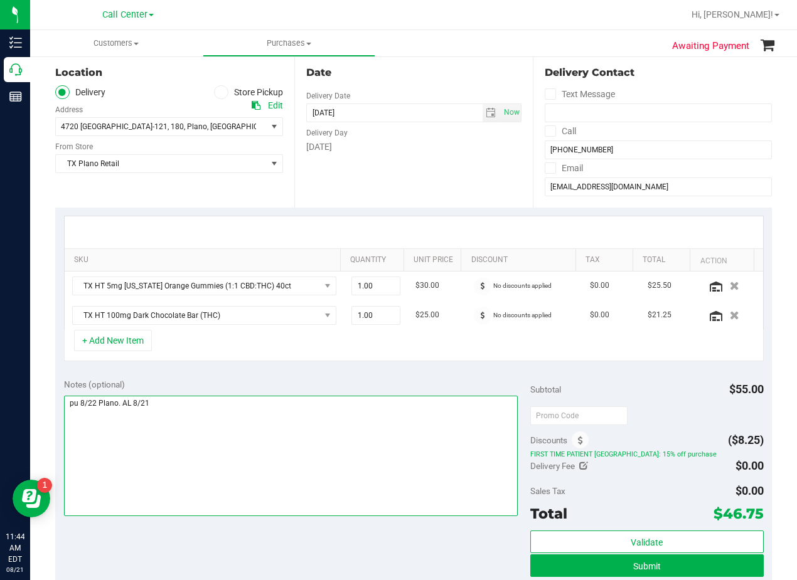
click at [366, 396] on textarea at bounding box center [291, 456] width 454 height 120
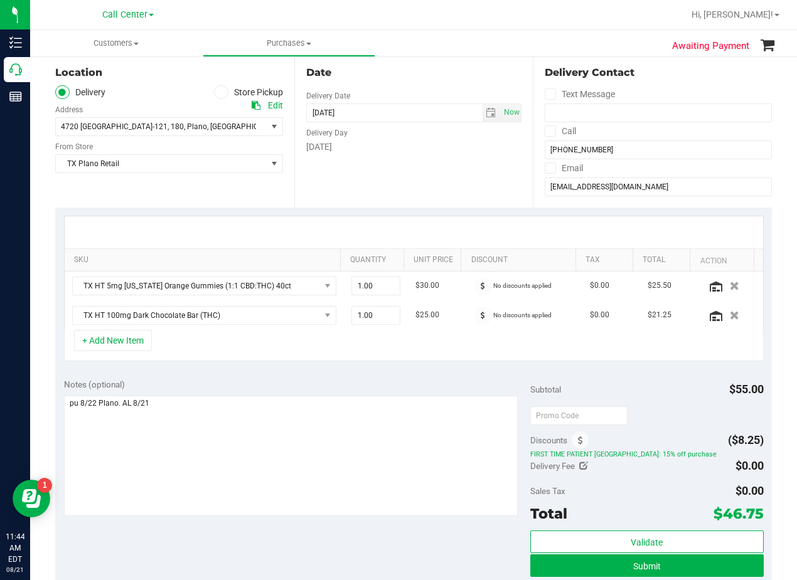
click at [453, 365] on div "SKU Quantity Unit Price Discount Tax Total Action TX HT 5mg Texas Orange Gummie…" at bounding box center [413, 289] width 717 height 163
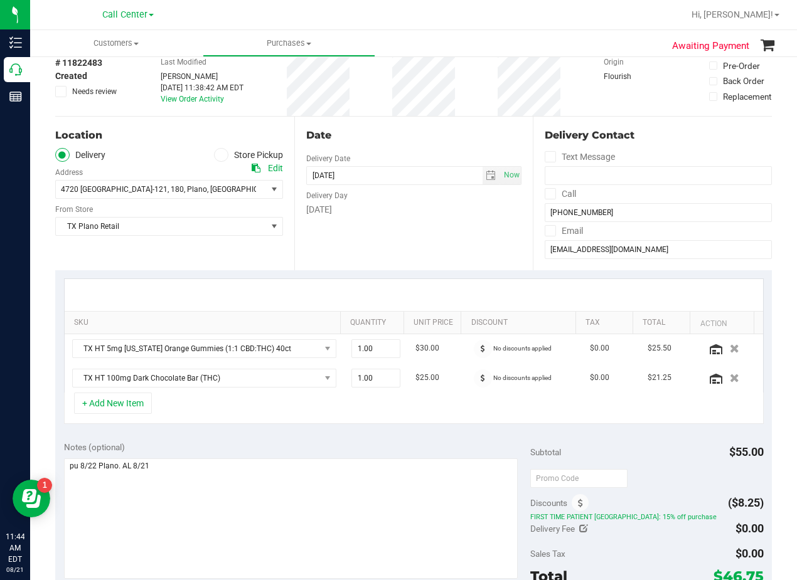
click at [440, 289] on div at bounding box center [414, 295] width 698 height 32
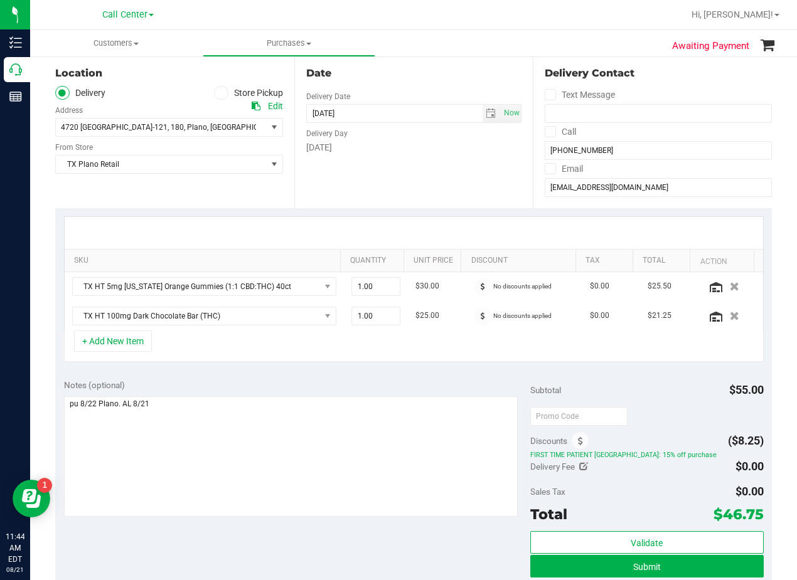
scroll to position [126, 0]
click at [440, 289] on td "$30.00" at bounding box center [437, 286] width 58 height 29
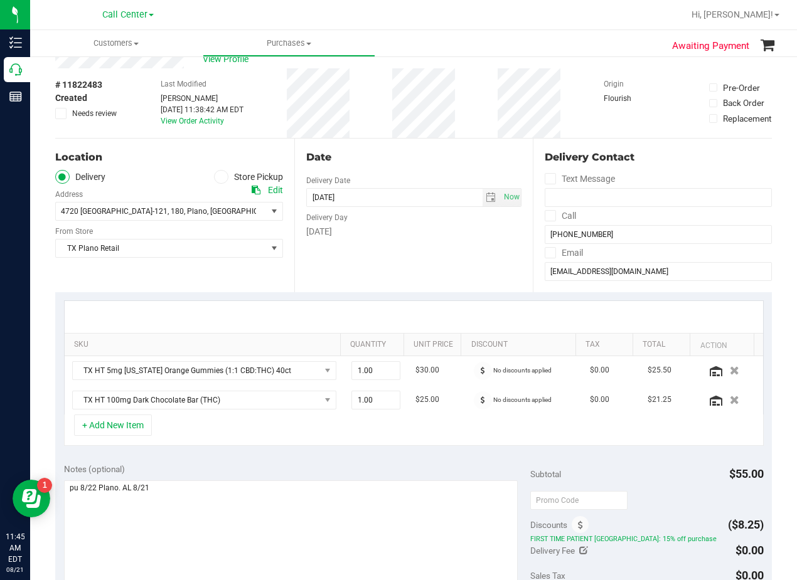
scroll to position [63, 0]
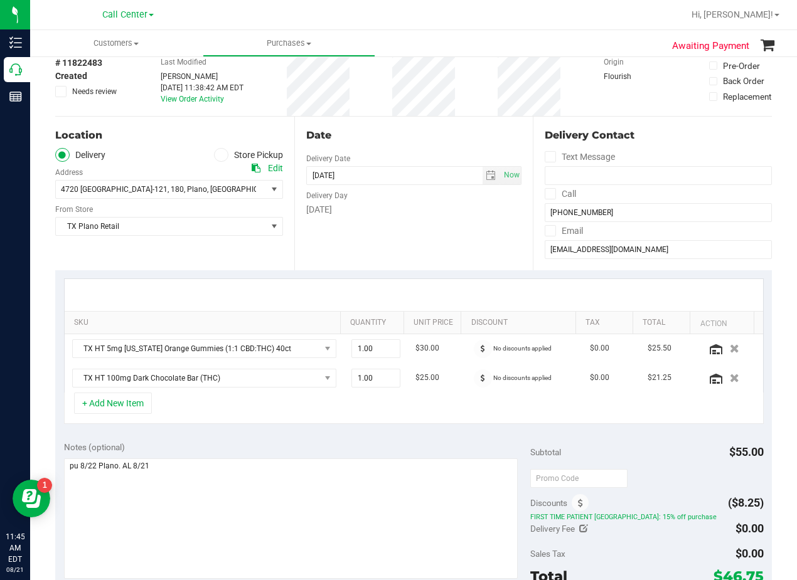
click at [442, 284] on div at bounding box center [414, 295] width 698 height 32
click at [463, 229] on div "Date Delivery Date 08/22/2025 Now 08/22/2025 08:00 AM Now Delivery Day Friday" at bounding box center [413, 194] width 239 height 154
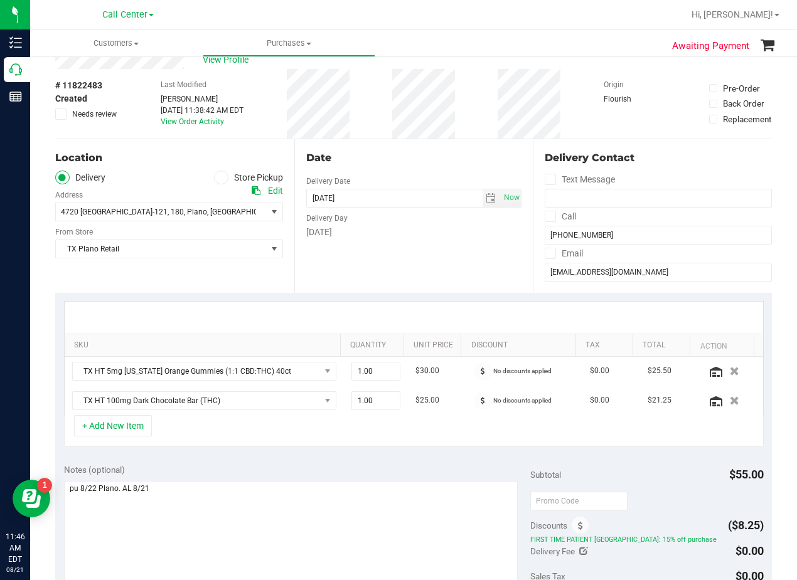
scroll to position [0, 0]
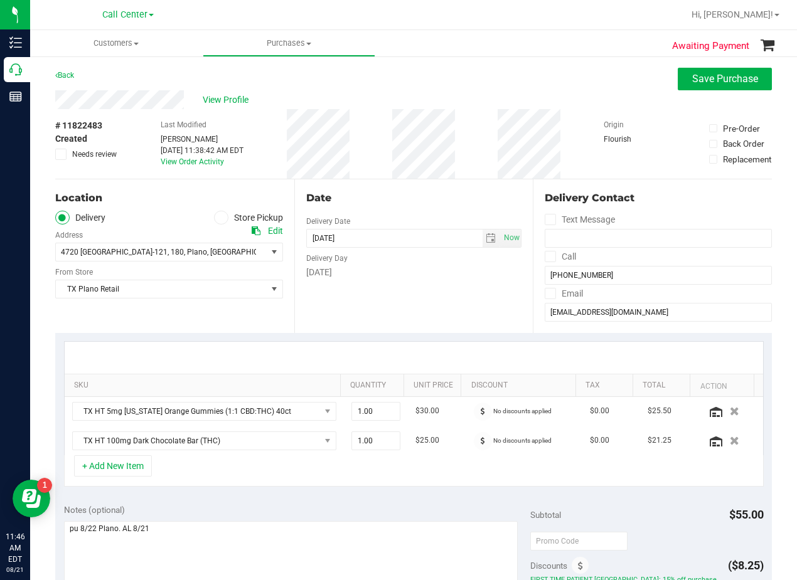
click at [412, 194] on div "Date" at bounding box center [414, 198] width 216 height 15
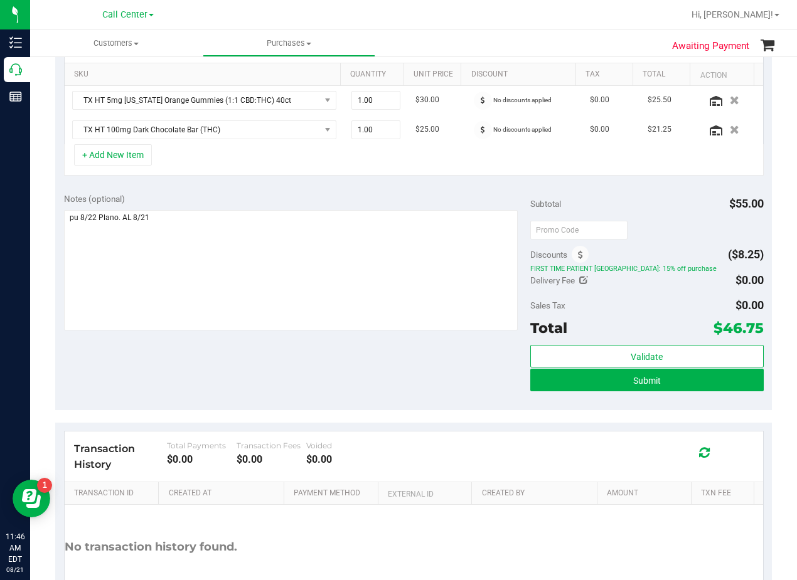
scroll to position [314, 0]
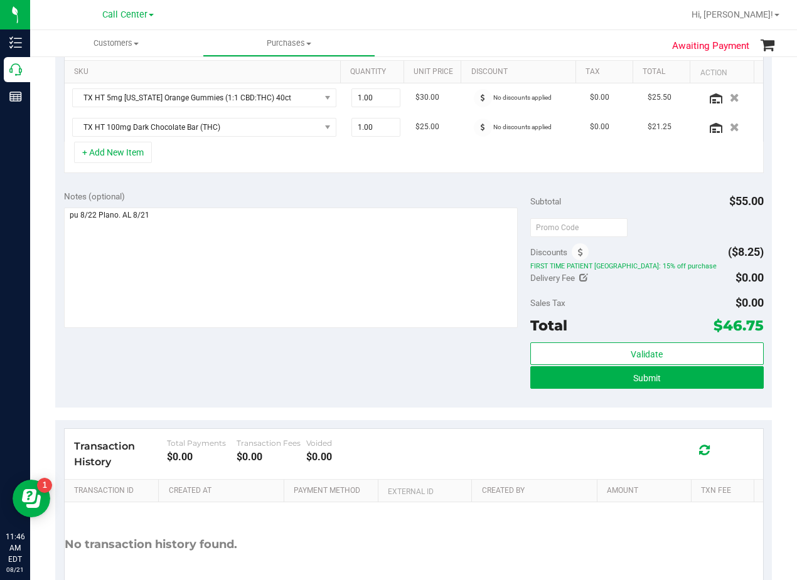
click at [392, 203] on div "Notes (optional)" at bounding box center [297, 196] width 466 height 13
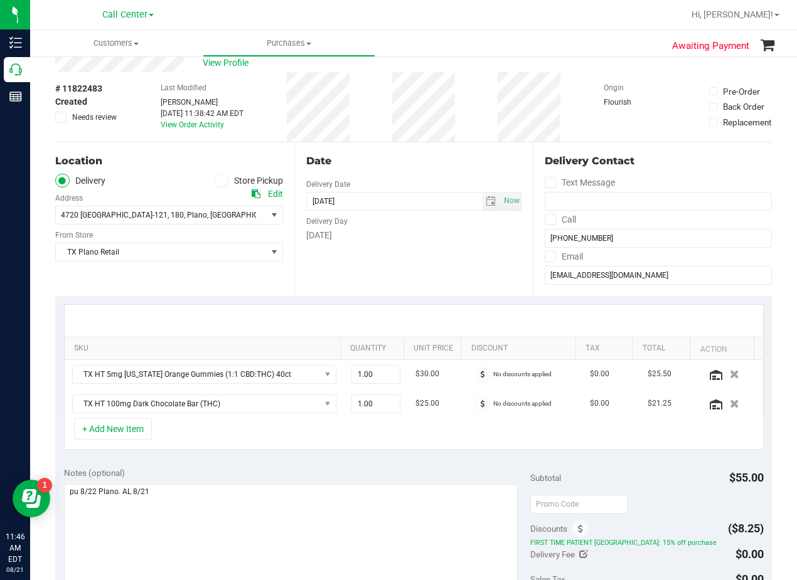
scroll to position [0, 0]
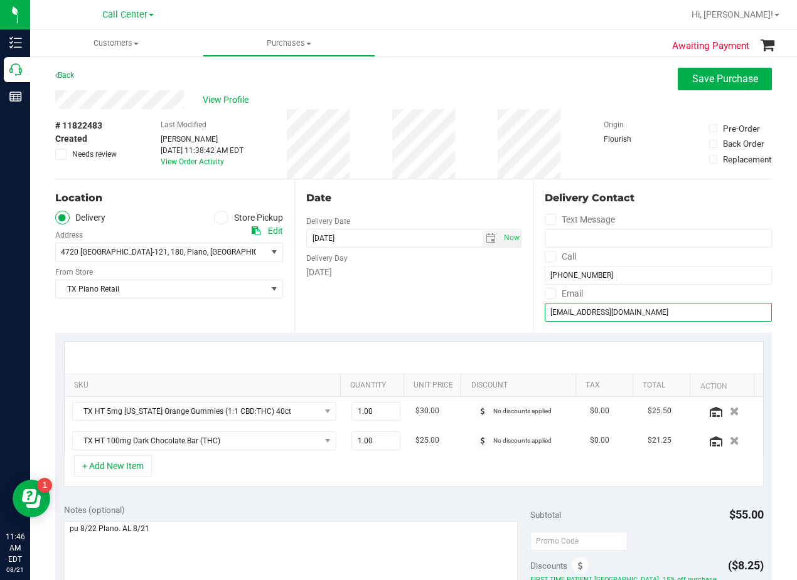
click at [604, 321] on input "kareemahj@gmail.com" at bounding box center [658, 312] width 227 height 19
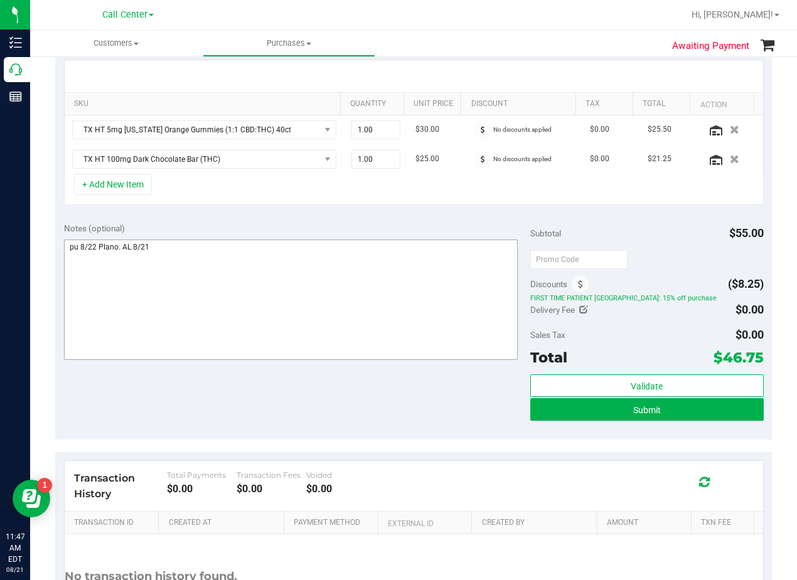
scroll to position [314, 0]
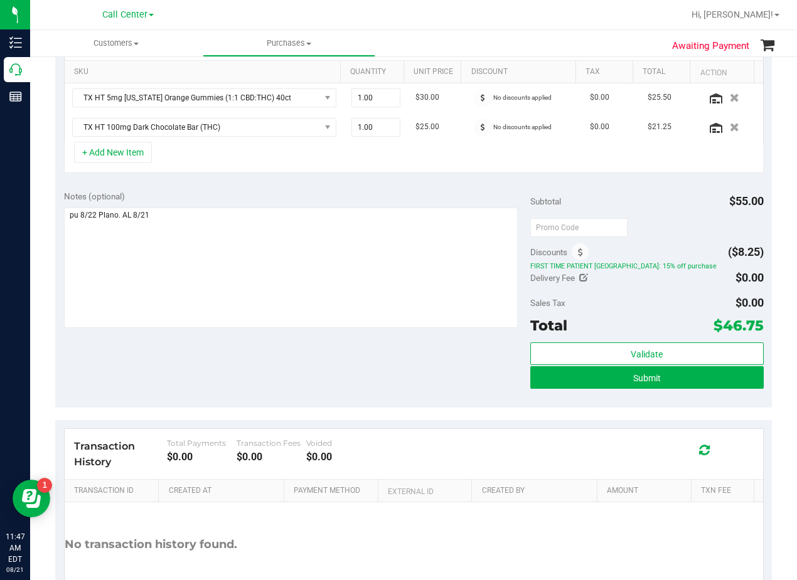
click at [471, 199] on div "Notes (optional)" at bounding box center [297, 196] width 466 height 13
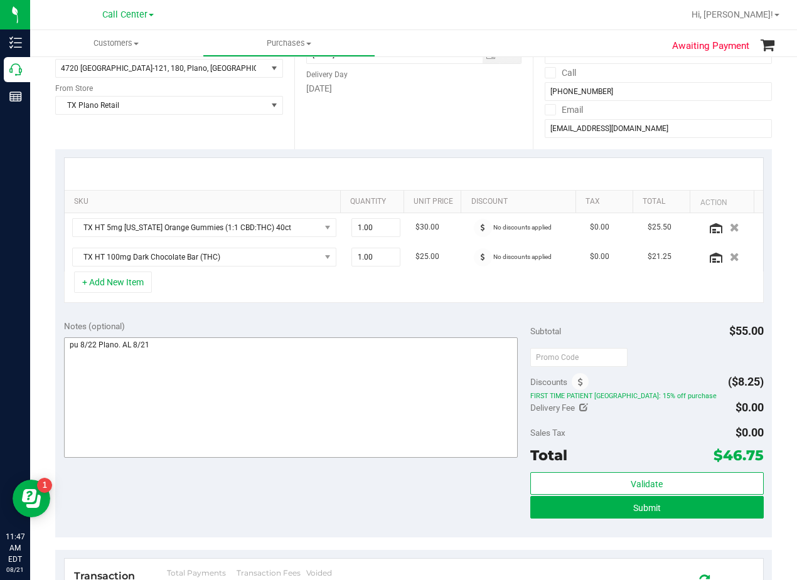
scroll to position [395, 0]
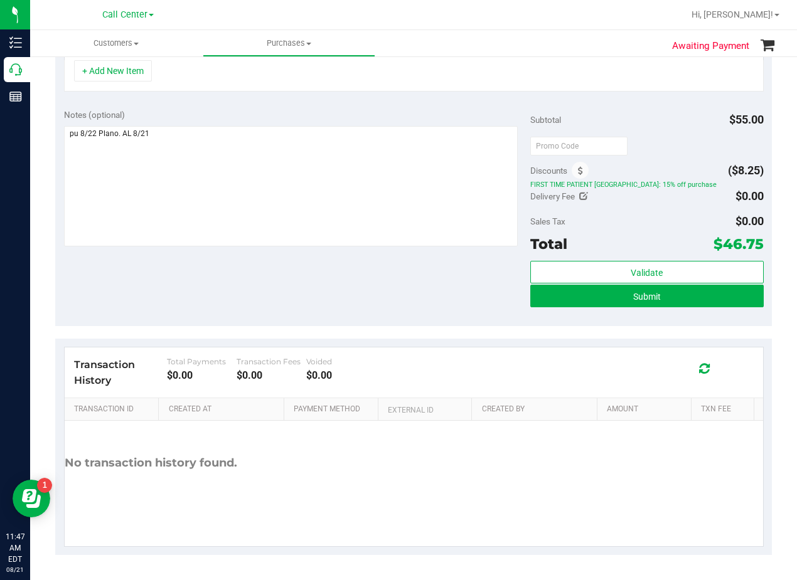
click at [545, 308] on div "Validate Submit" at bounding box center [646, 289] width 233 height 56
click at [551, 304] on button "Submit" at bounding box center [646, 296] width 233 height 23
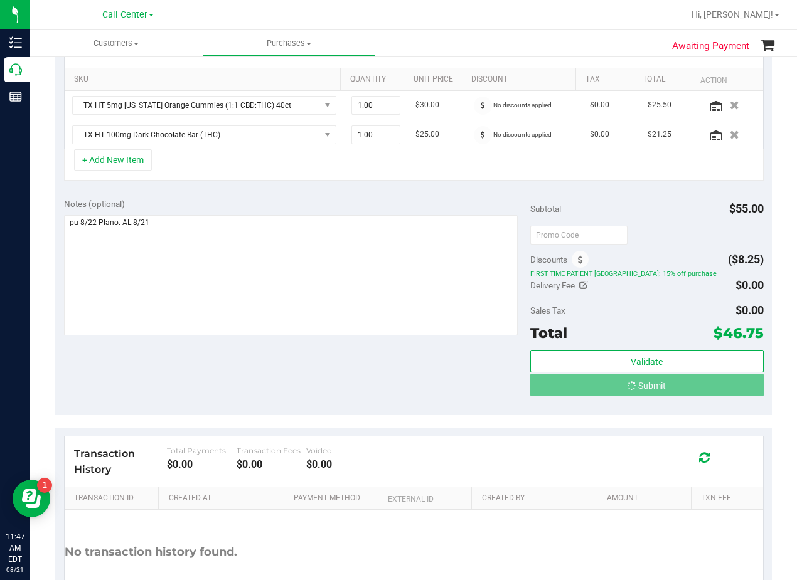
scroll to position [0, 0]
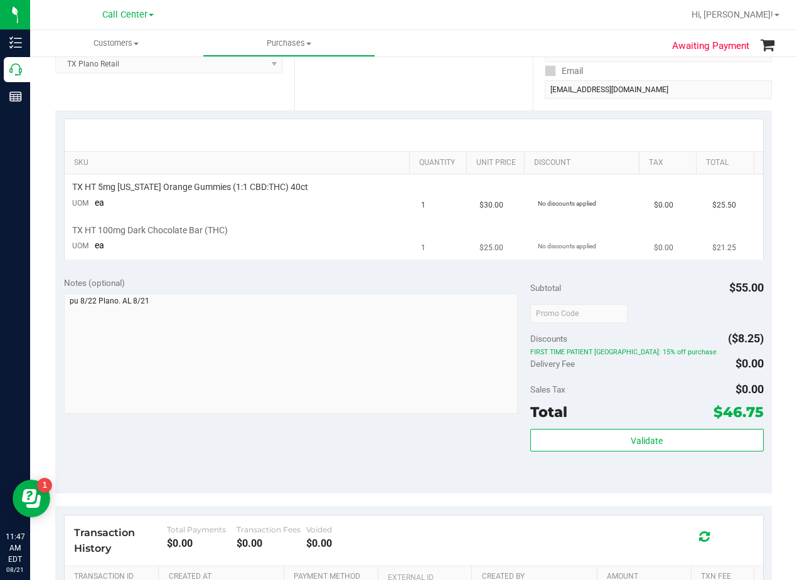
scroll to position [251, 0]
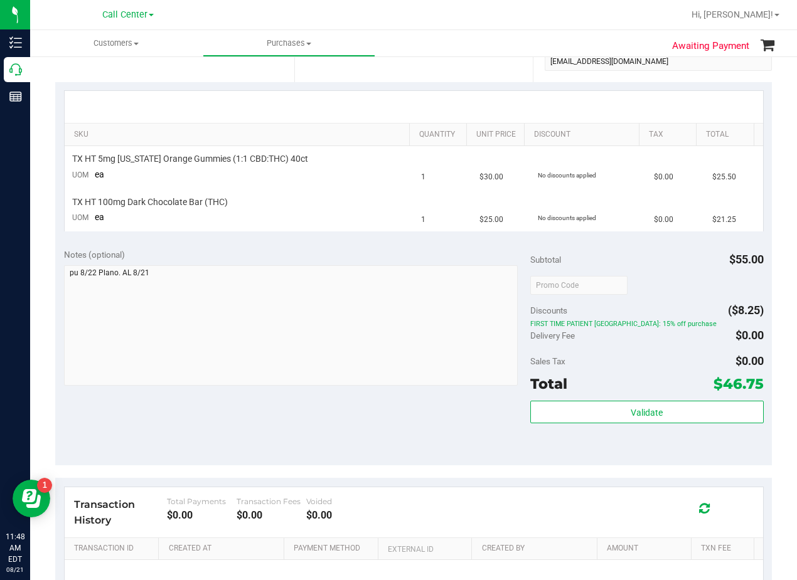
drag, startPoint x: 468, startPoint y: 83, endPoint x: 446, endPoint y: 104, distance: 30.2
click at [468, 83] on div "SKU Quantity Unit Price Discount Tax Total TX HT 5mg Texas Orange Gummies (1:1 …" at bounding box center [413, 161] width 717 height 158
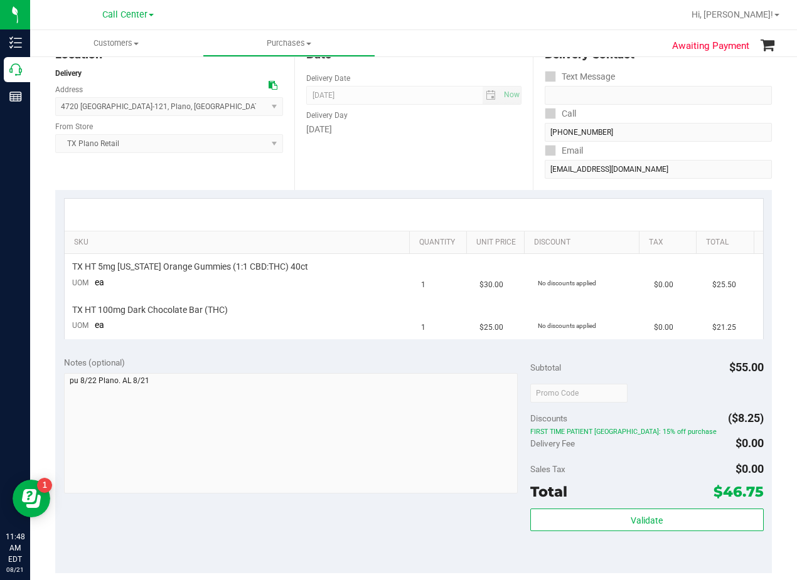
scroll to position [0, 0]
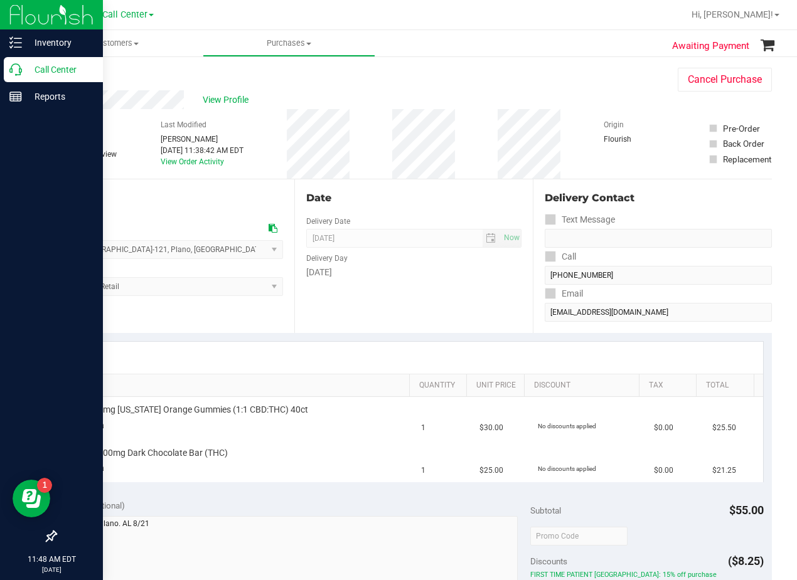
click at [4, 77] on div "Call Center" at bounding box center [53, 69] width 99 height 25
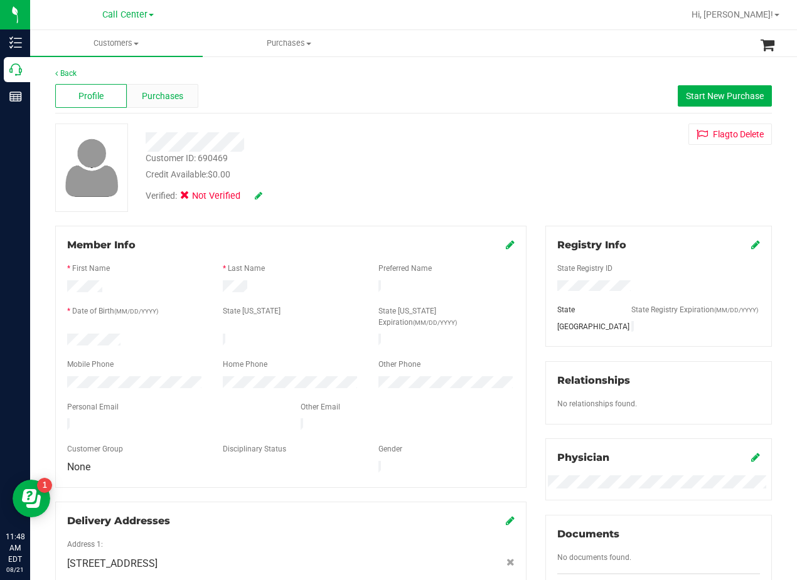
click at [176, 88] on div "Purchases" at bounding box center [163, 96] width 72 height 24
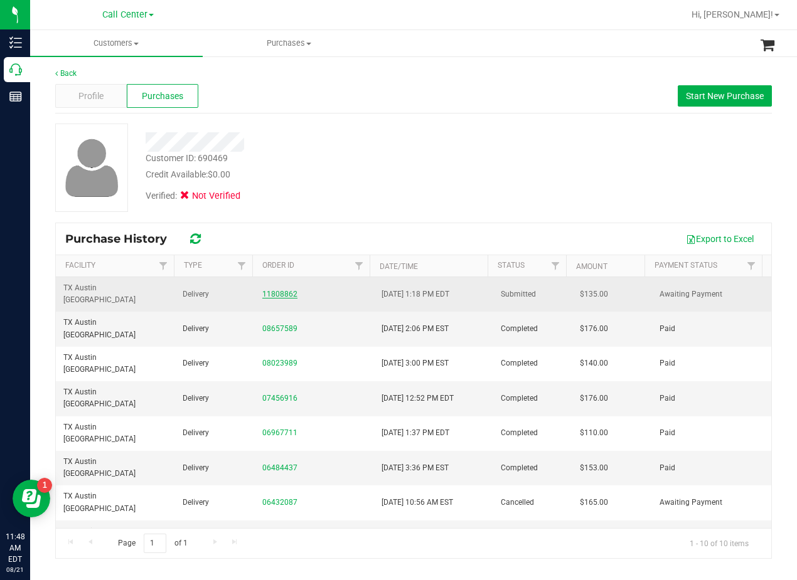
click at [277, 290] on link "11808862" at bounding box center [279, 294] width 35 height 9
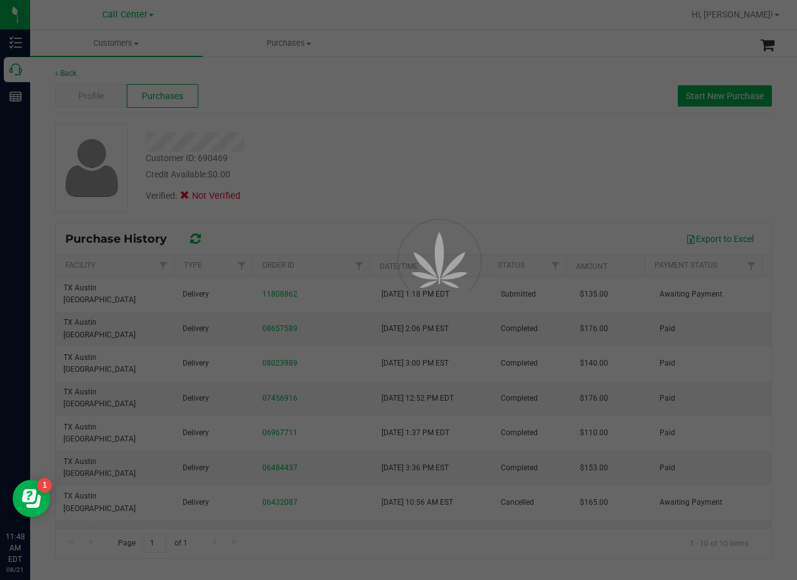
click at [331, 143] on div at bounding box center [398, 290] width 797 height 580
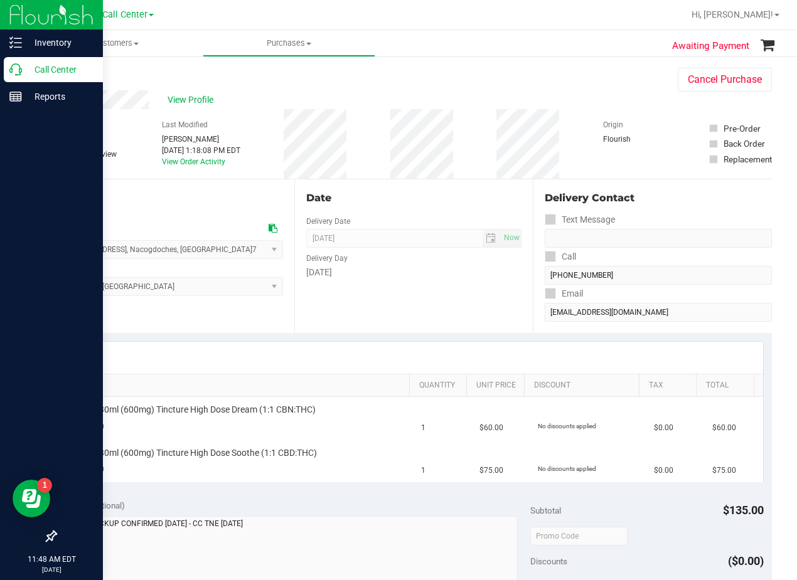
click at [23, 63] on p "Call Center" at bounding box center [59, 69] width 75 height 15
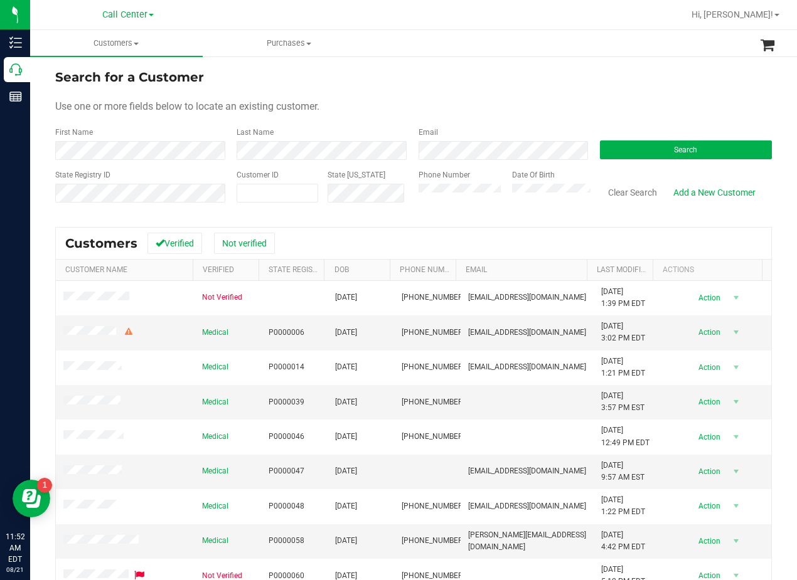
click at [479, 65] on div "Search for a Customer Use one or more fields below to locate an existing custom…" at bounding box center [413, 372] width 767 height 634
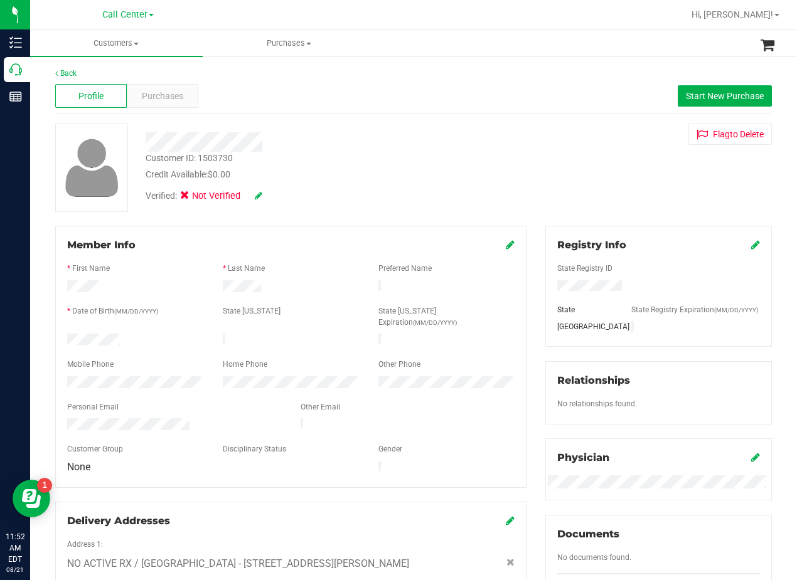
click at [470, 134] on div at bounding box center [320, 141] width 368 height 19
click at [540, 172] on div "Customer ID: 1503730 Credit Available: $0.00 Verified: Not Verified Flag to Del…" at bounding box center [413, 168] width 735 height 88
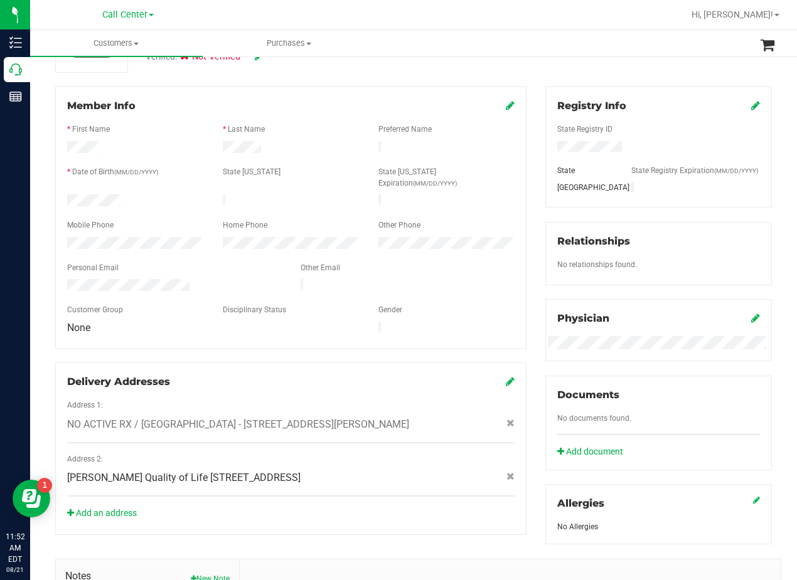
scroll to position [338, 0]
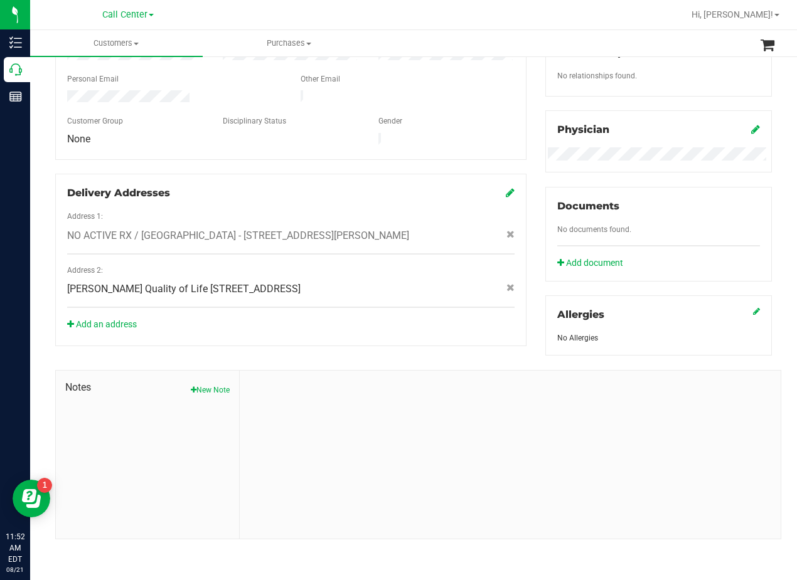
click at [437, 368] on div "Notes New Note" at bounding box center [413, 448] width 735 height 184
click at [460, 411] on div at bounding box center [510, 455] width 541 height 168
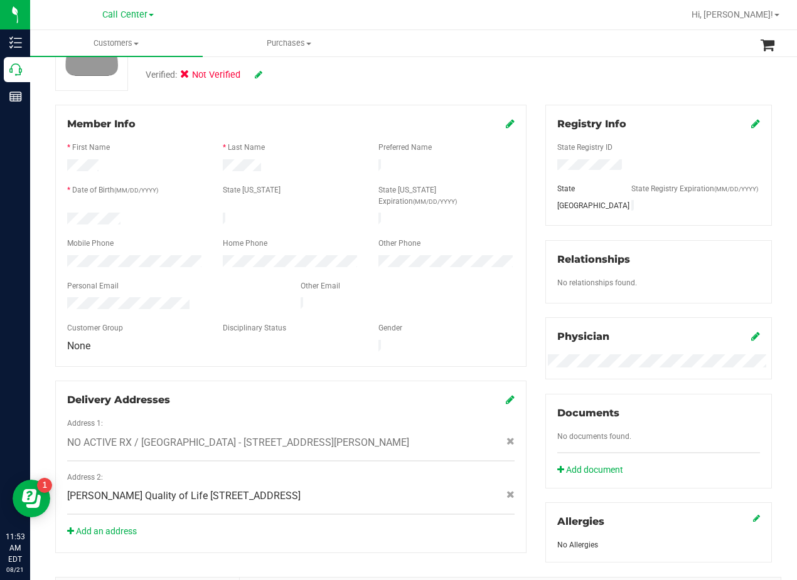
scroll to position [0, 0]
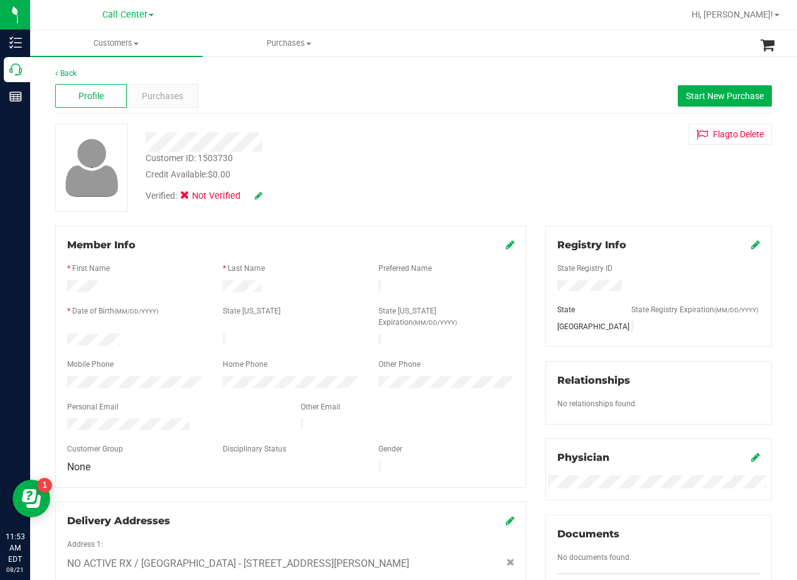
click at [447, 137] on div at bounding box center [320, 141] width 368 height 19
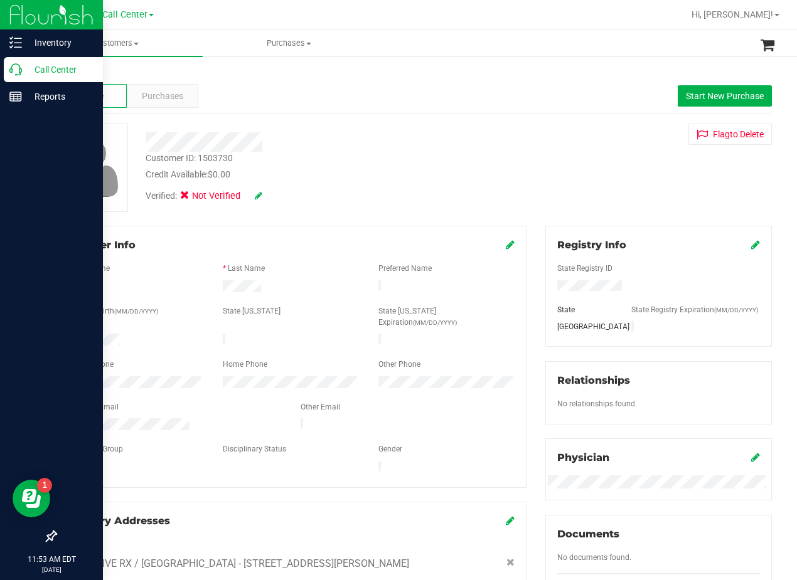
click at [15, 72] on icon at bounding box center [15, 69] width 13 height 13
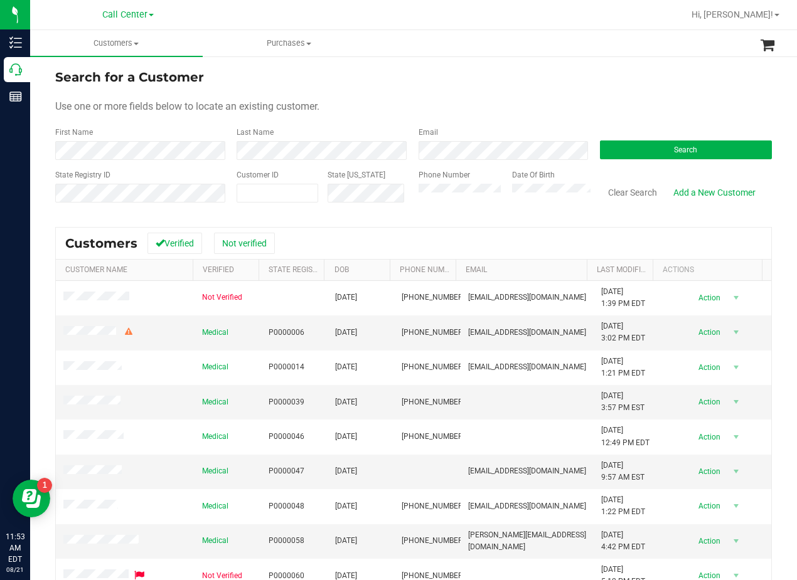
click at [459, 99] on form "Search for a Customer Use one or more fields below to locate an existing custom…" at bounding box center [413, 141] width 717 height 146
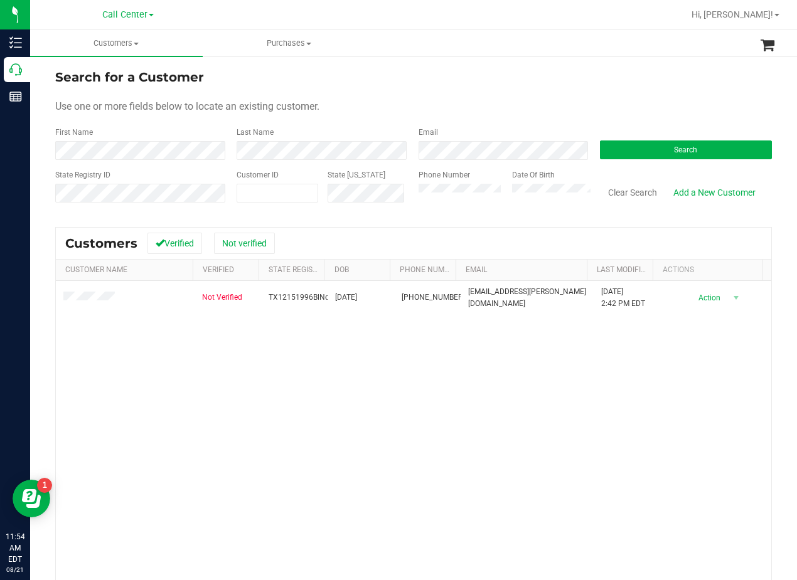
click at [504, 97] on form "Search for a Customer Use one or more fields below to locate an existing custom…" at bounding box center [413, 141] width 717 height 146
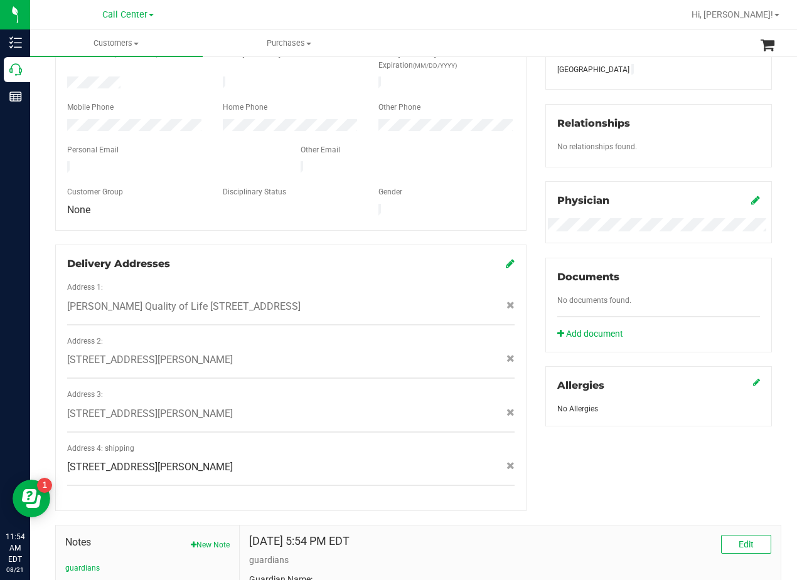
scroll to position [397, 0]
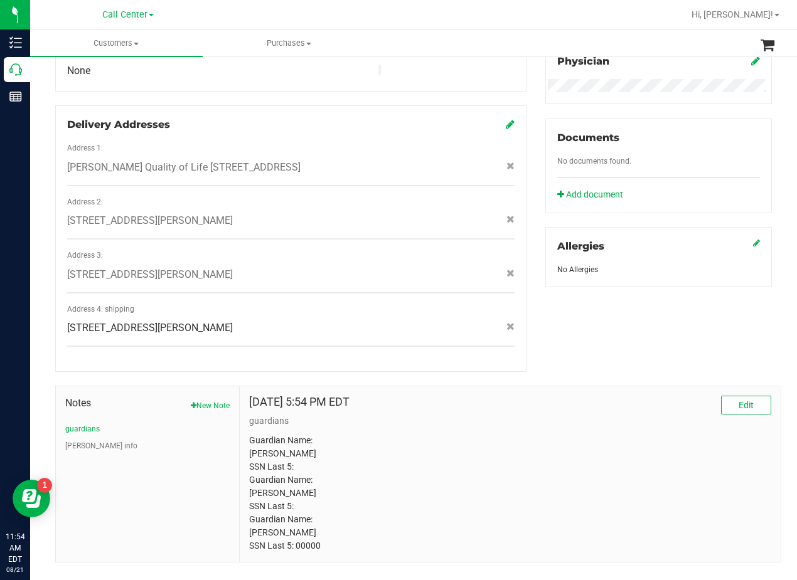
click at [437, 387] on div "Sep 21, 2022 5:54 PM EDT Edit guardians Guardian Name: Amy Novacek SSN Last 5: …" at bounding box center [510, 475] width 541 height 176
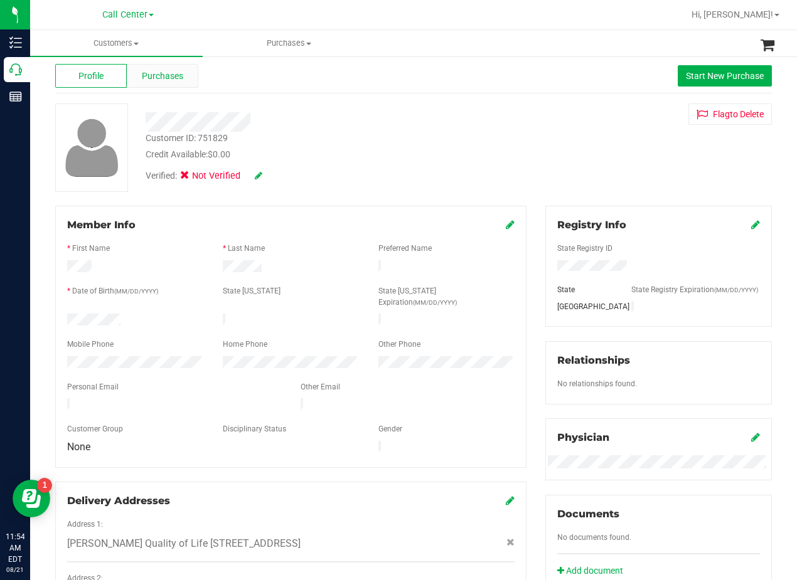
click at [187, 87] on div "Profile Purchases Start New Purchase" at bounding box center [413, 76] width 717 height 35
click at [166, 70] on span "Purchases" at bounding box center [162, 76] width 41 height 13
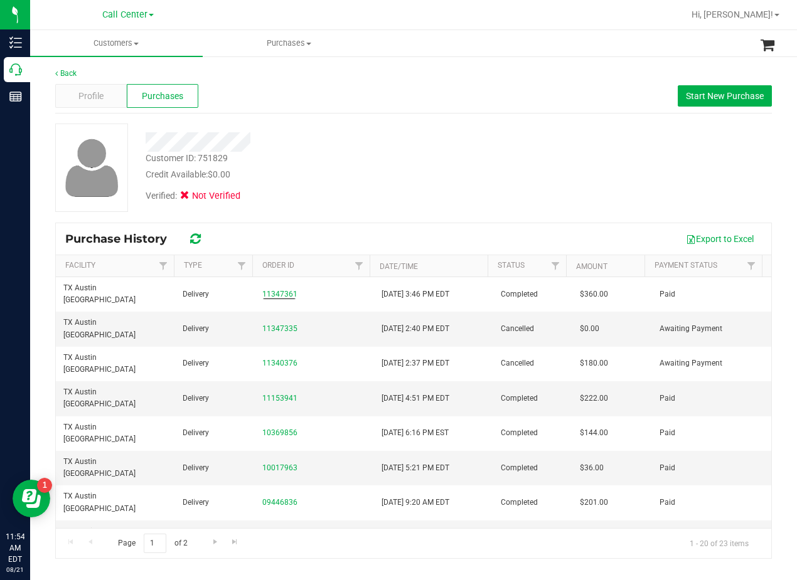
click at [359, 178] on div "Credit Available: $0.00" at bounding box center [320, 174] width 349 height 13
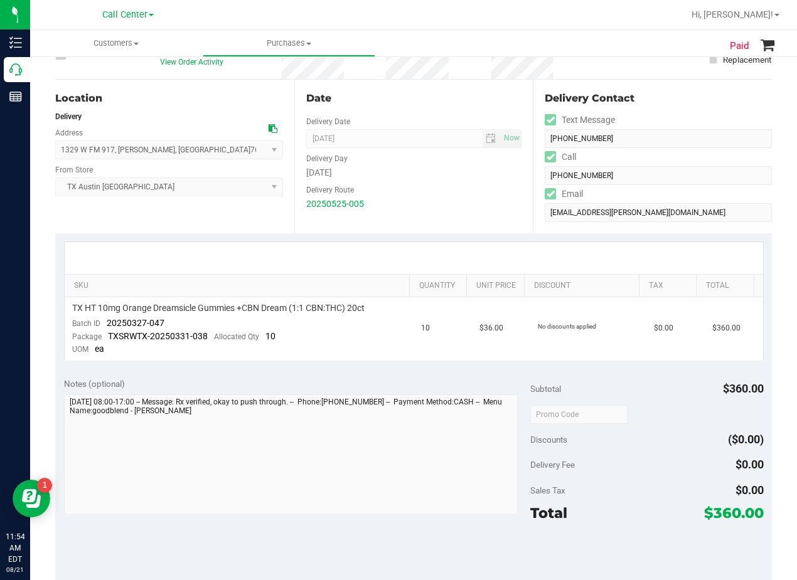
scroll to position [126, 0]
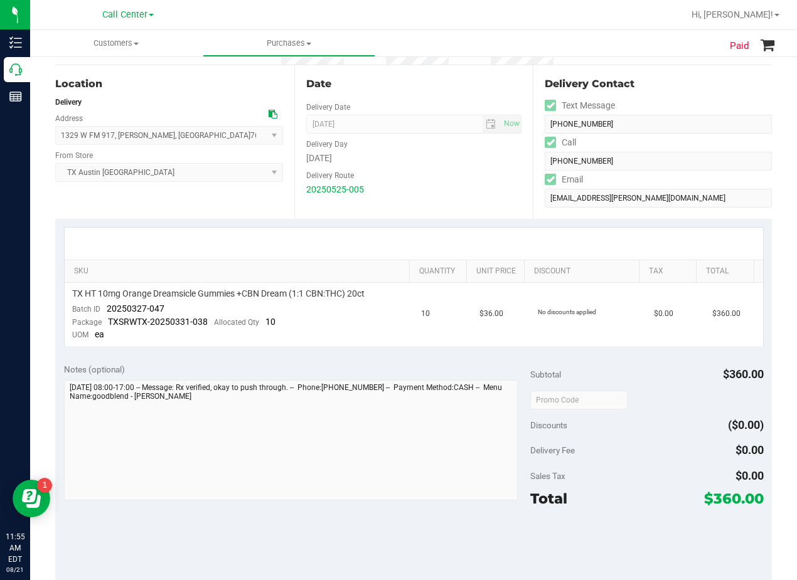
drag, startPoint x: 440, startPoint y: 195, endPoint x: 410, endPoint y: 205, distance: 31.0
click at [440, 195] on div "20250525-005" at bounding box center [414, 189] width 216 height 13
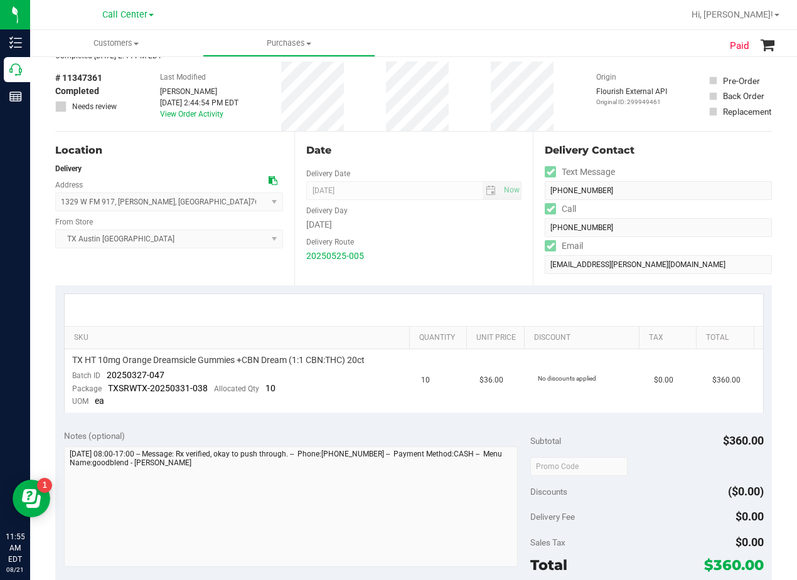
scroll to position [0, 0]
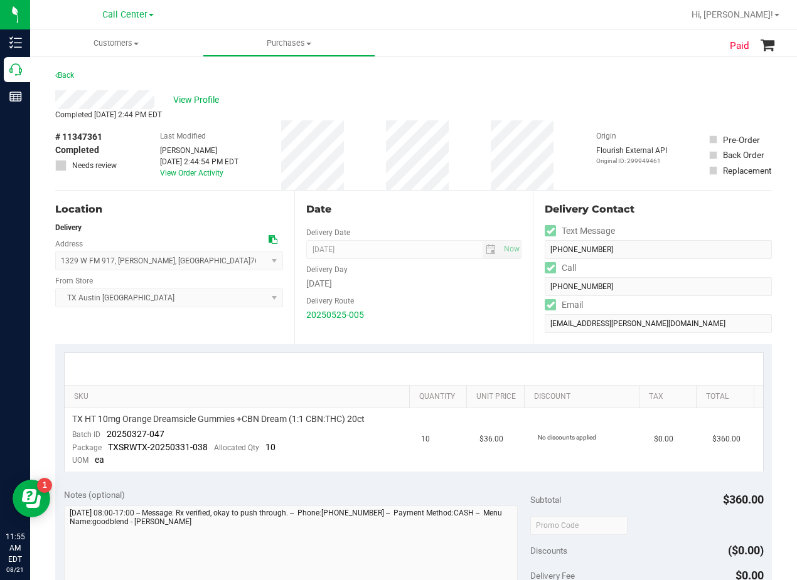
click at [270, 238] on icon at bounding box center [273, 239] width 9 height 9
click at [254, 223] on div "Delivery" at bounding box center [169, 227] width 228 height 11
click at [572, 102] on div "View Profile" at bounding box center [413, 99] width 717 height 19
click at [270, 236] on icon at bounding box center [273, 239] width 9 height 9
click at [461, 186] on div "# 11347361 Completed Needs review Last Modified Matthew Morace May 27, 2025 2:4…" at bounding box center [413, 155] width 717 height 70
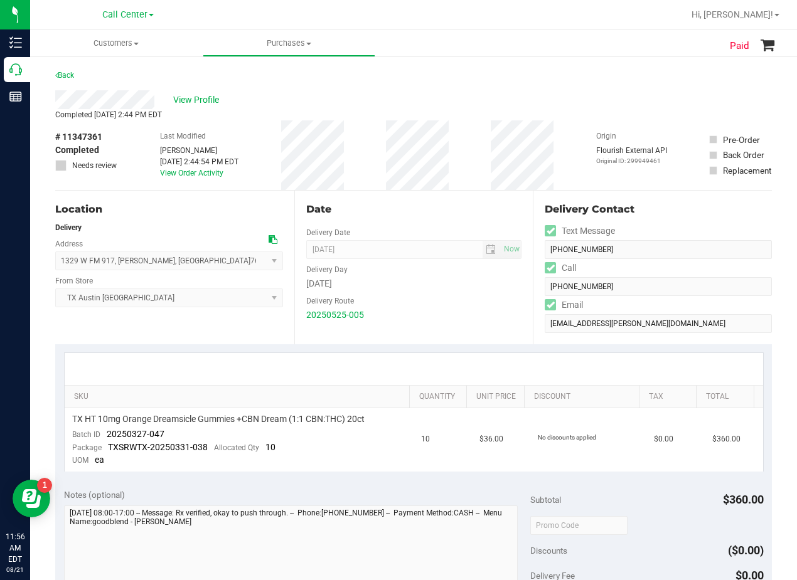
click at [269, 240] on icon at bounding box center [273, 239] width 9 height 9
click at [203, 102] on span "View Profile" at bounding box center [198, 100] width 50 height 13
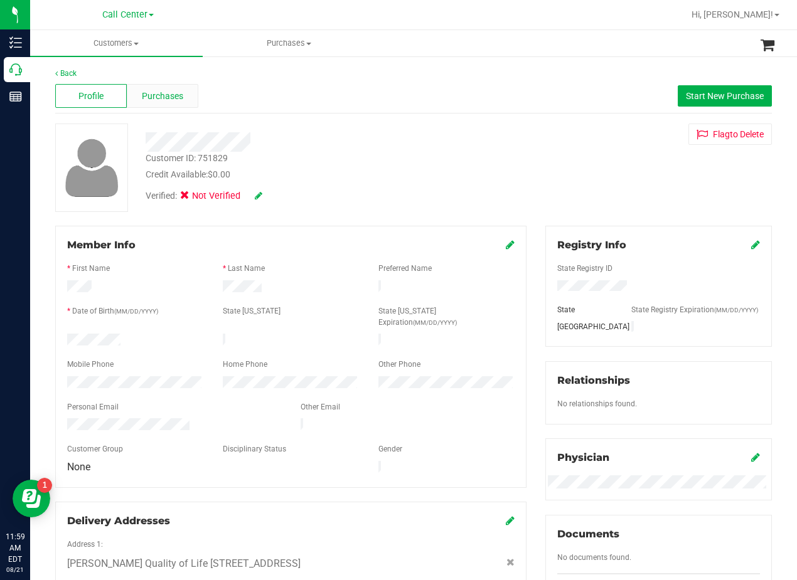
click at [151, 97] on span "Purchases" at bounding box center [162, 96] width 41 height 13
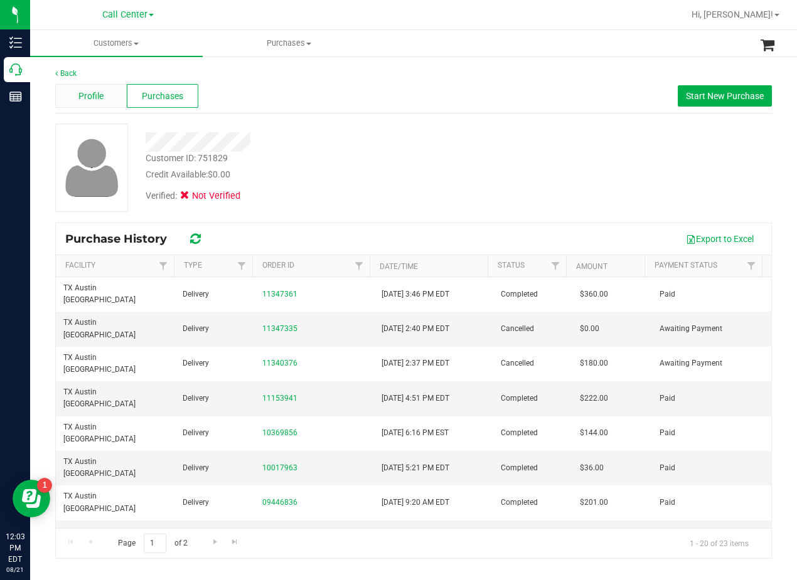
click at [109, 96] on div "Profile" at bounding box center [91, 96] width 72 height 24
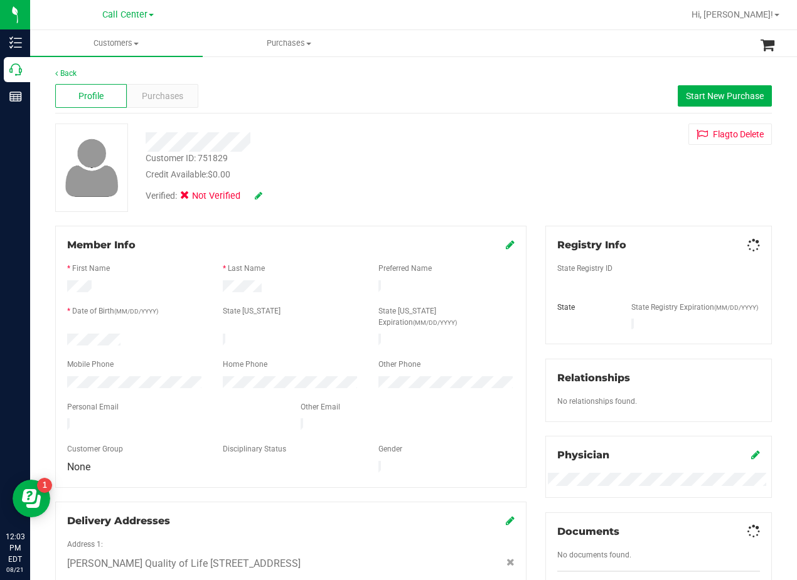
click at [157, 100] on span "Purchases" at bounding box center [162, 96] width 41 height 13
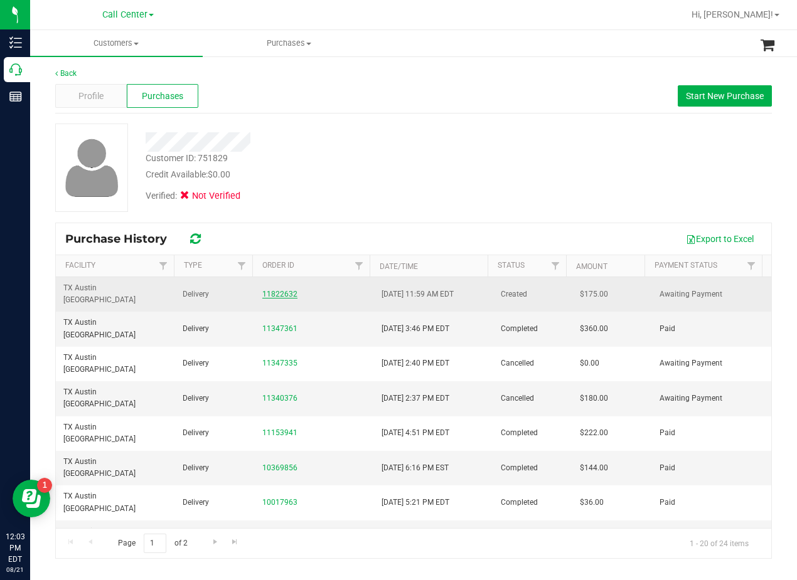
click at [269, 290] on link "11822632" at bounding box center [279, 294] width 35 height 9
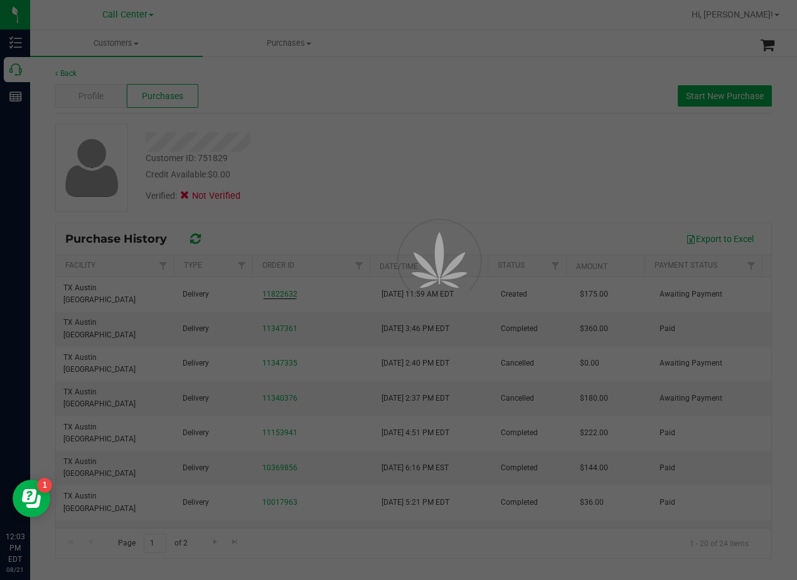
click at [459, 130] on div at bounding box center [398, 290] width 797 height 580
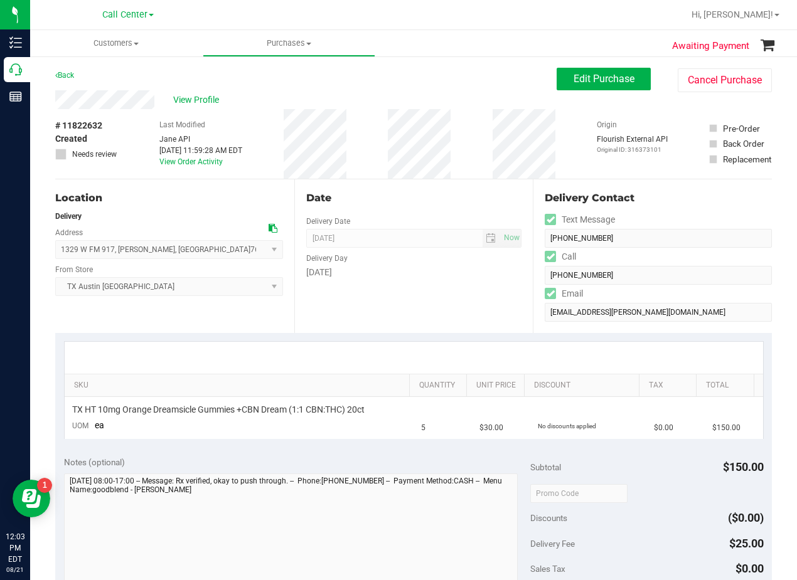
click at [581, 66] on div "Awaiting Payment Back Edit Purchase Cancel Purchase View Profile # 11822632 Cre…" at bounding box center [413, 492] width 767 height 874
click at [557, 78] on button "Edit Purchase" at bounding box center [604, 79] width 94 height 23
drag, startPoint x: 425, startPoint y: 72, endPoint x: 416, endPoint y: 75, distance: 9.1
click at [420, 73] on div "Back Edit Purchase Cancel Purchase" at bounding box center [413, 79] width 717 height 23
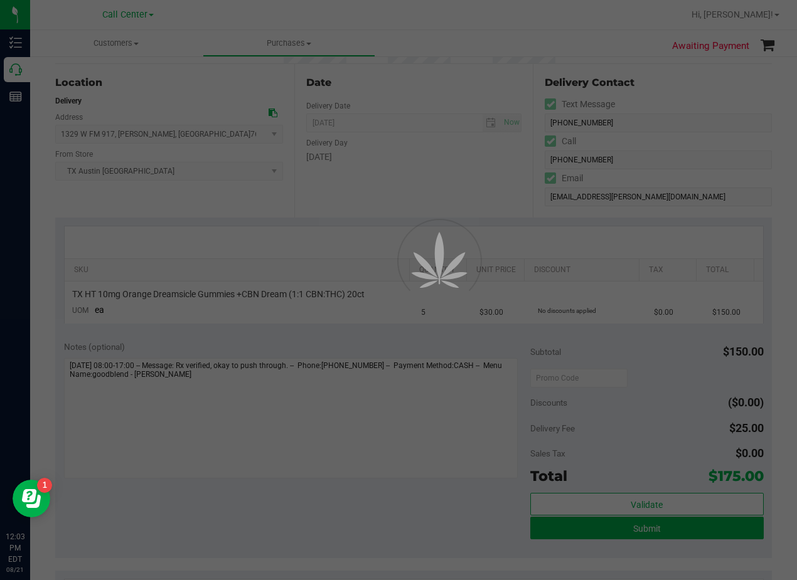
scroll to position [126, 0]
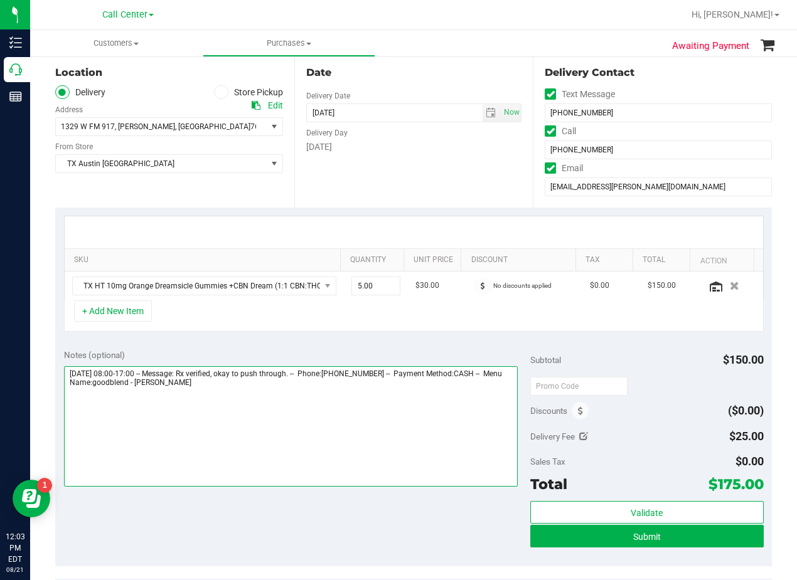
click at [284, 390] on textarea at bounding box center [291, 426] width 454 height 120
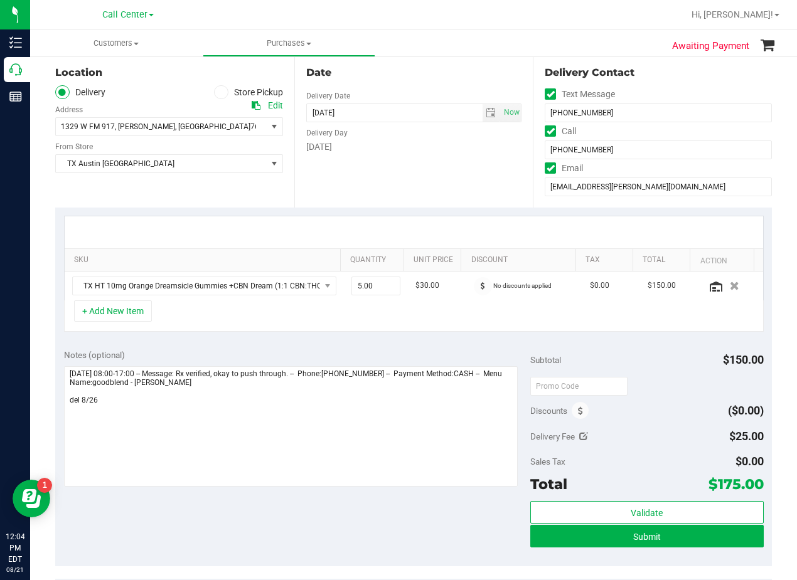
click at [466, 202] on div "Date Delivery Date 08/26/2025 Now 08/26/2025 06:00 PM Now Delivery Day Tuesday" at bounding box center [413, 131] width 239 height 154
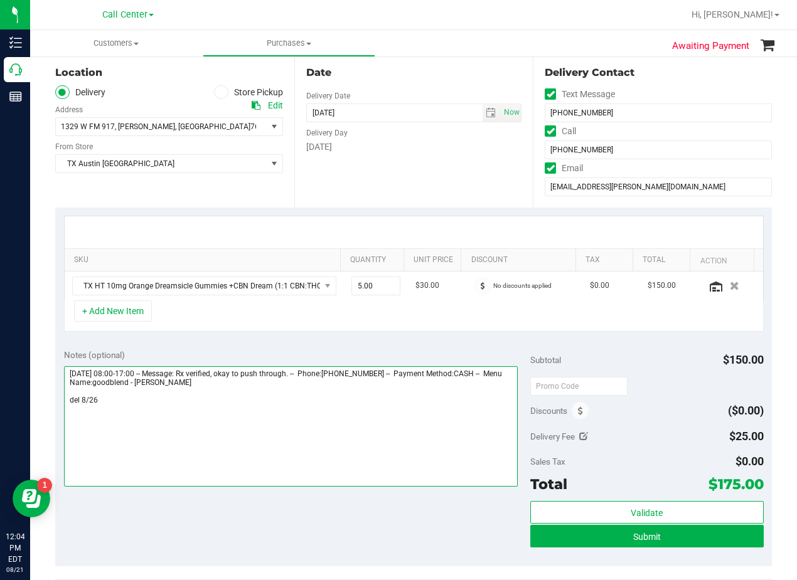
click at [233, 395] on textarea at bounding box center [291, 426] width 454 height 120
click at [232, 408] on textarea at bounding box center [291, 426] width 454 height 120
type textarea "Tuesday 08/26/2025 08:00-17:00 -- Message: Rx verified, okay to push through. -…"
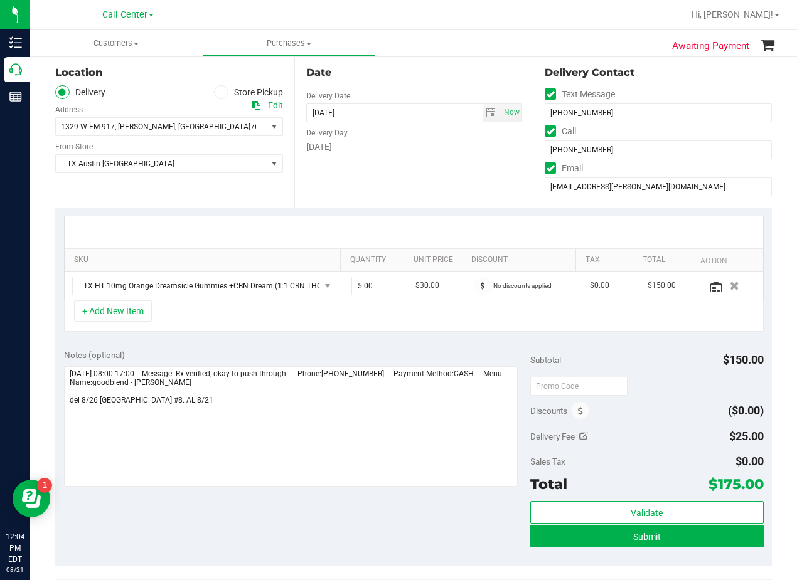
click at [456, 190] on div "Date Delivery Date 08/26/2025 Now 08/26/2025 06:00 PM Now Delivery Day Tuesday" at bounding box center [413, 131] width 239 height 154
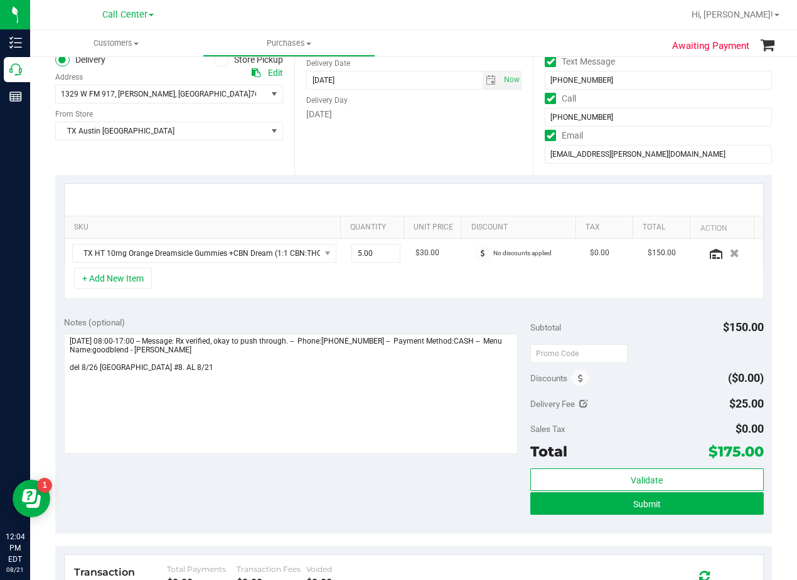
scroll to position [188, 0]
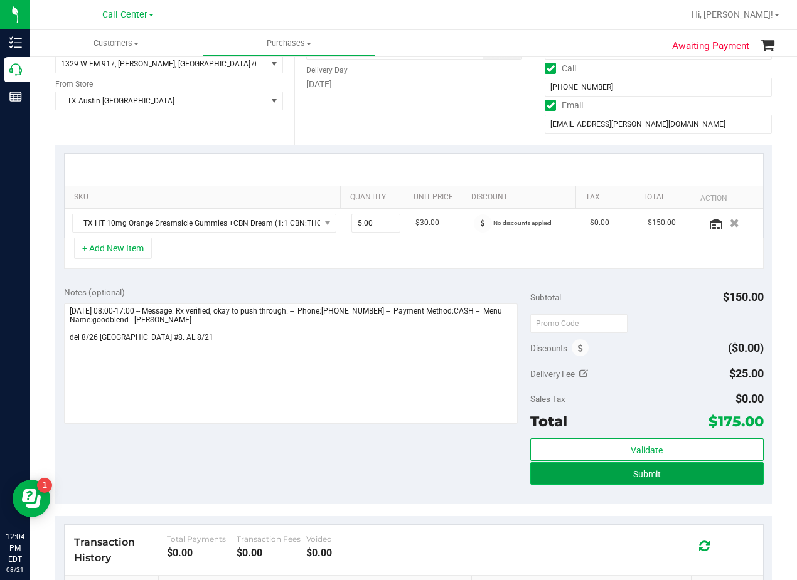
click at [548, 481] on button "Submit" at bounding box center [646, 474] width 233 height 23
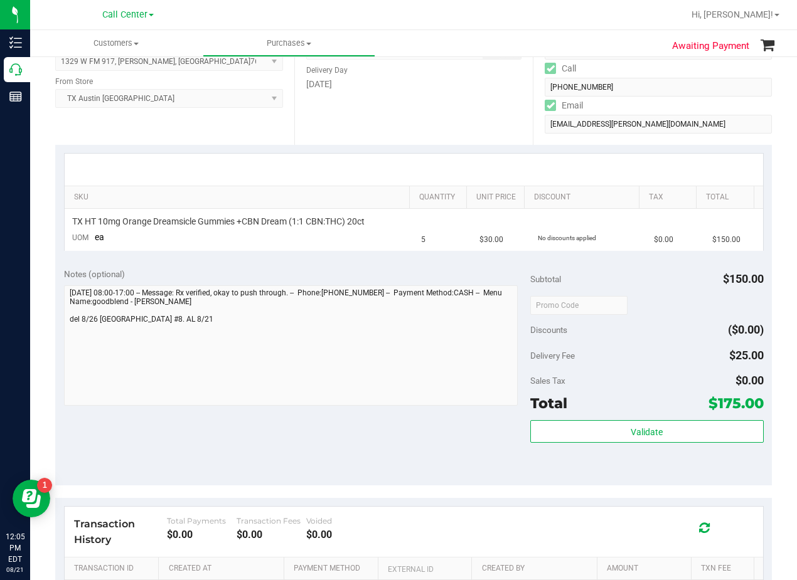
click at [439, 148] on div "SKU Quantity Unit Price Discount Tax Total TX HT 10mg Orange Dreamsicle Gummies…" at bounding box center [413, 202] width 717 height 115
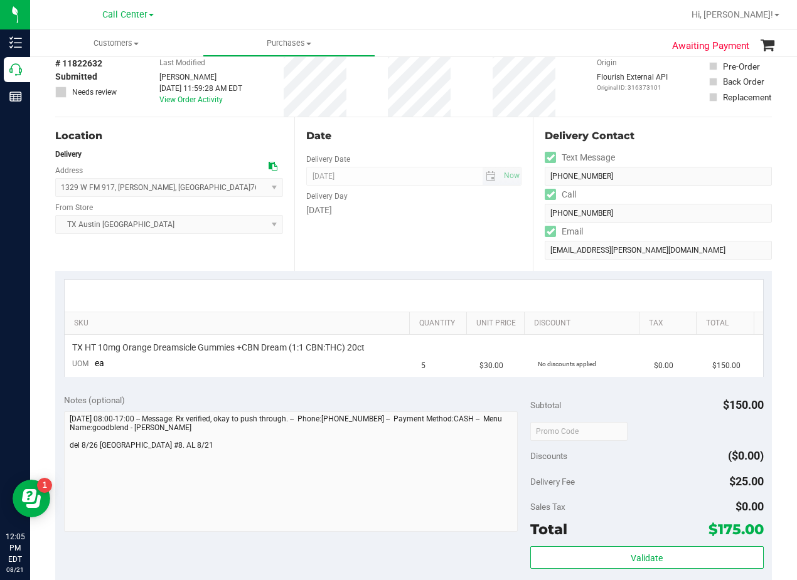
scroll to position [63, 0]
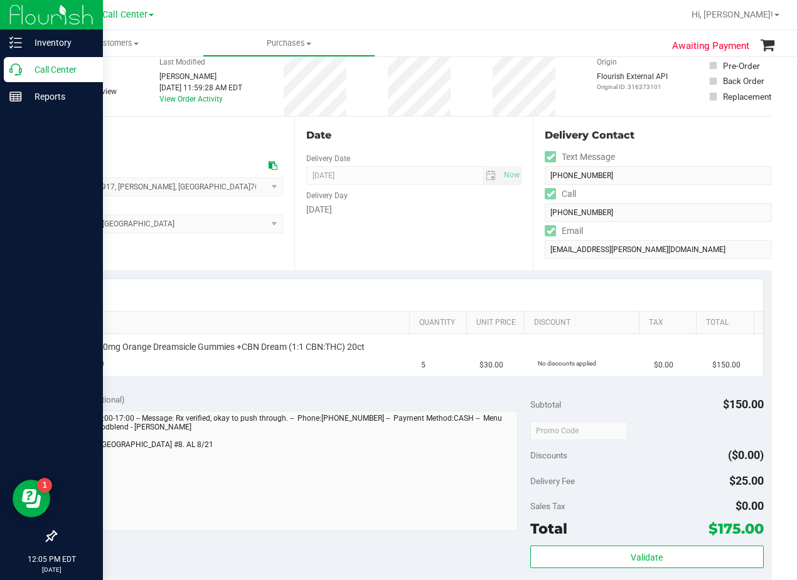
click at [27, 68] on p "Call Center" at bounding box center [59, 69] width 75 height 15
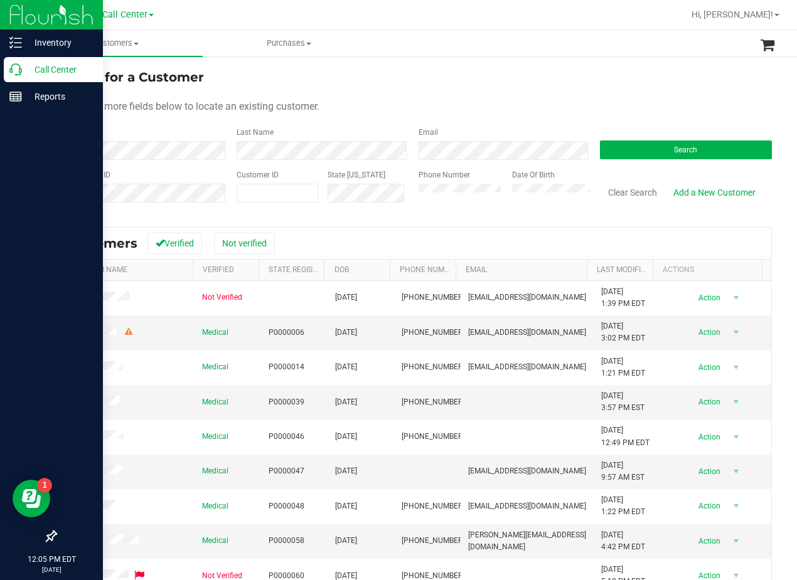
click at [471, 65] on div "Search for a Customer Use one or more fields below to locate an existing custom…" at bounding box center [413, 372] width 767 height 634
click at [682, 142] on button "Search" at bounding box center [686, 150] width 172 height 19
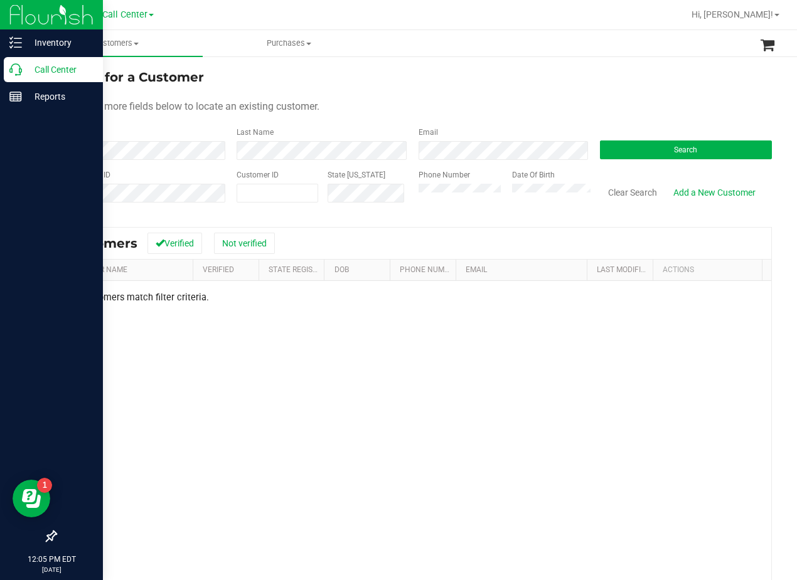
click at [528, 97] on form "Search for a Customer Use one or more fields below to locate an existing custom…" at bounding box center [413, 141] width 717 height 146
